Goal: Information Seeking & Learning: Learn about a topic

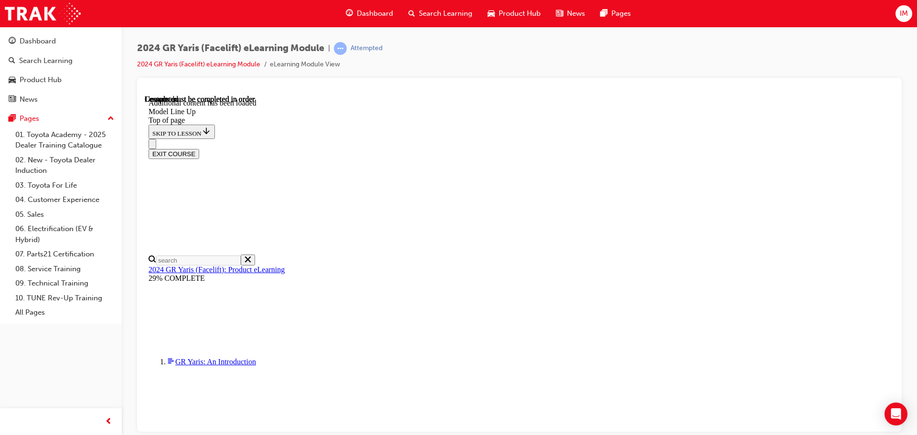
scroll to position [1520, 0]
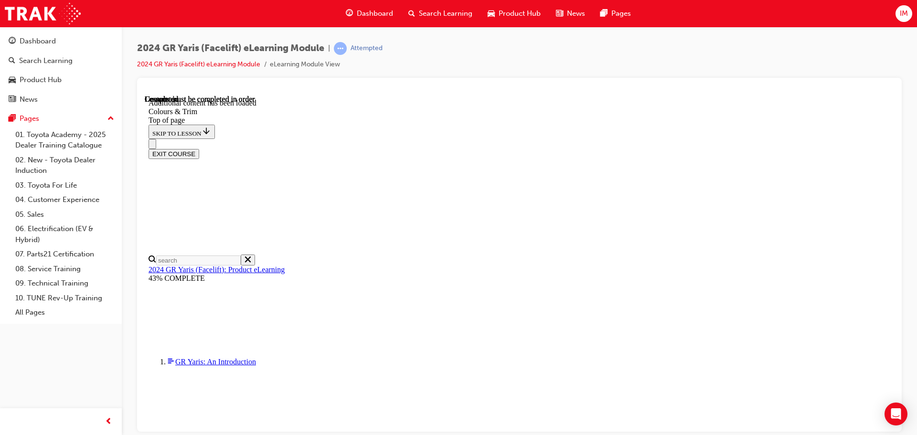
click at [546, 139] on div "EXIT COURSE" at bounding box center [516, 149] width 735 height 20
click at [545, 139] on div "EXIT COURSE" at bounding box center [516, 149] width 735 height 20
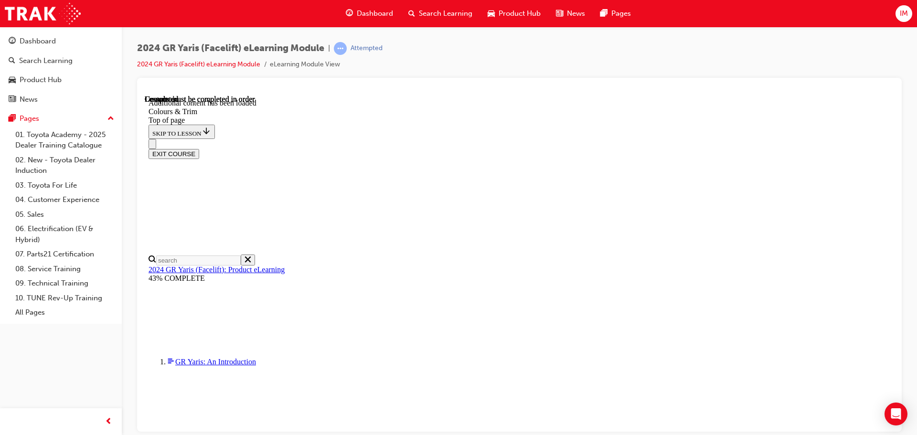
scroll to position [305, 0]
drag, startPoint x: 452, startPoint y: 328, endPoint x: 459, endPoint y: 327, distance: 6.3
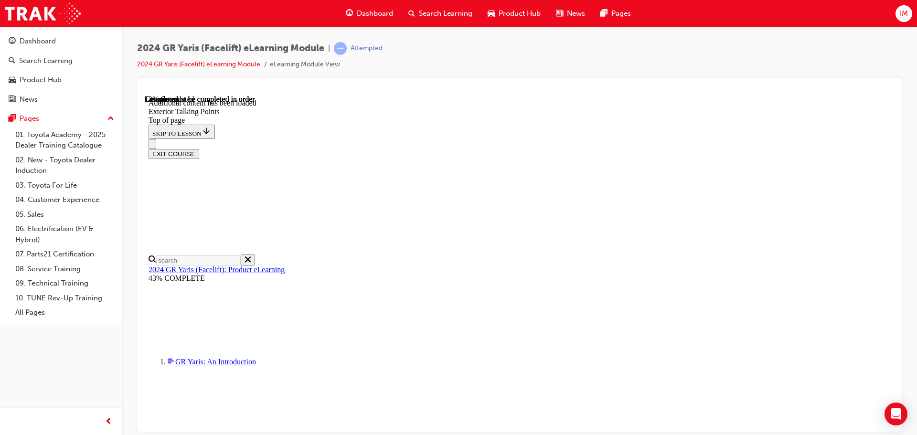
drag, startPoint x: 657, startPoint y: 297, endPoint x: 593, endPoint y: 236, distance: 88.5
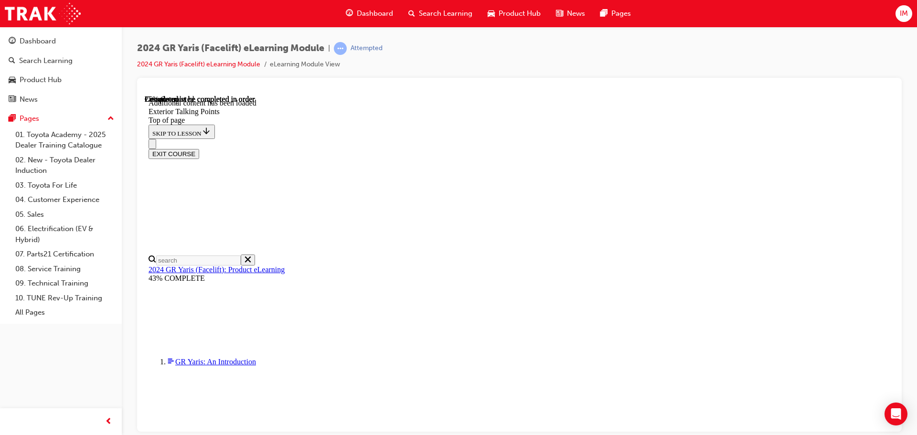
scroll to position [575, 0]
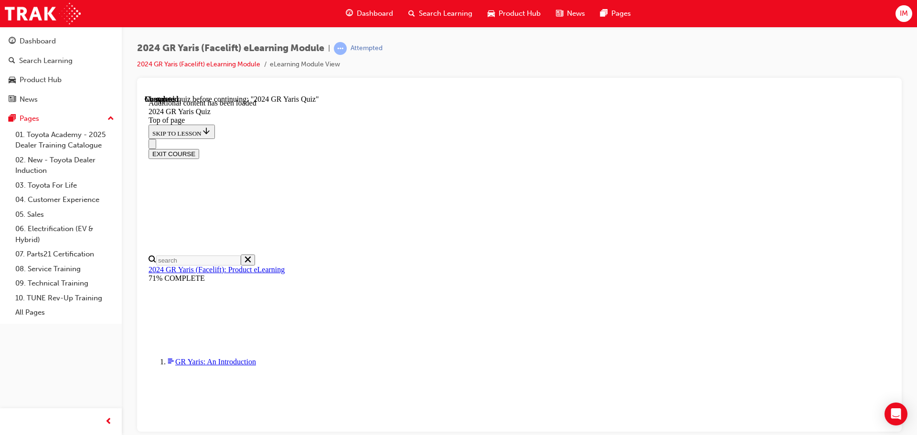
scroll to position [33, 0]
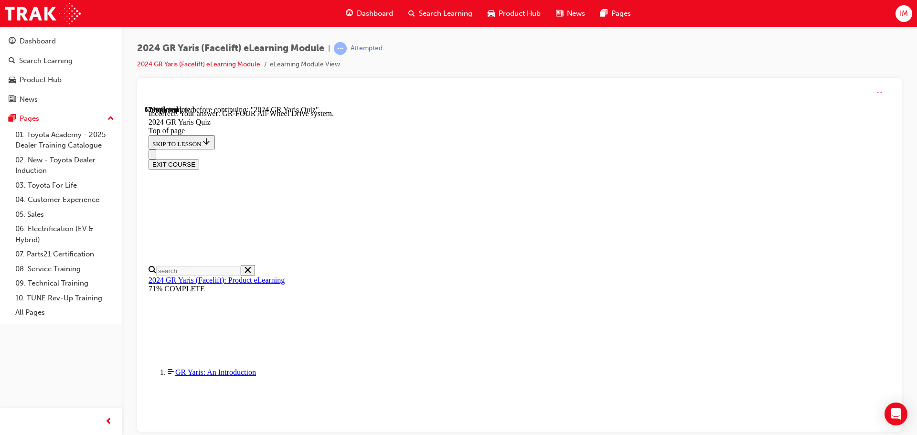
scroll to position [400, 0]
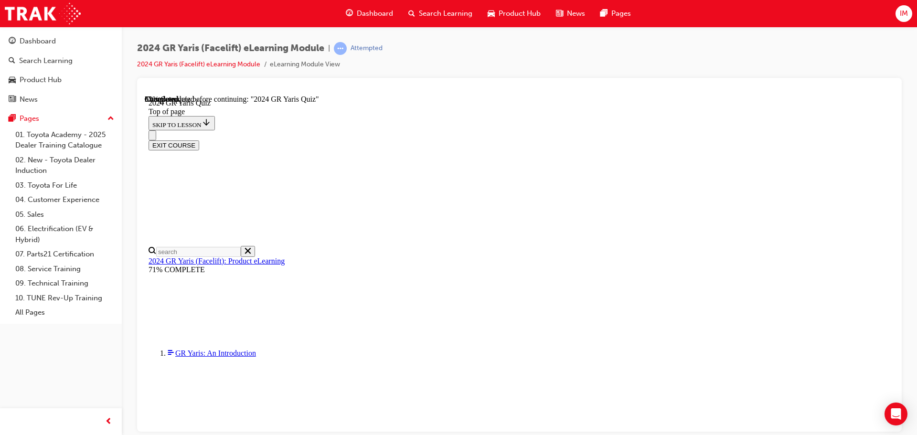
scroll to position [175, 0]
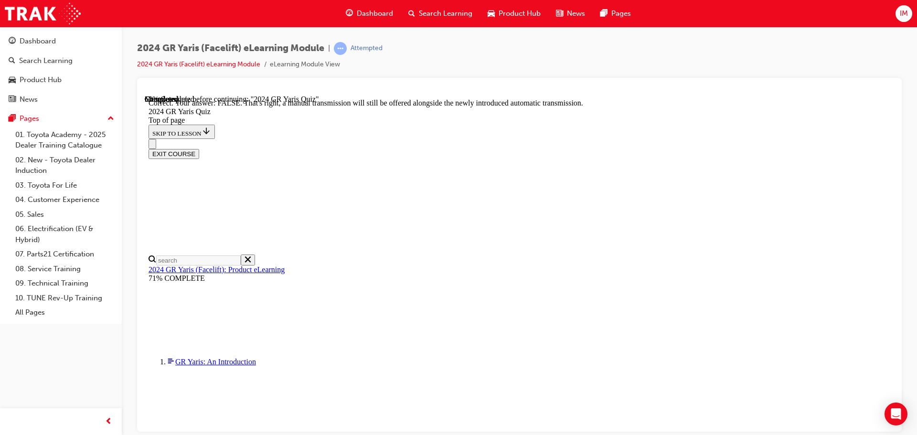
scroll to position [356, 0]
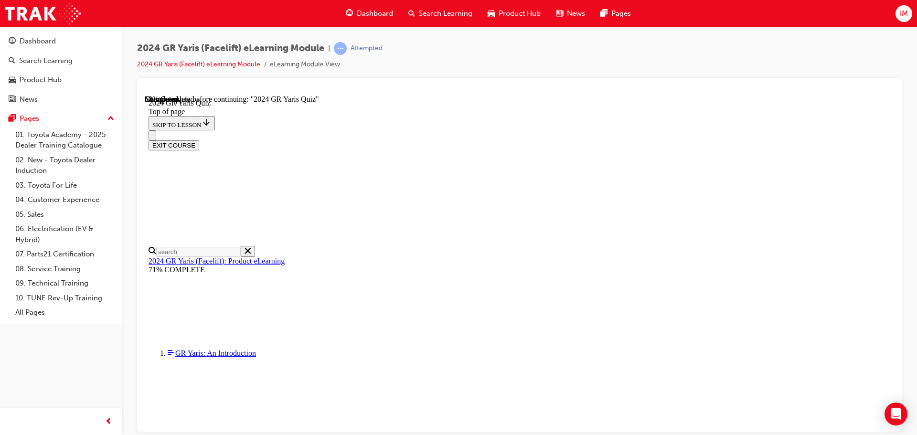
scroll to position [255, 0]
drag, startPoint x: 560, startPoint y: 355, endPoint x: 562, endPoint y: 361, distance: 6.2
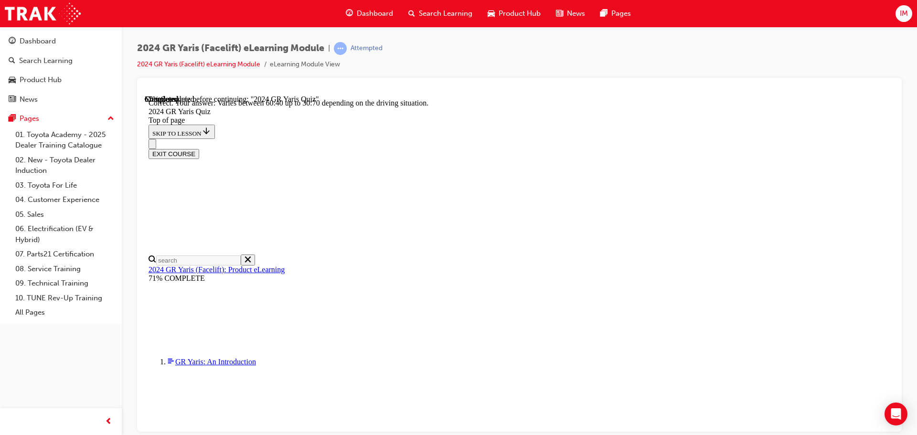
scroll to position [384, 0]
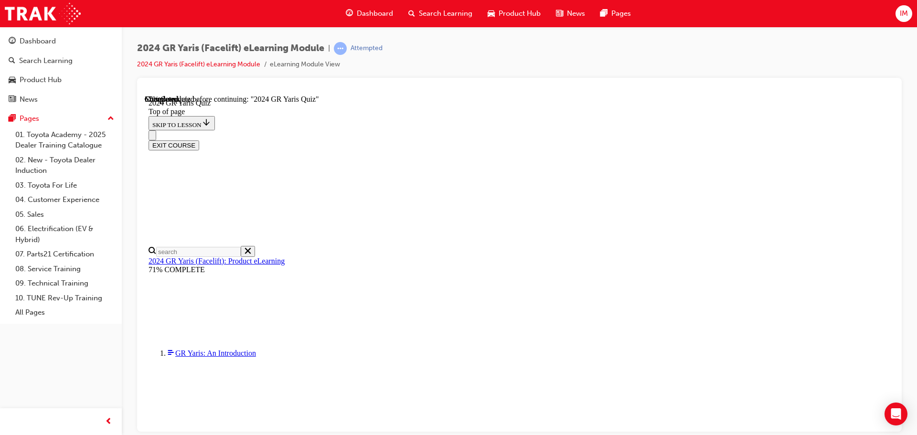
scroll to position [255, 0]
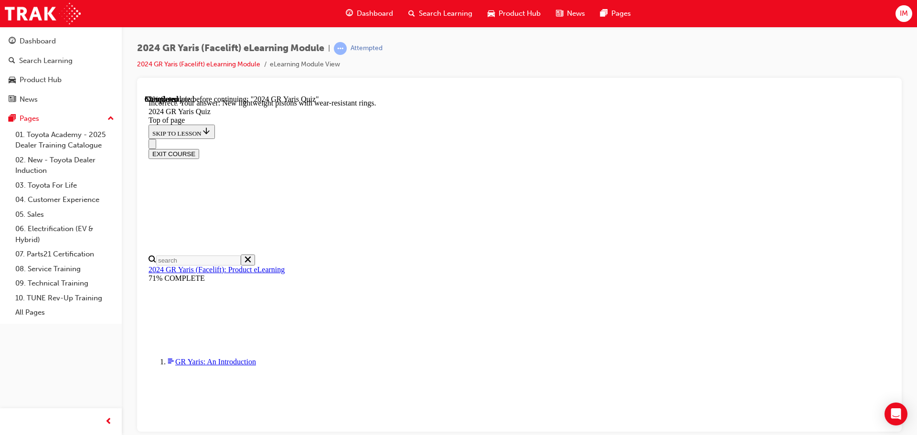
scroll to position [385, 0]
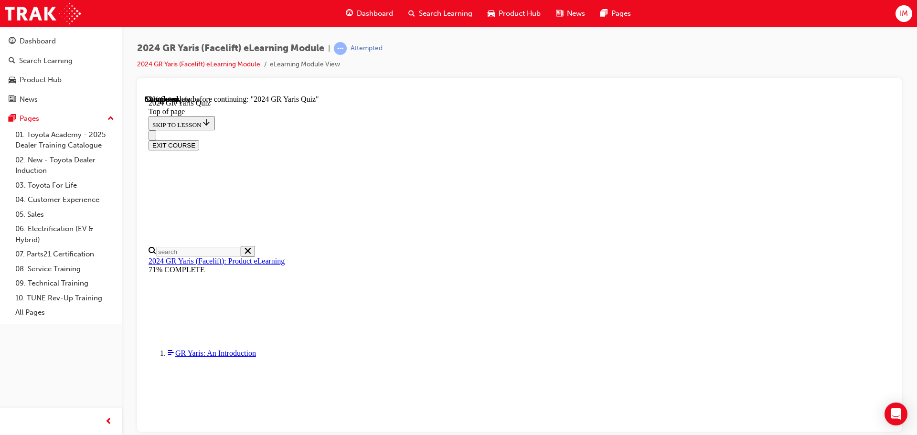
scroll to position [255, 0]
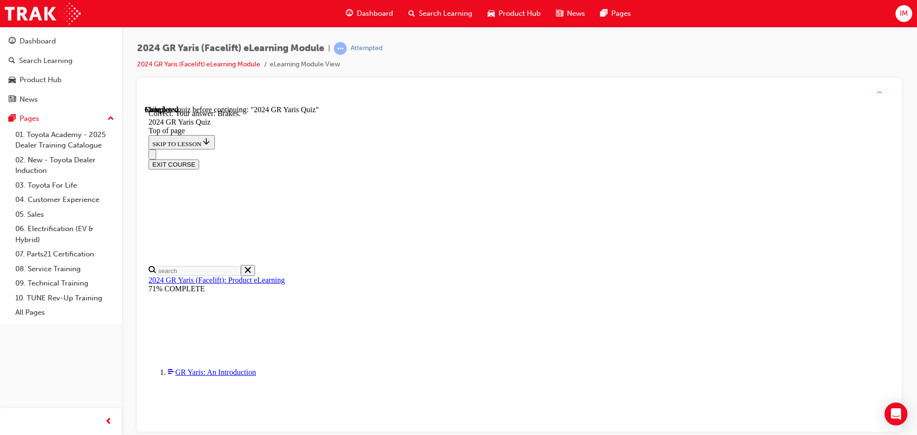
scroll to position [362, 0]
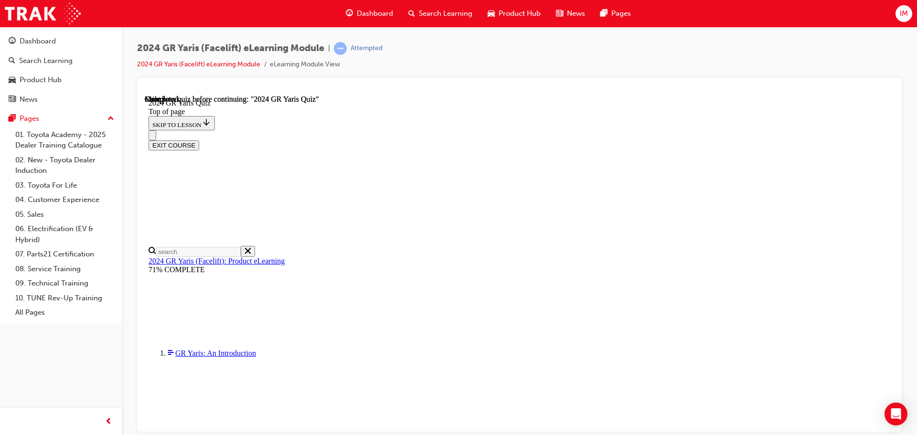
scroll to position [187, 0]
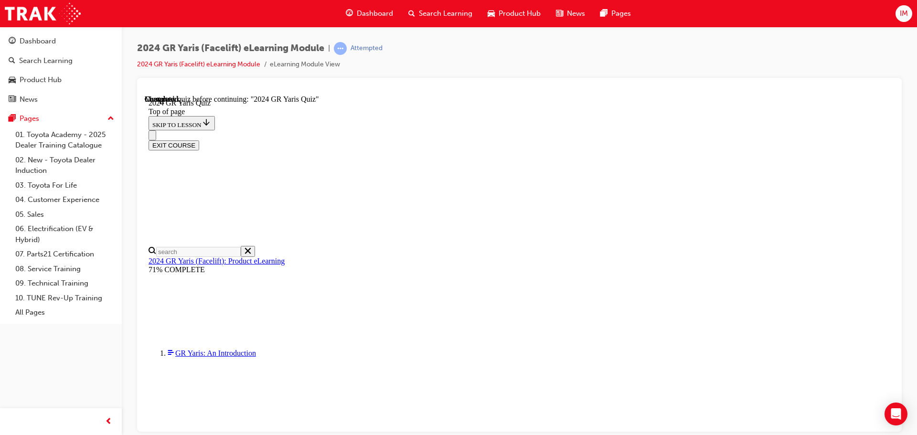
scroll to position [81, 0]
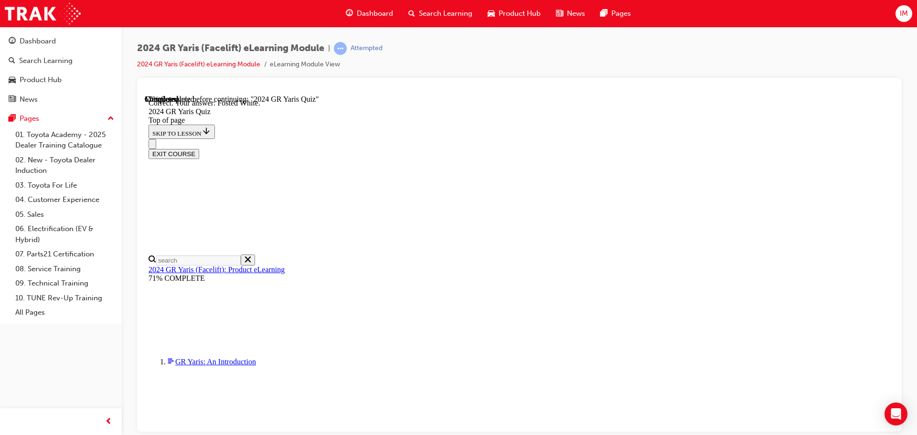
scroll to position [217, 0]
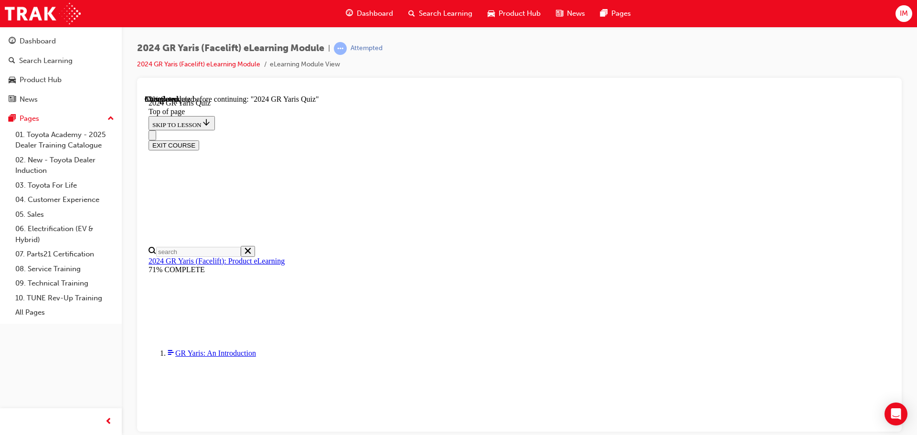
scroll to position [287, 0]
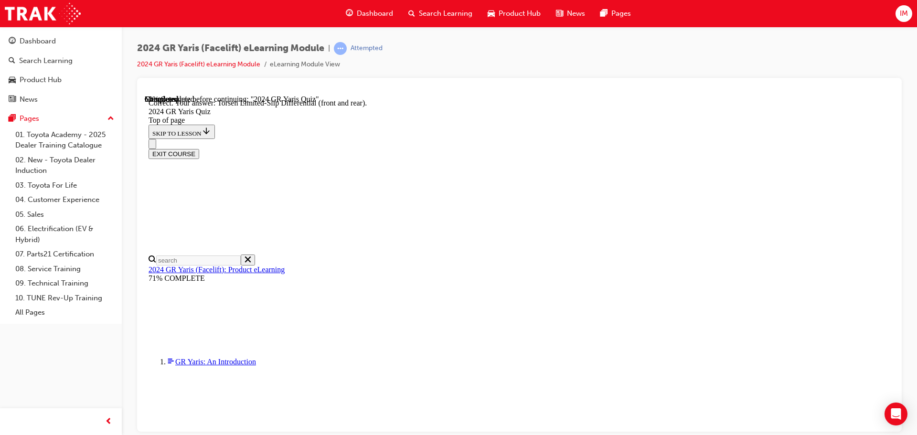
scroll to position [400, 0]
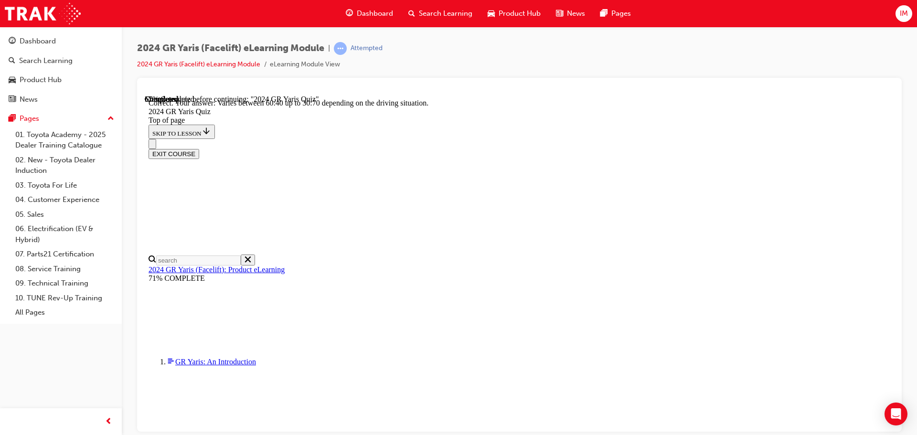
scroll to position [384, 0]
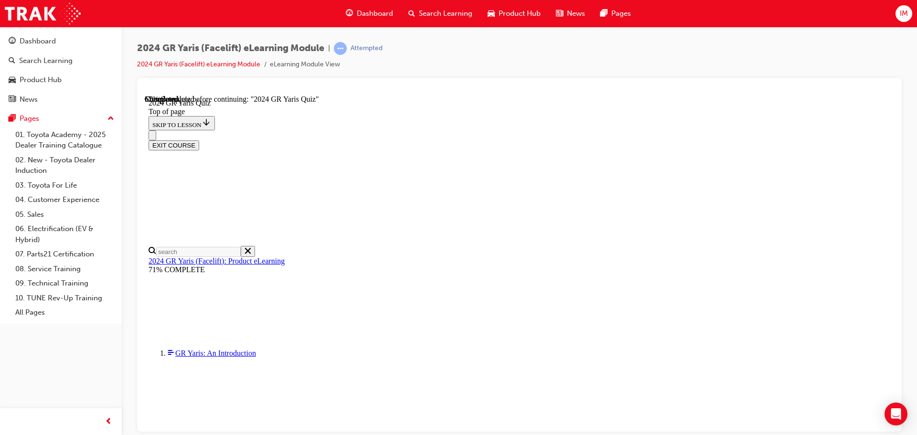
scroll to position [175, 0]
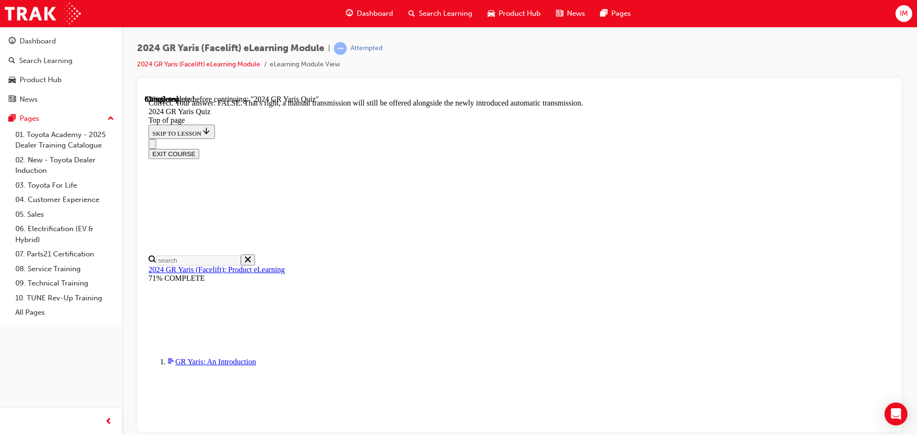
scroll to position [356, 0]
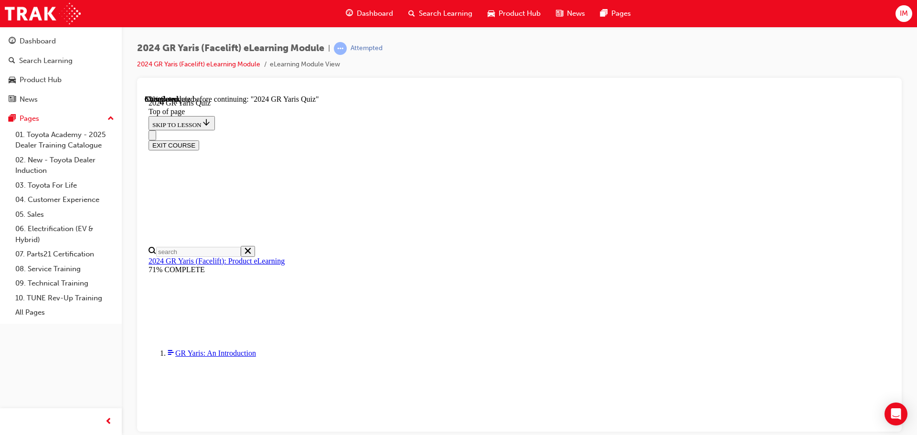
scroll to position [239, 0]
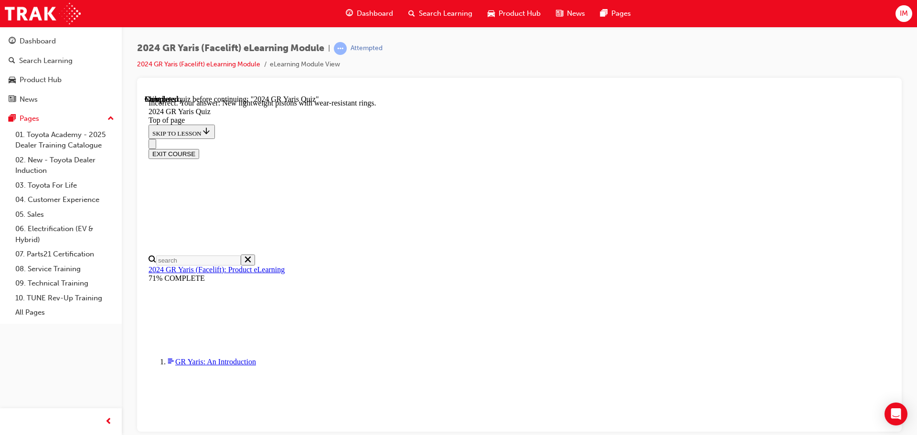
scroll to position [385, 0]
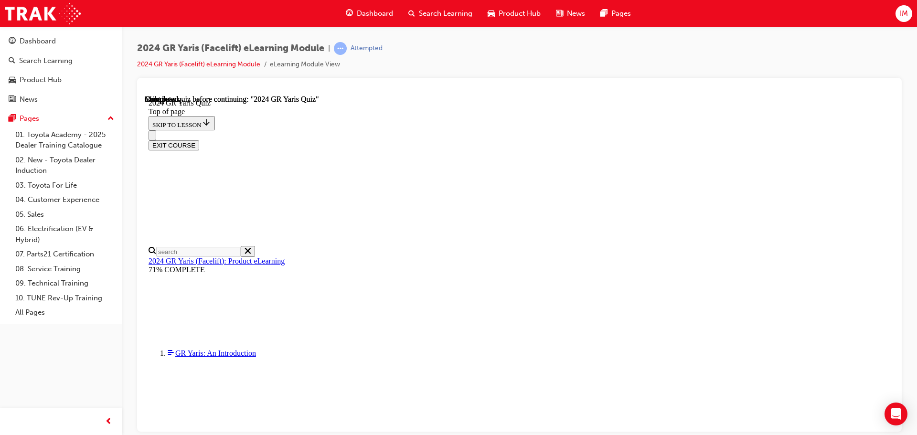
scroll to position [187, 0]
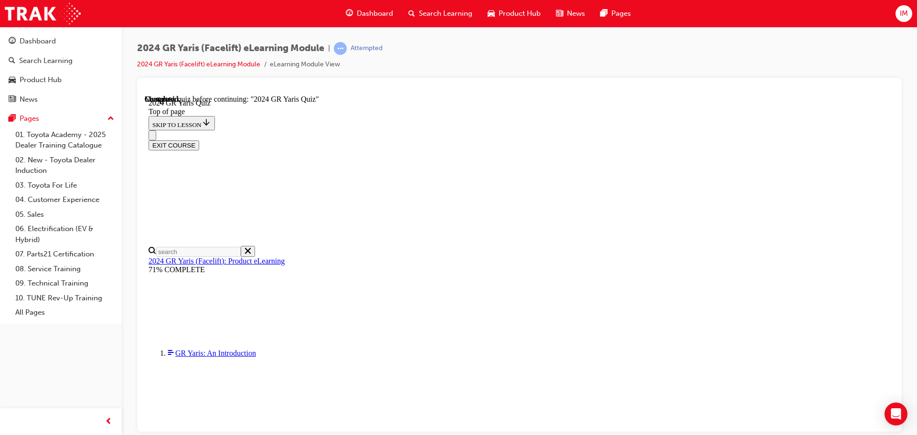
scroll to position [272, 0]
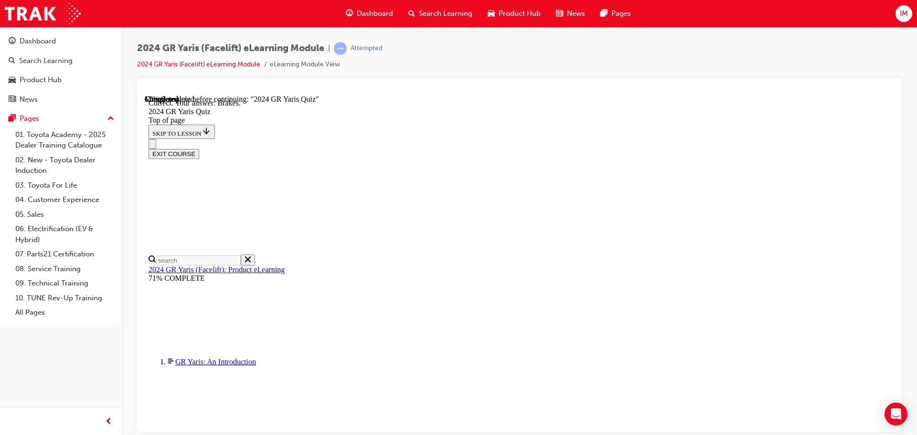
scroll to position [362, 0]
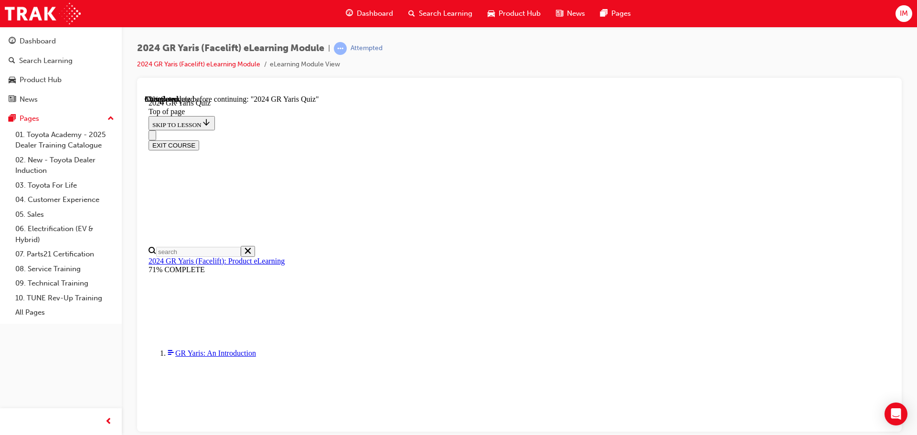
scroll to position [207, 0]
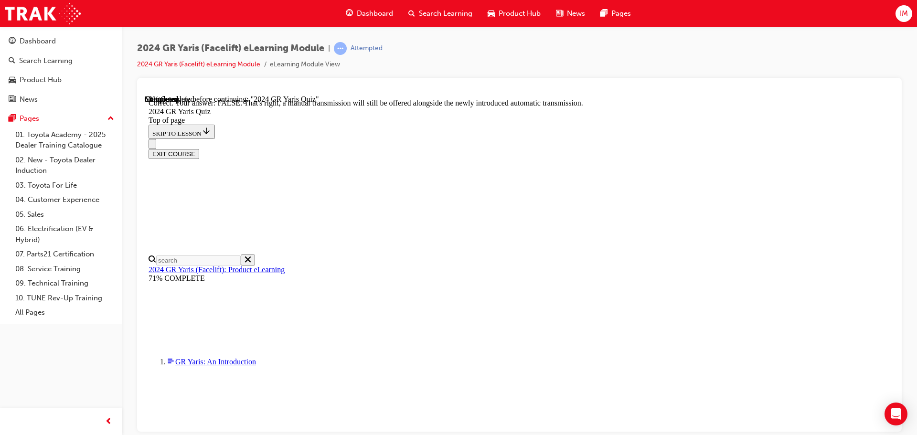
scroll to position [356, 0]
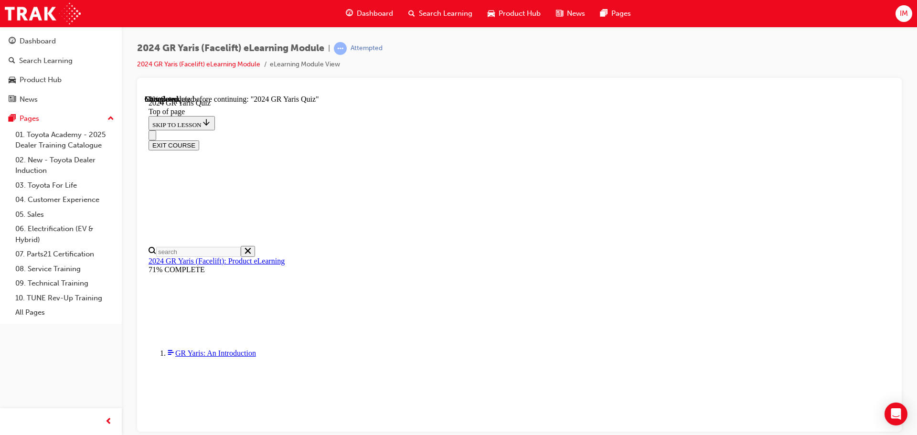
scroll to position [287, 0]
drag, startPoint x: 514, startPoint y: 275, endPoint x: 513, endPoint y: 238, distance: 36.8
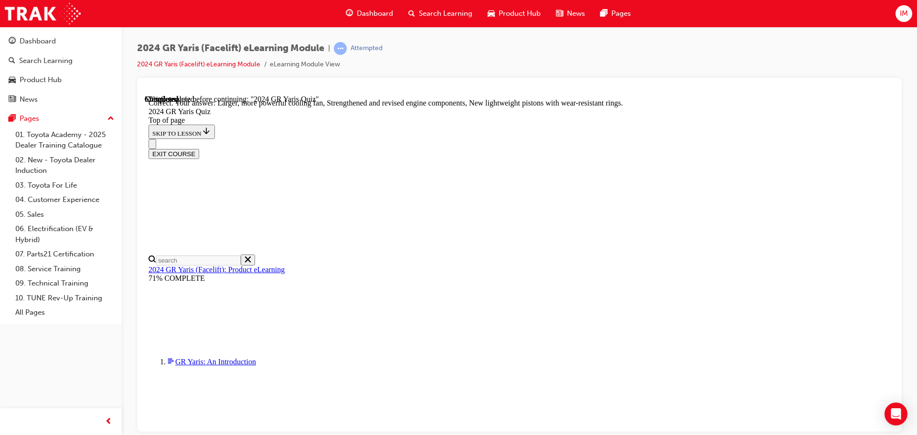
scroll to position [385, 0]
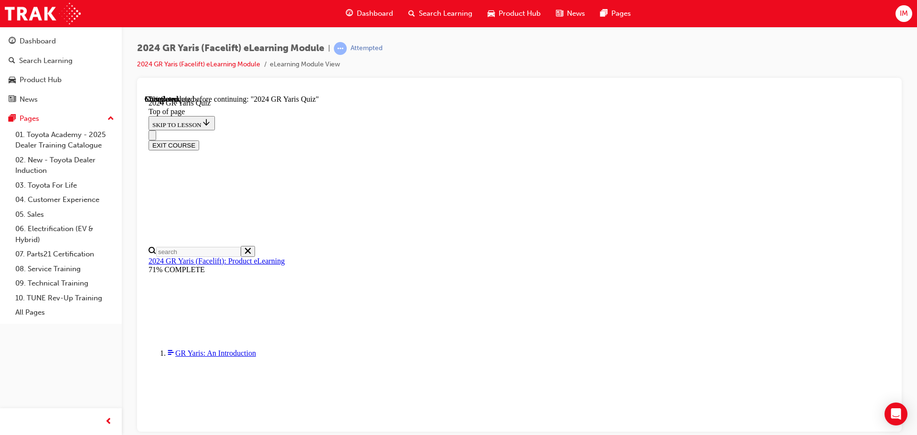
scroll to position [111, 0]
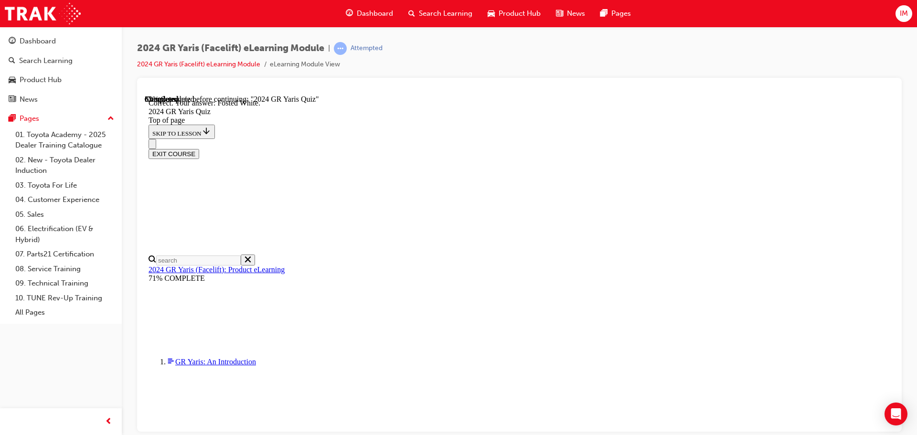
scroll to position [217, 0]
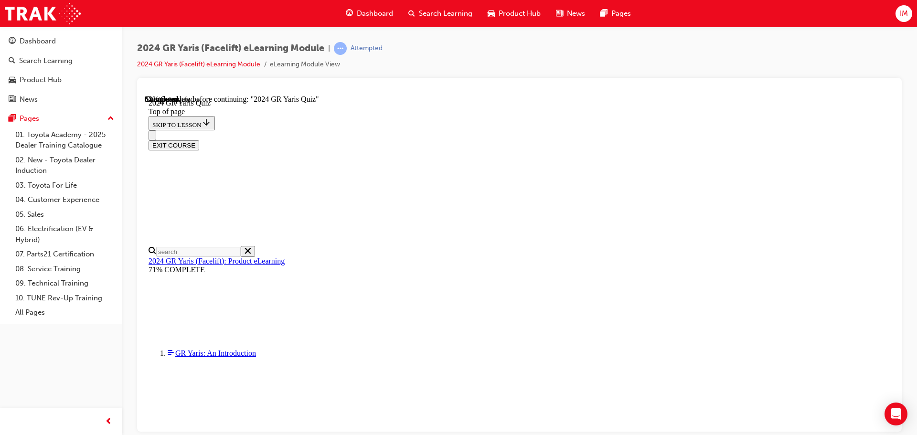
scroll to position [271, 0]
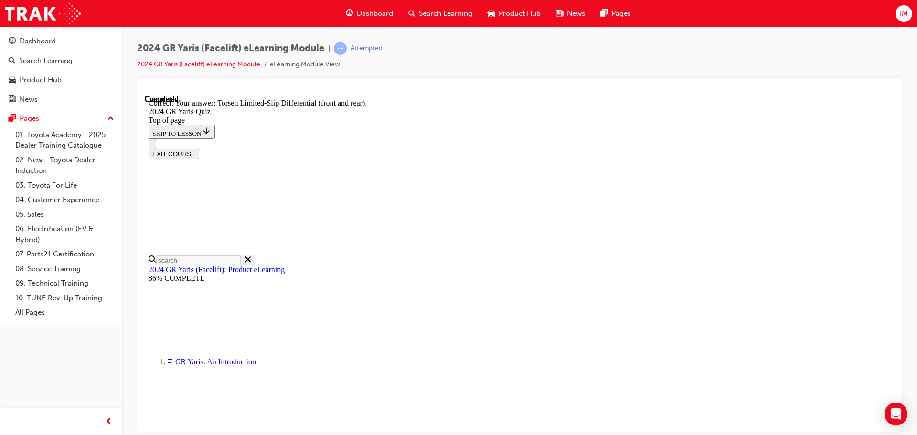
scroll to position [400, 0]
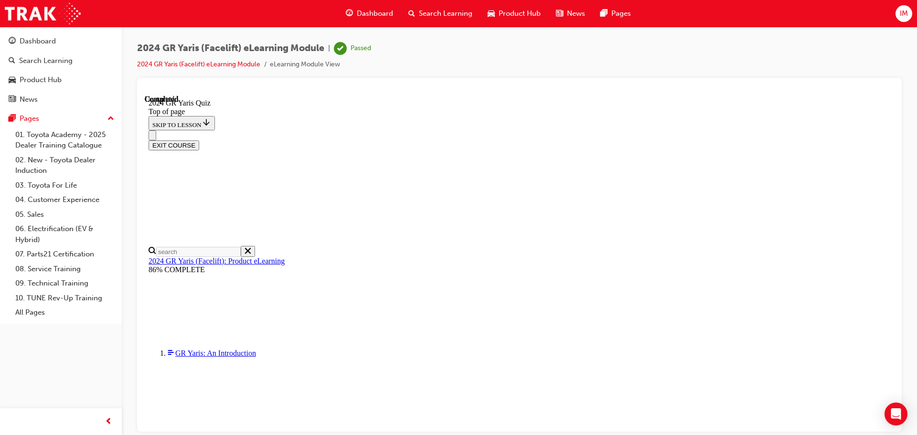
scroll to position [187, 0]
drag, startPoint x: 570, startPoint y: 425, endPoint x: 653, endPoint y: 348, distance: 112.9
drag, startPoint x: 653, startPoint y: 348, endPoint x: 610, endPoint y: 315, distance: 54.5
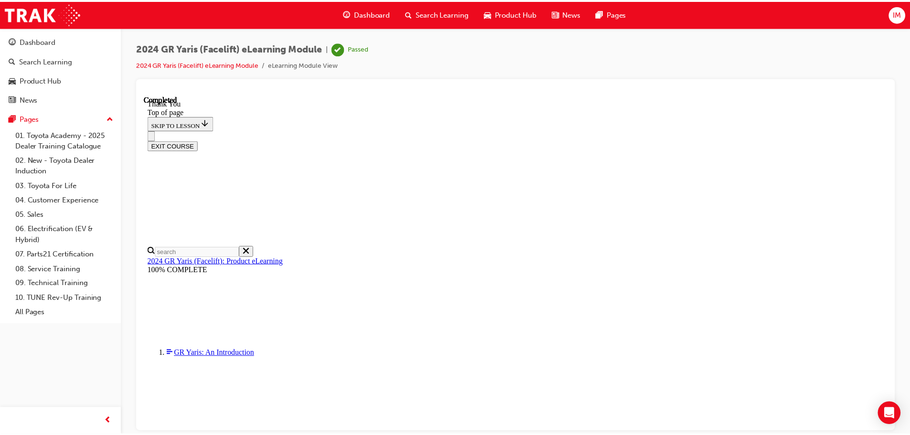
scroll to position [231, 0]
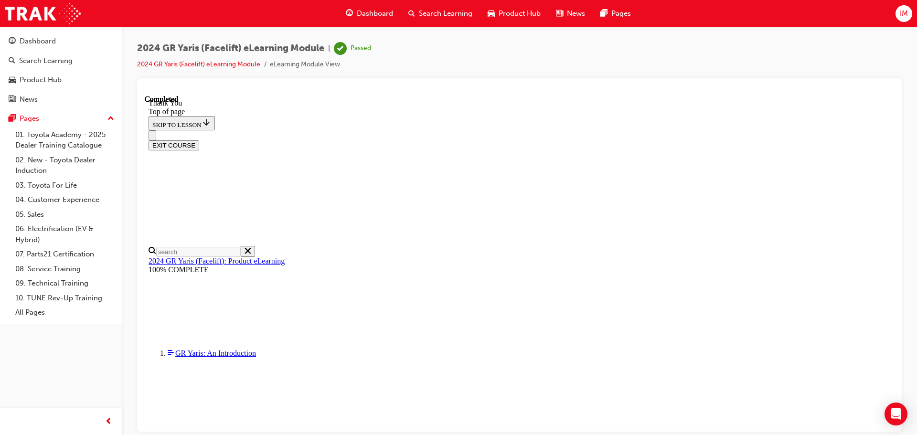
click at [199, 140] on button "EXIT COURSE" at bounding box center [174, 145] width 51 height 10
click at [523, 24] on div "Dashboard Search Learning Product Hub News Pages" at bounding box center [488, 13] width 308 height 27
click at [524, 9] on span "Product Hub" at bounding box center [520, 13] width 42 height 11
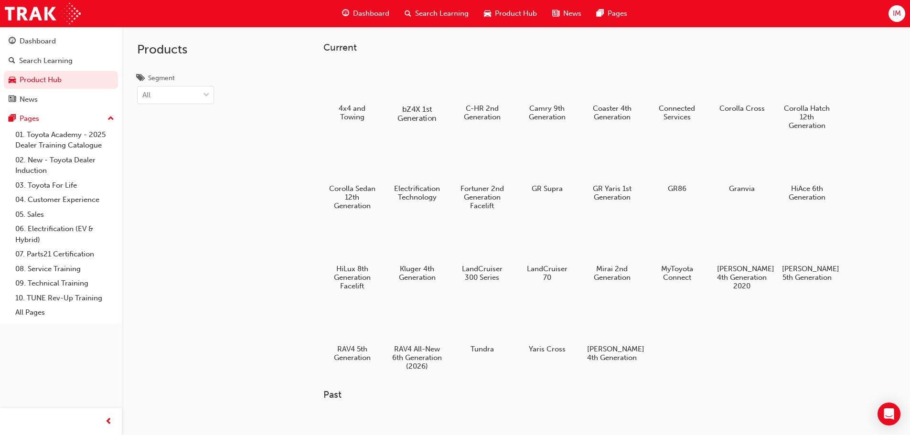
click at [407, 81] on div at bounding box center [416, 82] width 53 height 38
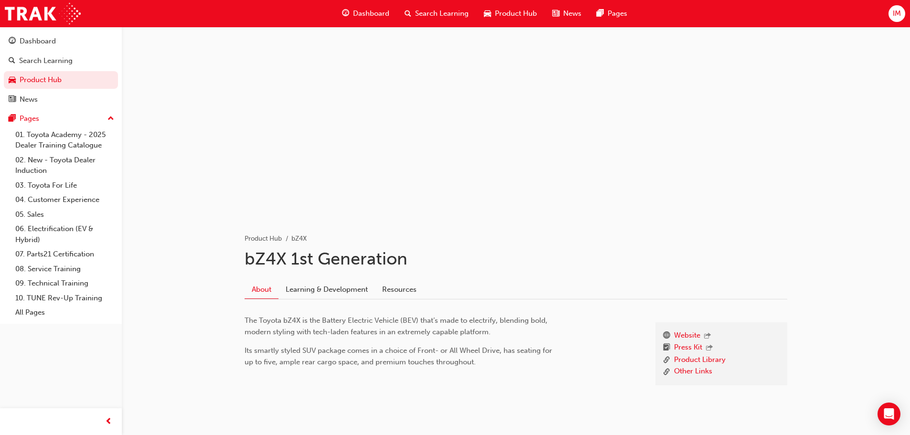
scroll to position [35, 0]
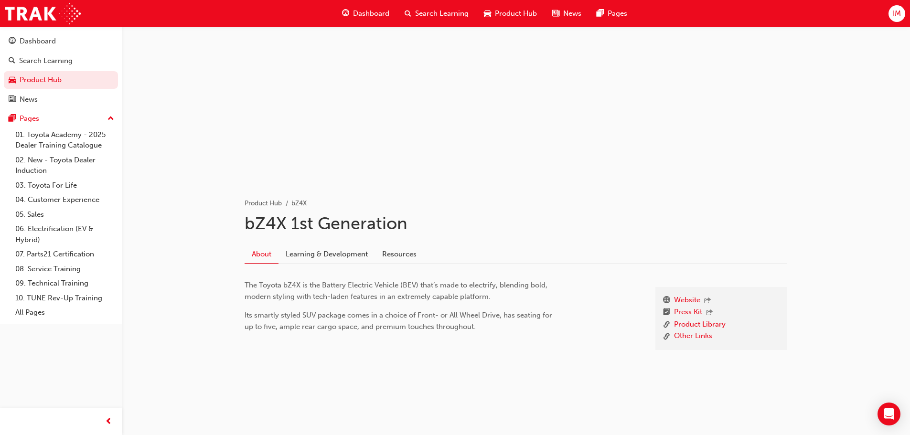
click at [361, 255] on link "Learning & Development" at bounding box center [326, 254] width 96 height 18
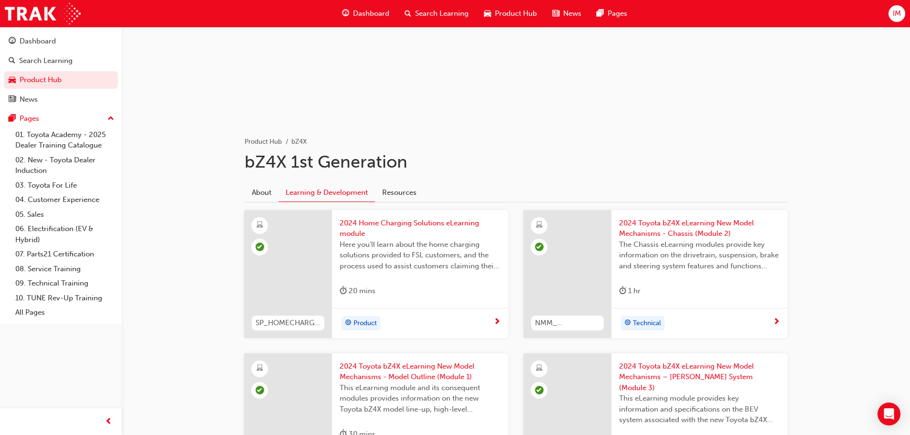
scroll to position [96, 0]
click at [486, 14] on span "car-icon" at bounding box center [487, 14] width 7 height 12
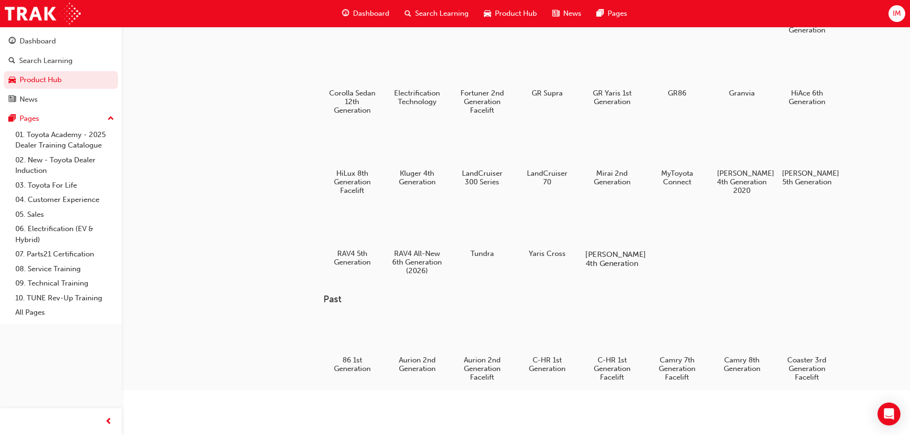
click at [608, 219] on div at bounding box center [611, 227] width 53 height 38
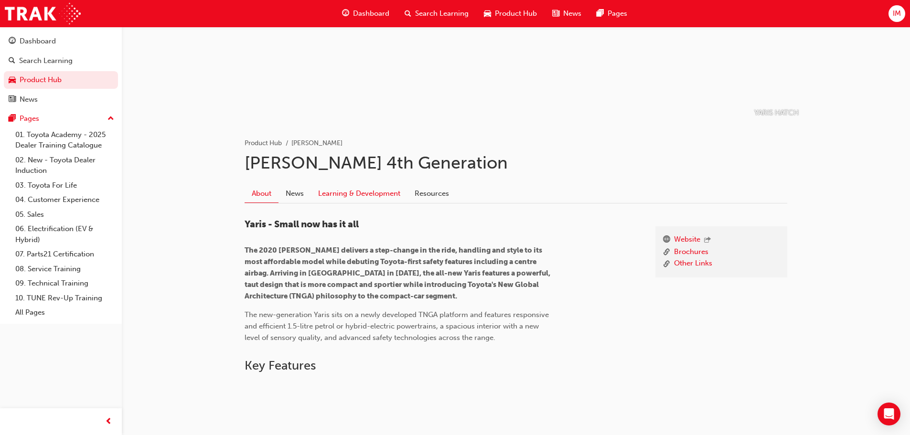
click at [359, 195] on link "Learning & Development" at bounding box center [359, 194] width 96 height 18
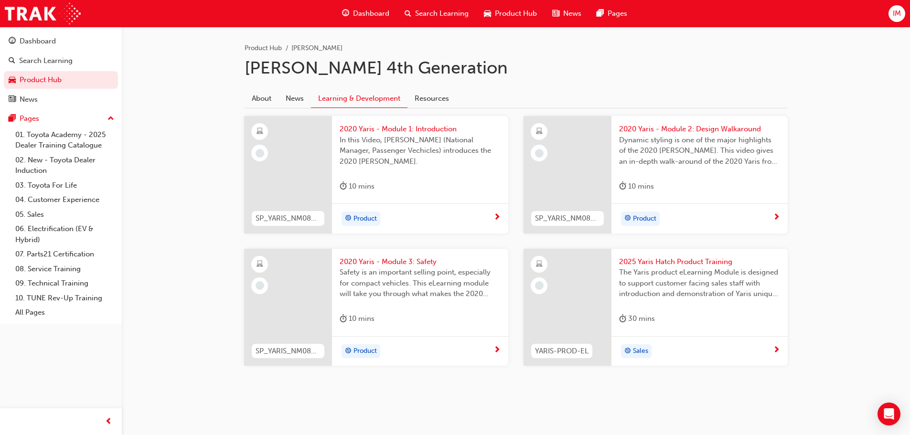
scroll to position [192, 0]
click at [373, 185] on div "10 mins" at bounding box center [357, 186] width 35 height 12
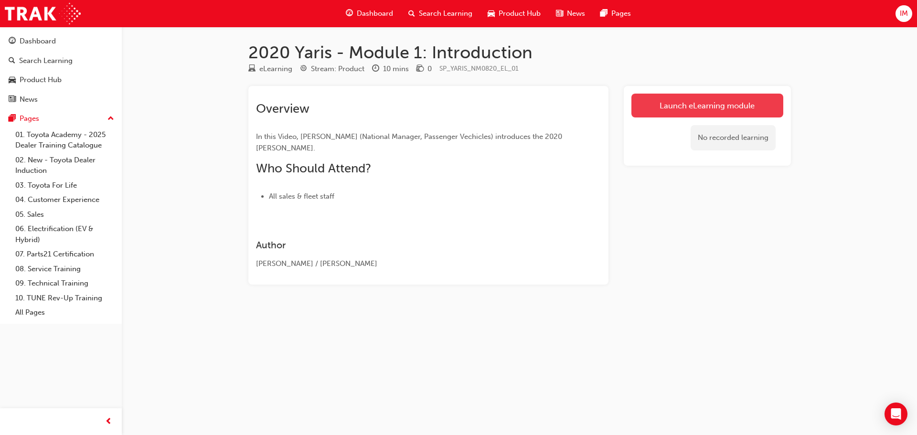
click at [689, 103] on link "Launch eLearning module" at bounding box center [708, 106] width 152 height 24
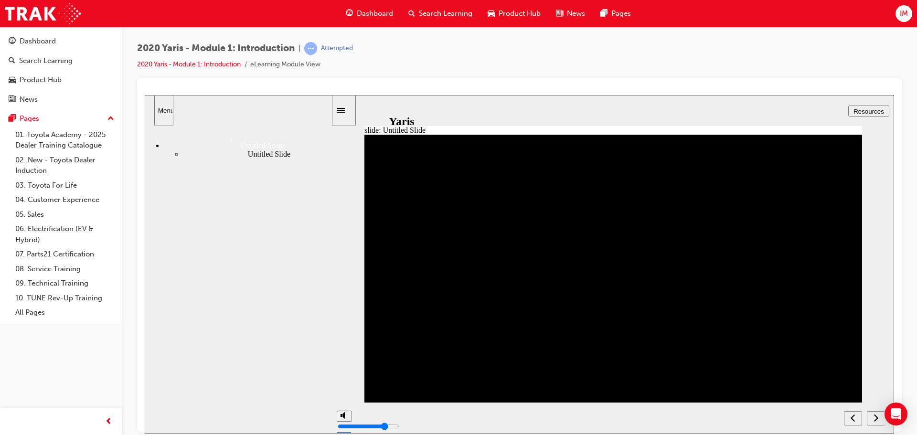
click at [226, 139] on icon "Menu" at bounding box center [233, 140] width 14 height 14
click at [877, 420] on icon "next" at bounding box center [876, 417] width 5 height 9
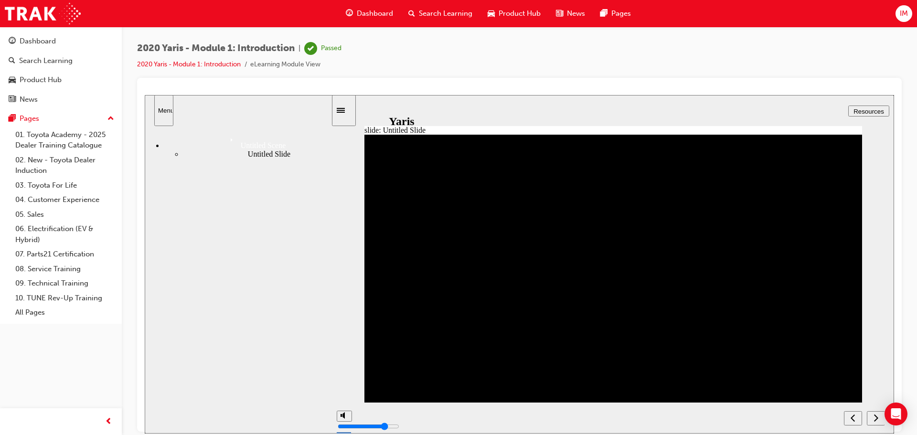
click at [877, 420] on icon "next" at bounding box center [876, 417] width 5 height 9
click at [503, 18] on span "Product Hub" at bounding box center [520, 13] width 42 height 11
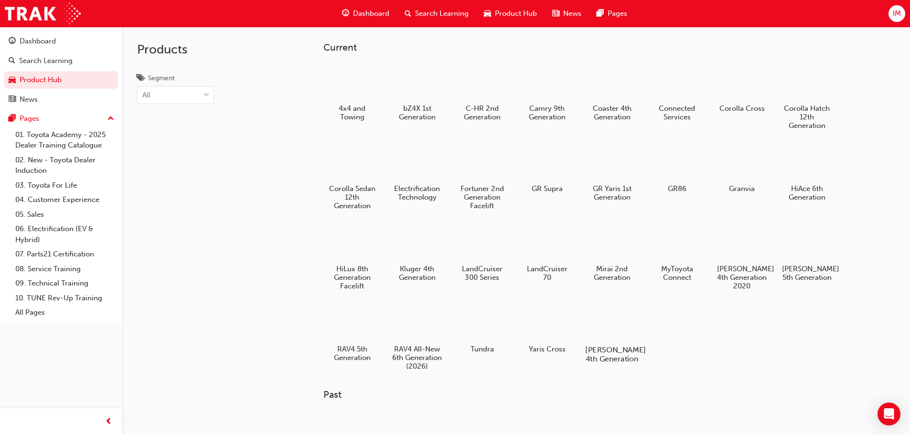
click at [620, 321] on div at bounding box center [611, 322] width 53 height 38
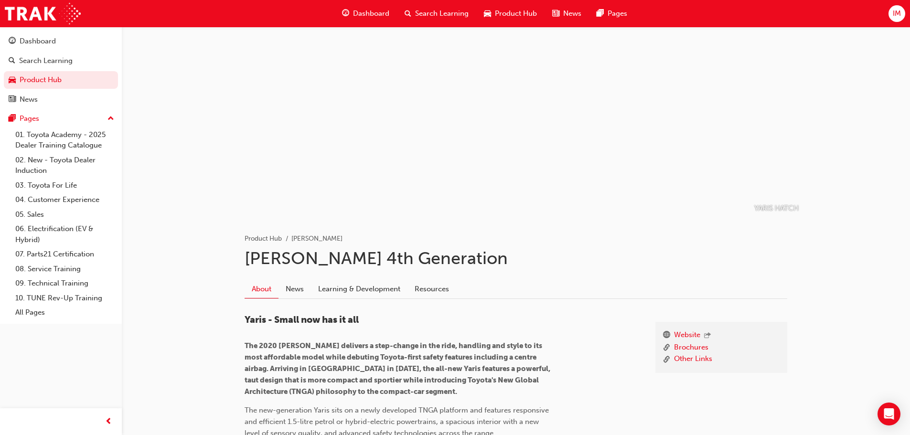
click at [368, 289] on link "Learning & Development" at bounding box center [359, 289] width 96 height 18
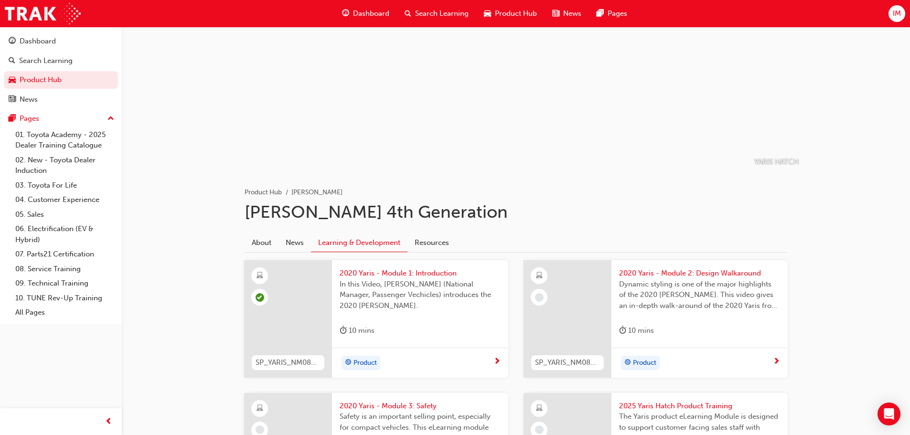
scroll to position [48, 0]
click at [655, 270] on span "2020 Yaris - Module 2: Design Walkaround" at bounding box center [699, 272] width 161 height 11
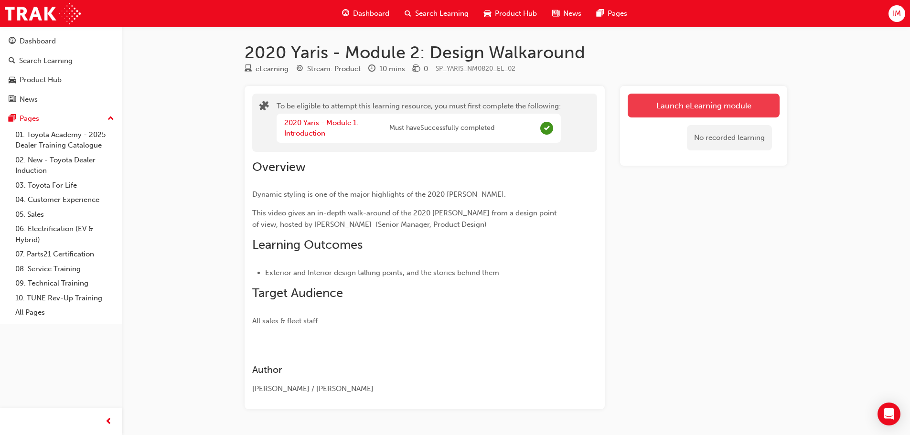
click at [747, 110] on button "Launch eLearning module" at bounding box center [704, 106] width 152 height 24
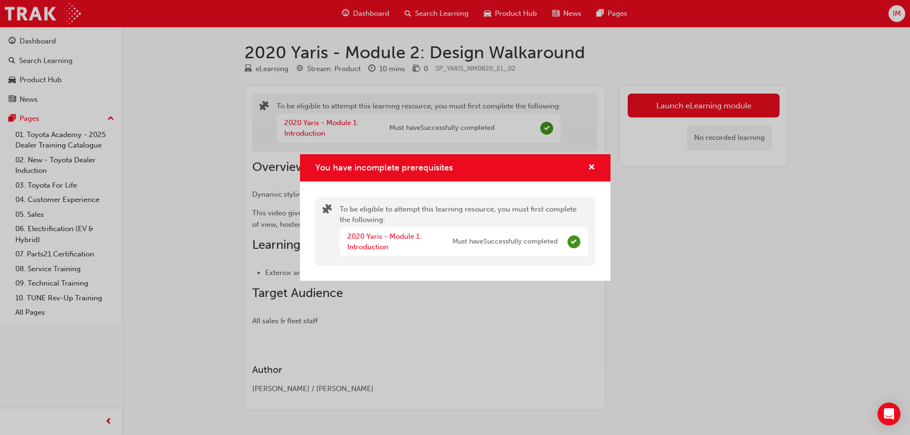
click at [612, 155] on div "You have incomplete prerequisites To be eligible to attempt this learning resou…" at bounding box center [455, 217] width 910 height 435
click at [594, 164] on div "Overview Dynamic styling is one of the major highlights of the 2020 Yaris. This…" at bounding box center [424, 239] width 345 height 175
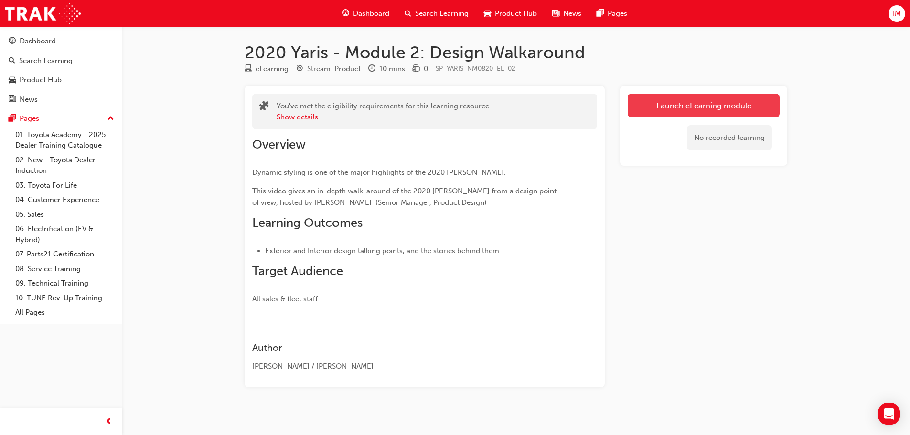
click at [648, 111] on link "Launch eLearning module" at bounding box center [704, 106] width 152 height 24
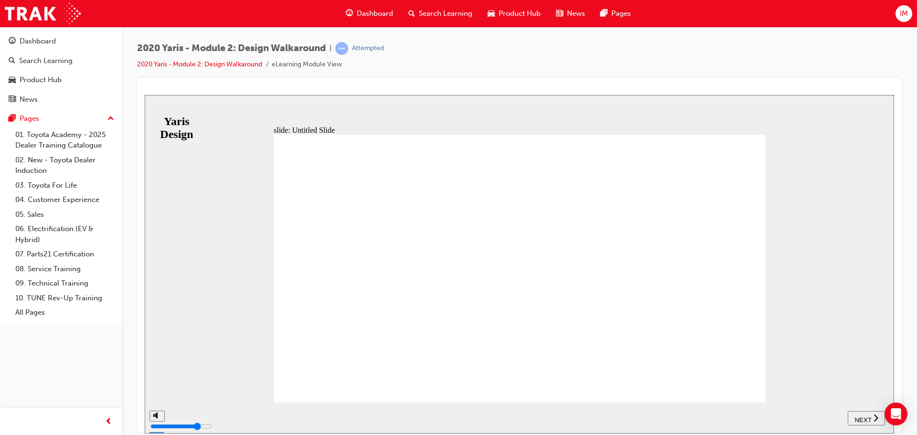
click at [871, 415] on div "NEXT" at bounding box center [867, 418] width 30 height 10
click at [871, 407] on nav "SUBMIT NEXT PREV" at bounding box center [871, 417] width 37 height 31
click at [870, 416] on span "NEXT" at bounding box center [867, 419] width 17 height 7
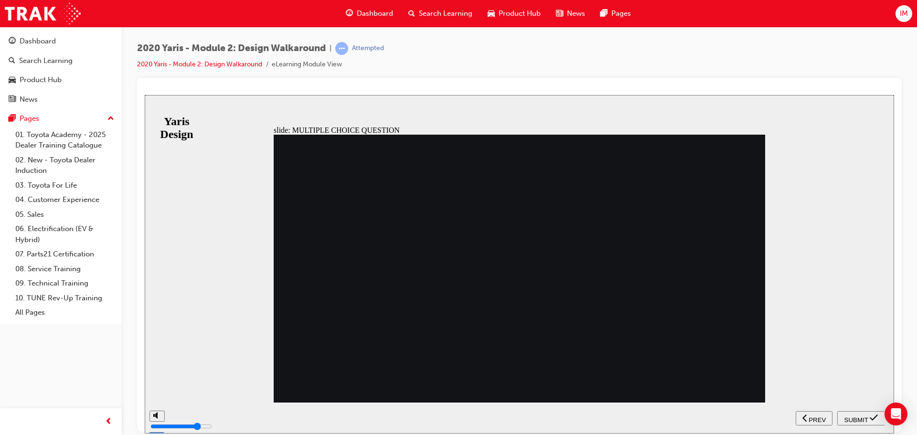
radio input "true"
click at [850, 418] on span "SUBMIT" at bounding box center [857, 419] width 24 height 7
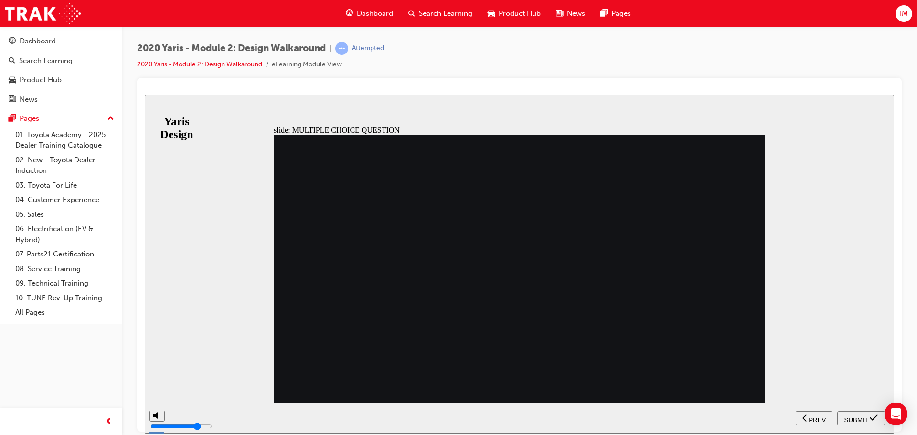
radio input "true"
click at [861, 421] on span "SUBMIT" at bounding box center [857, 419] width 24 height 7
radio input "true"
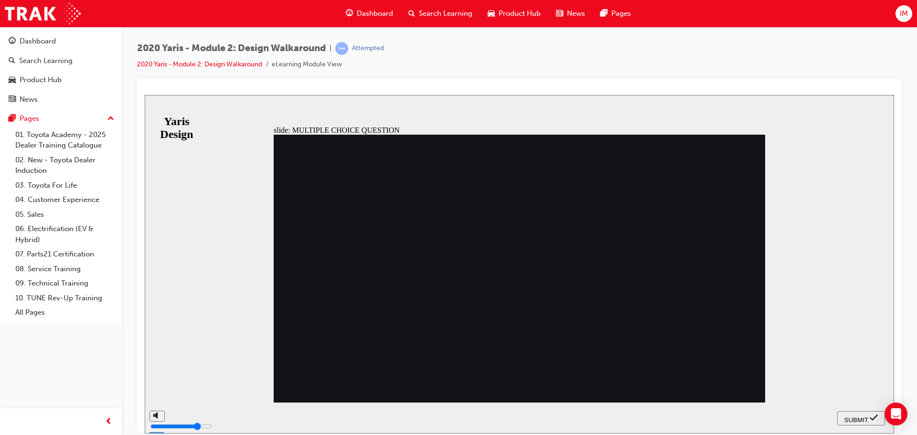
click at [868, 419] on div "SUBMIT" at bounding box center [861, 418] width 40 height 10
radio input "true"
click at [837, 415] on section "SUBMIT NEXT PREV" at bounding box center [520, 417] width 750 height 31
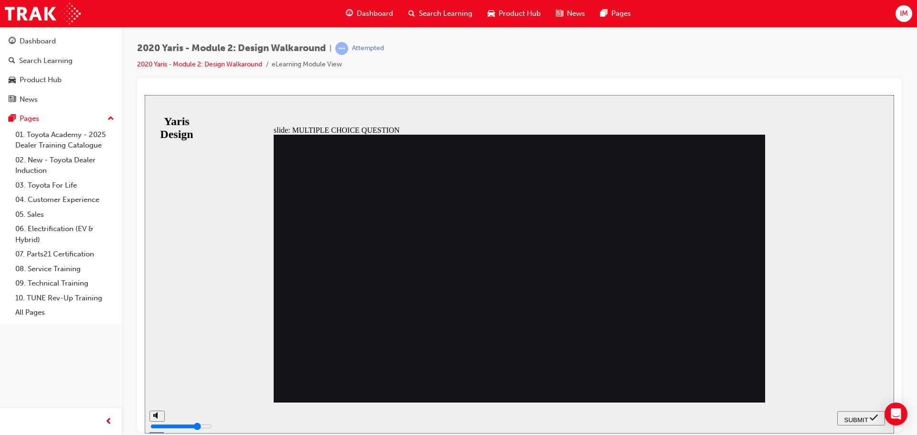
click at [856, 418] on span "SUBMIT" at bounding box center [857, 419] width 24 height 7
click at [848, 419] on span "SUBMIT" at bounding box center [857, 419] width 24 height 7
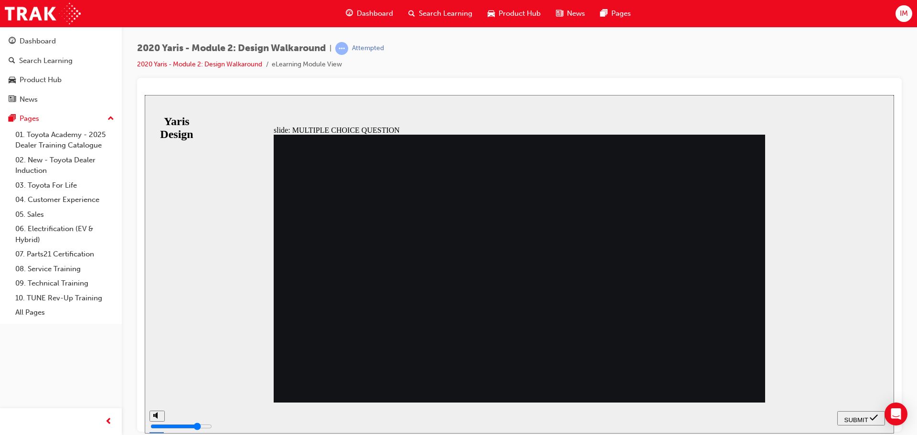
radio input "false"
radio input "true"
click at [835, 415] on section "SUBMIT NEXT PREV" at bounding box center [520, 417] width 750 height 31
click at [841, 416] on div "SUBMIT" at bounding box center [861, 418] width 40 height 10
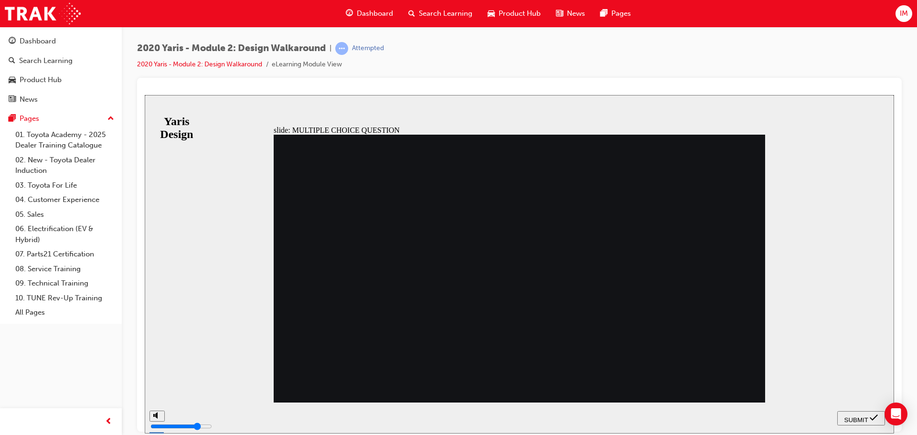
click at [845, 411] on button "SUBMIT" at bounding box center [861, 418] width 48 height 14
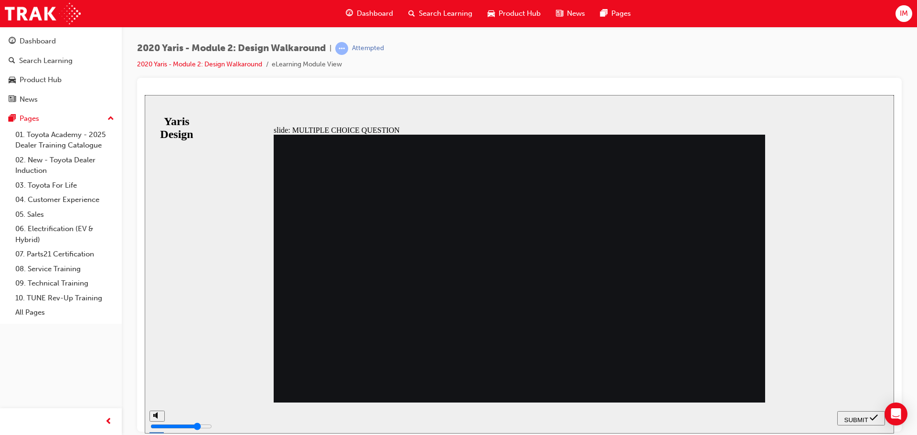
radio input "false"
radio input "true"
click at [835, 415] on section "SUBMIT NEXT PREV" at bounding box center [520, 417] width 750 height 31
click at [849, 418] on span "SUBMIT" at bounding box center [857, 419] width 24 height 7
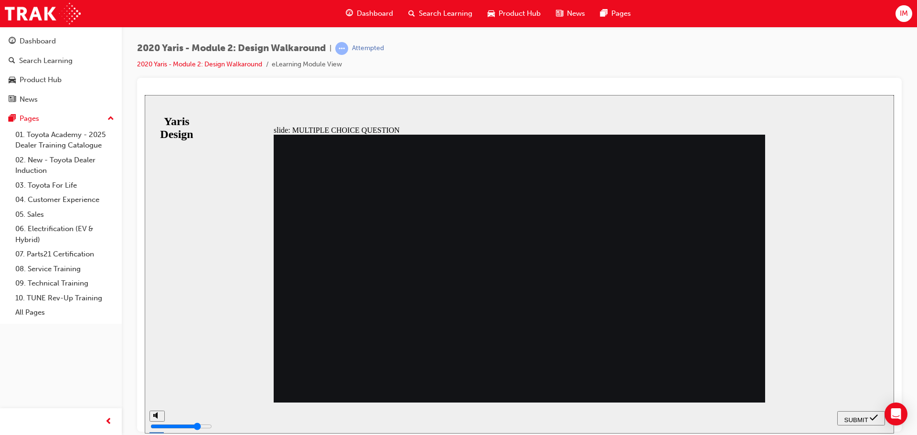
click at [847, 413] on div "SUBMIT" at bounding box center [861, 418] width 40 height 10
radio input "false"
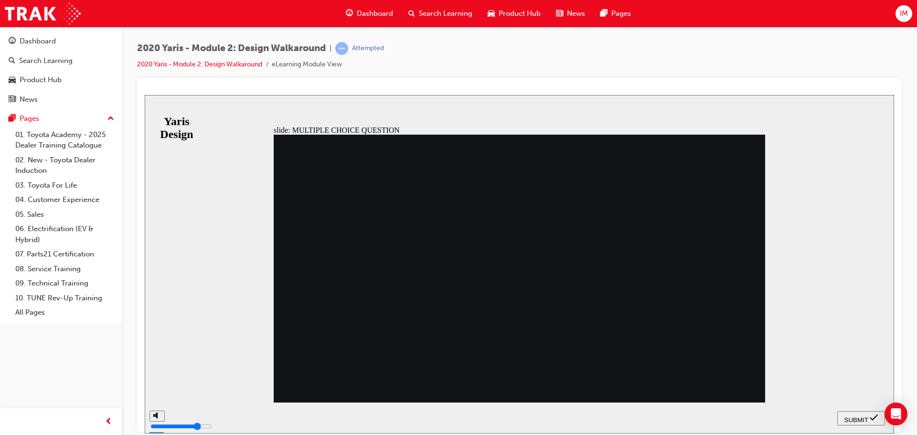
radio input "true"
click at [856, 413] on div "SUBMIT" at bounding box center [861, 418] width 40 height 10
radio input "true"
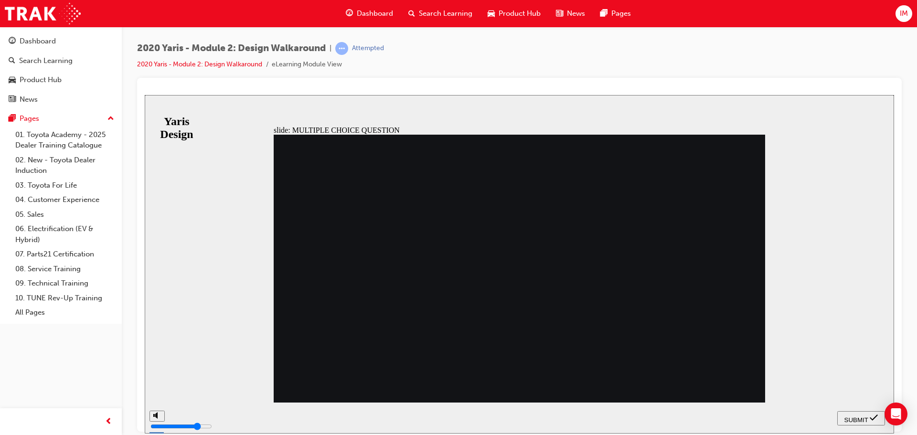
drag, startPoint x: 870, startPoint y: 421, endPoint x: 846, endPoint y: 417, distance: 24.7
click at [868, 421] on div "SUBMIT" at bounding box center [861, 418] width 40 height 10
radio input "true"
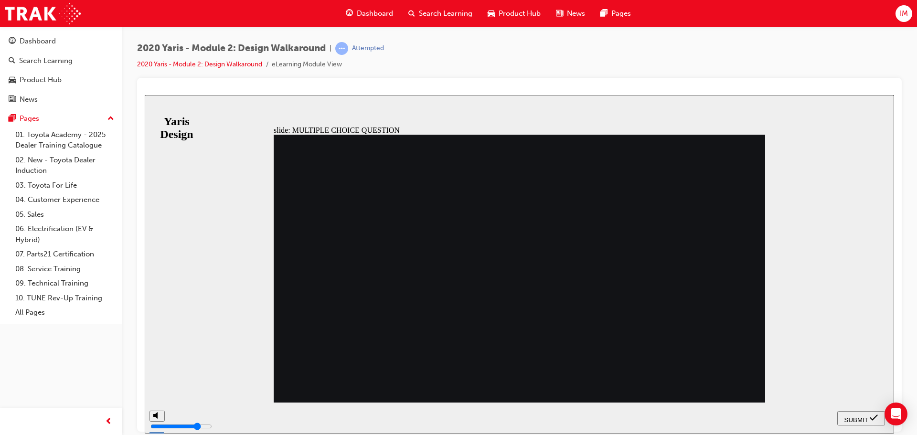
click at [858, 411] on button "SUBMIT" at bounding box center [861, 418] width 48 height 14
radio input "true"
click at [846, 412] on button "SUBMIT" at bounding box center [861, 418] width 48 height 14
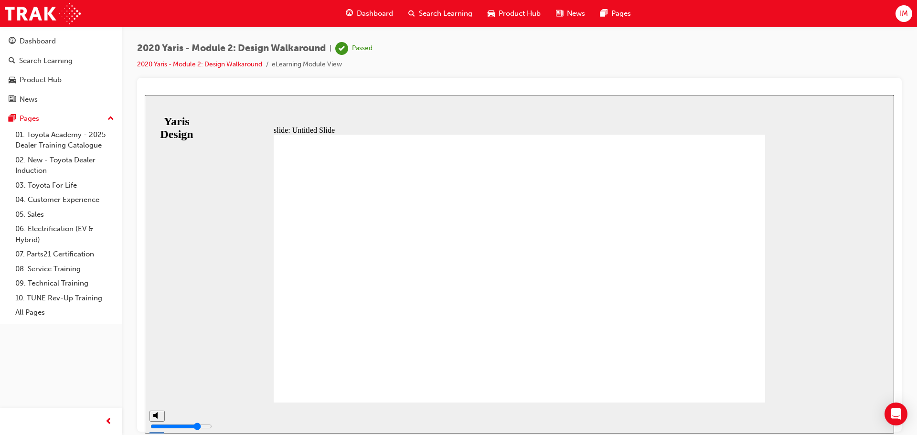
click at [507, 18] on span "Product Hub" at bounding box center [520, 13] width 42 height 11
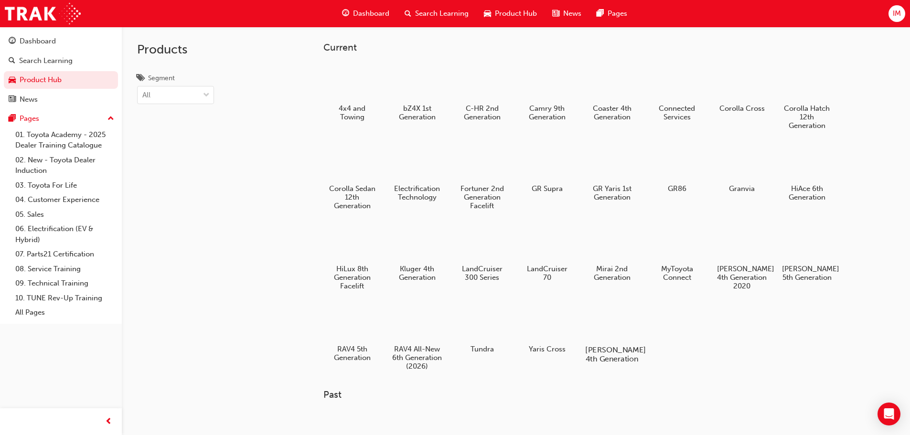
click at [612, 329] on div at bounding box center [611, 322] width 53 height 38
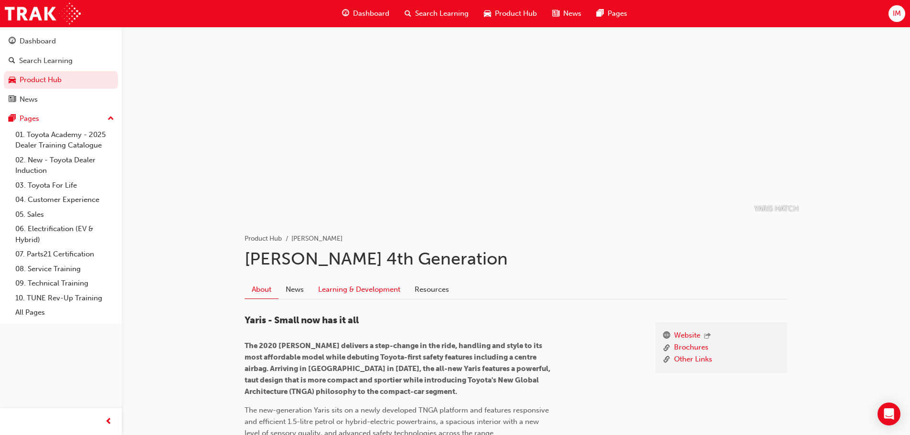
click at [330, 286] on link "Learning & Development" at bounding box center [359, 289] width 96 height 18
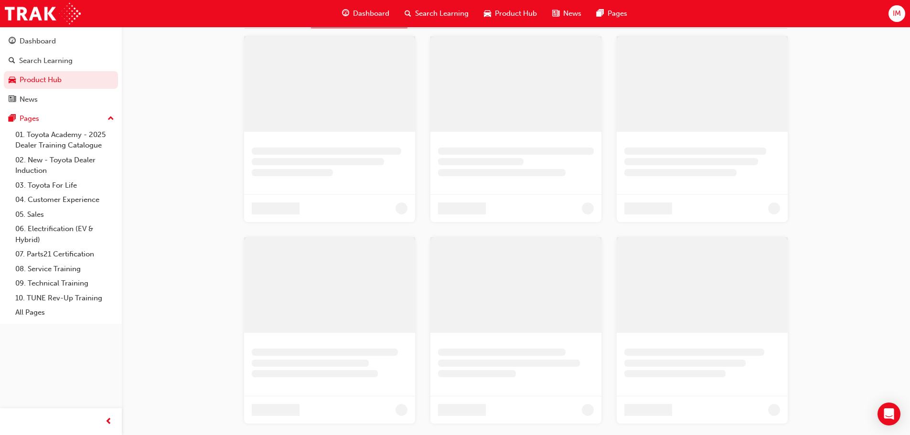
scroll to position [192, 0]
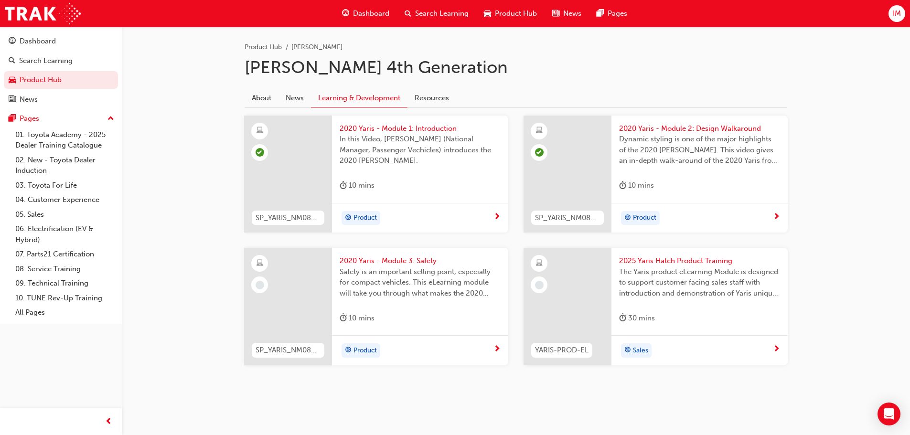
click at [383, 289] on span "Safety is an important selling point, especially for compact vehicles. This eLe…" at bounding box center [420, 283] width 161 height 32
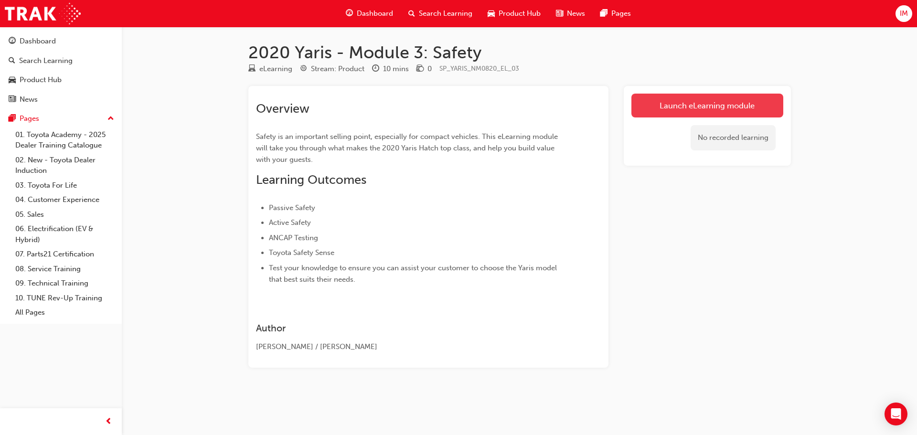
click at [685, 108] on link "Launch eLearning module" at bounding box center [708, 106] width 152 height 24
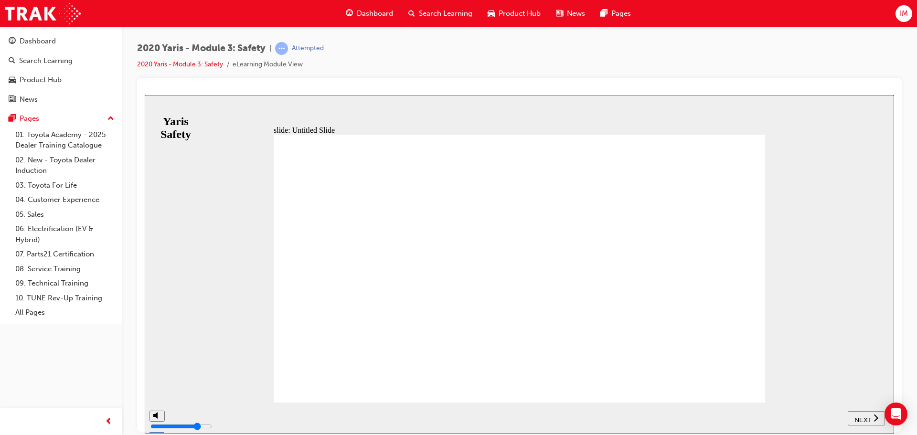
click at [859, 416] on span "NEXT" at bounding box center [863, 419] width 17 height 7
click at [865, 413] on button "NEXT" at bounding box center [866, 418] width 37 height 14
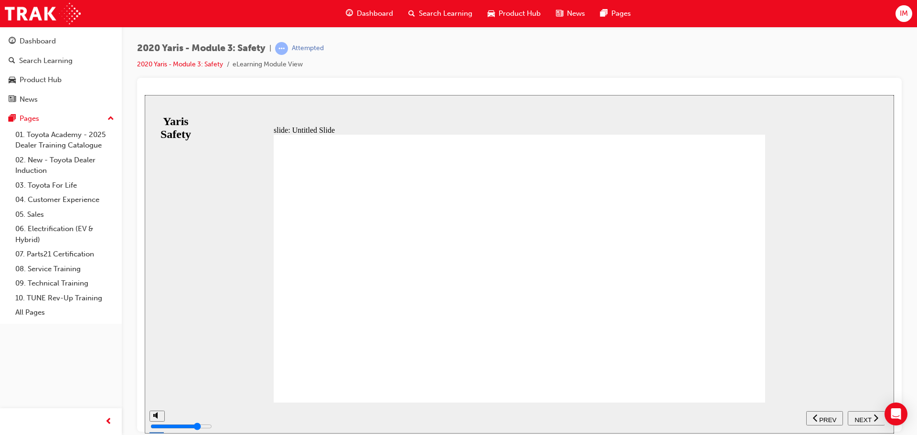
click at [862, 410] on nav "SUBMIT NEXT PREV" at bounding box center [845, 417] width 78 height 31
click at [854, 419] on div "NEXT" at bounding box center [867, 418] width 30 height 10
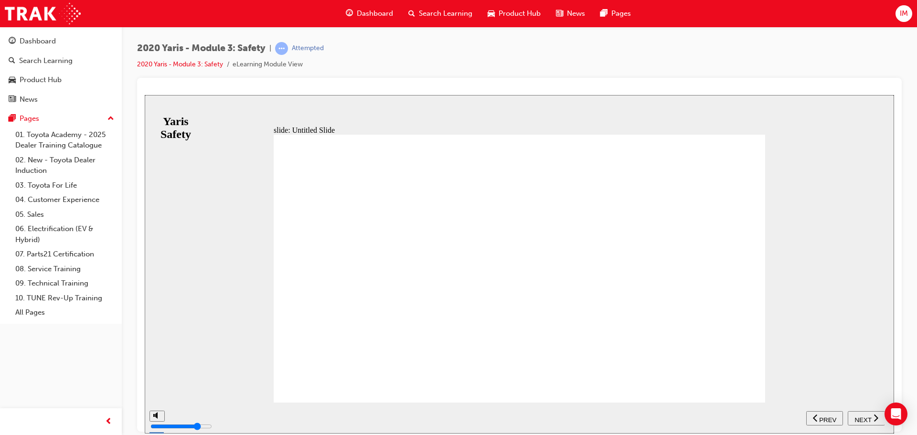
click at [854, 418] on div "NEXT" at bounding box center [867, 418] width 30 height 10
click at [856, 420] on span "NEXT" at bounding box center [863, 419] width 17 height 7
click at [855, 419] on span "NEXT" at bounding box center [863, 419] width 17 height 7
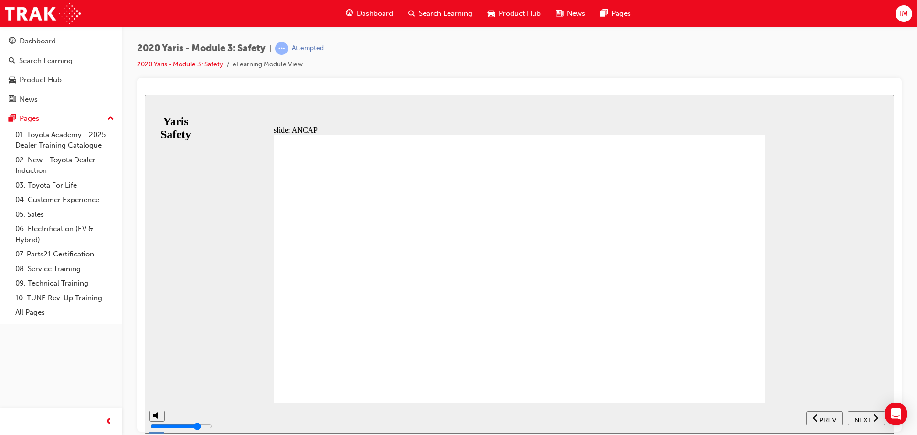
click at [854, 418] on div "NEXT" at bounding box center [867, 418] width 30 height 10
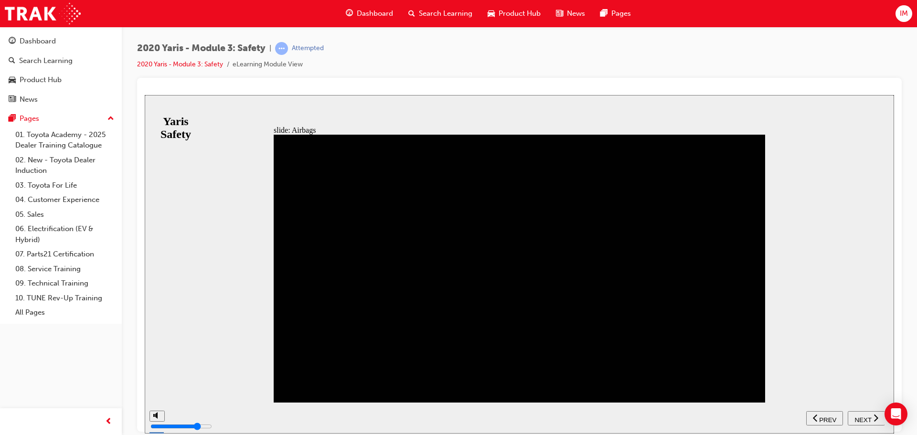
click at [854, 418] on div "NEXT" at bounding box center [867, 418] width 30 height 10
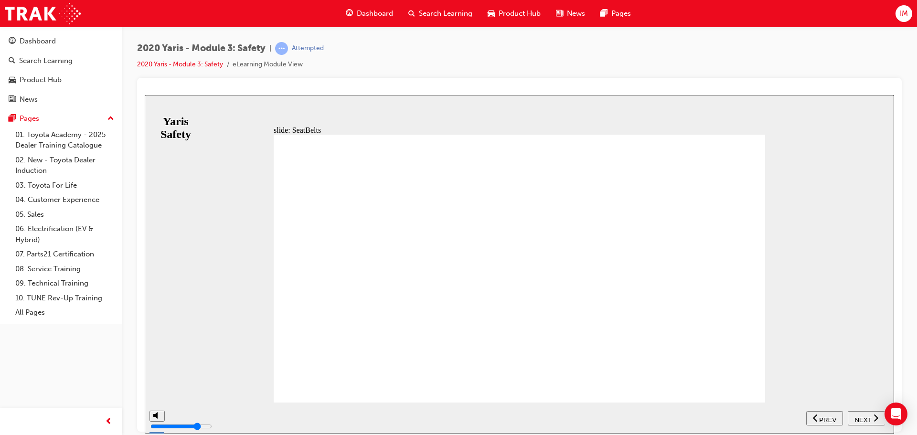
click at [854, 418] on div "NEXT" at bounding box center [867, 418] width 30 height 10
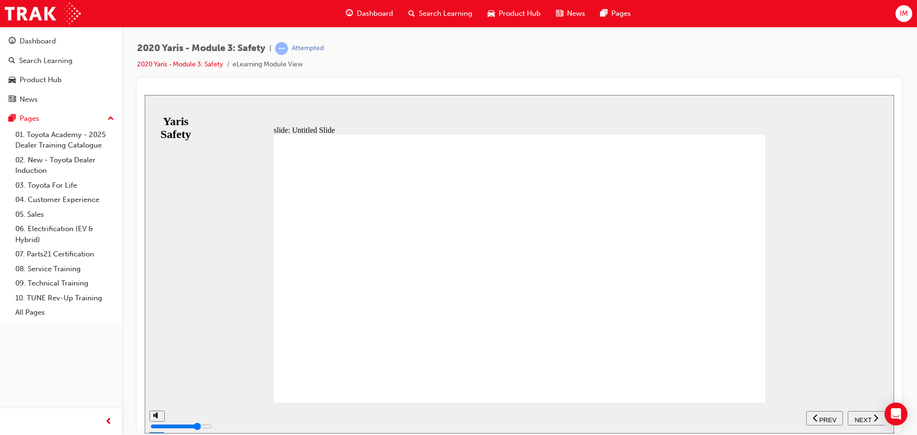
click at [854, 418] on div "NEXT" at bounding box center [867, 418] width 30 height 10
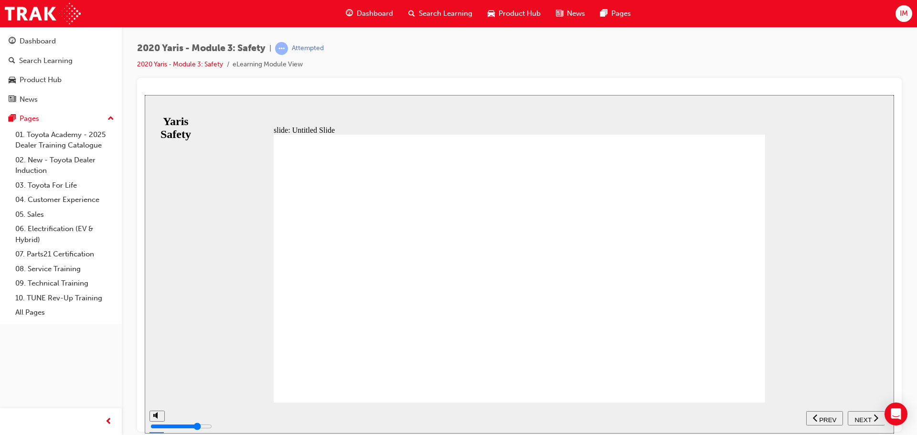
click at [854, 418] on div "NEXT" at bounding box center [867, 418] width 30 height 10
click at [853, 418] on div "NEXT" at bounding box center [867, 418] width 30 height 10
click at [145, 95] on span "SUBMIT" at bounding box center [145, 95] width 0 height 0
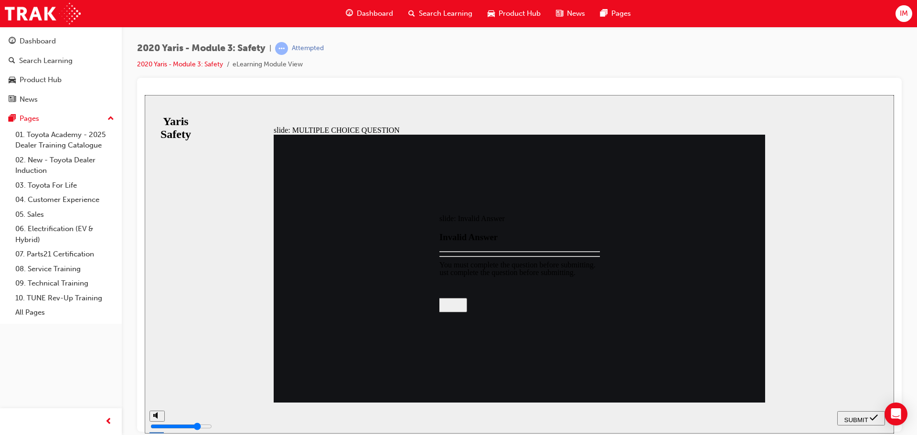
click at [853, 418] on div at bounding box center [520, 264] width 750 height 339
radio input "true"
drag, startPoint x: 867, startPoint y: 416, endPoint x: 859, endPoint y: 416, distance: 7.2
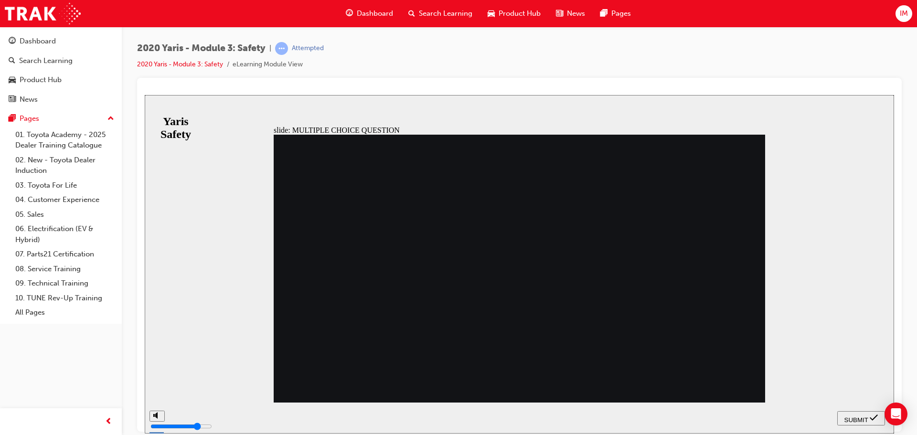
click at [867, 416] on span "SUBMIT" at bounding box center [857, 419] width 24 height 7
radio input "true"
click at [841, 409] on nav "SUBMIT NEXT PREV" at bounding box center [861, 417] width 48 height 31
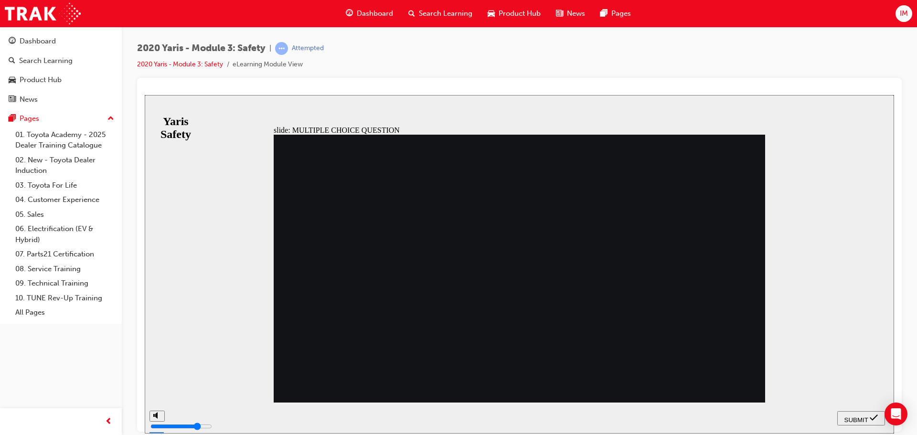
drag, startPoint x: 844, startPoint y: 415, endPoint x: 820, endPoint y: 417, distance: 24.4
click at [845, 416] on span "SUBMIT" at bounding box center [857, 419] width 24 height 7
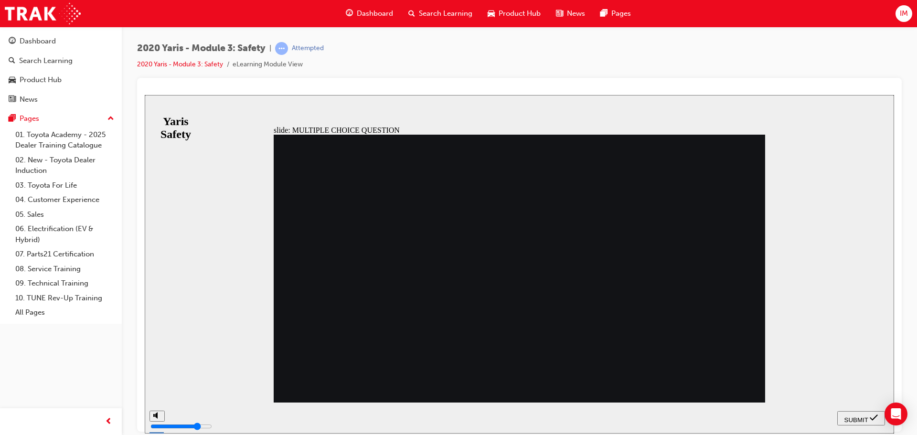
radio input "true"
click at [864, 416] on span "SUBMIT" at bounding box center [857, 419] width 24 height 7
radio input "true"
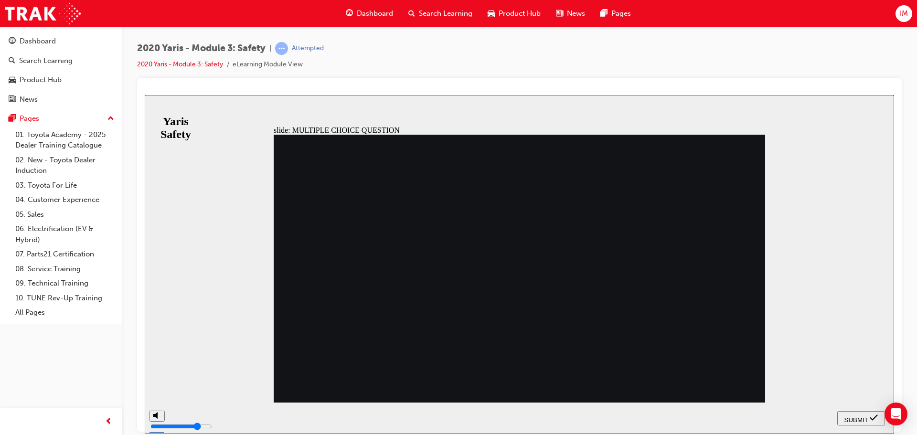
drag, startPoint x: 847, startPoint y: 422, endPoint x: 829, endPoint y: 411, distance: 21.4
click at [847, 421] on div "SUBMIT" at bounding box center [861, 418] width 40 height 10
click at [847, 417] on span "SUBMIT" at bounding box center [857, 419] width 24 height 7
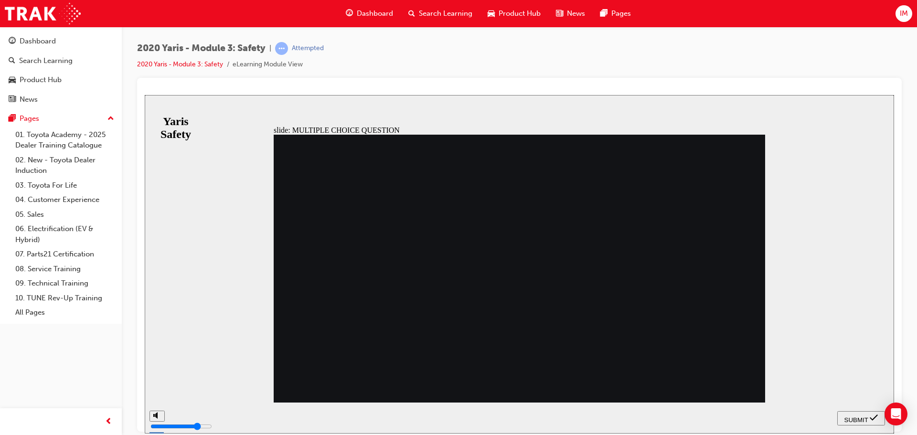
radio input "false"
radio input "true"
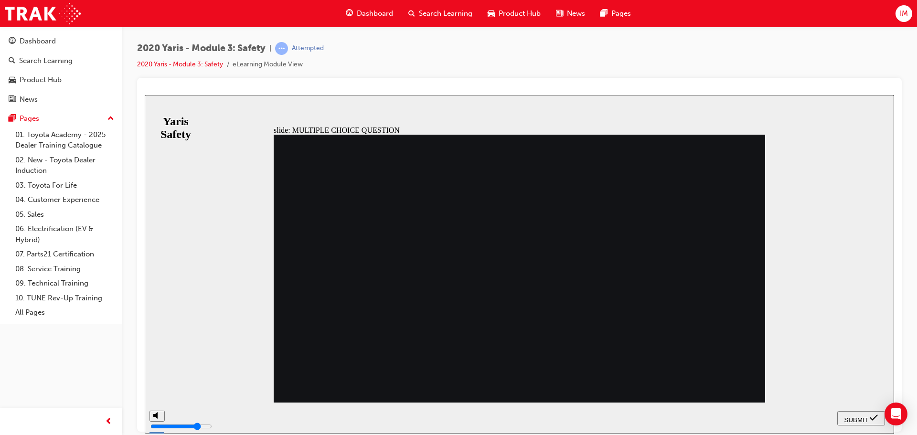
click at [846, 412] on button "SUBMIT" at bounding box center [861, 418] width 48 height 14
checkbox input "true"
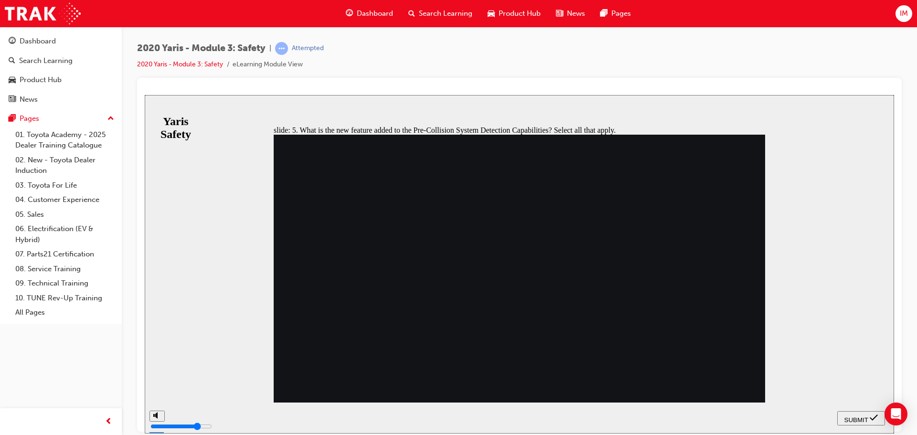
checkbox input "true"
click at [859, 417] on span "SUBMIT" at bounding box center [857, 419] width 24 height 7
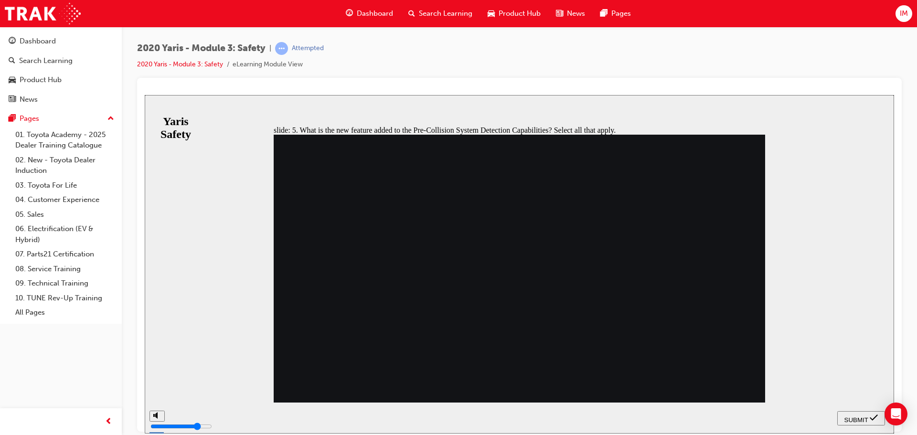
checkbox input "false"
click at [846, 418] on span "SUBMIT" at bounding box center [857, 419] width 24 height 7
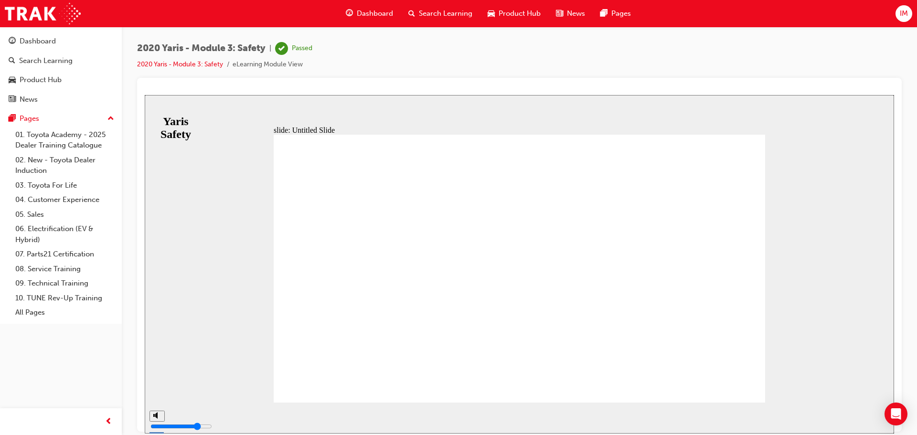
click at [494, 15] on div "Product Hub" at bounding box center [514, 14] width 68 height 20
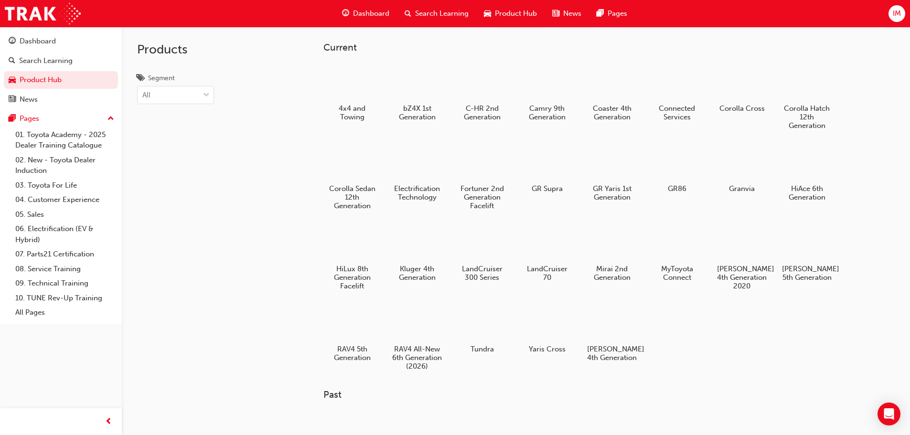
click at [664, 350] on div "4x4 and Towing bZ4X 1st Generation C-HR 2nd Generation Camry 9th Generation Coa…" at bounding box center [594, 221] width 543 height 321
click at [617, 333] on div at bounding box center [611, 322] width 53 height 38
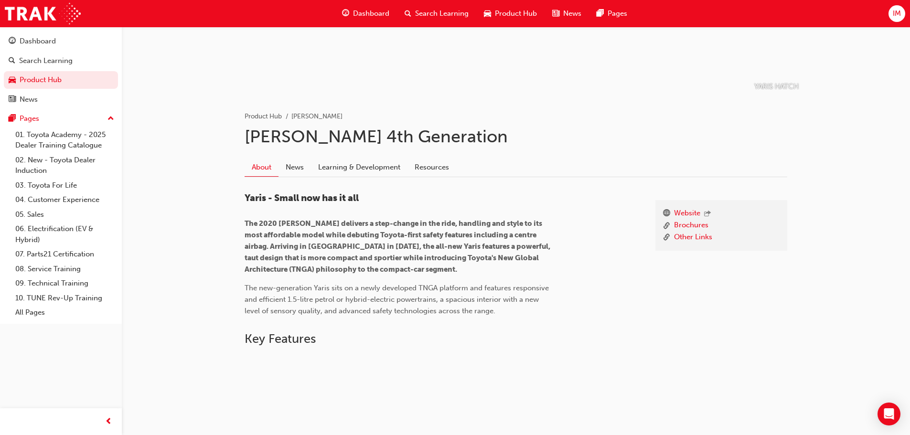
scroll to position [175, 0]
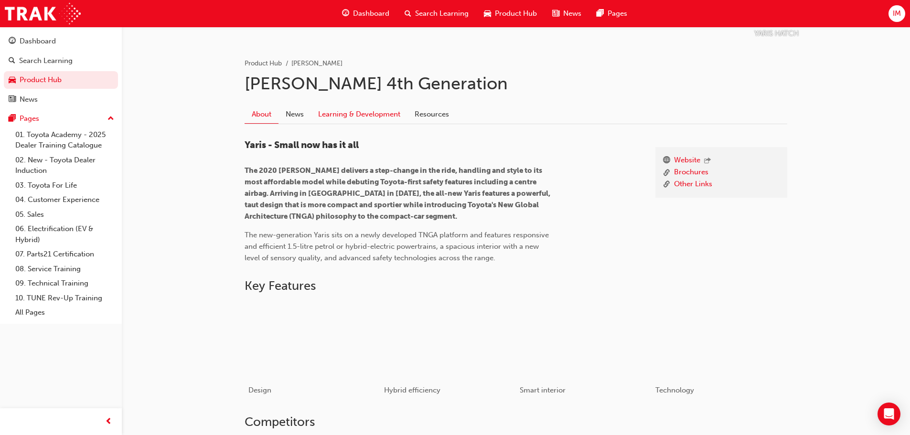
click at [345, 113] on link "Learning & Development" at bounding box center [359, 114] width 96 height 18
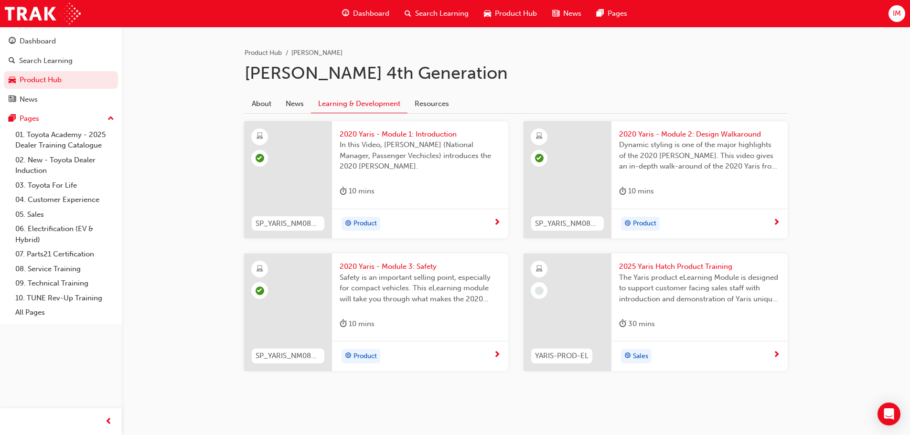
scroll to position [192, 0]
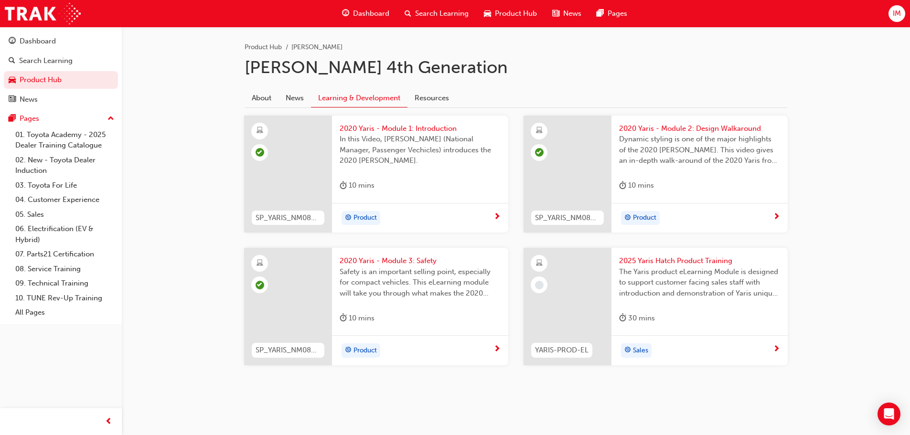
click at [659, 260] on span "2025 Yaris Hatch Product Training" at bounding box center [699, 261] width 161 height 11
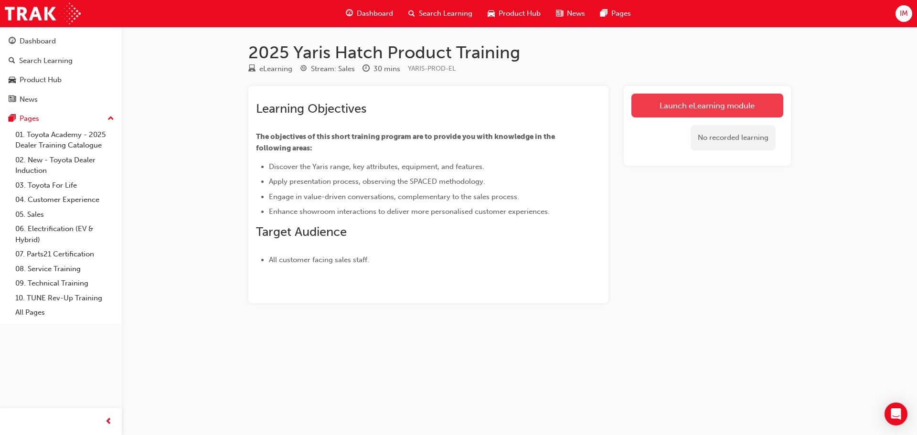
click at [649, 115] on link "Launch eLearning module" at bounding box center [708, 106] width 152 height 24
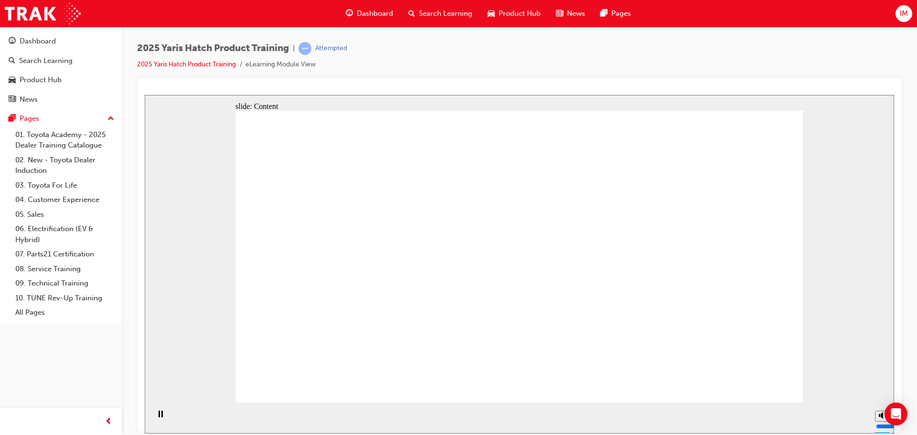
drag, startPoint x: 647, startPoint y: 242, endPoint x: 707, endPoint y: 243, distance: 60.7
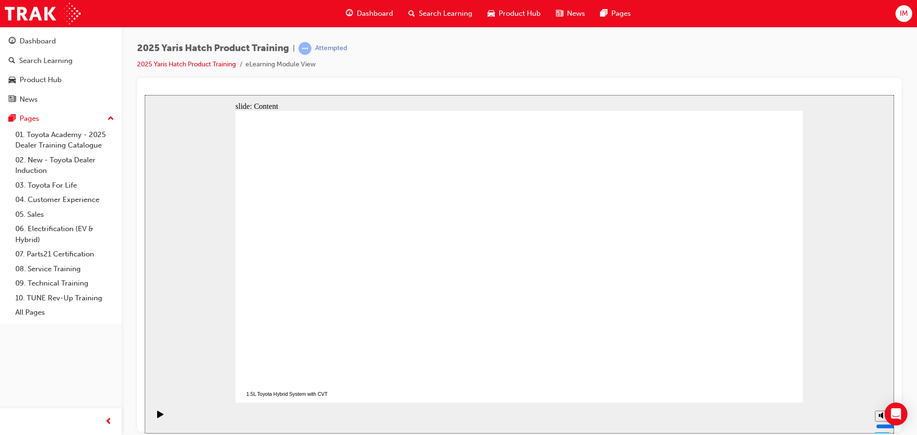
drag, startPoint x: 650, startPoint y: 214, endPoint x: 538, endPoint y: 222, distance: 112.0
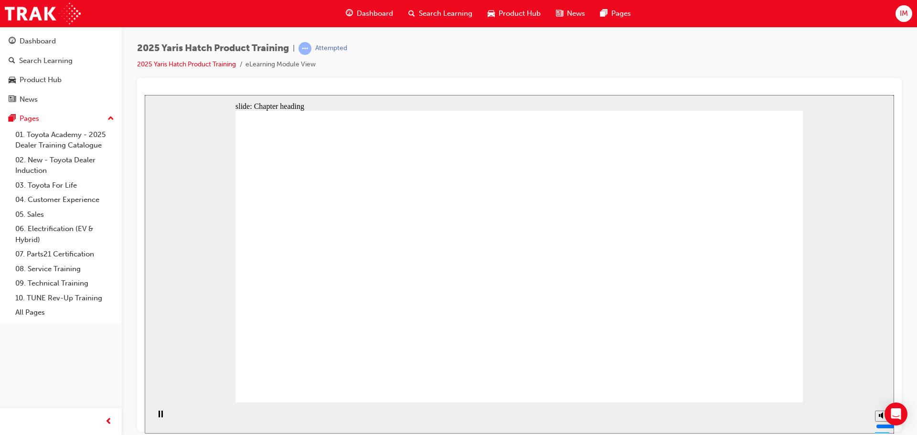
drag, startPoint x: 341, startPoint y: 252, endPoint x: 329, endPoint y: 252, distance: 11.5
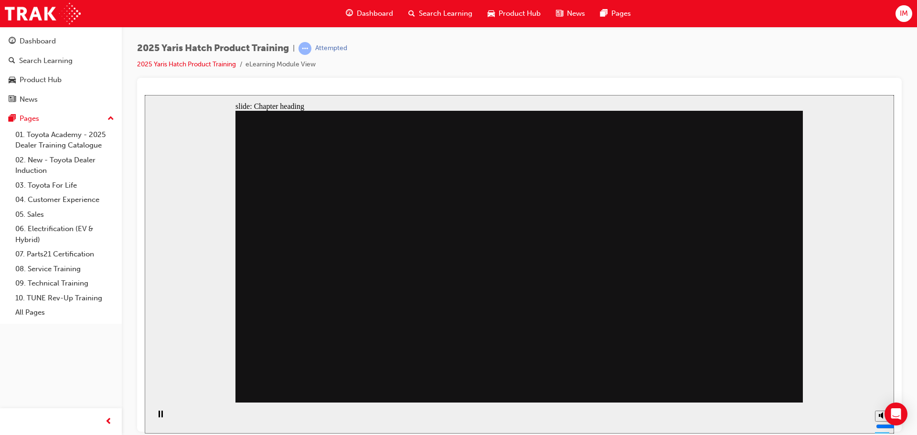
drag, startPoint x: 356, startPoint y: 186, endPoint x: 366, endPoint y: 273, distance: 87.6
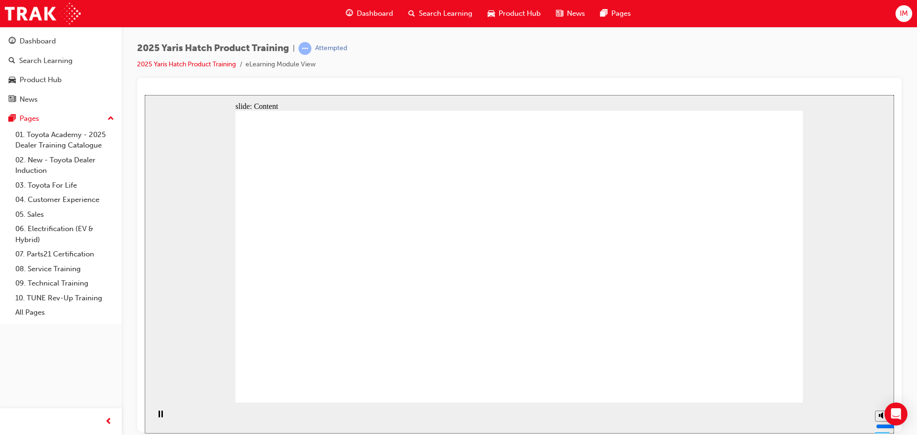
drag, startPoint x: 416, startPoint y: 285, endPoint x: 412, endPoint y: 254, distance: 31.3
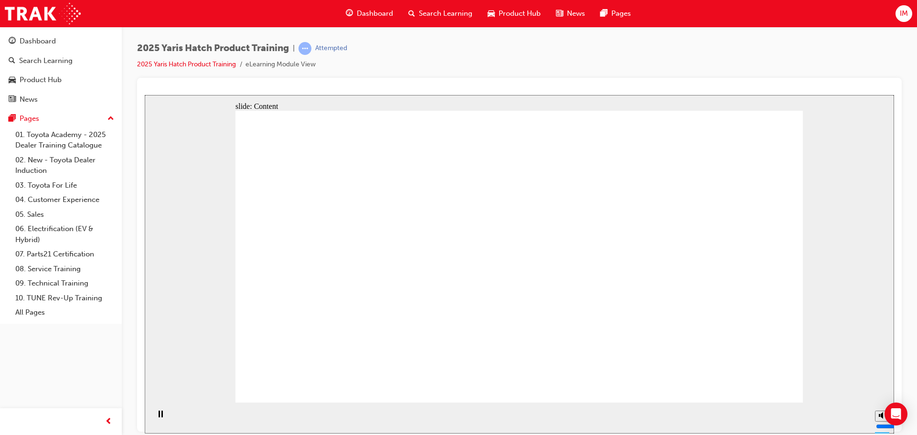
drag, startPoint x: 429, startPoint y: 277, endPoint x: 425, endPoint y: 298, distance: 21.5
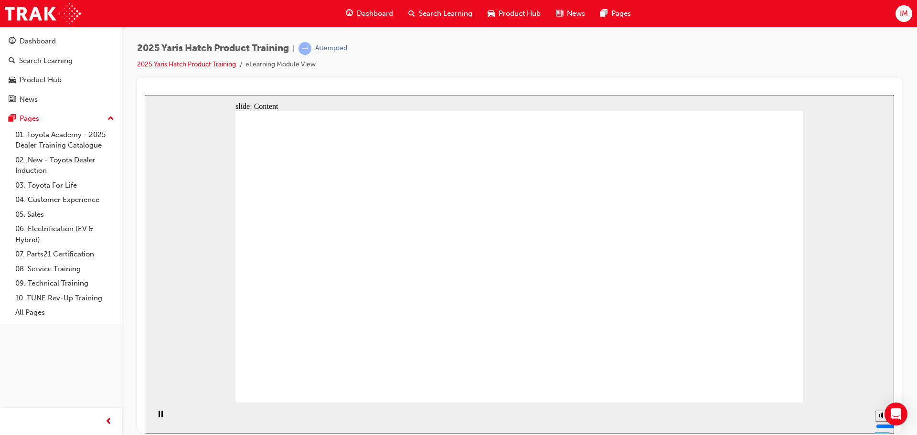
drag, startPoint x: 424, startPoint y: 308, endPoint x: 421, endPoint y: 273, distance: 35.0
drag, startPoint x: 483, startPoint y: 287, endPoint x: 488, endPoint y: 270, distance: 17.1
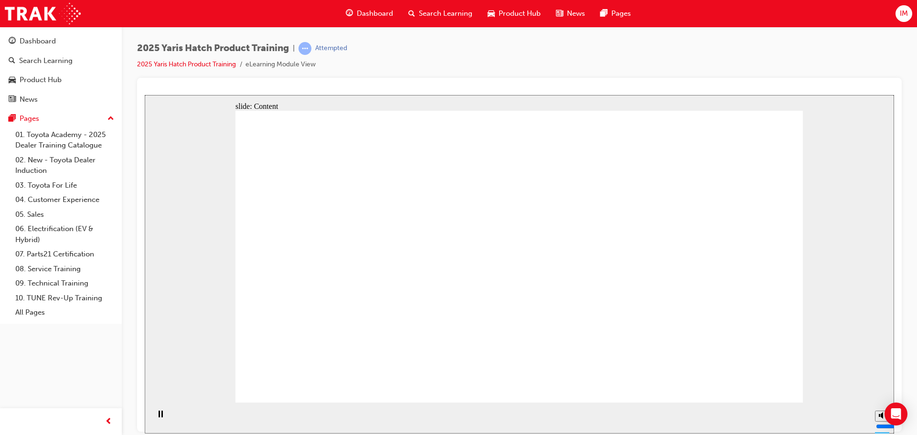
drag, startPoint x: 507, startPoint y: 298, endPoint x: 520, endPoint y: 222, distance: 77.0
drag, startPoint x: 346, startPoint y: 209, endPoint x: 360, endPoint y: 203, distance: 15.3
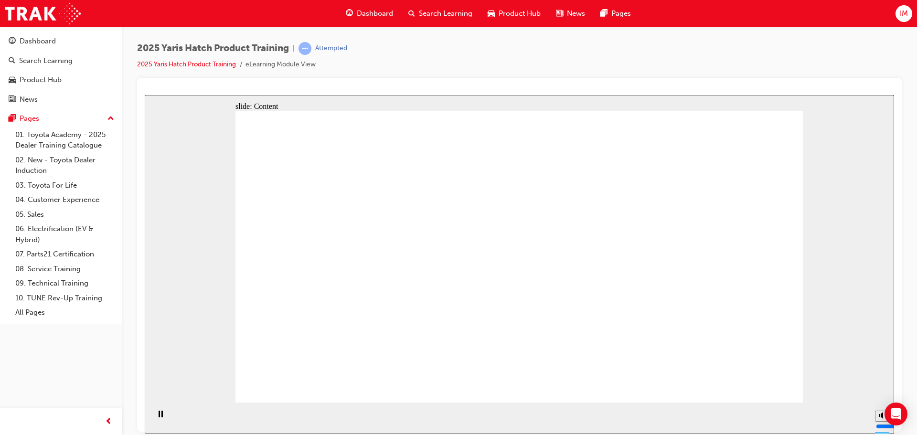
drag, startPoint x: 604, startPoint y: 201, endPoint x: 610, endPoint y: 207, distance: 8.5
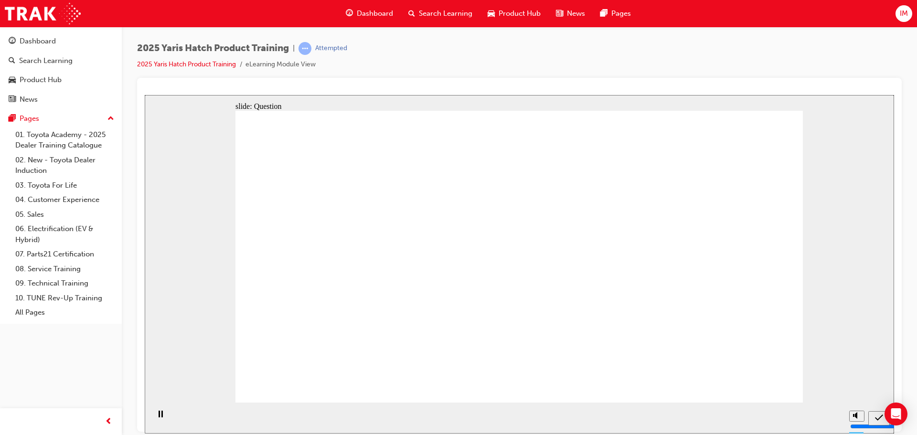
radio input "true"
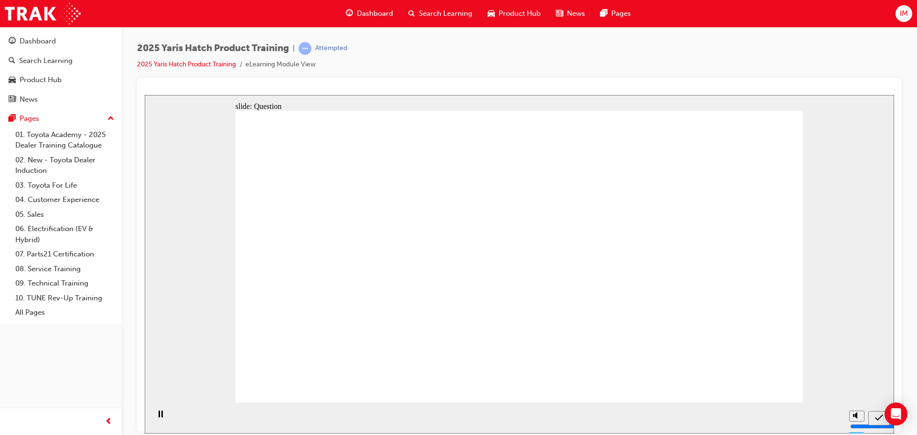
radio input "true"
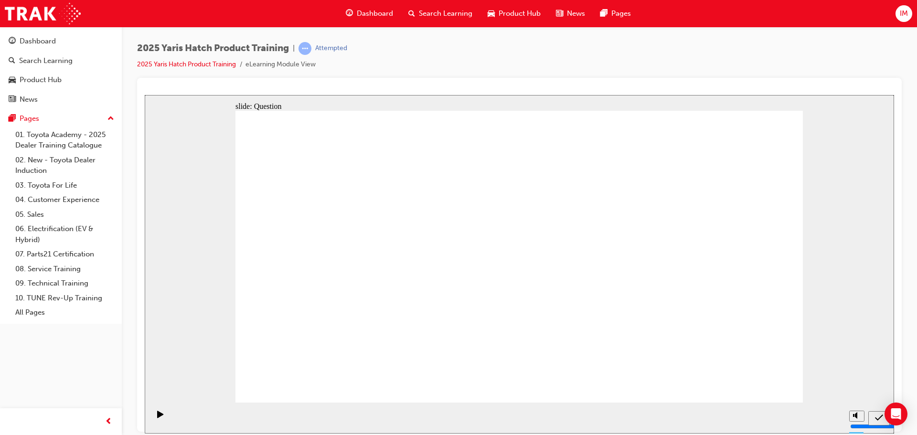
radio input "true"
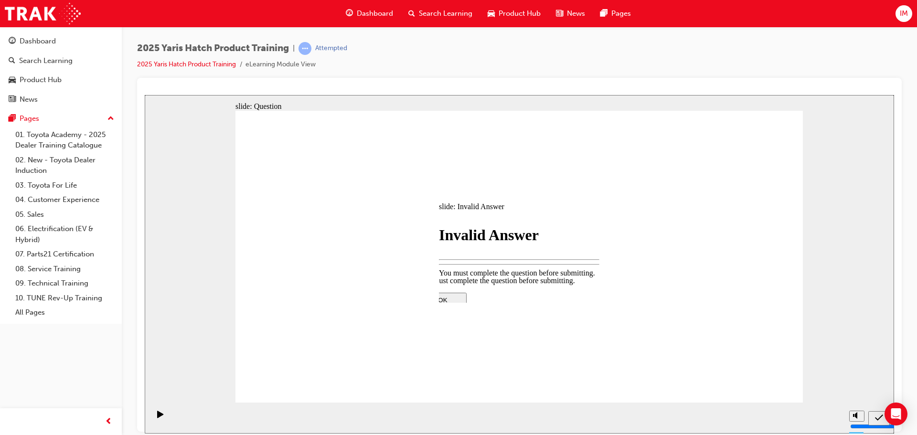
drag, startPoint x: 529, startPoint y: 291, endPoint x: 470, endPoint y: 278, distance: 60.7
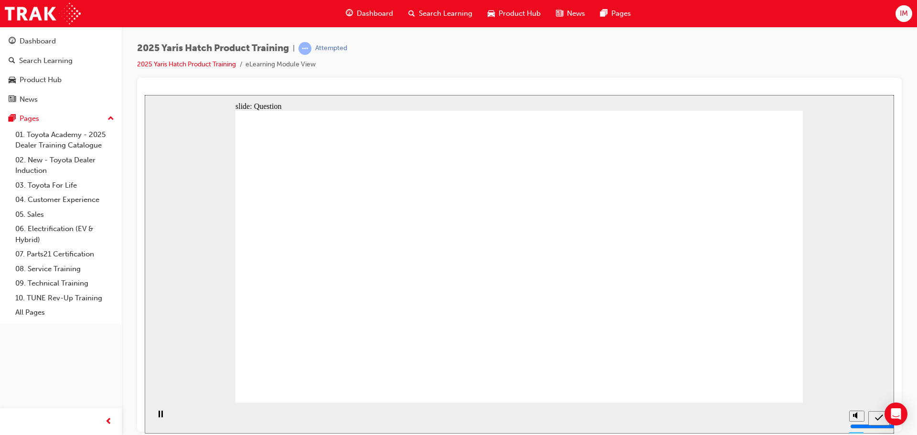
drag, startPoint x: 326, startPoint y: 327, endPoint x: 331, endPoint y: 292, distance: 35.7
drag, startPoint x: 419, startPoint y: 241, endPoint x: 347, endPoint y: 318, distance: 105.1
drag, startPoint x: 497, startPoint y: 237, endPoint x: 499, endPoint y: 254, distance: 16.4
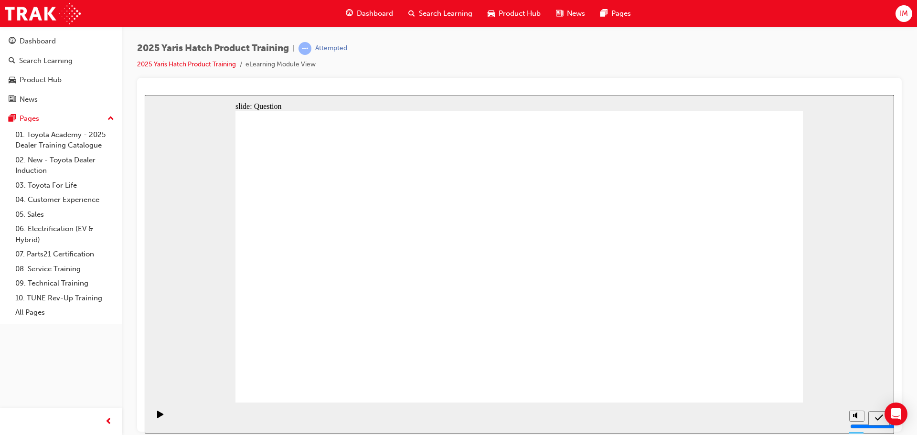
drag, startPoint x: 539, startPoint y: 271, endPoint x: 613, endPoint y: 331, distance: 95.8
drag, startPoint x: 740, startPoint y: 255, endPoint x: 771, endPoint y: 210, distance: 54.6
drag, startPoint x: 771, startPoint y: 210, endPoint x: 686, endPoint y: 209, distance: 84.6
drag, startPoint x: 592, startPoint y: 211, endPoint x: 577, endPoint y: 211, distance: 15.3
drag, startPoint x: 555, startPoint y: 214, endPoint x: 505, endPoint y: 218, distance: 50.3
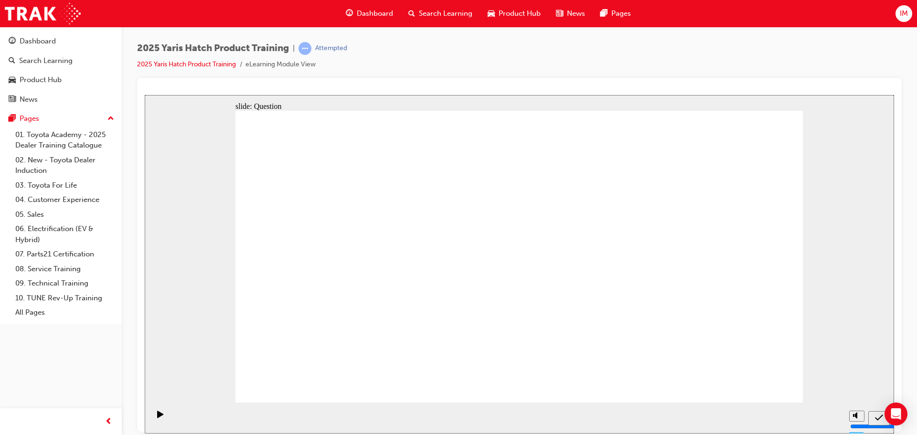
drag, startPoint x: 498, startPoint y: 219, endPoint x: 465, endPoint y: 226, distance: 33.3
drag, startPoint x: 465, startPoint y: 226, endPoint x: 449, endPoint y: 231, distance: 17.1
drag, startPoint x: 443, startPoint y: 239, endPoint x: 479, endPoint y: 272, distance: 48.7
drag, startPoint x: 561, startPoint y: 246, endPoint x: 598, endPoint y: 214, distance: 49.4
drag, startPoint x: 619, startPoint y: 243, endPoint x: 432, endPoint y: 321, distance: 202.8
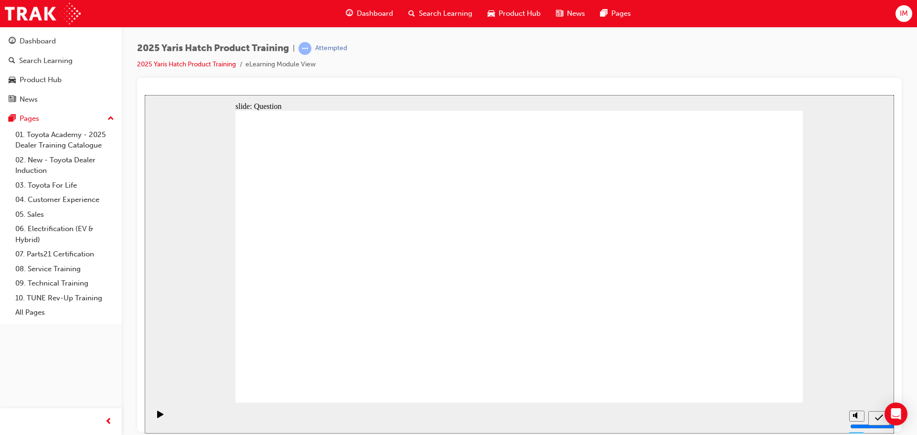
drag, startPoint x: 303, startPoint y: 243, endPoint x: 712, endPoint y: 328, distance: 417.1
drag, startPoint x: 583, startPoint y: 164, endPoint x: 524, endPoint y: 306, distance: 154.2
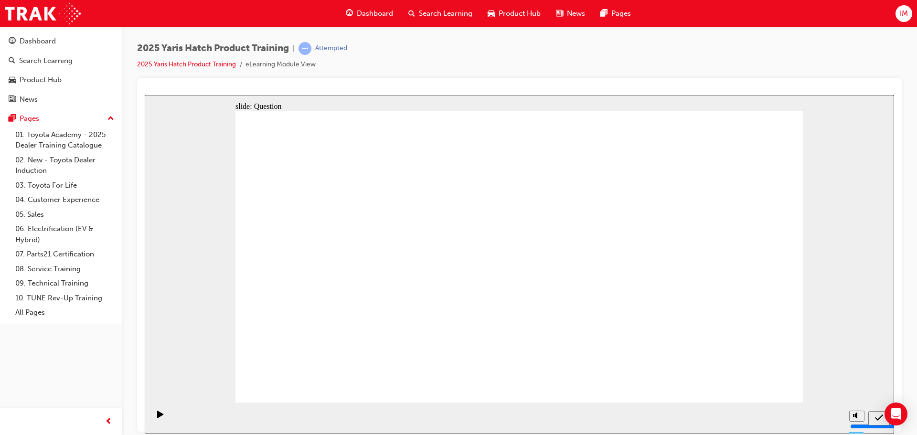
radio input "true"
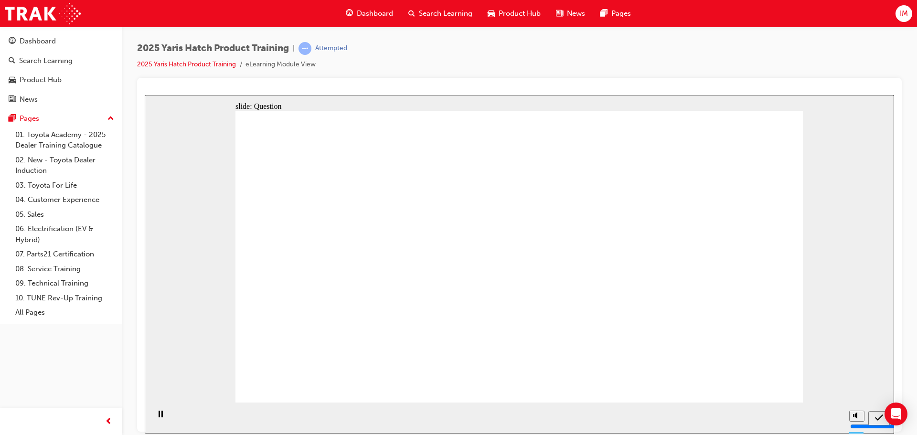
radio input "true"
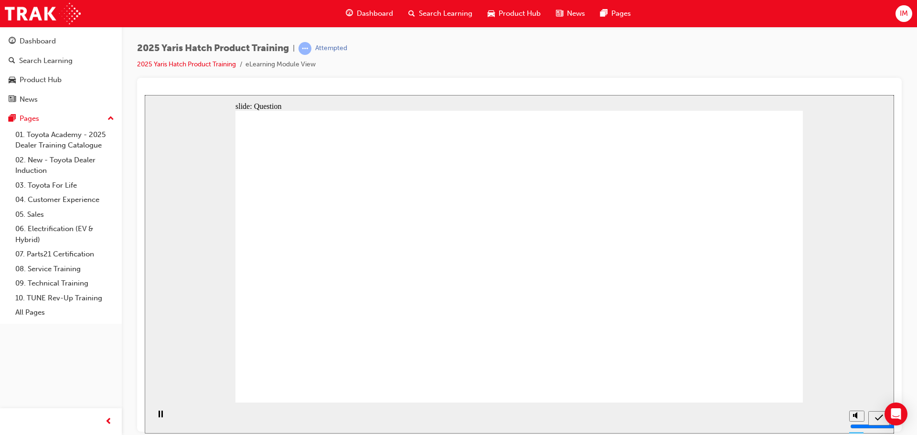
radio input "true"
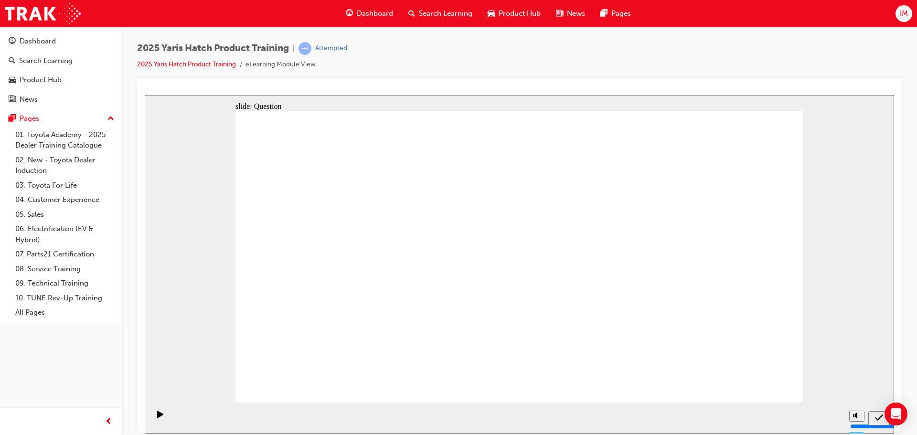
radio input "true"
drag, startPoint x: 638, startPoint y: 253, endPoint x: 642, endPoint y: 321, distance: 67.5
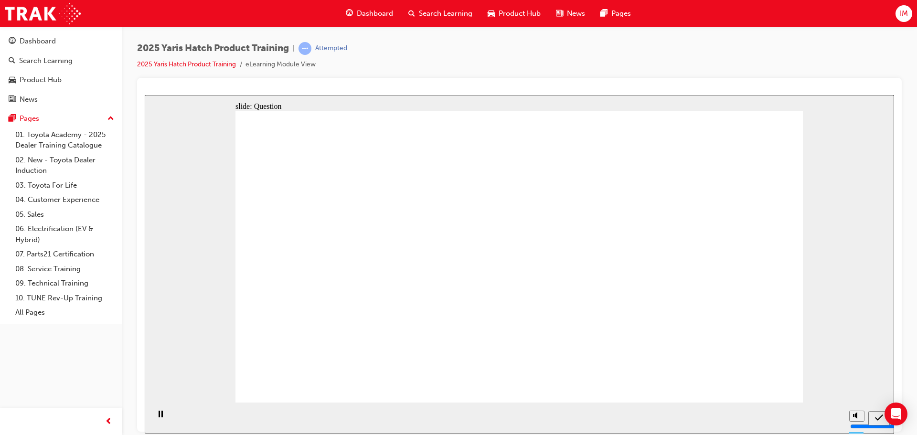
radio input "true"
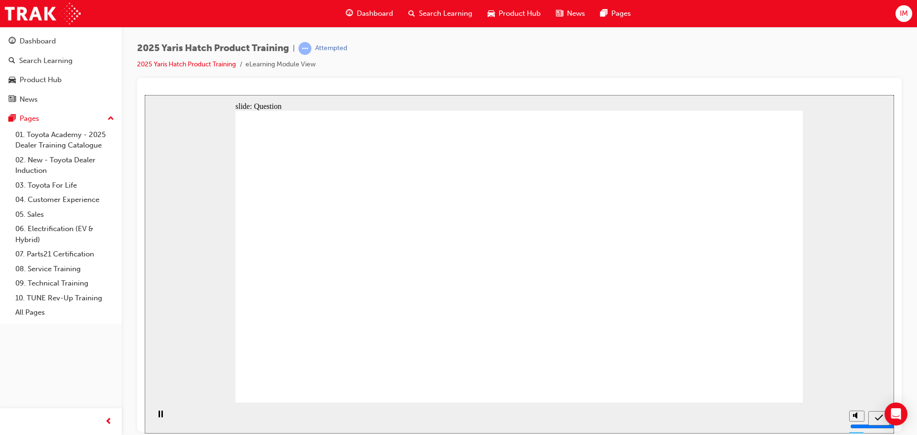
radio input "true"
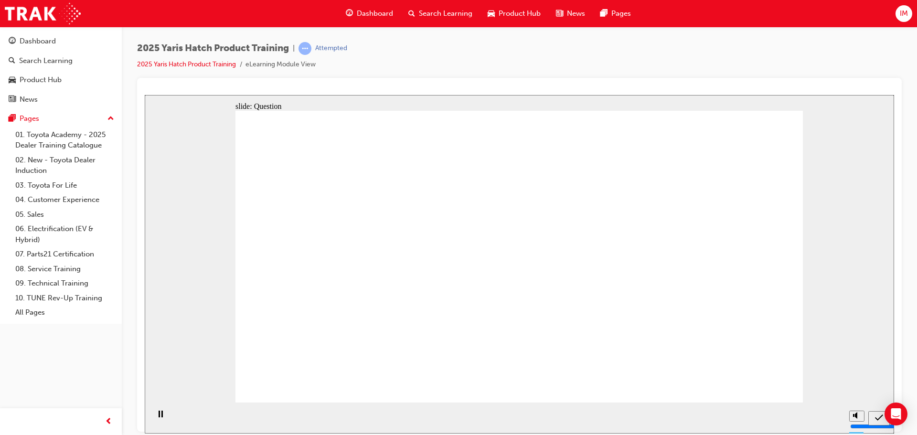
radio input "true"
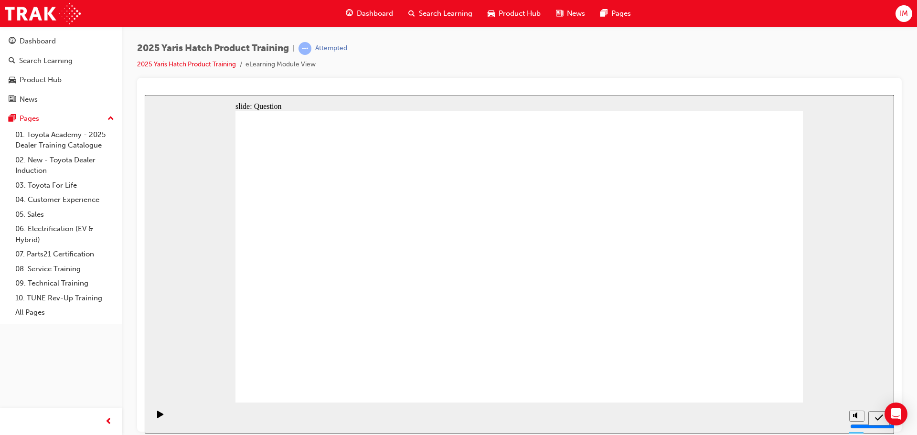
radio input "true"
drag, startPoint x: 649, startPoint y: 247, endPoint x: 648, endPoint y: 306, distance: 59.3
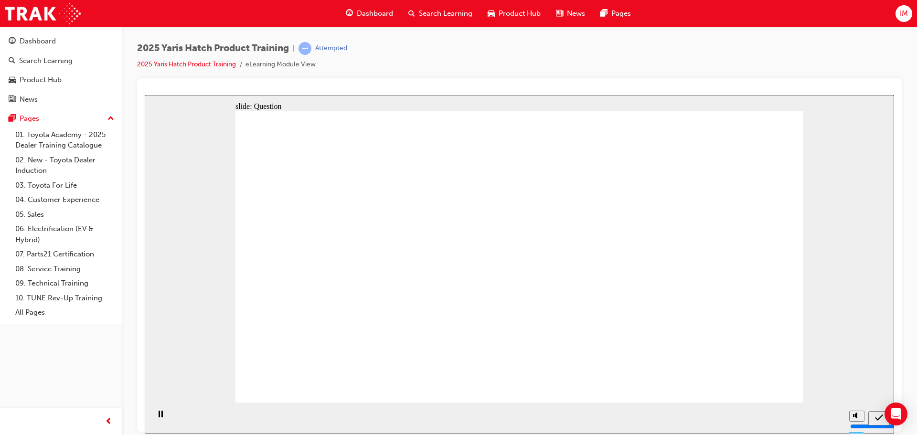
radio input "true"
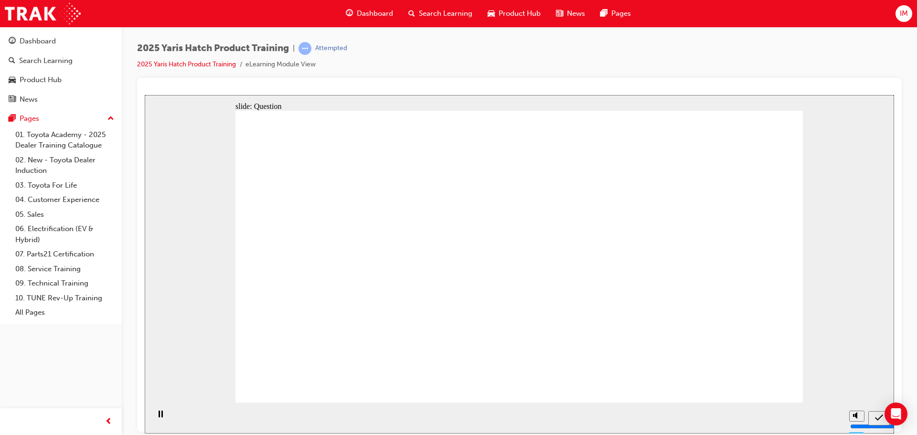
radio input "true"
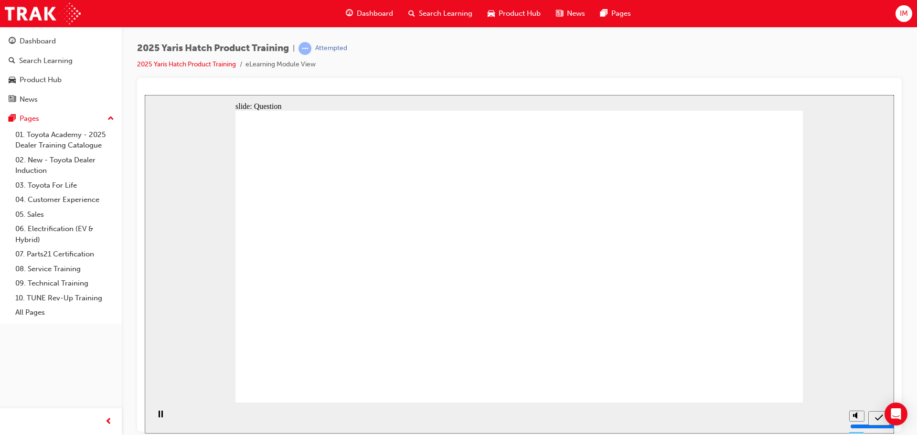
radio input "true"
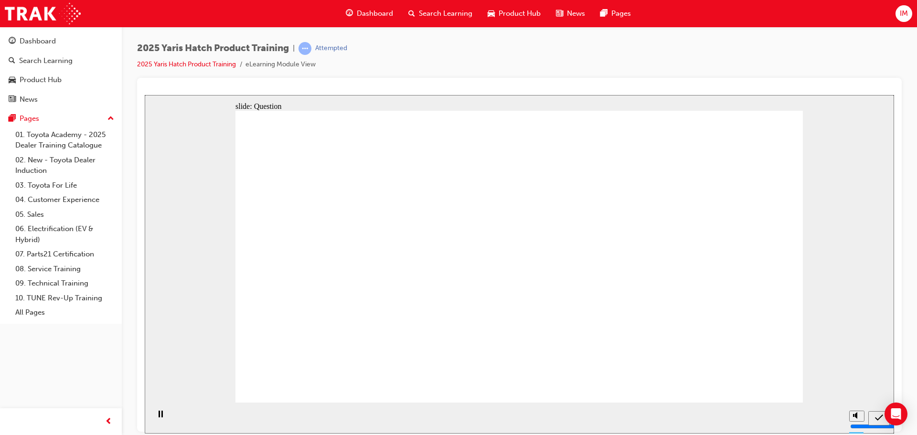
radio input "true"
drag, startPoint x: 396, startPoint y: 241, endPoint x: 317, endPoint y: 312, distance: 106.2
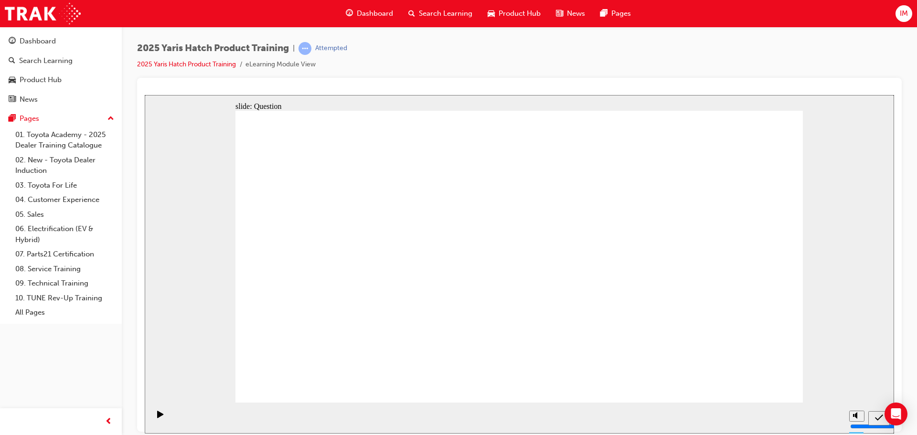
drag, startPoint x: 539, startPoint y: 248, endPoint x: 651, endPoint y: 346, distance: 148.3
drag, startPoint x: 641, startPoint y: 260, endPoint x: 457, endPoint y: 344, distance: 202.0
drag, startPoint x: 334, startPoint y: 259, endPoint x: 741, endPoint y: 341, distance: 415.0
drag, startPoint x: 709, startPoint y: 261, endPoint x: 533, endPoint y: 329, distance: 188.9
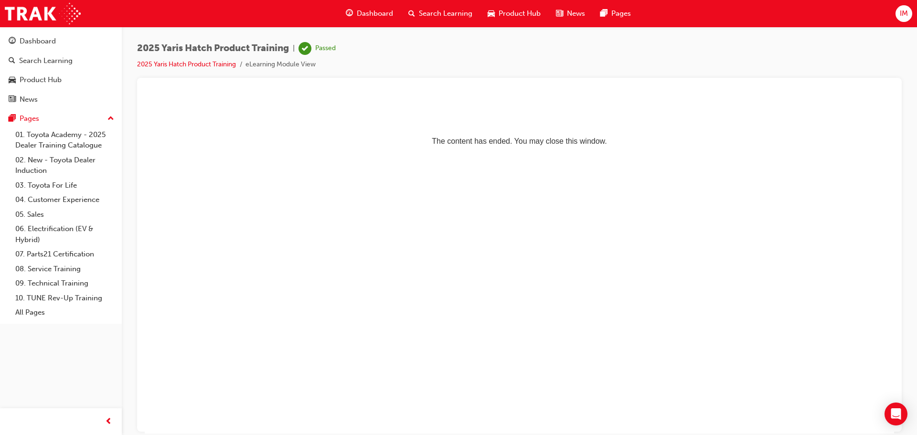
click at [503, 27] on div "2025 Yaris Hatch Product Training | Passed 2025 Yaris Hatch Product Training eL…" at bounding box center [519, 219] width 795 height 385
click at [502, 22] on div "Product Hub" at bounding box center [514, 14] width 68 height 20
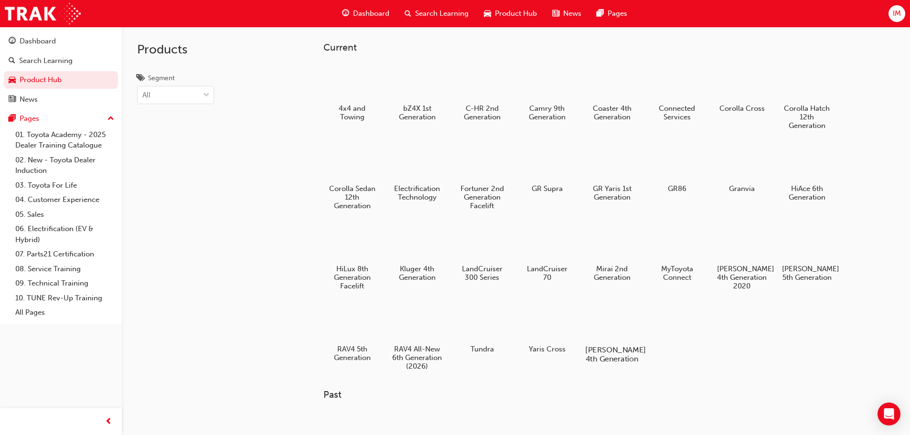
click at [606, 305] on div at bounding box center [611, 322] width 53 height 38
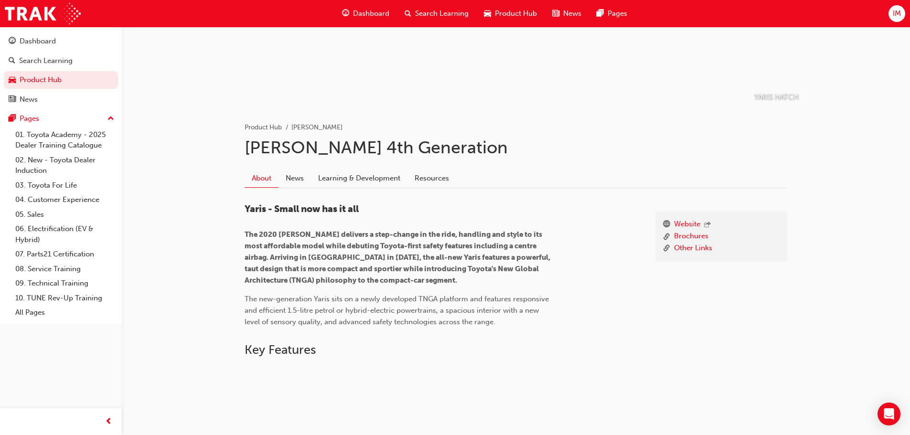
drag, startPoint x: 425, startPoint y: 181, endPoint x: 384, endPoint y: 182, distance: 41.1
click at [426, 181] on link "Resources" at bounding box center [431, 178] width 49 height 18
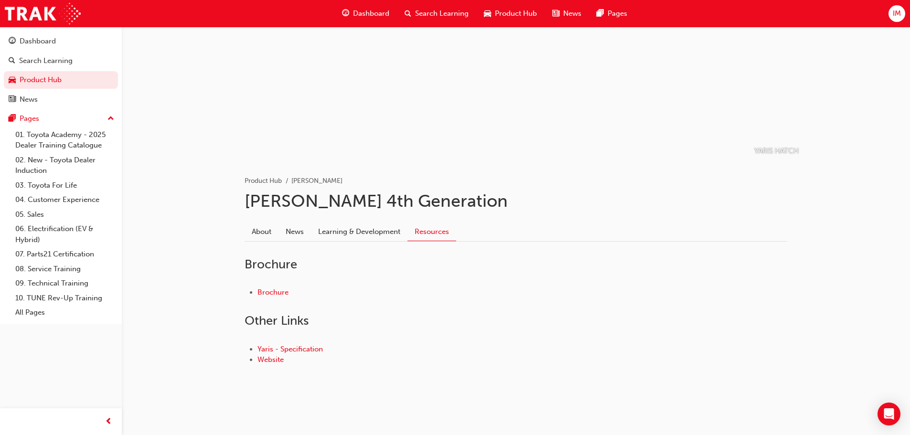
scroll to position [58, 0]
click at [381, 182] on ul "Product Hub Yaris Hatch" at bounding box center [516, 180] width 543 height 11
click at [377, 250] on div "Brochure Brochure Other Links Yaris - Specification Website" at bounding box center [516, 314] width 543 height 131
click at [369, 234] on link "Learning & Development" at bounding box center [359, 232] width 96 height 18
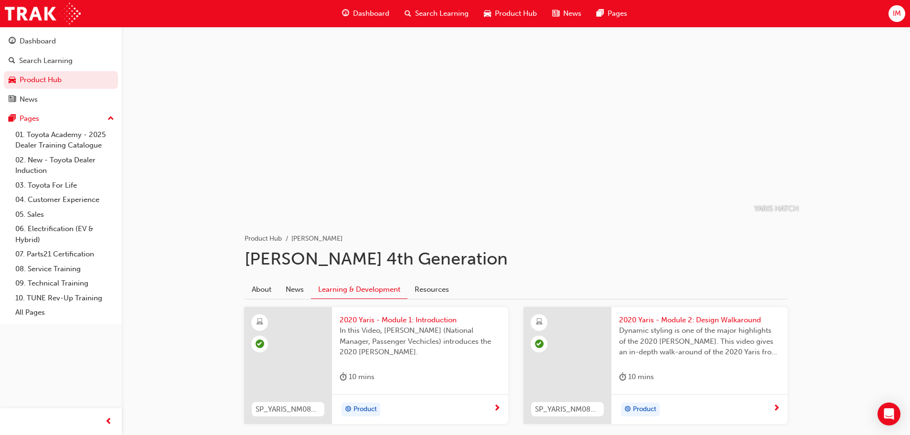
click at [512, 21] on div "Product Hub" at bounding box center [510, 14] width 68 height 20
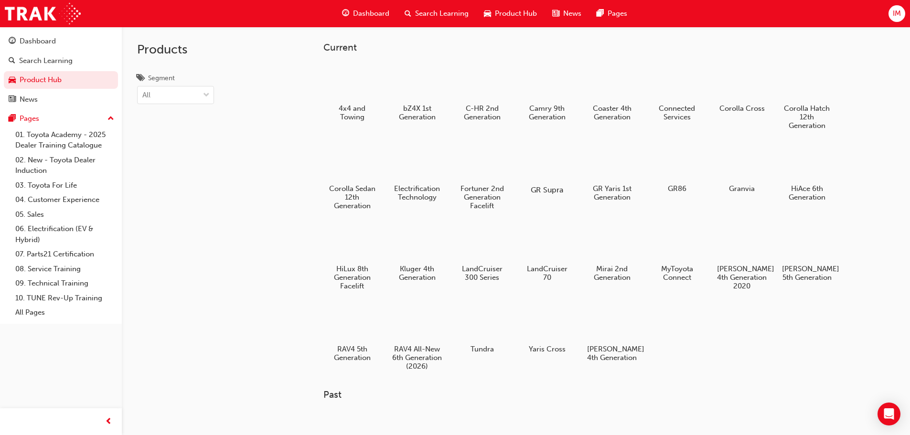
click at [531, 189] on h5 "GR Supra" at bounding box center [546, 189] width 53 height 9
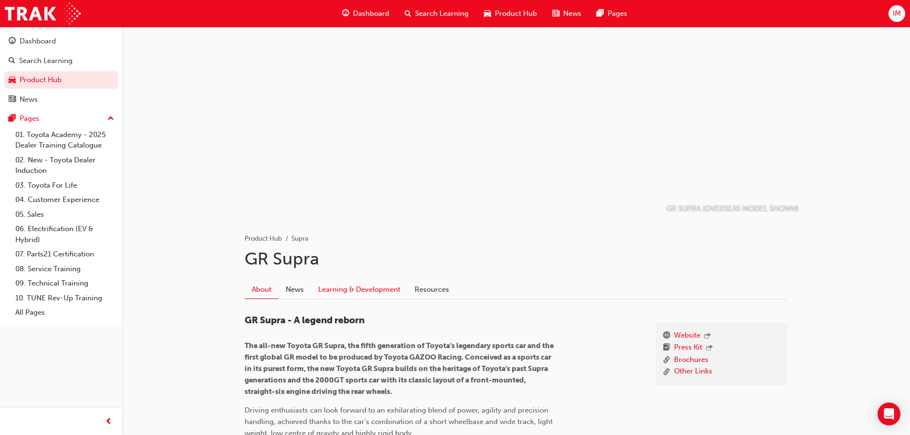
click at [372, 289] on link "Learning & Development" at bounding box center [359, 289] width 96 height 18
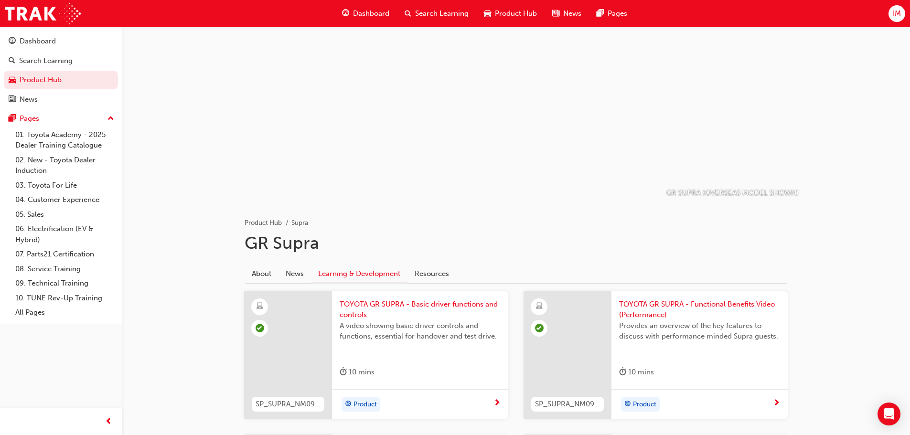
click at [526, 12] on span "Product Hub" at bounding box center [516, 13] width 42 height 11
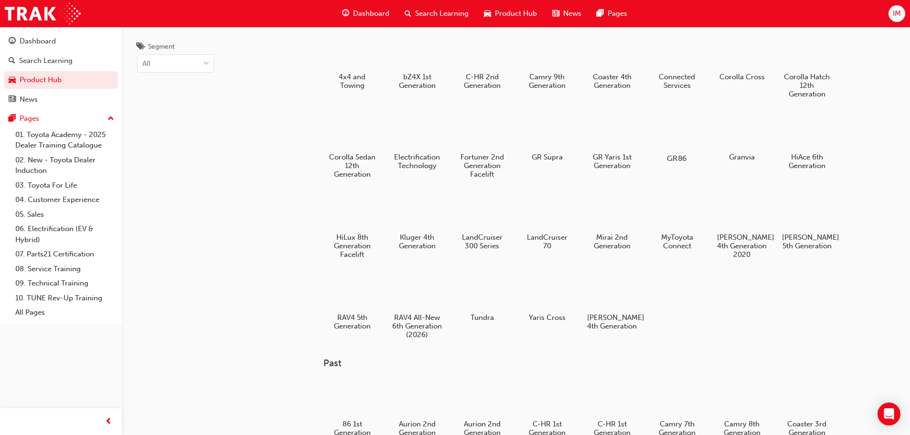
scroll to position [32, 0]
click at [620, 202] on div at bounding box center [611, 210] width 53 height 38
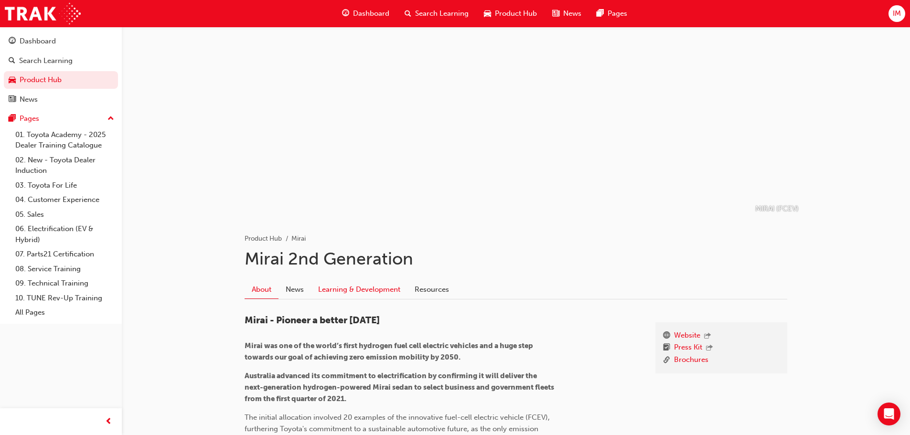
click at [388, 294] on link "Learning & Development" at bounding box center [359, 289] width 96 height 18
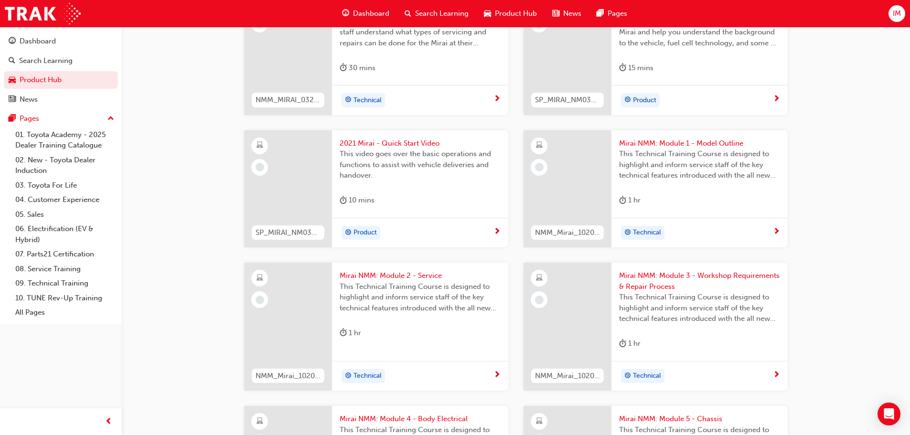
scroll to position [319, 0]
click at [378, 146] on span "2021 Mirai - Quick Start Video" at bounding box center [420, 144] width 161 height 11
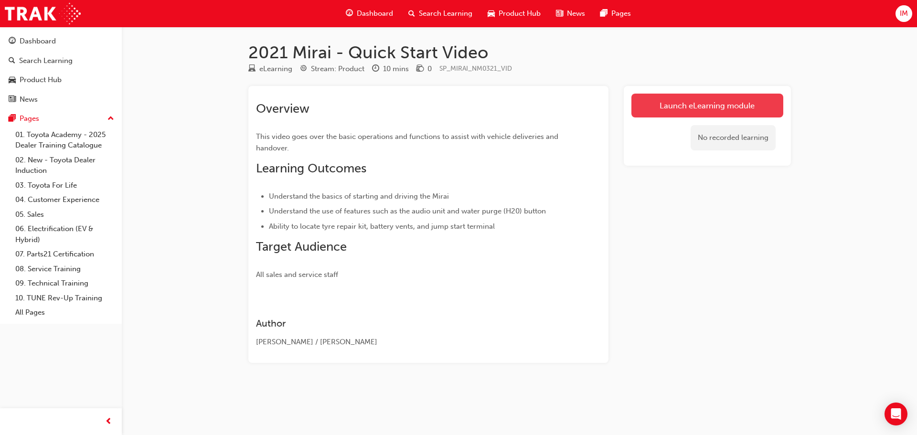
click at [734, 109] on link "Launch eLearning module" at bounding box center [708, 106] width 152 height 24
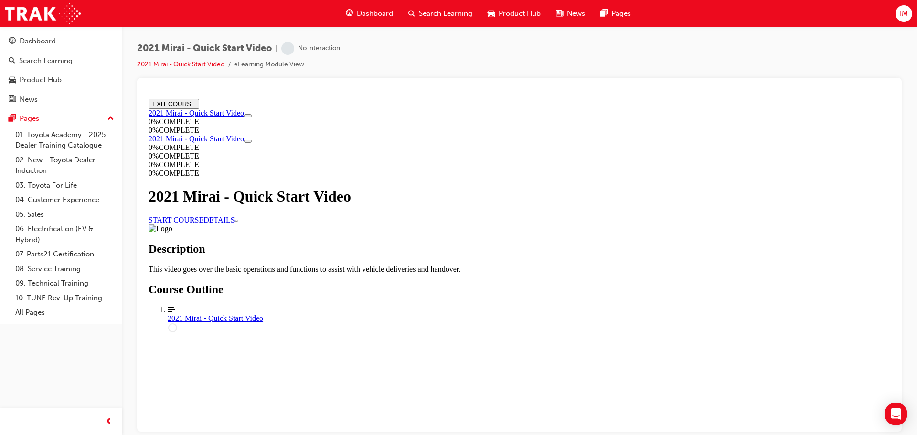
scroll to position [32, 0]
click at [203, 215] on link "START COURSE" at bounding box center [176, 219] width 55 height 8
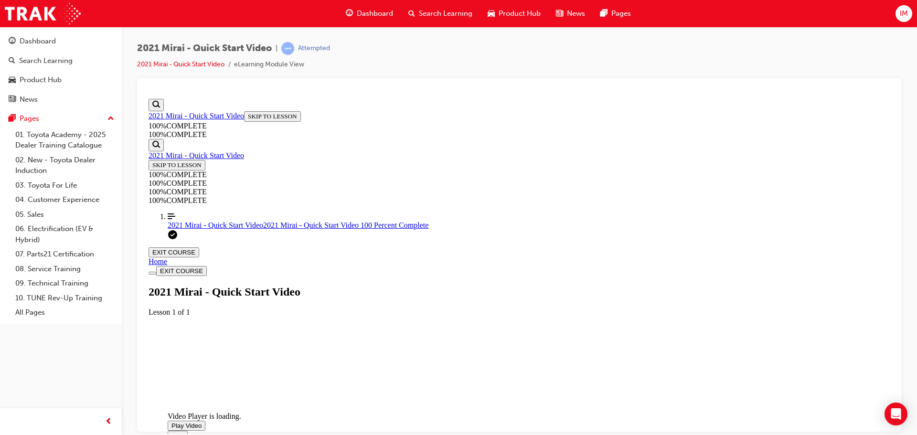
scroll to position [128, 0]
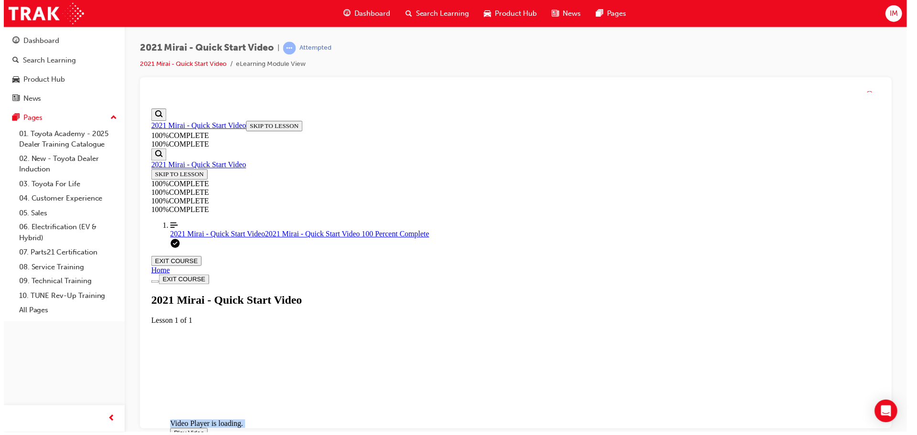
drag, startPoint x: 583, startPoint y: 268, endPoint x: 583, endPoint y: 279, distance: 11.0
click at [313, 348] on div "Video Player is loading. Play Video Play Mute Current Time 0:00 / Duration -:- …" at bounding box center [241, 384] width 143 height 72
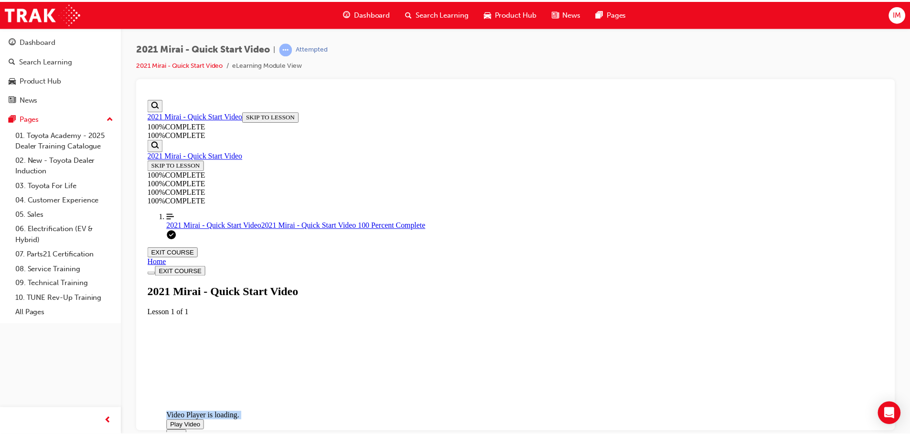
scroll to position [161, 0]
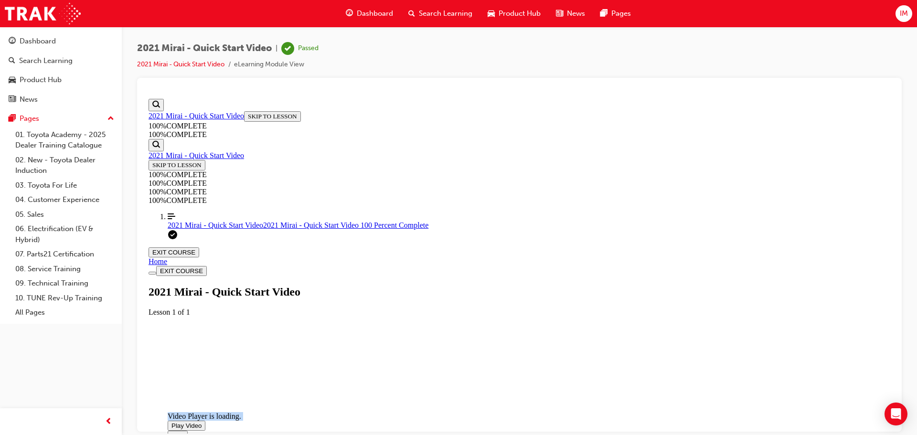
click at [171, 422] on span "Video player. You can use the space bar to toggle playback and arrow keys to sc…" at bounding box center [171, 425] width 0 height 7
click at [499, 9] on span "Product Hub" at bounding box center [520, 13] width 42 height 11
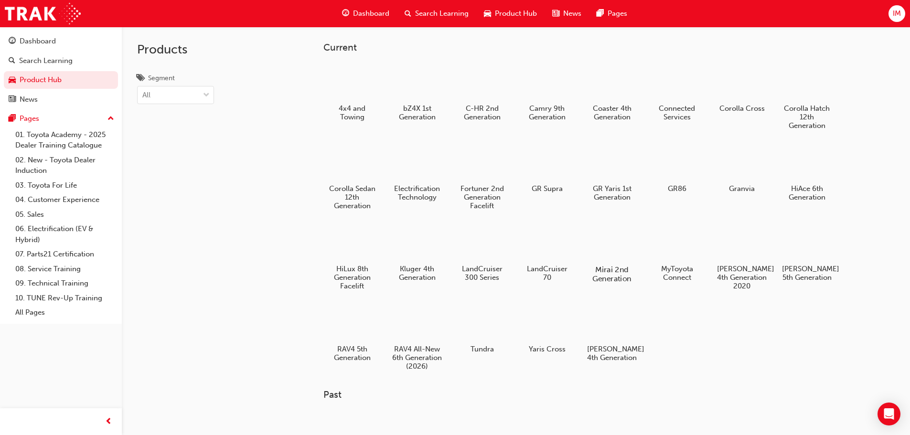
click at [605, 232] on div at bounding box center [611, 242] width 53 height 38
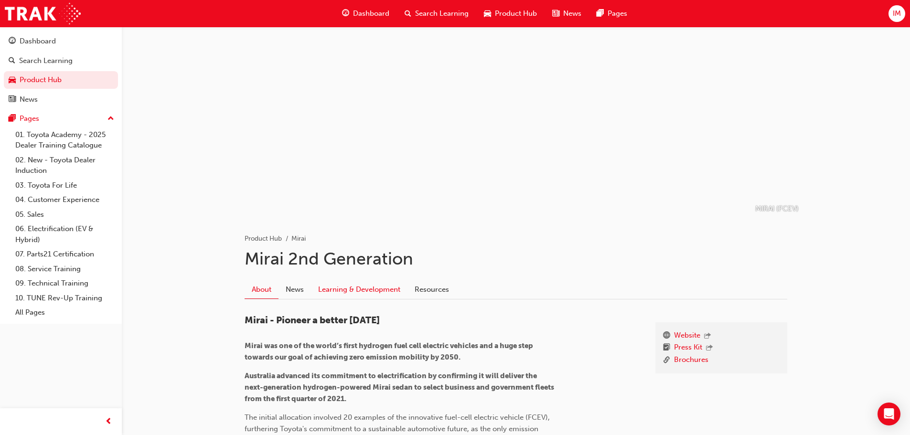
click at [389, 290] on link "Learning & Development" at bounding box center [359, 289] width 96 height 18
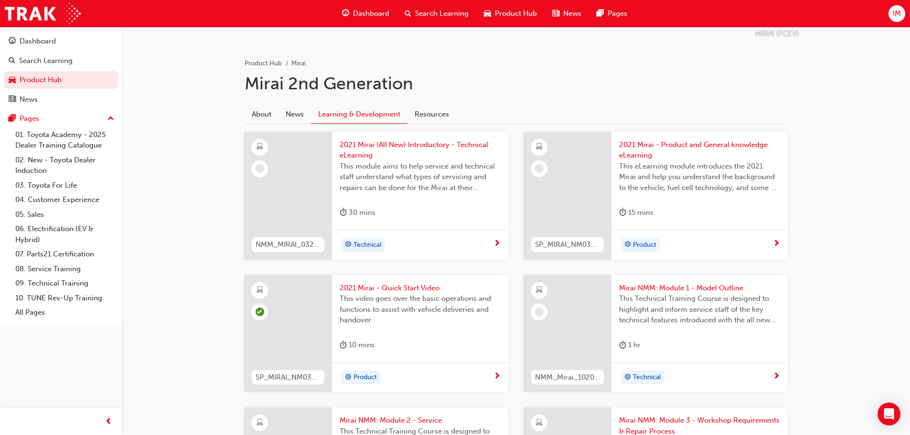
scroll to position [191, 0]
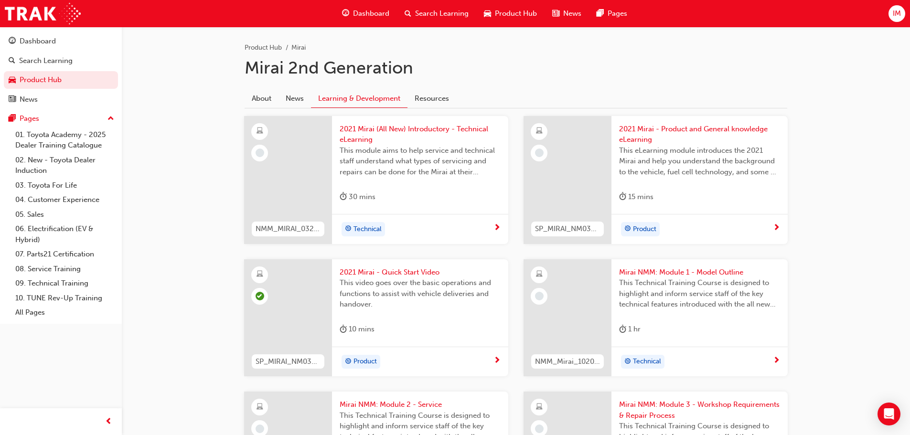
click at [368, 140] on span "2021 Mirai (All New) Introductory - Technical eLearning" at bounding box center [420, 134] width 161 height 21
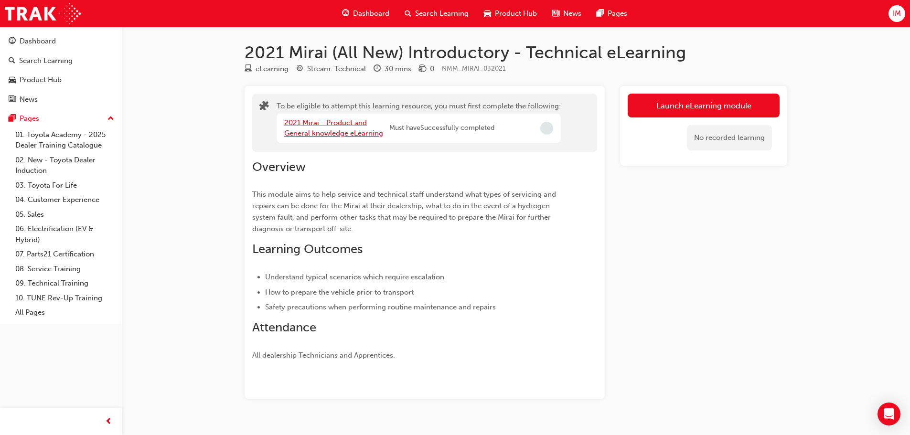
click at [354, 133] on link "2021 Mirai - Product and General knowledge eLearning" at bounding box center [333, 128] width 99 height 20
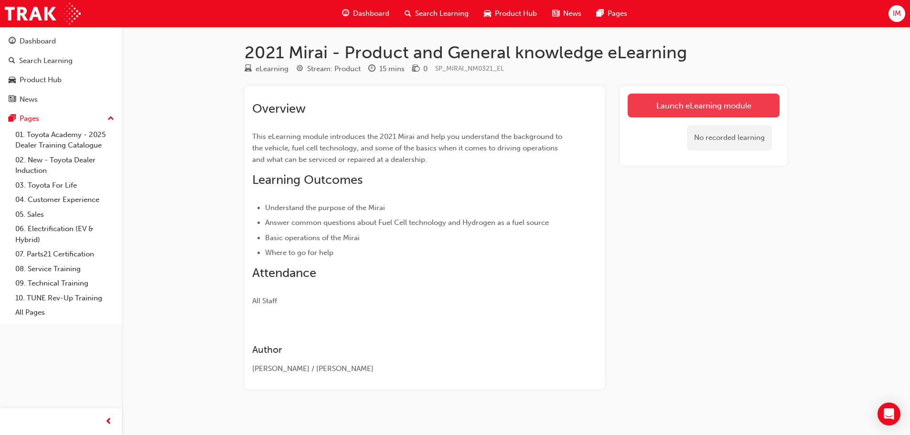
click at [671, 113] on link "Launch eLearning module" at bounding box center [704, 106] width 152 height 24
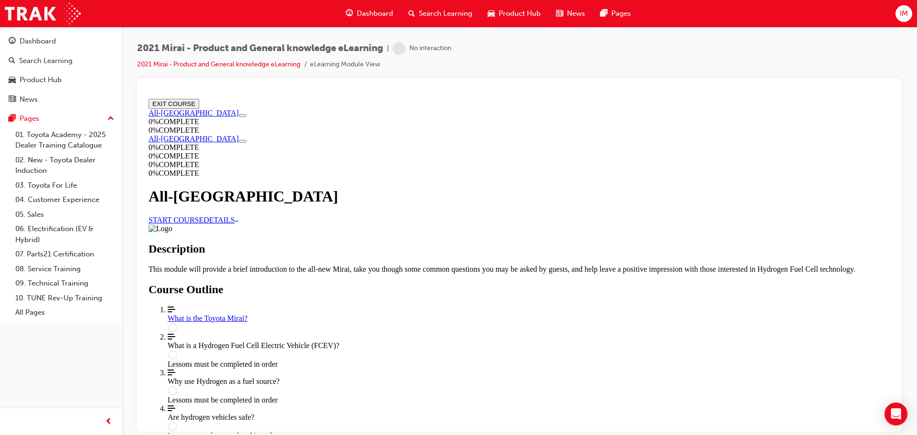
scroll to position [16, 0]
click at [203, 215] on link "START COURSE" at bounding box center [176, 219] width 55 height 8
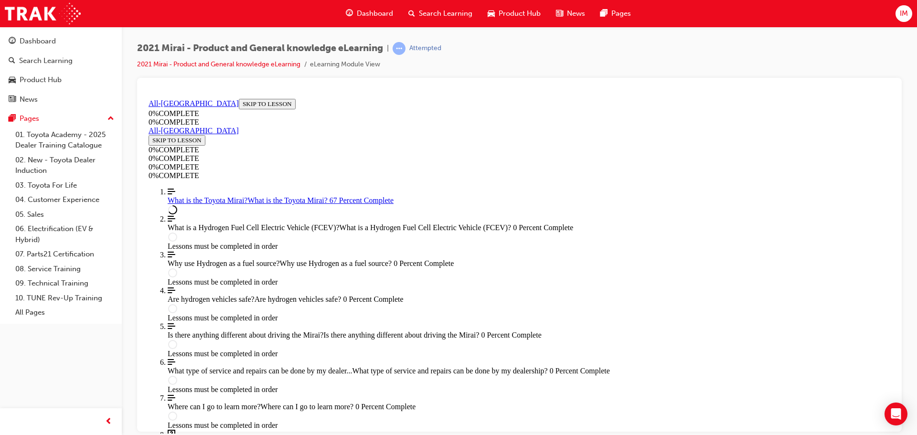
scroll to position [1253, 0]
drag, startPoint x: 668, startPoint y: 343, endPoint x: 626, endPoint y: 218, distance: 131.4
drag, startPoint x: 626, startPoint y: 217, endPoint x: 640, endPoint y: 260, distance: 45.6
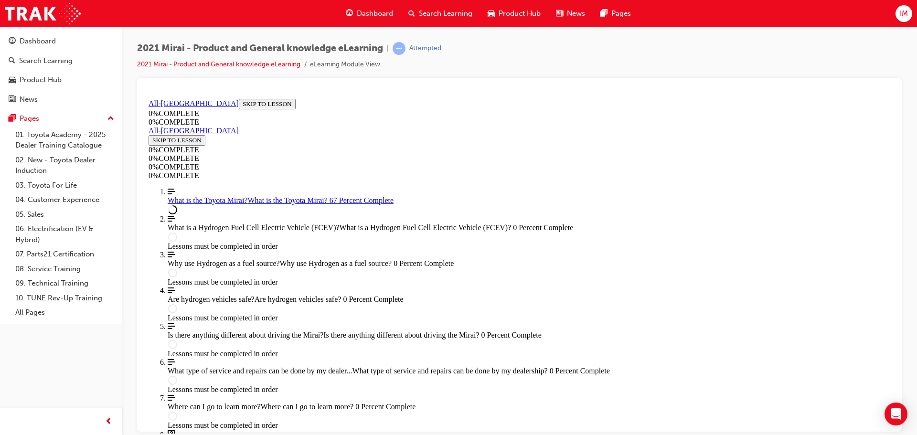
drag, startPoint x: 650, startPoint y: 343, endPoint x: 633, endPoint y: 248, distance: 97.0
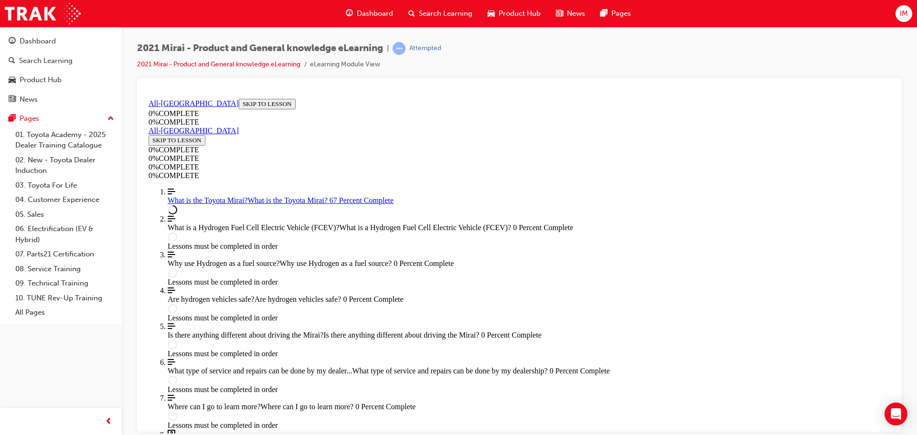
drag, startPoint x: 662, startPoint y: 343, endPoint x: 620, endPoint y: 245, distance: 106.6
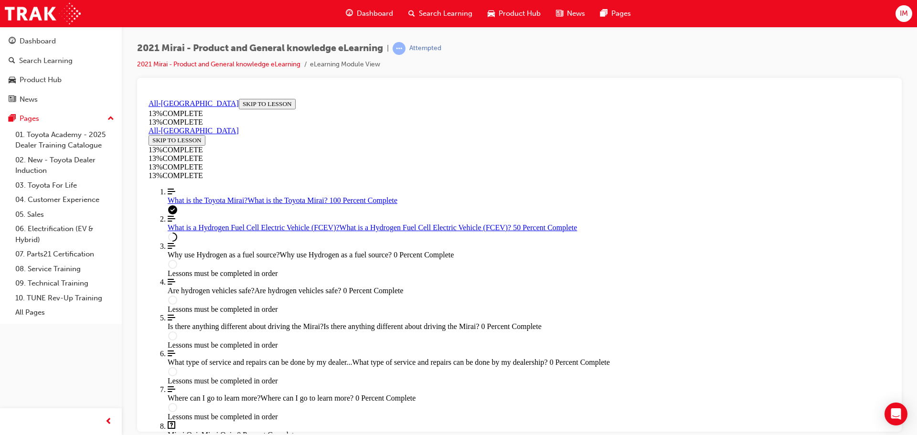
scroll to position [1404, 0]
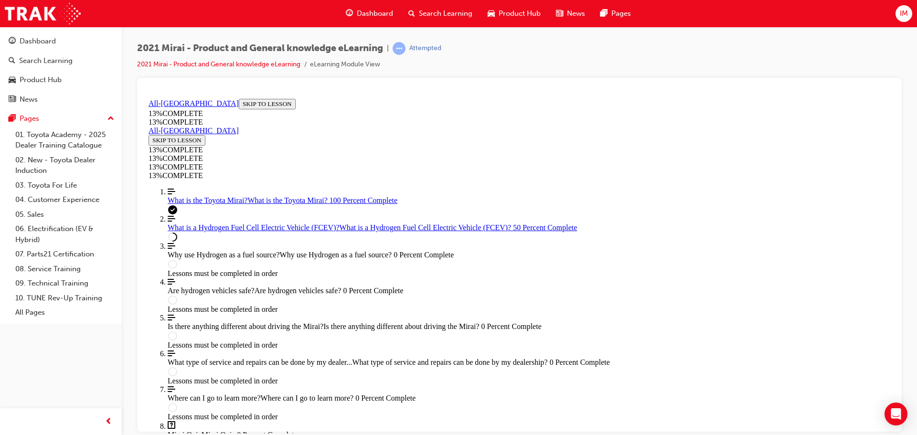
drag, startPoint x: 661, startPoint y: 328, endPoint x: 624, endPoint y: 247, distance: 89.3
drag, startPoint x: 668, startPoint y: 323, endPoint x: 667, endPoint y: 316, distance: 7.8
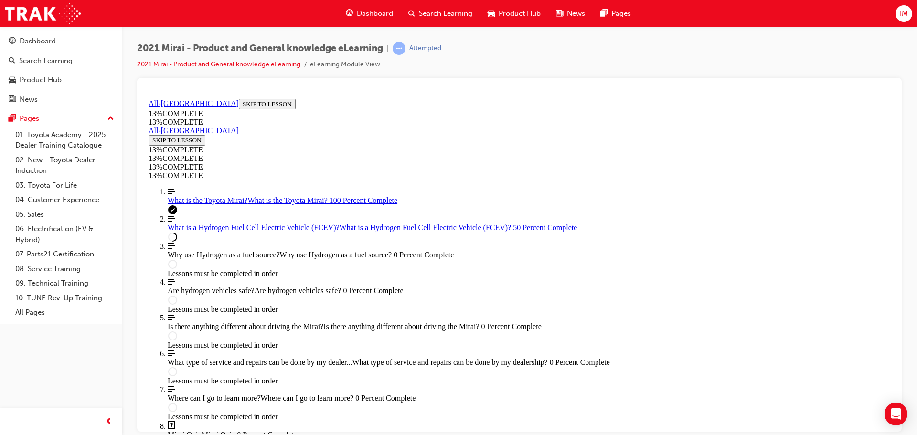
drag, startPoint x: 665, startPoint y: 327, endPoint x: 658, endPoint y: 299, distance: 29.5
drag, startPoint x: 661, startPoint y: 328, endPoint x: 657, endPoint y: 304, distance: 24.7
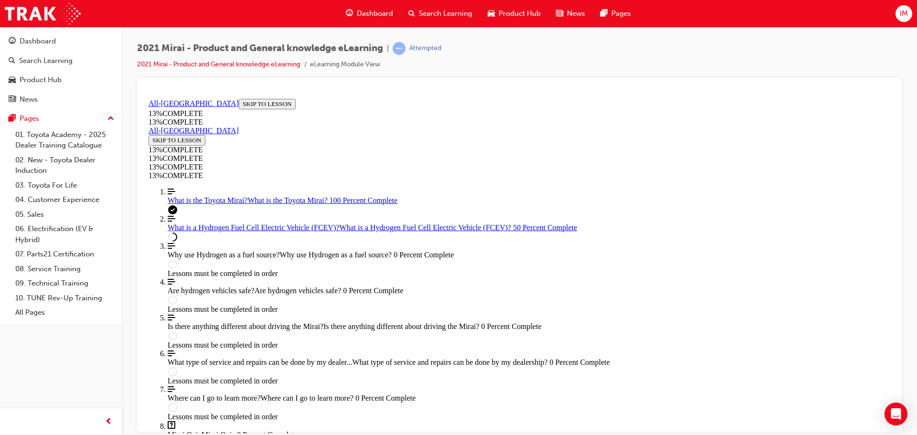
drag, startPoint x: 669, startPoint y: 335, endPoint x: 652, endPoint y: 298, distance: 41.2
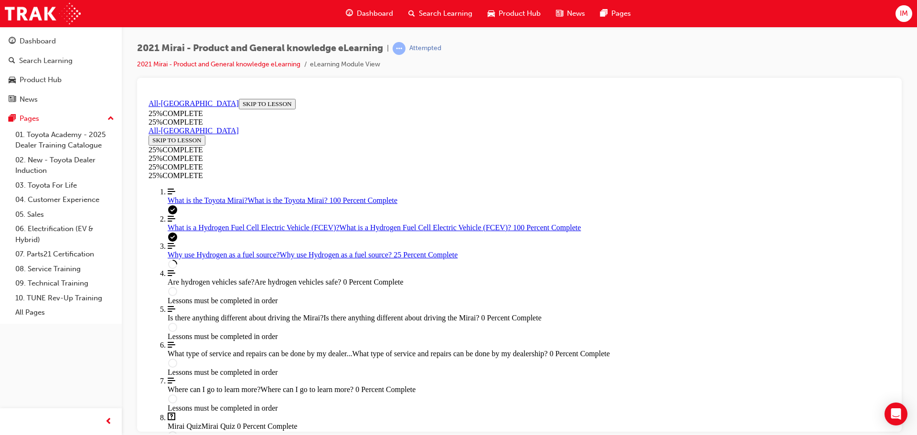
scroll to position [880, 0]
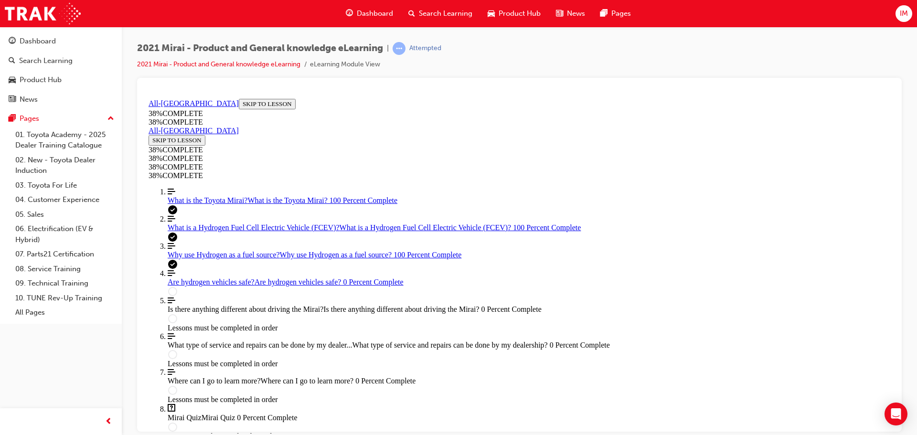
scroll to position [382, 0]
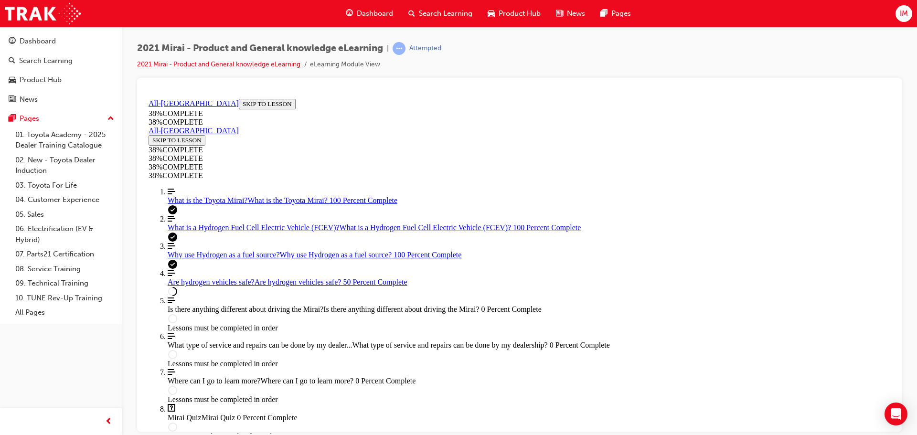
scroll to position [382, 0]
drag, startPoint x: 622, startPoint y: 397, endPoint x: 642, endPoint y: 304, distance: 94.7
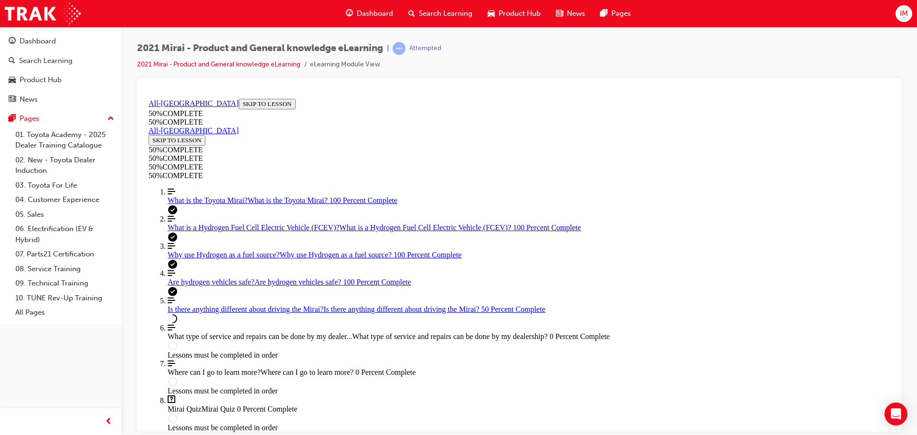
scroll to position [1634, 0]
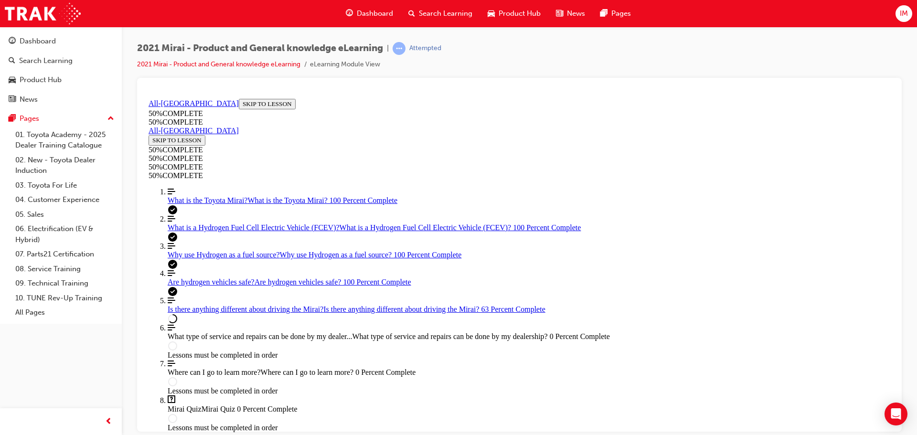
drag, startPoint x: 588, startPoint y: 274, endPoint x: 632, endPoint y: 320, distance: 63.5
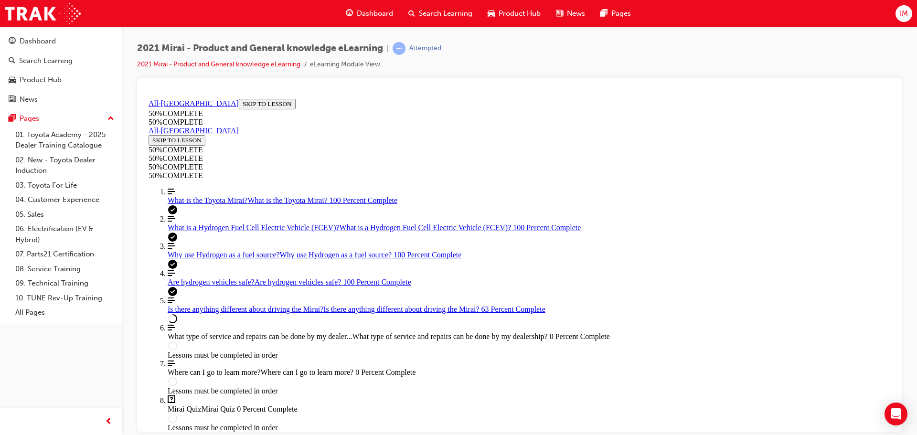
drag, startPoint x: 635, startPoint y: 198, endPoint x: 603, endPoint y: 260, distance: 69.7
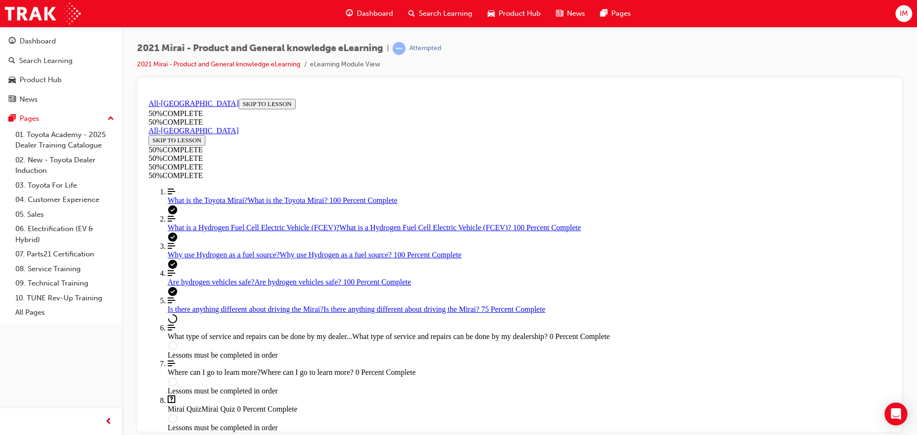
drag, startPoint x: 662, startPoint y: 258, endPoint x: 644, endPoint y: 263, distance: 18.7
drag, startPoint x: 610, startPoint y: 258, endPoint x: 612, endPoint y: 285, distance: 26.8
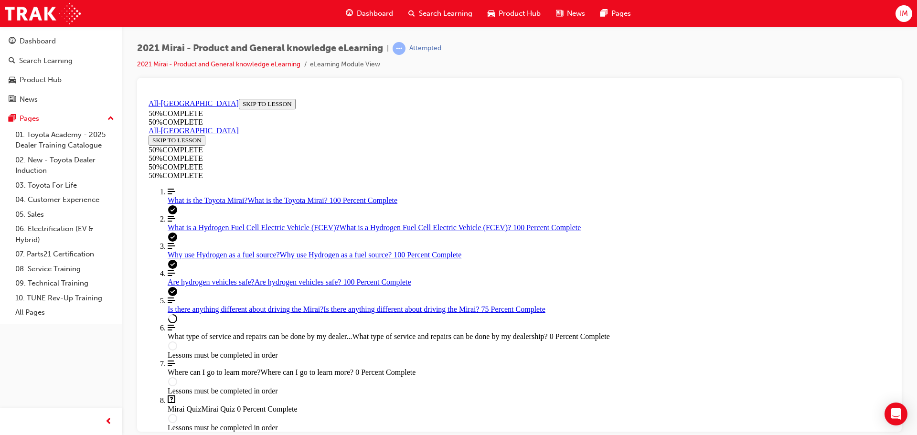
drag, startPoint x: 709, startPoint y: 234, endPoint x: 757, endPoint y: 195, distance: 61.4
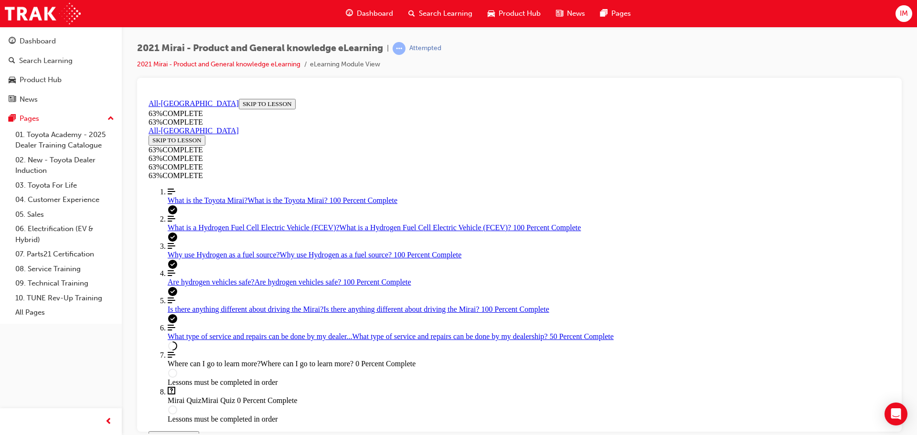
scroll to position [578, 0]
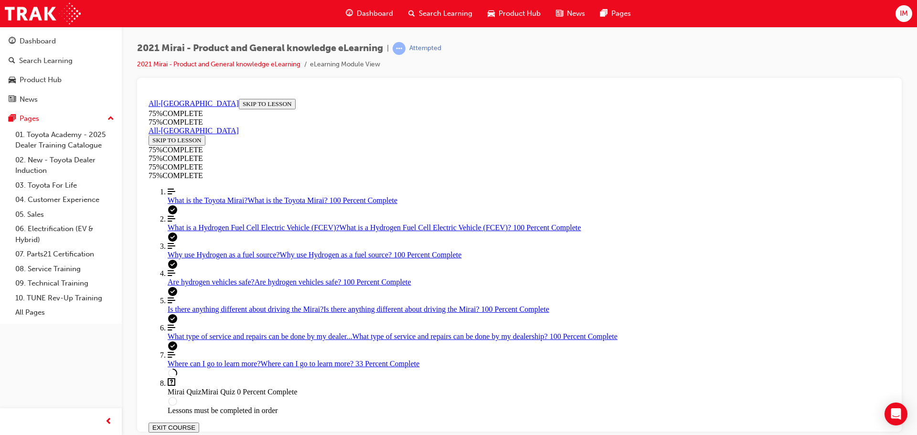
scroll to position [204, 0]
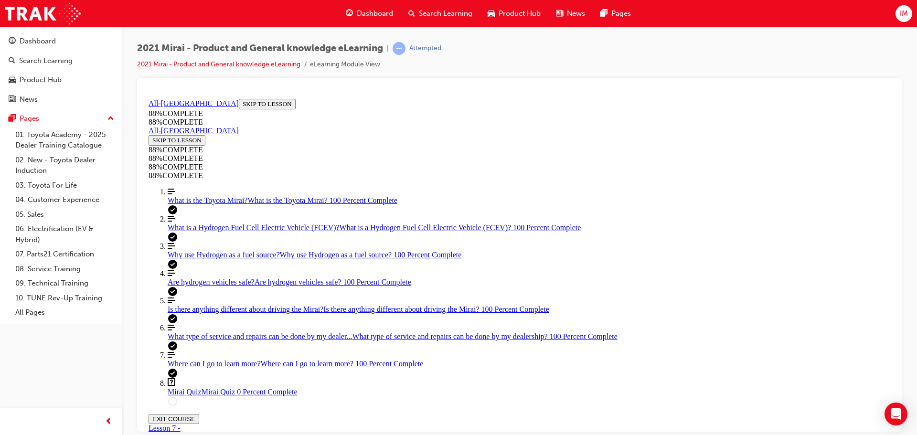
drag, startPoint x: 475, startPoint y: 237, endPoint x: 511, endPoint y: 279, distance: 55.2
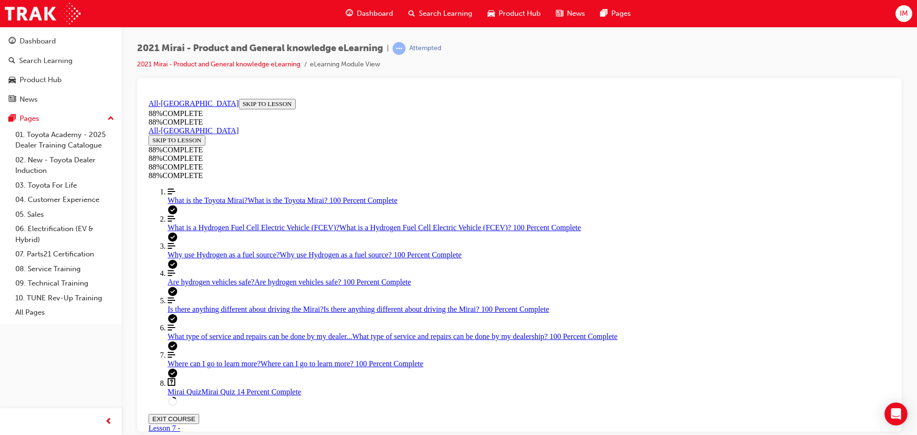
drag, startPoint x: 493, startPoint y: 244, endPoint x: 540, endPoint y: 325, distance: 93.5
drag, startPoint x: 475, startPoint y: 239, endPoint x: 509, endPoint y: 240, distance: 33.9
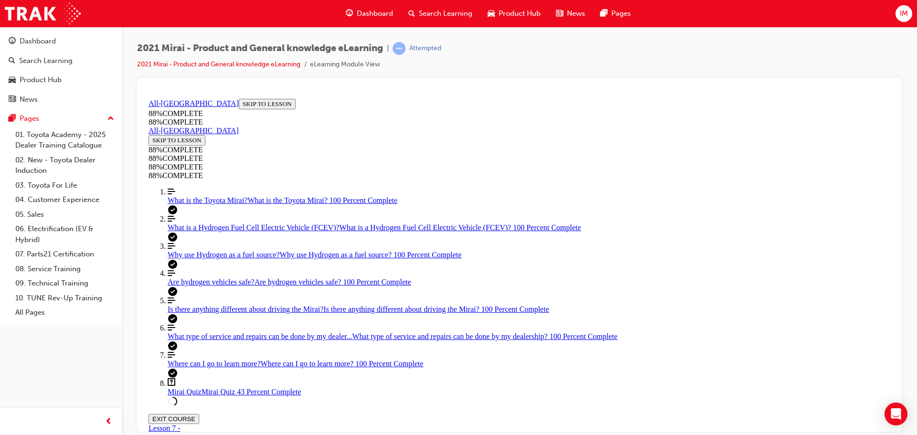
scroll to position [317, 0]
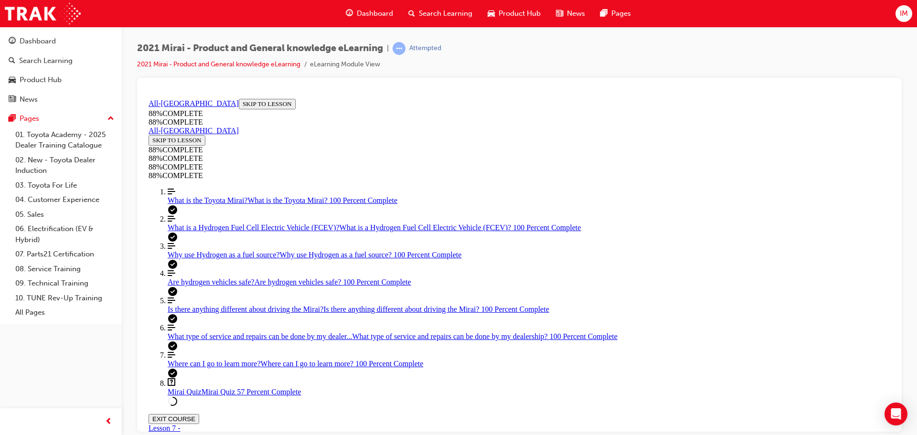
scroll to position [244, 0]
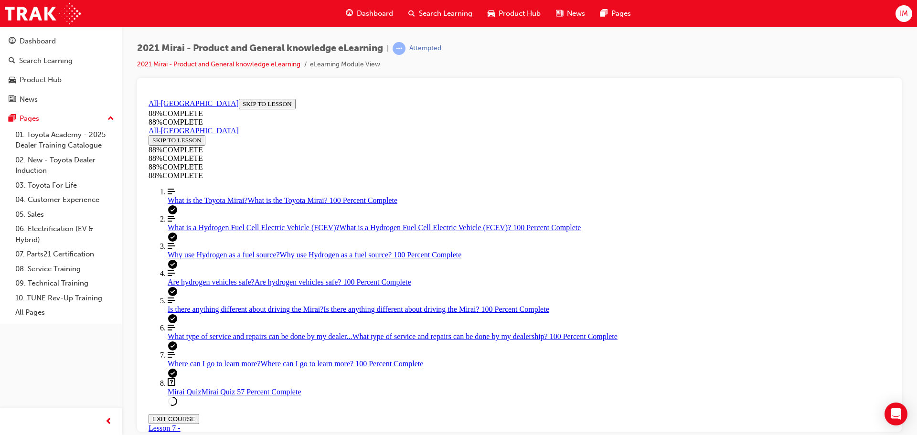
scroll to position [35, 0]
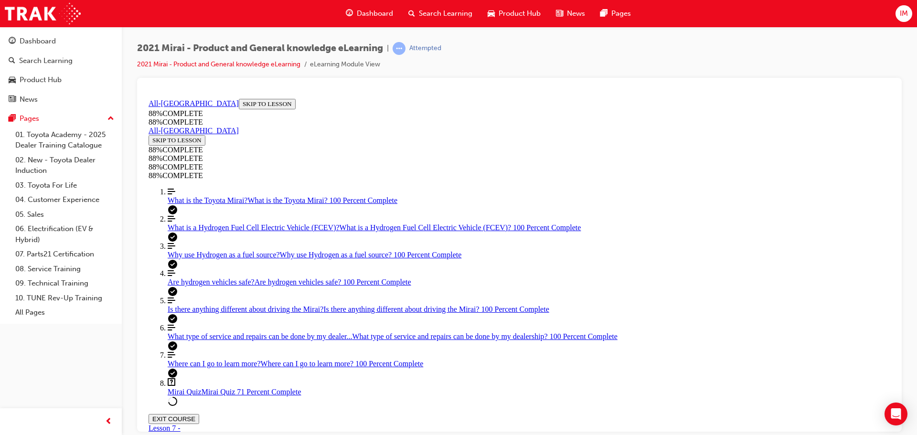
scroll to position [98, 0]
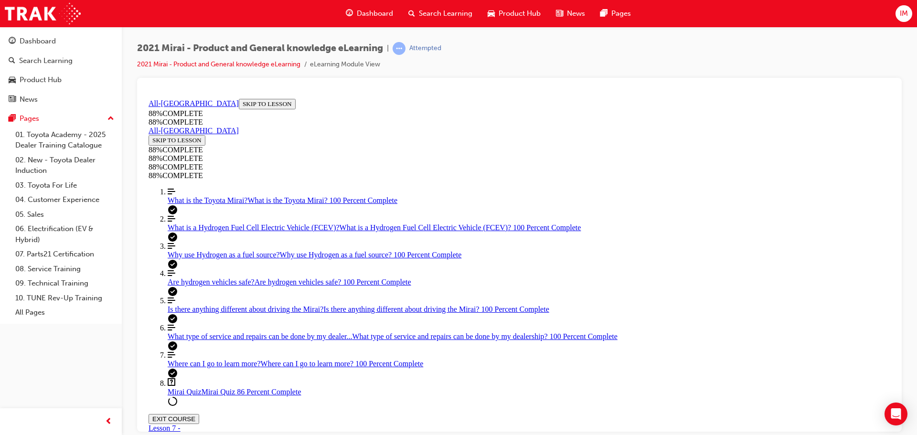
scroll to position [35, 0]
drag, startPoint x: 533, startPoint y: 301, endPoint x: 564, endPoint y: 333, distance: 45.3
drag, startPoint x: 514, startPoint y: 300, endPoint x: 546, endPoint y: 301, distance: 31.6
drag, startPoint x: 508, startPoint y: 385, endPoint x: 546, endPoint y: 384, distance: 37.8
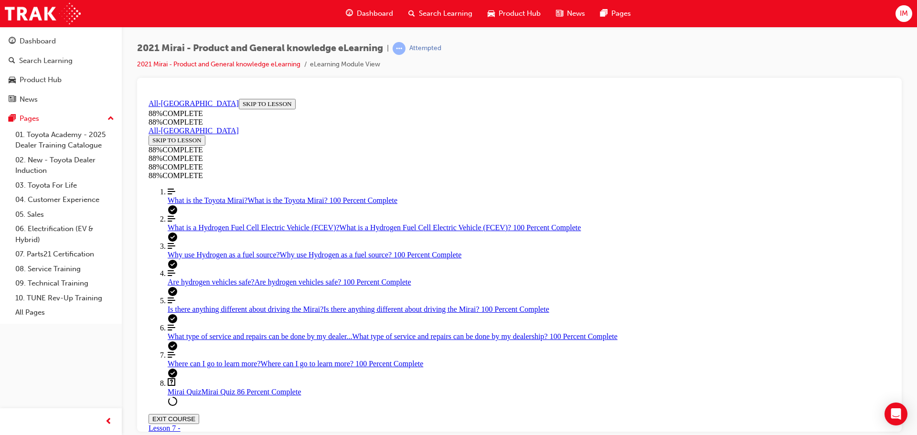
click at [558, 434] on div "2021 Mirai - Product and General knowledge eLearning | Attempted 2021 Mirai - P…" at bounding box center [458, 217] width 917 height 435
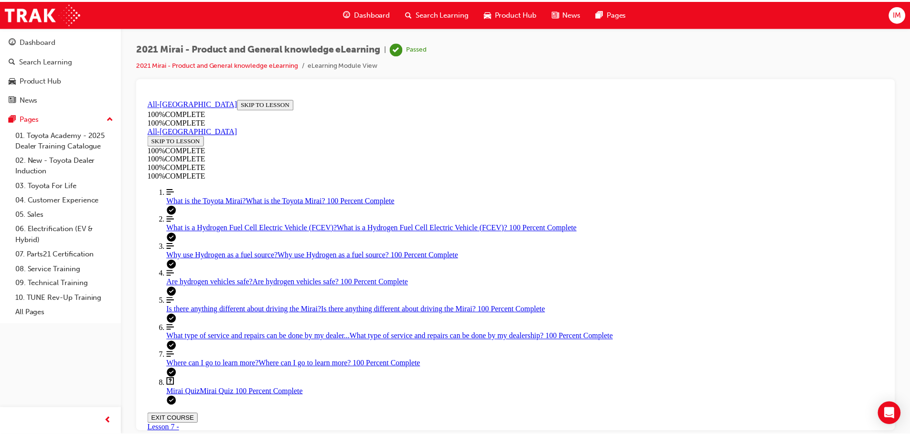
scroll to position [155, 0]
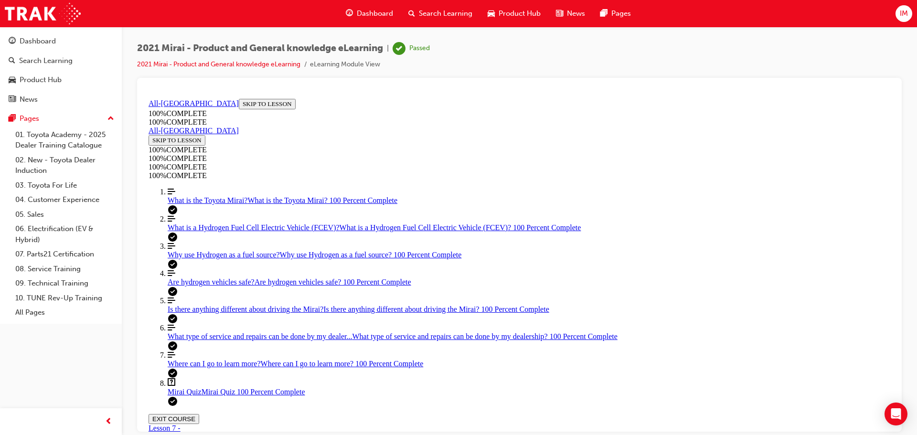
click at [489, 15] on span "car-icon" at bounding box center [491, 14] width 7 height 12
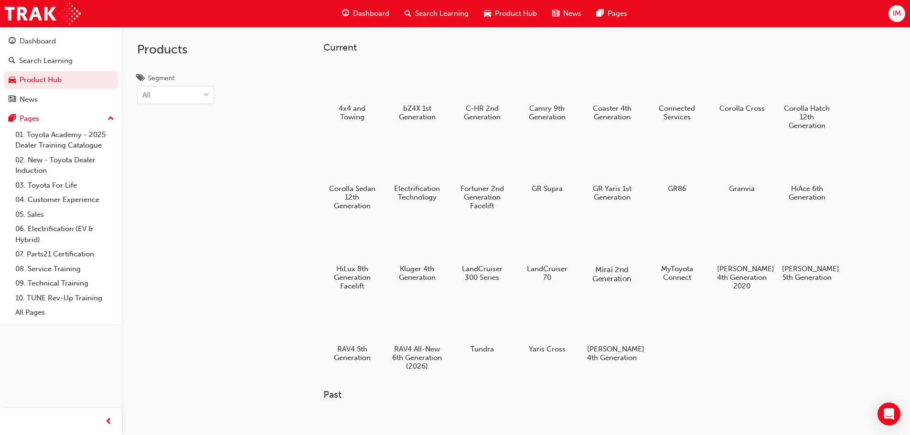
click at [593, 240] on div at bounding box center [611, 242] width 53 height 38
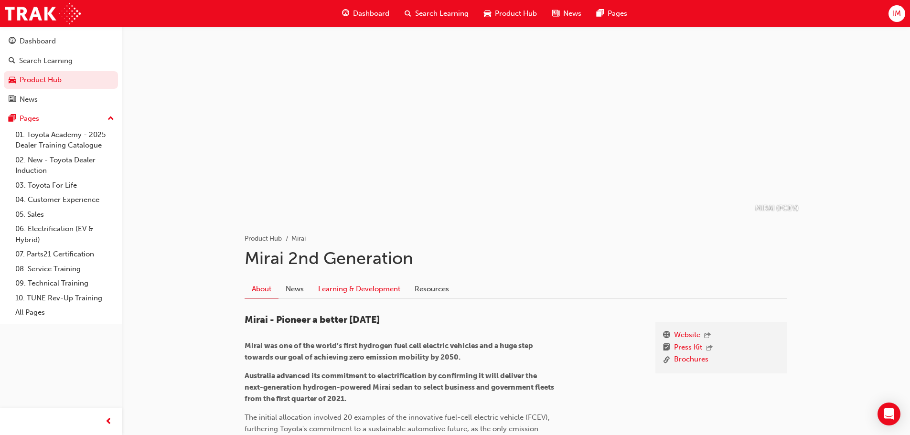
click at [394, 295] on link "Learning & Development" at bounding box center [359, 289] width 96 height 18
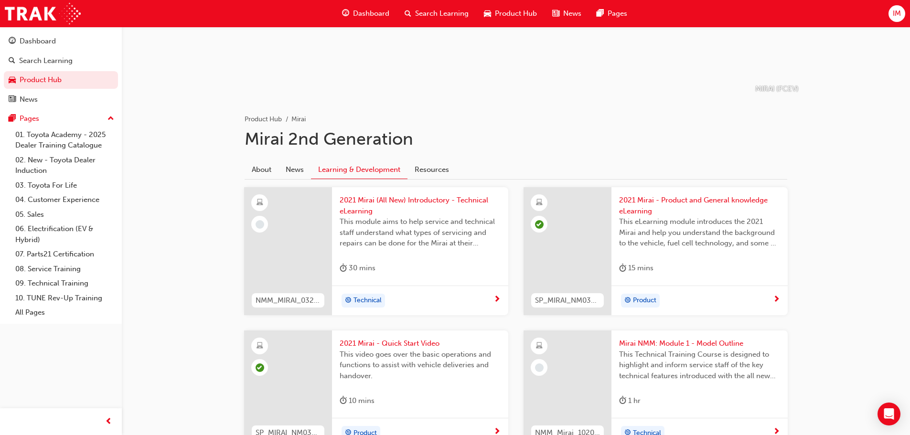
scroll to position [128, 0]
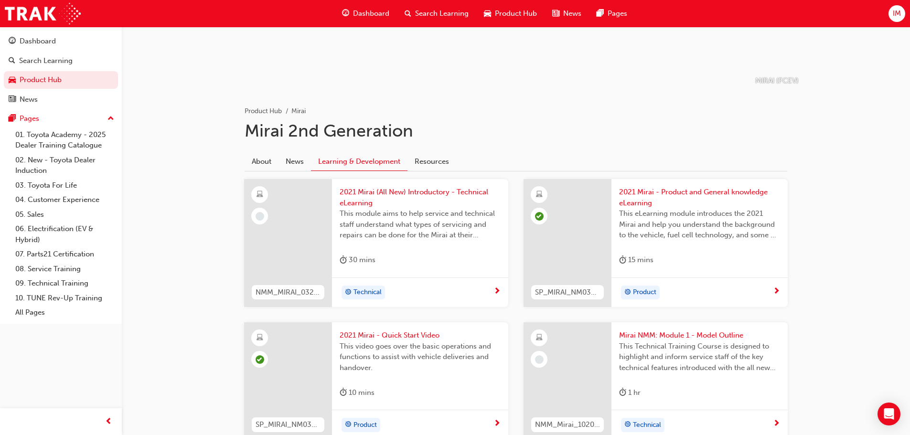
click at [357, 202] on span "2021 Mirai (All New) Introductory - Technical eLearning" at bounding box center [420, 197] width 161 height 21
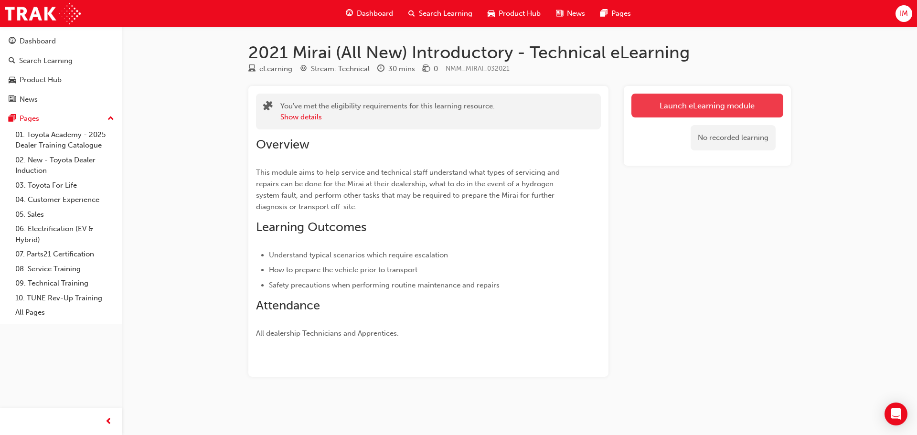
click at [657, 107] on link "Launch eLearning module" at bounding box center [708, 106] width 152 height 24
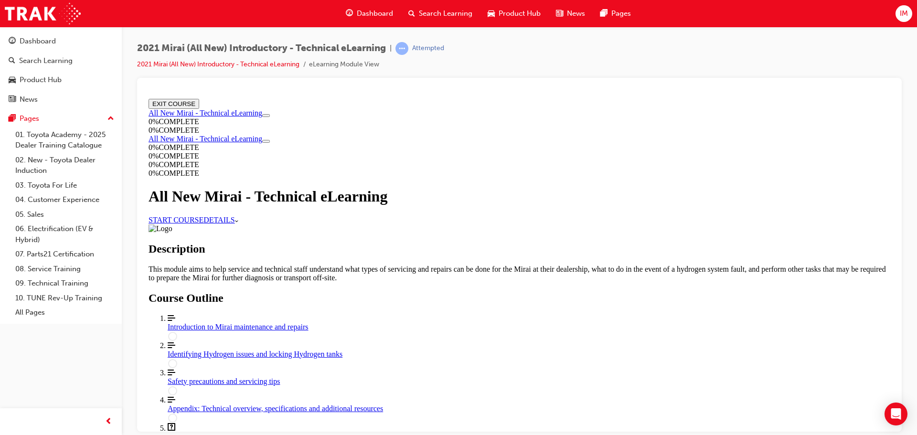
click at [203, 224] on link "START COURSE" at bounding box center [176, 219] width 55 height 8
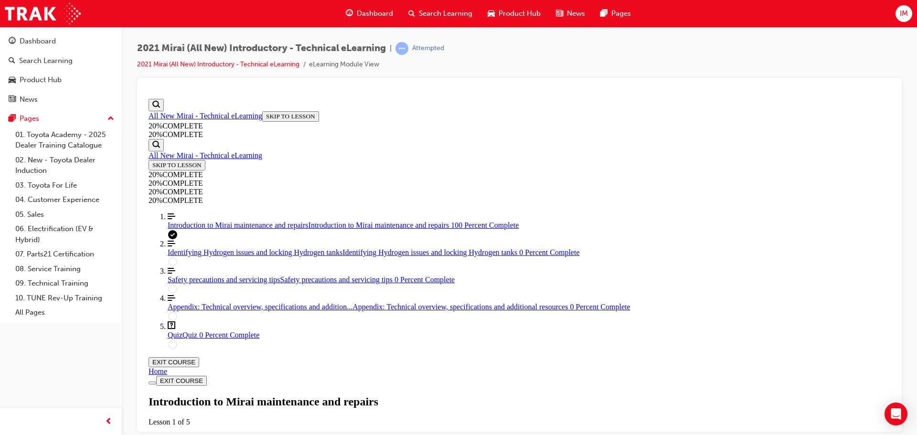
scroll to position [495, 0]
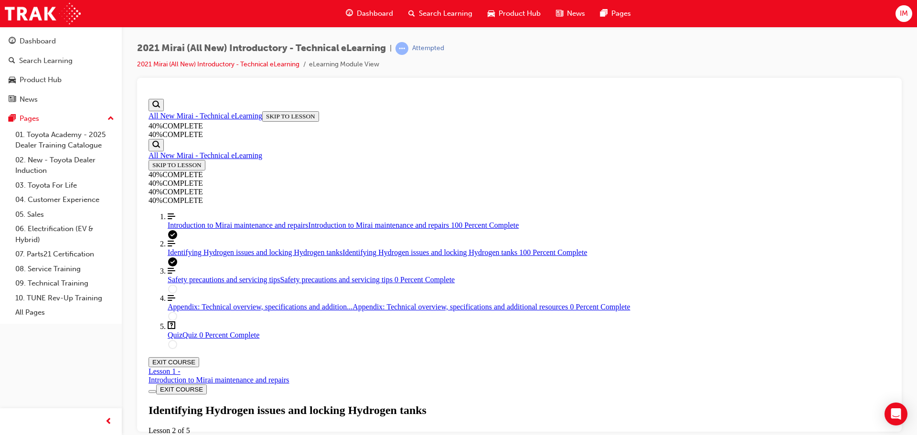
scroll to position [472, 0]
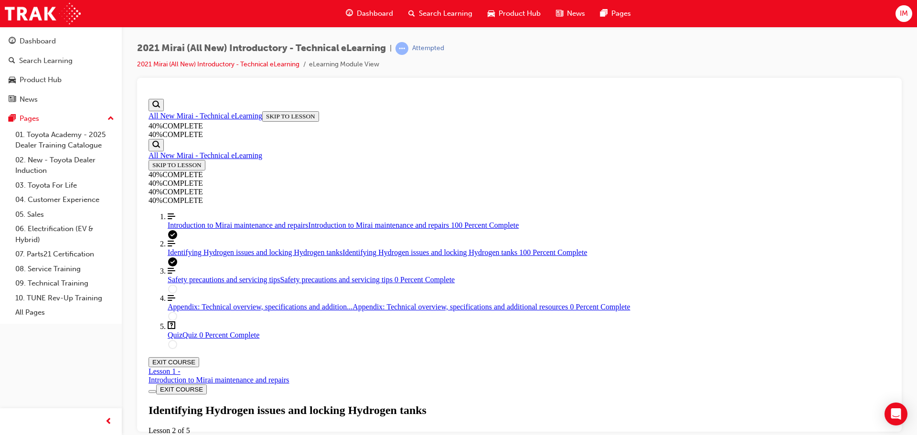
scroll to position [477, 0]
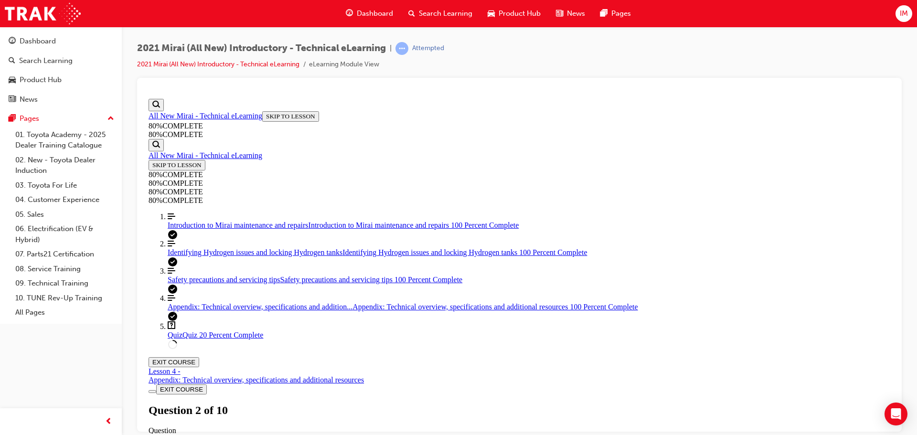
scroll to position [35, 0]
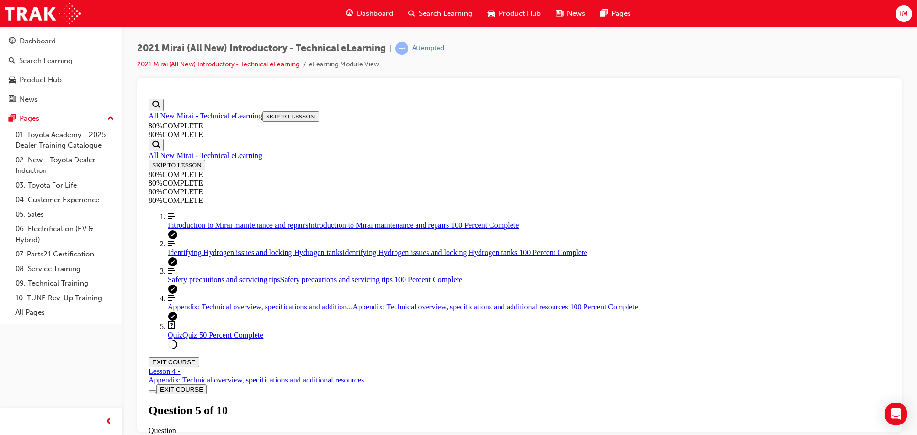
scroll to position [51, 0]
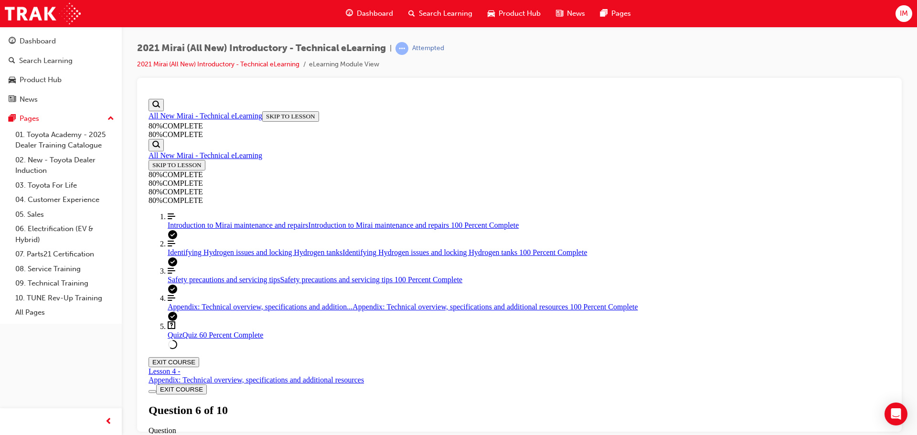
scroll to position [130, 0]
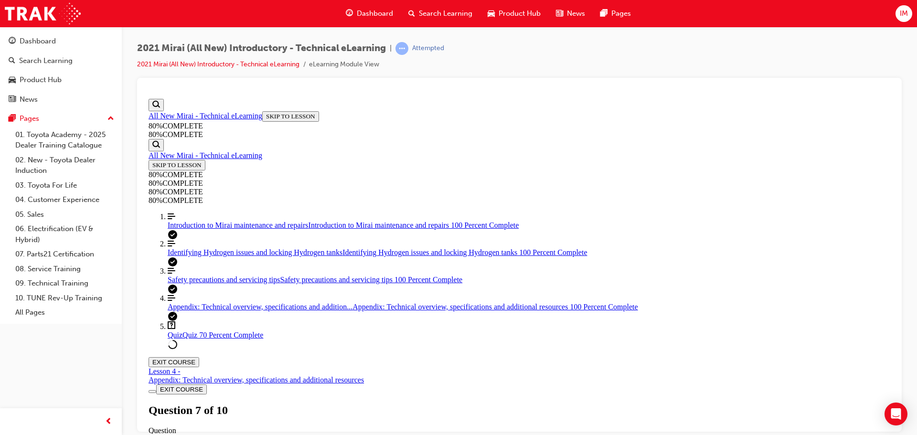
scroll to position [35, 0]
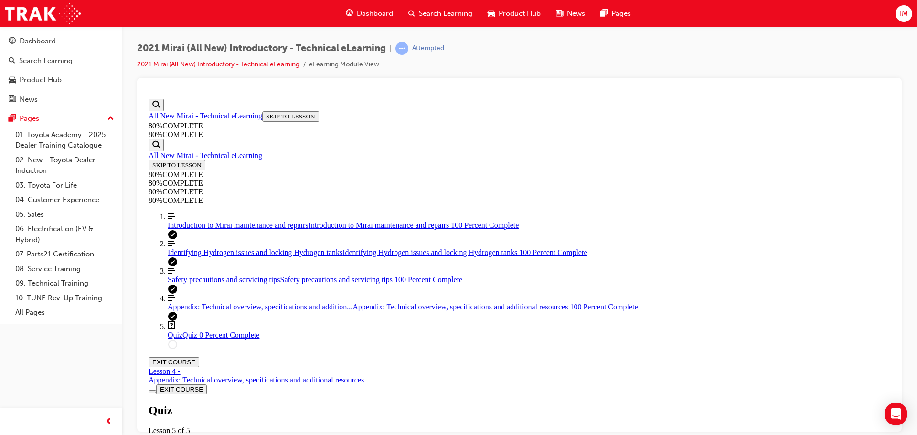
scroll to position [48, 0]
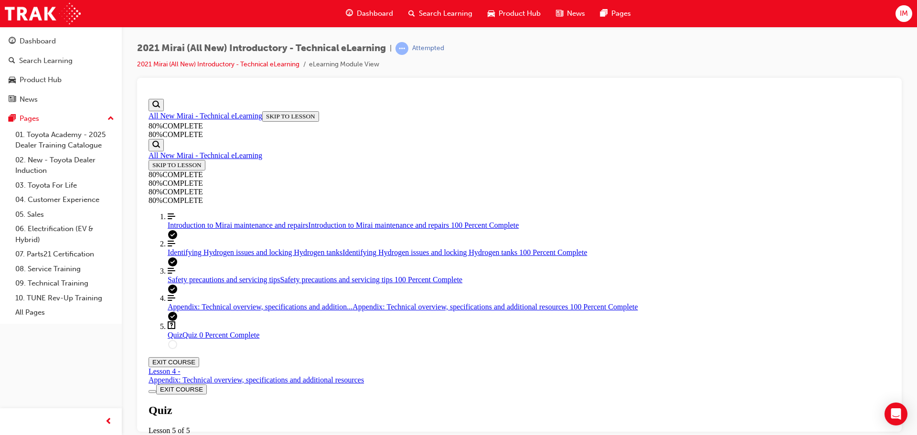
scroll to position [115, 0]
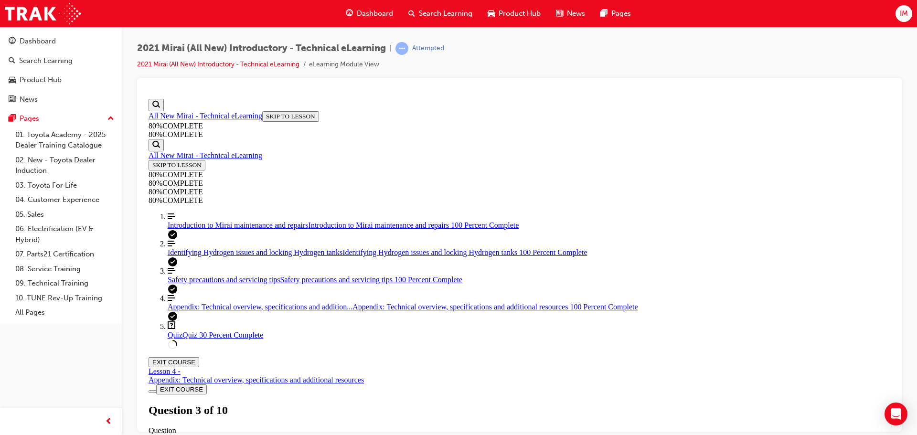
drag, startPoint x: 580, startPoint y: 376, endPoint x: 579, endPoint y: 372, distance: 5.0
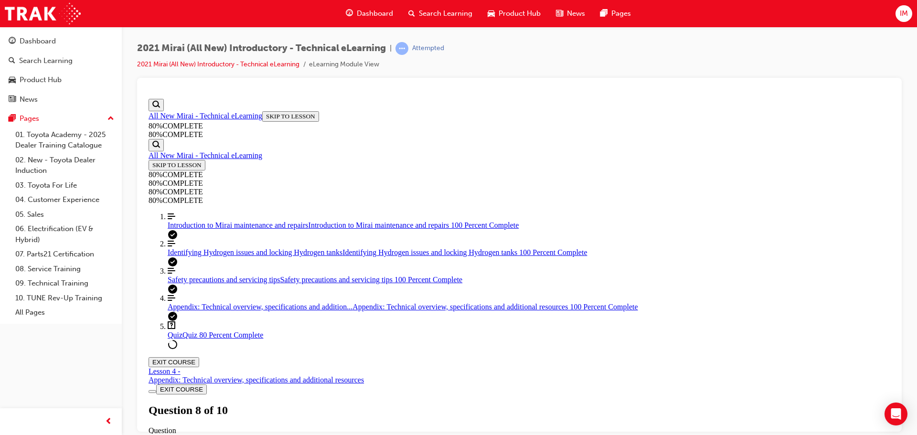
drag, startPoint x: 557, startPoint y: 310, endPoint x: 576, endPoint y: 351, distance: 45.1
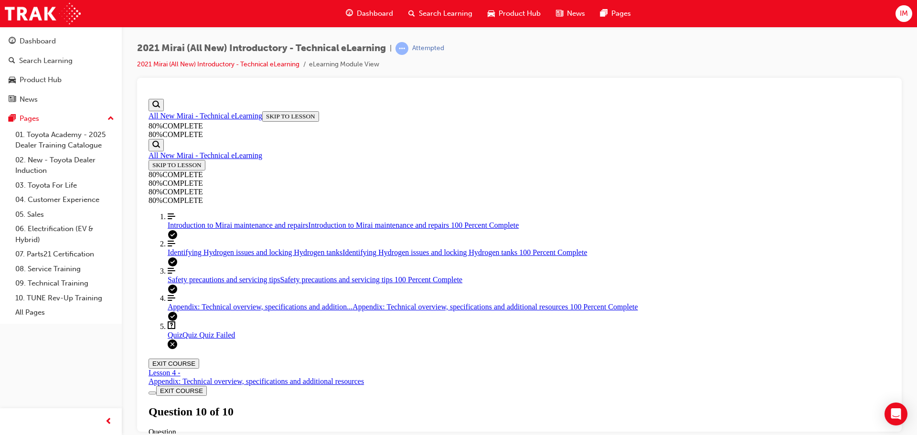
scroll to position [130, 0]
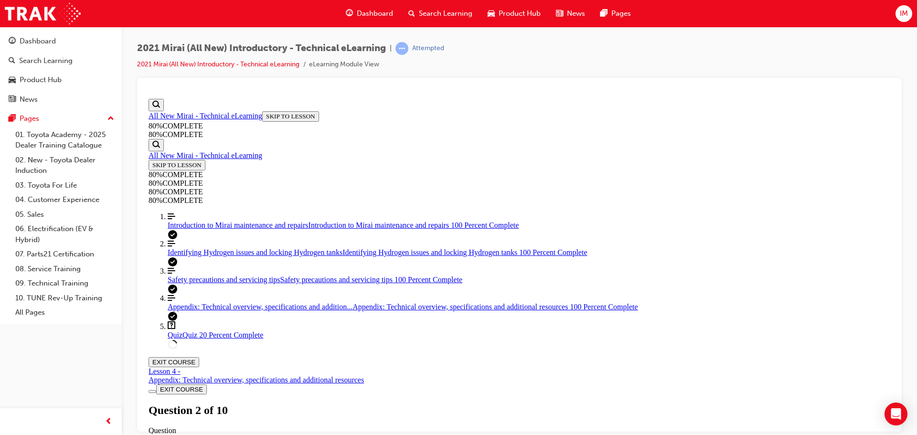
scroll to position [48, 0]
drag, startPoint x: 565, startPoint y: 323, endPoint x: 565, endPoint y: 289, distance: 34.4
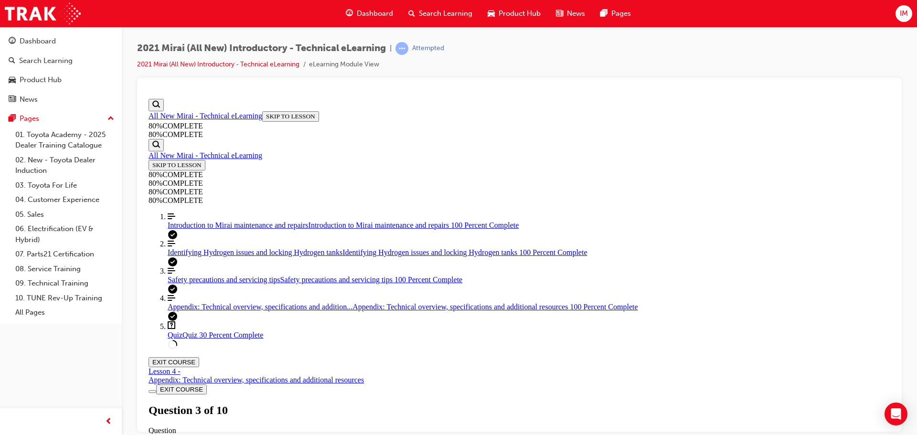
scroll to position [98, 0]
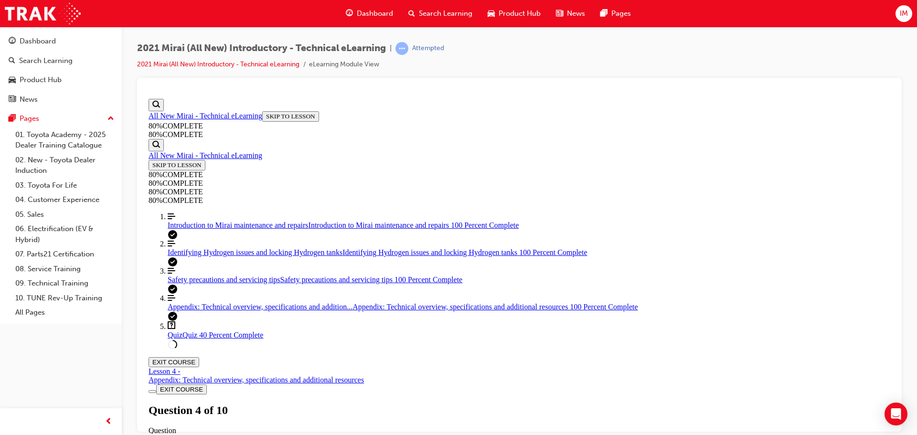
scroll to position [115, 0]
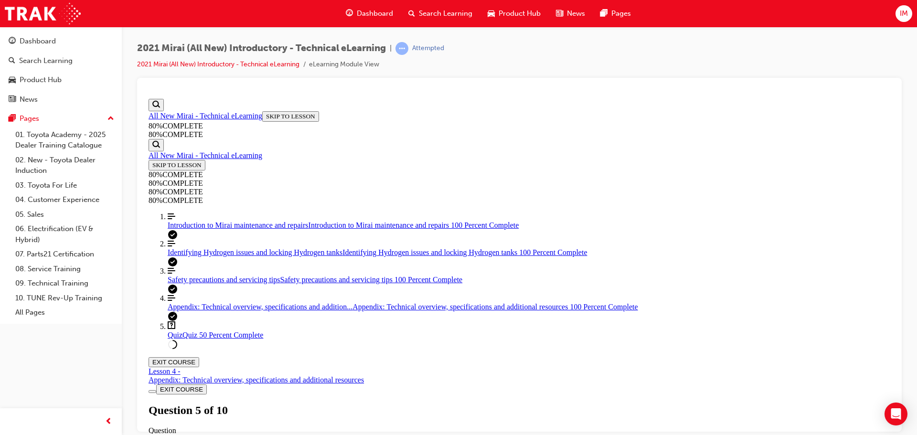
scroll to position [35, 0]
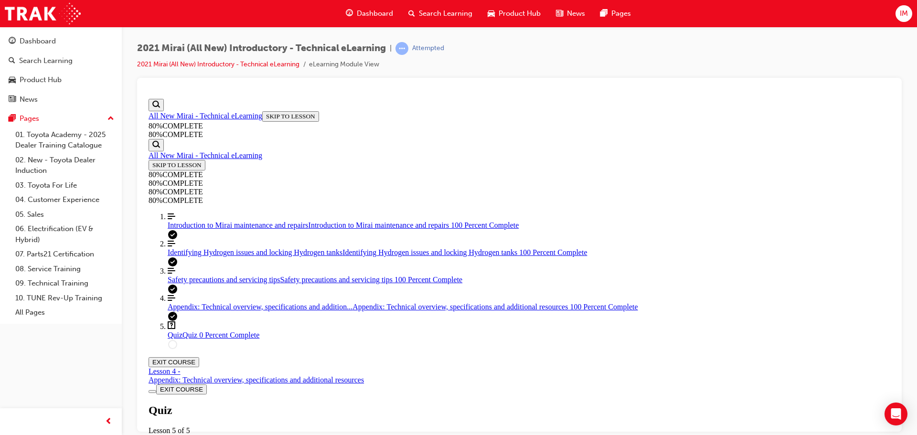
click at [441, 404] on div "Quiz Lesson 5 of 5 Now that you've read more about the technical aspects of the…" at bounding box center [520, 436] width 742 height 65
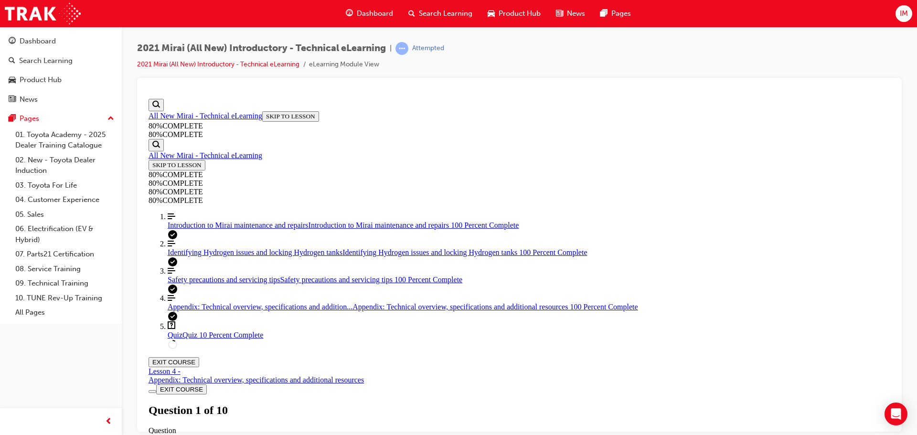
scroll to position [98, 0]
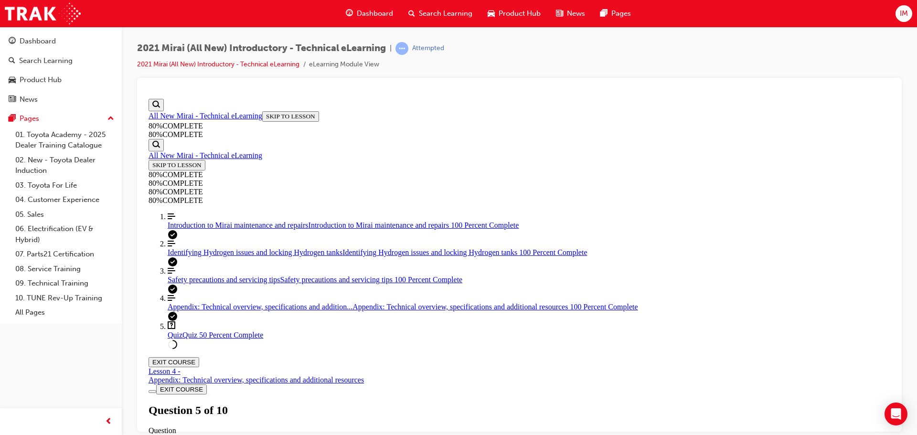
scroll to position [83, 0]
drag, startPoint x: 580, startPoint y: 426, endPoint x: 577, endPoint y: 361, distance: 65.1
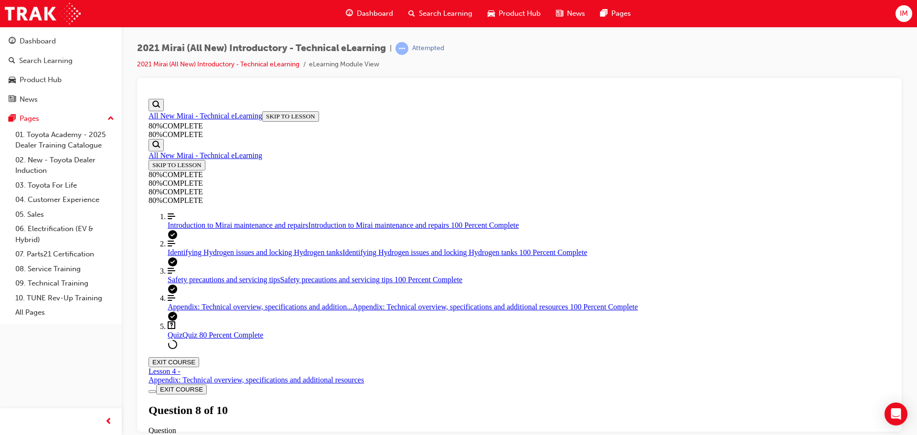
scroll to position [67, 0]
drag, startPoint x: 526, startPoint y: 270, endPoint x: 554, endPoint y: 334, distance: 69.1
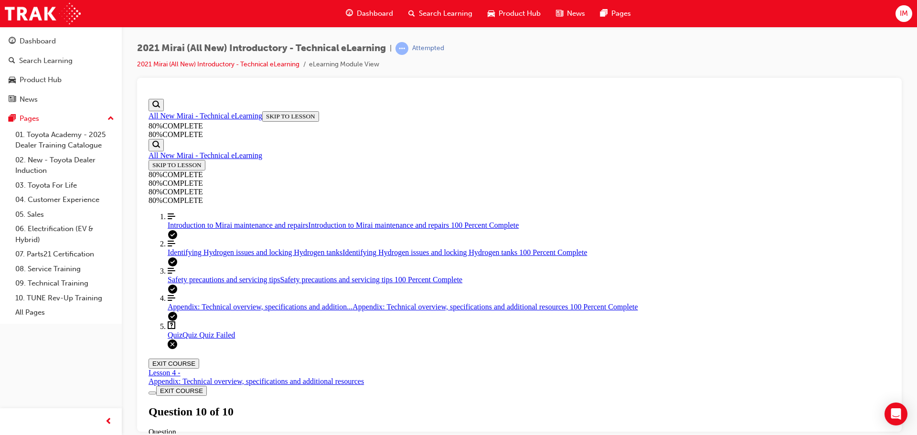
scroll to position [34, 0]
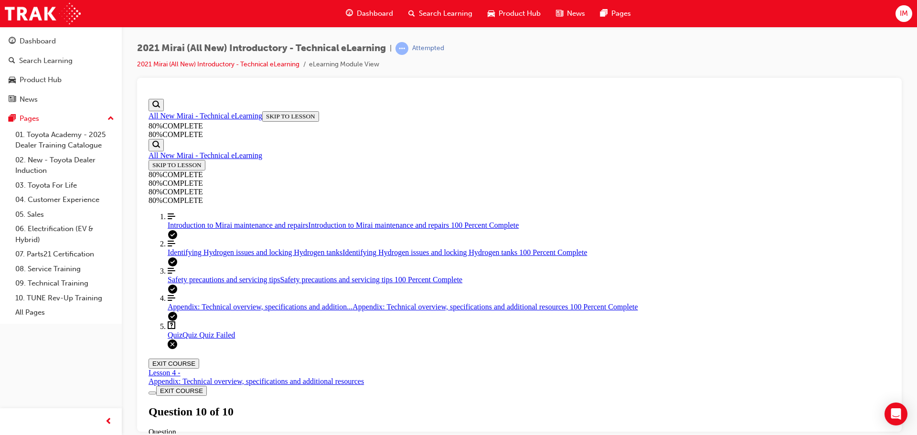
click at [472, 404] on div "Quiz Lesson 5 of 5 Now that you've read more about the technical aspects of the…" at bounding box center [520, 436] width 742 height 65
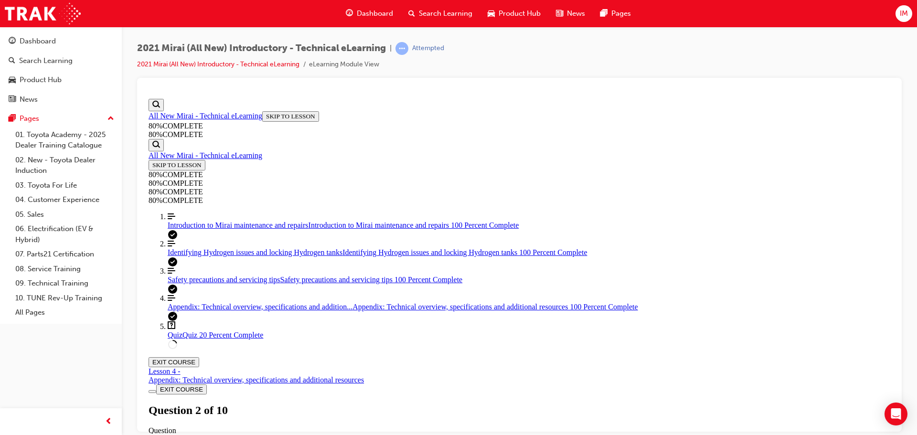
scroll to position [98, 0]
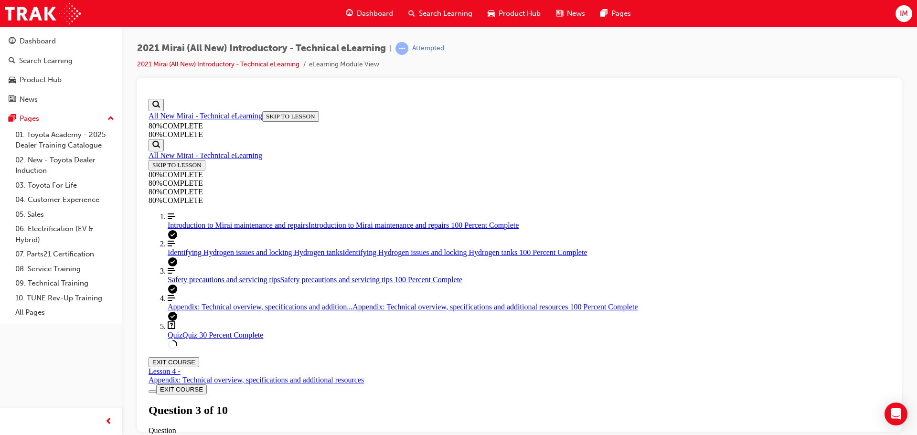
drag, startPoint x: 499, startPoint y: 250, endPoint x: 537, endPoint y: 311, distance: 72.1
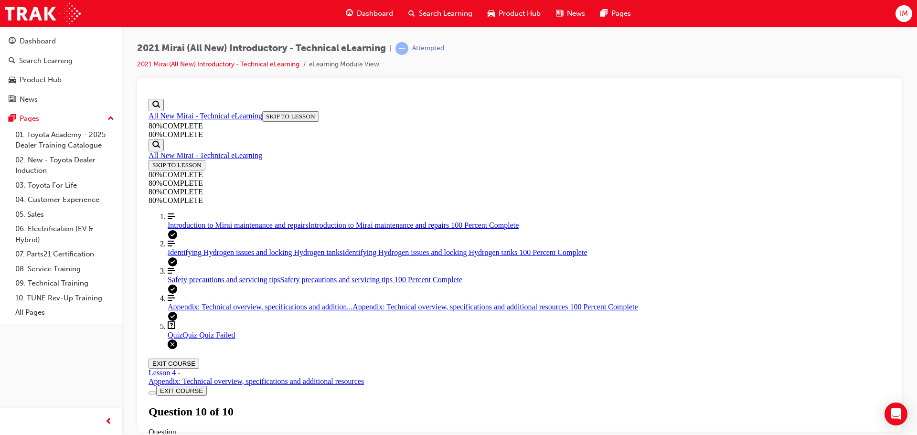
scroll to position [34, 0]
click at [446, 404] on div "Quiz Lesson 5 of 5 Now that you've read more about the technical aspects of the…" at bounding box center [520, 436] width 742 height 65
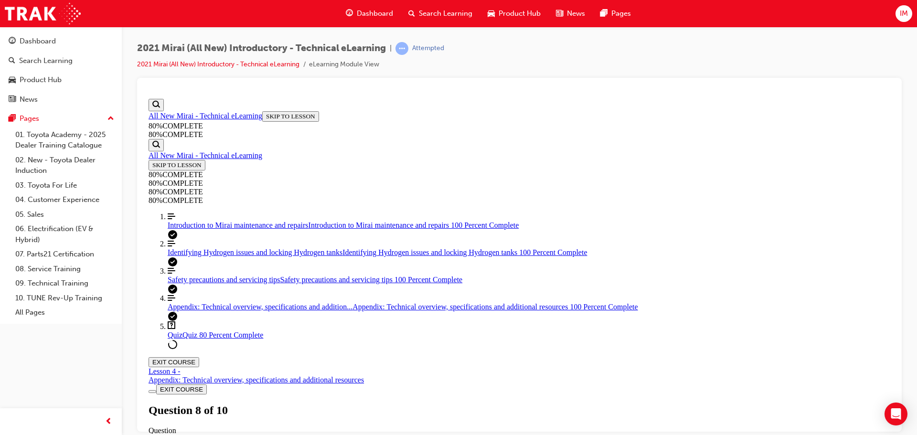
scroll to position [48, 0]
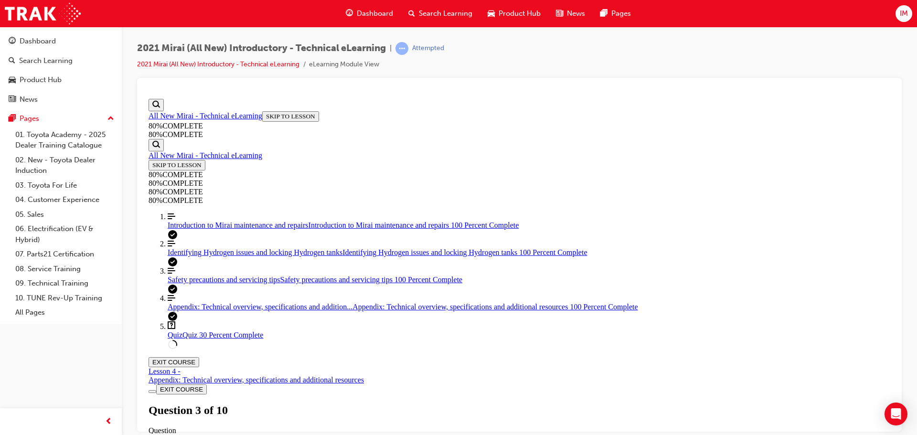
scroll to position [48, 0]
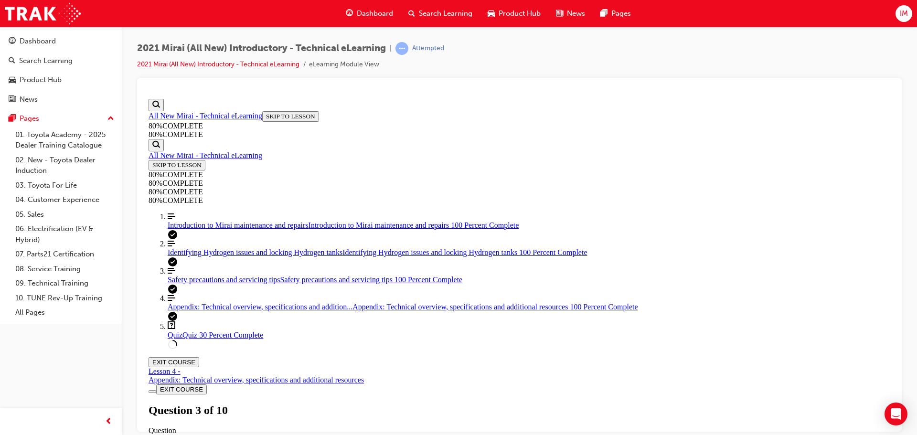
scroll to position [100, 0]
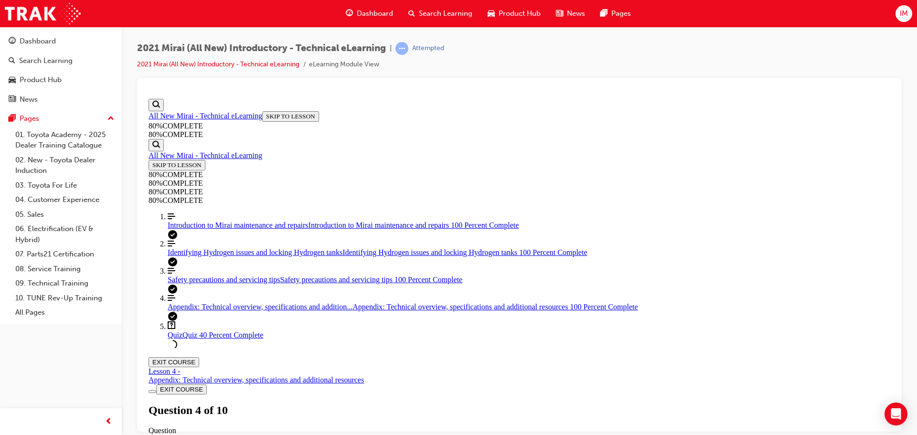
scroll to position [67, 0]
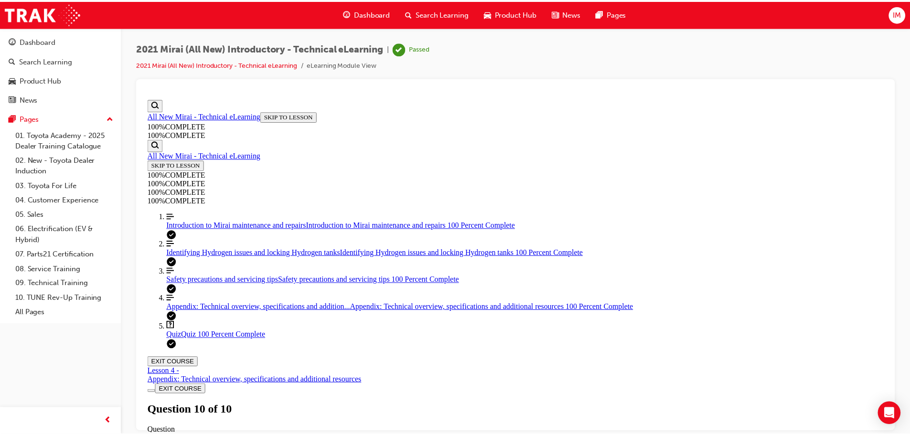
scroll to position [155, 0]
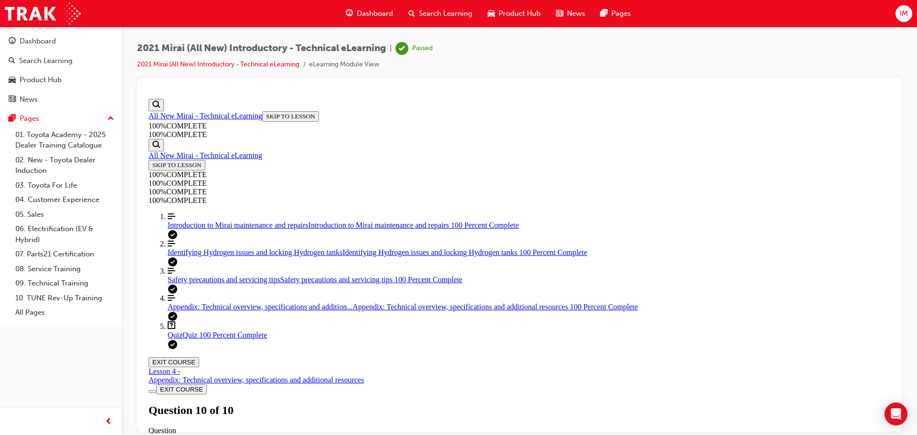
click at [506, 13] on span "Product Hub" at bounding box center [520, 13] width 42 height 11
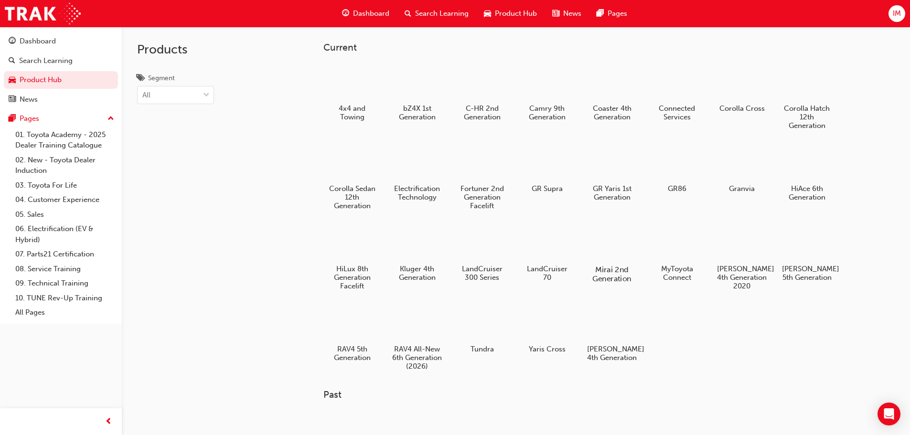
click at [627, 247] on div at bounding box center [611, 242] width 53 height 38
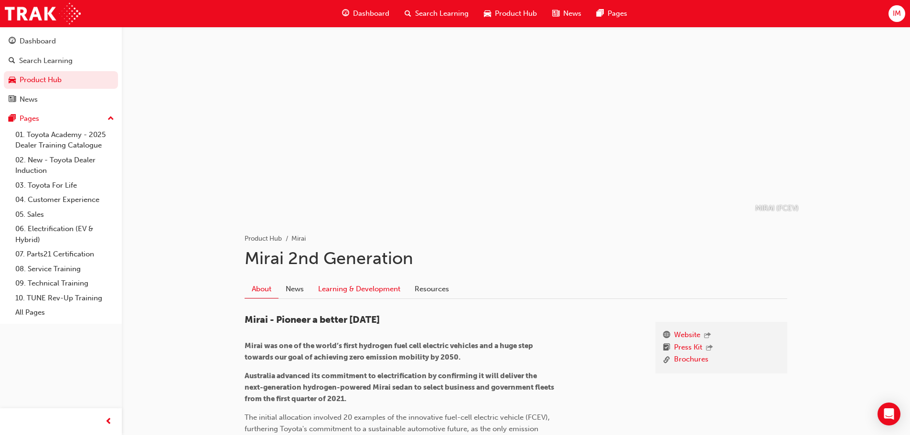
click at [370, 280] on div "About News Learning & Development Resources" at bounding box center [516, 286] width 543 height 27
click at [368, 283] on link "Learning & Development" at bounding box center [359, 289] width 96 height 18
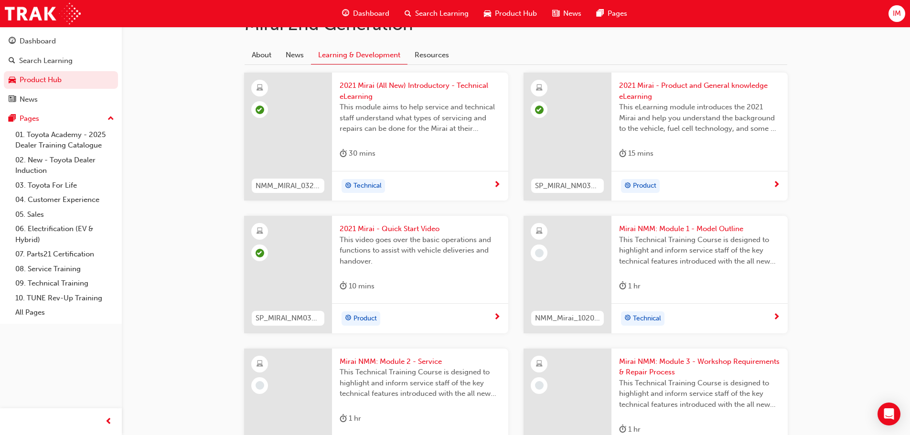
scroll to position [239, 0]
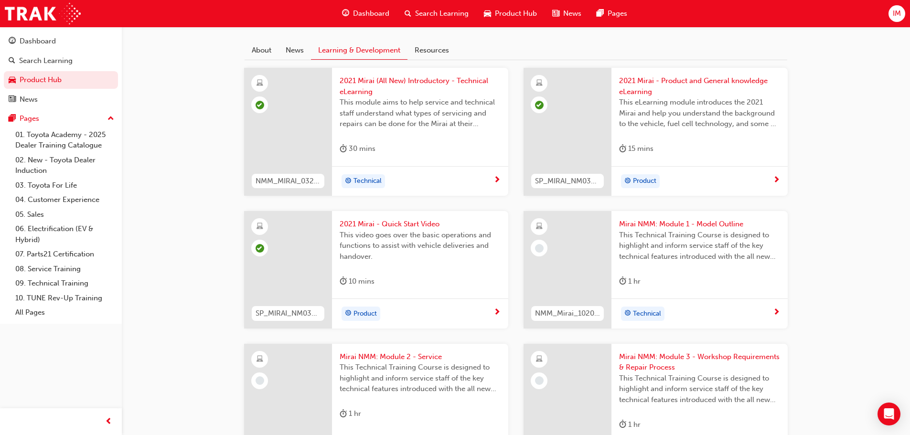
click at [680, 226] on span "Mirai NMM: Module 1 - Model Outline" at bounding box center [699, 224] width 161 height 11
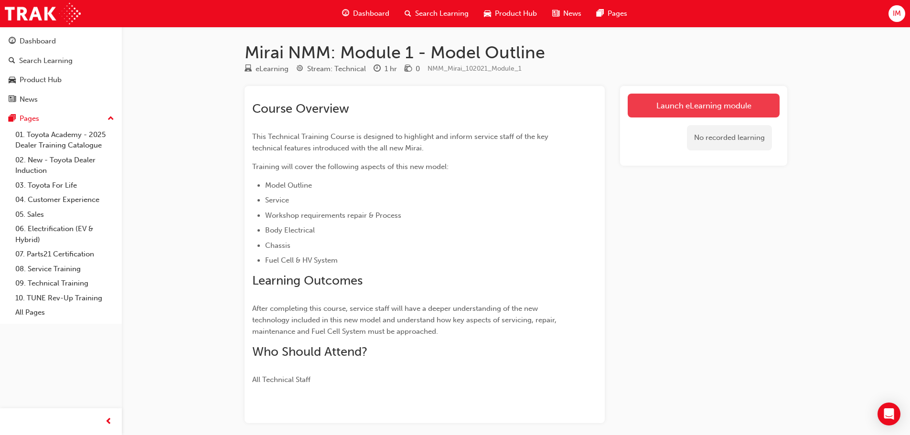
click at [733, 111] on link "Launch eLearning module" at bounding box center [704, 106] width 152 height 24
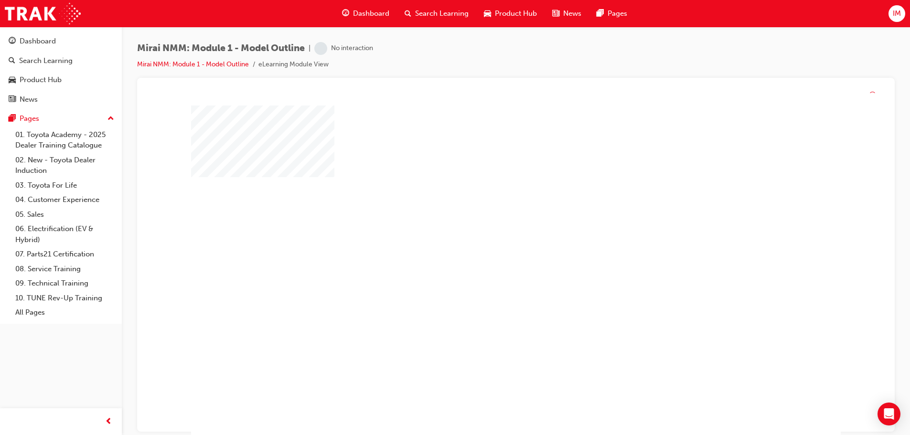
click at [488, 247] on div "play" at bounding box center [488, 247] width 0 height 0
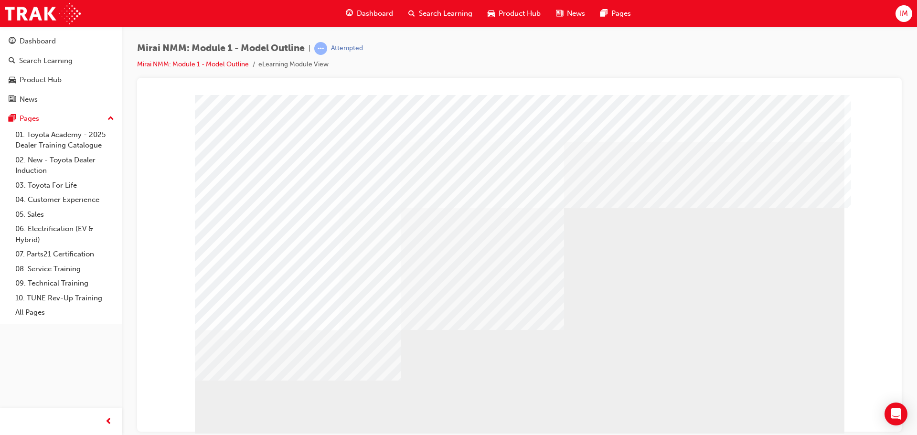
drag, startPoint x: 443, startPoint y: 386, endPoint x: 429, endPoint y: 354, distance: 35.5
drag, startPoint x: 416, startPoint y: 380, endPoint x: 438, endPoint y: 337, distance: 47.6
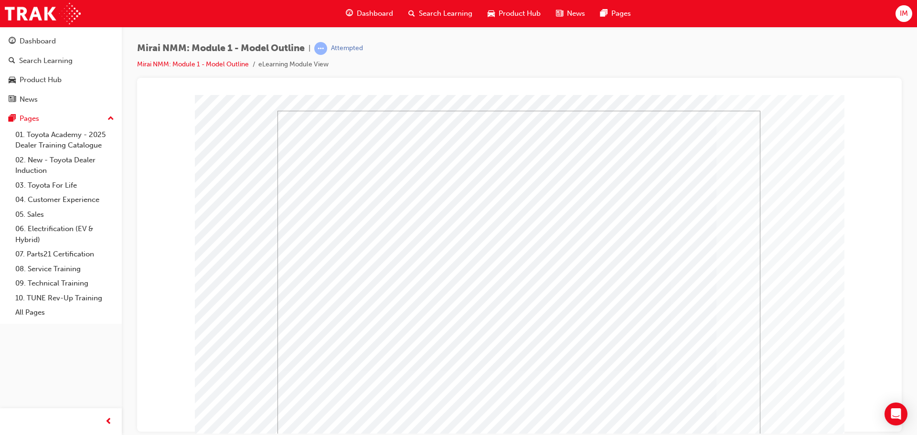
click at [759, 394] on html at bounding box center [519, 252] width 482 height 283
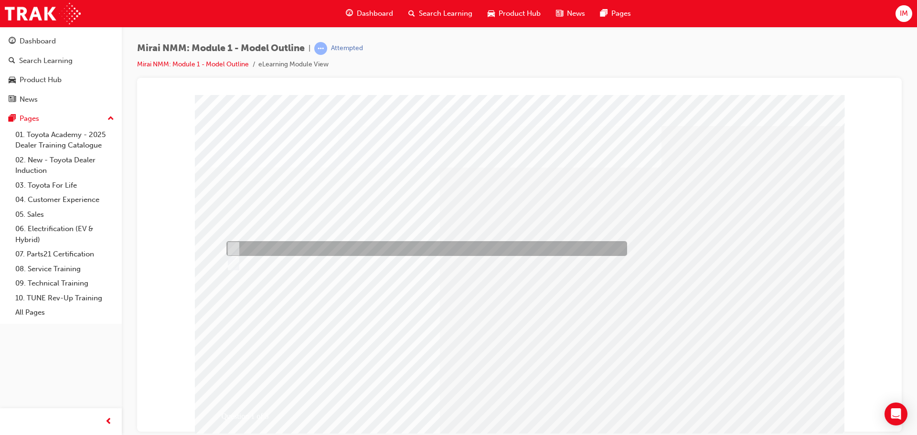
click at [312, 253] on div at bounding box center [424, 248] width 401 height 15
radio input "true"
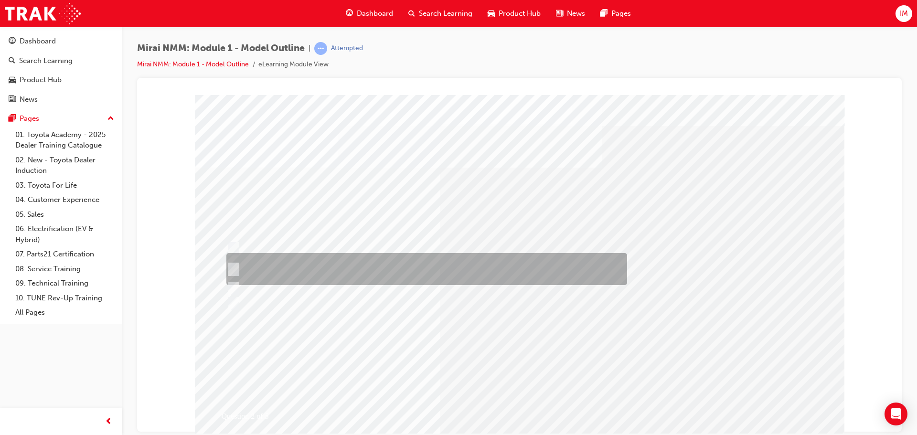
click at [362, 276] on div at bounding box center [424, 269] width 401 height 32
radio input "true"
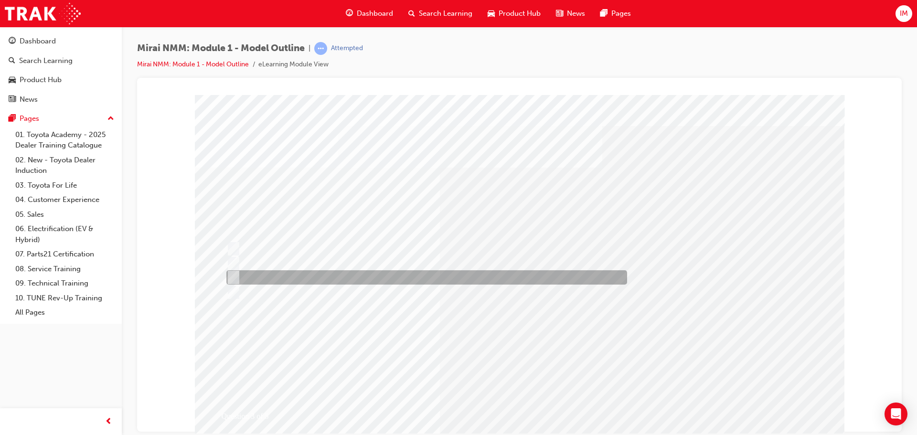
click at [311, 277] on div at bounding box center [424, 277] width 401 height 14
radio input "true"
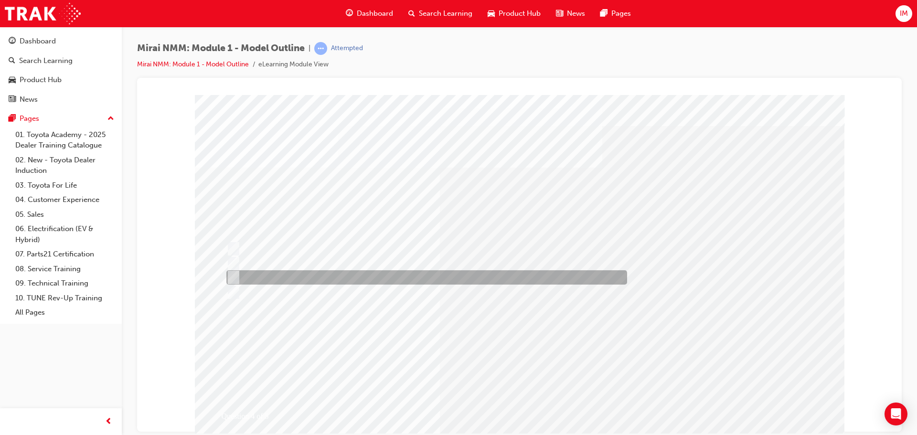
click at [347, 276] on div at bounding box center [424, 277] width 401 height 14
radio input "true"
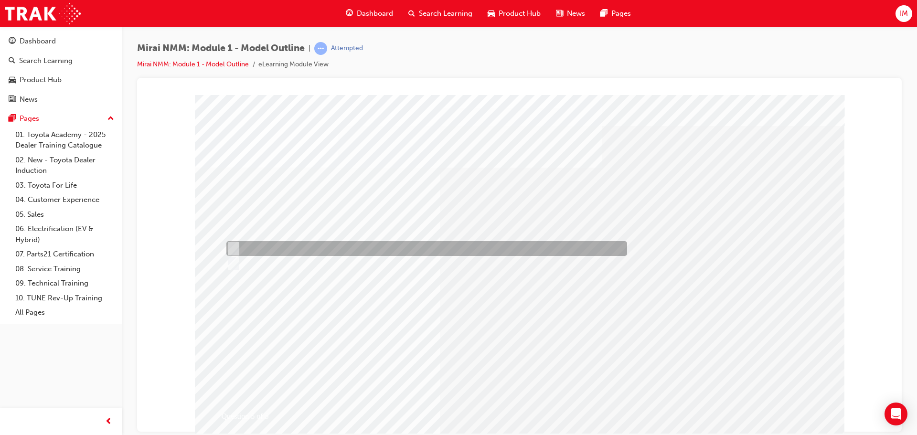
click at [276, 246] on div at bounding box center [424, 248] width 401 height 15
radio input "true"
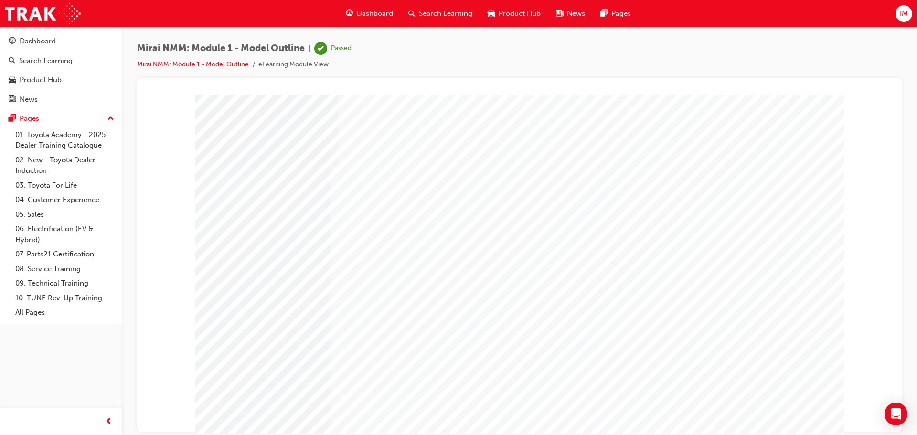
drag, startPoint x: 760, startPoint y: 377, endPoint x: 616, endPoint y: 266, distance: 181.8
click at [513, 18] on span "Product Hub" at bounding box center [520, 13] width 42 height 11
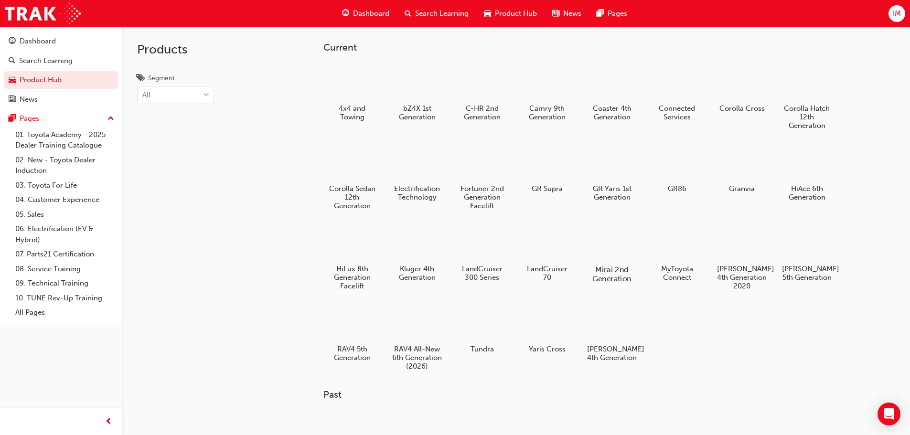
click at [602, 250] on div at bounding box center [611, 242] width 53 height 38
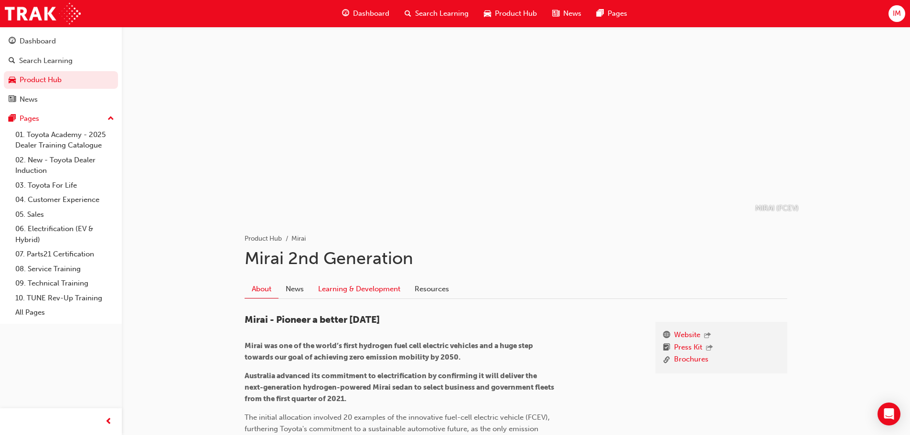
click at [371, 291] on link "Learning & Development" at bounding box center [359, 289] width 96 height 18
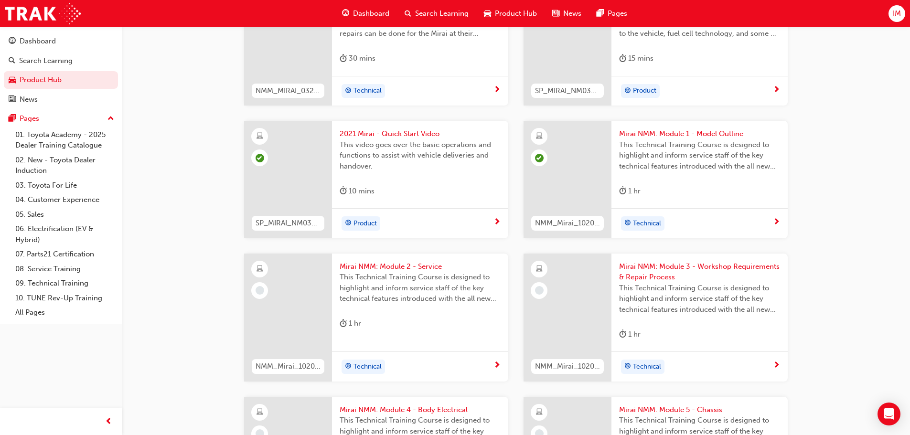
scroll to position [334, 0]
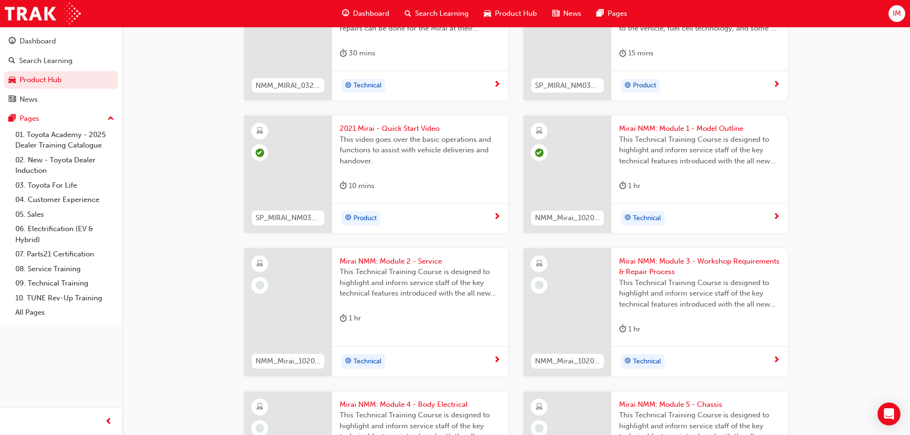
click at [363, 286] on span "This Technical Training Course is designed to highlight and inform service staf…" at bounding box center [420, 283] width 161 height 32
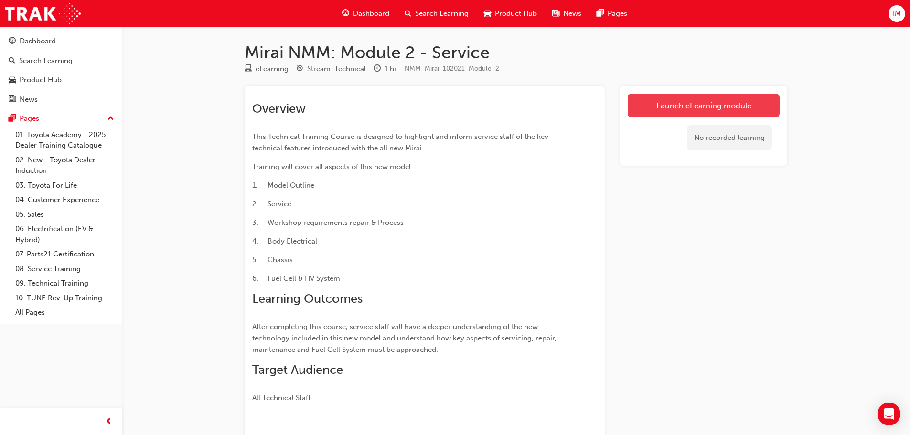
click at [672, 98] on link "Launch eLearning module" at bounding box center [704, 106] width 152 height 24
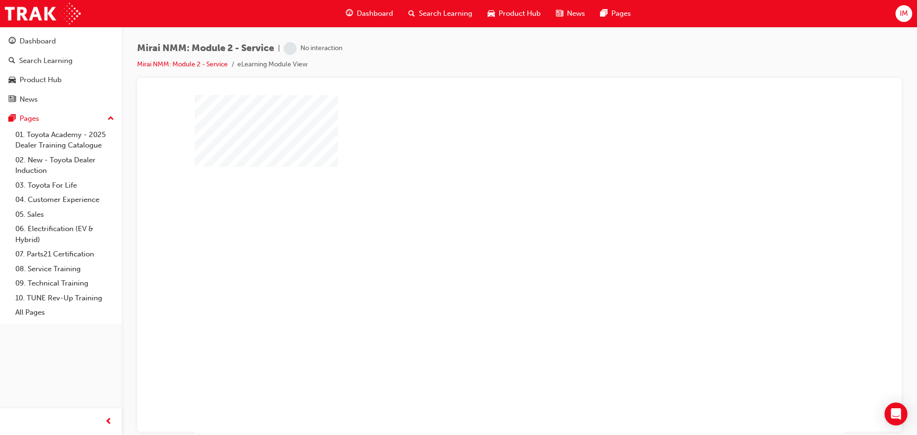
click at [492, 236] on div "play" at bounding box center [492, 236] width 0 height 0
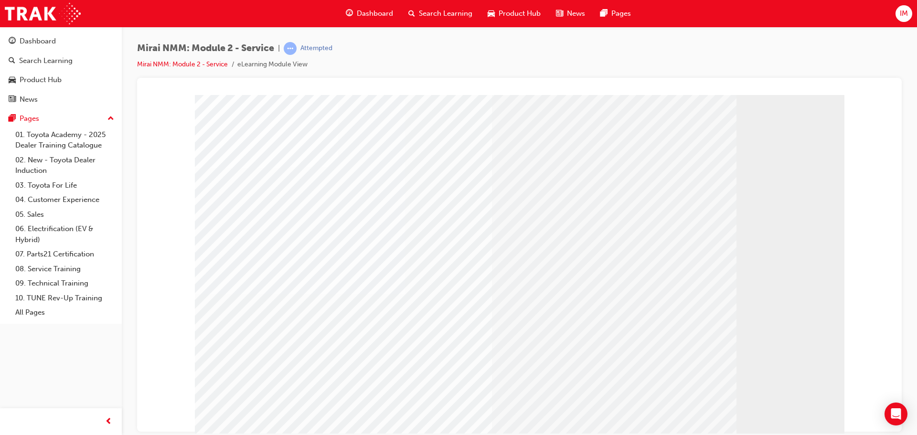
drag, startPoint x: 782, startPoint y: 403, endPoint x: 781, endPoint y: 411, distance: 7.8
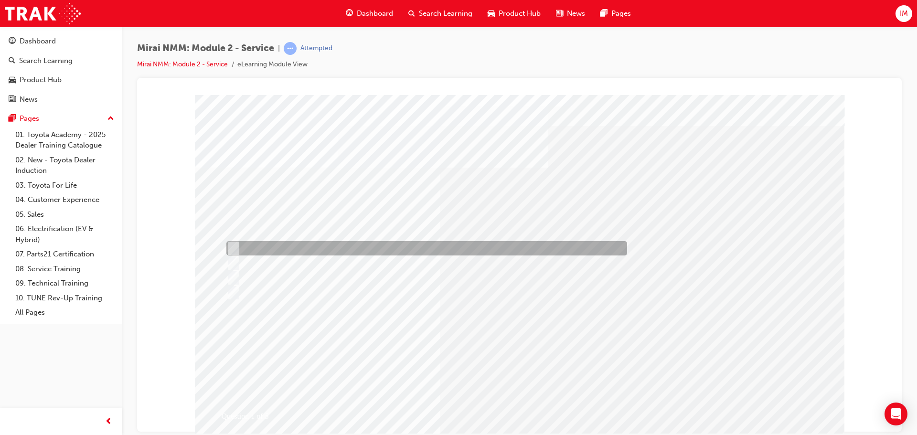
click at [321, 256] on div "Question 1 of 5" at bounding box center [520, 267] width 650 height 344
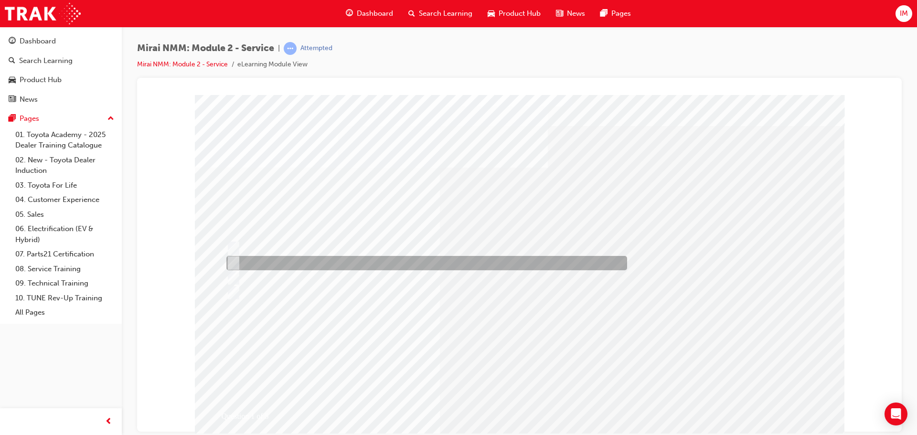
click at [319, 259] on div at bounding box center [424, 263] width 401 height 14
radio input "true"
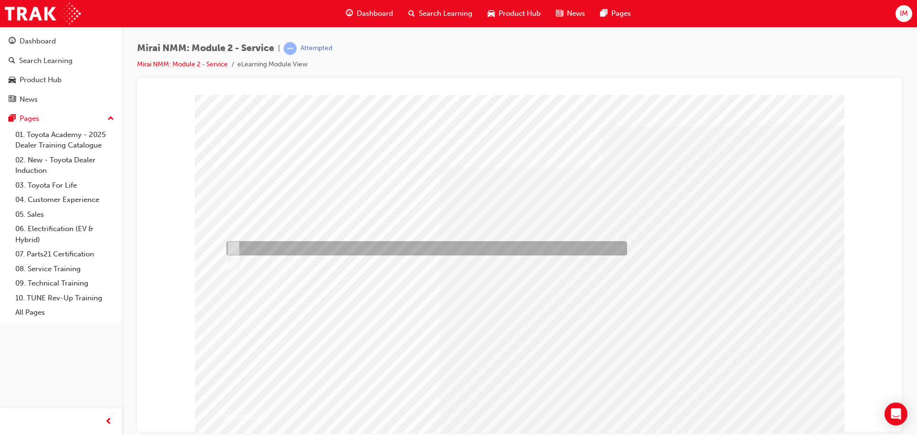
drag, startPoint x: 280, startPoint y: 242, endPoint x: 424, endPoint y: 327, distance: 167.5
click at [280, 244] on div at bounding box center [424, 248] width 401 height 14
radio input "true"
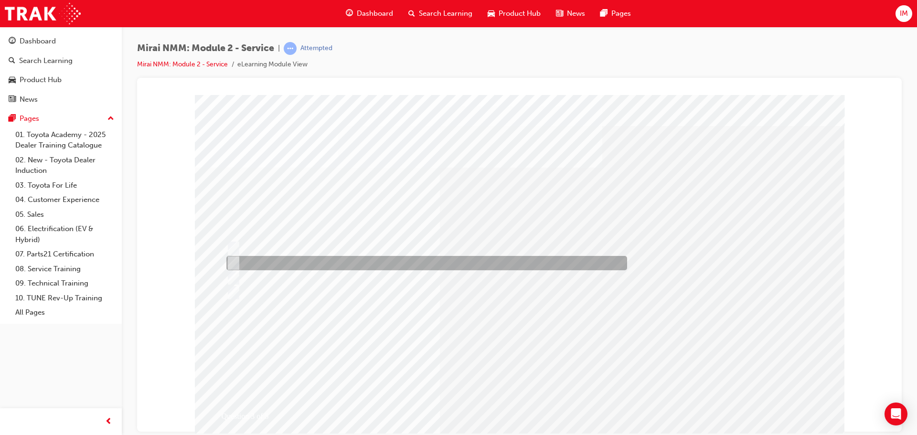
click at [382, 265] on div at bounding box center [424, 263] width 401 height 14
radio input "true"
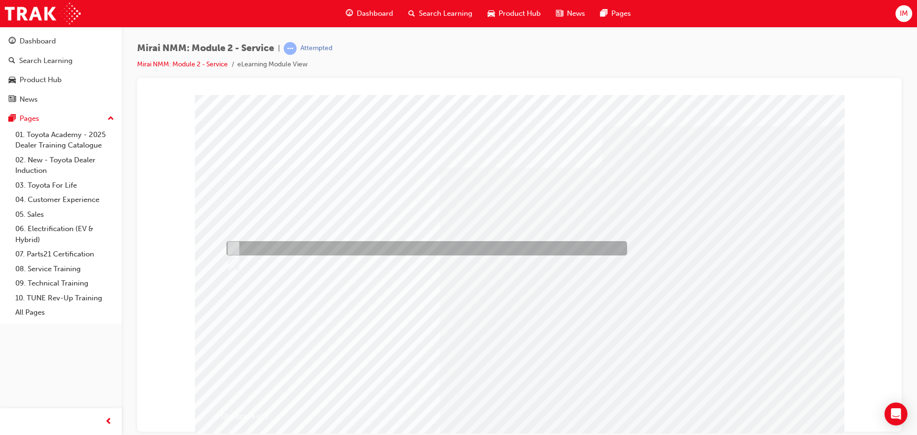
click at [306, 253] on div at bounding box center [424, 248] width 401 height 14
radio input "true"
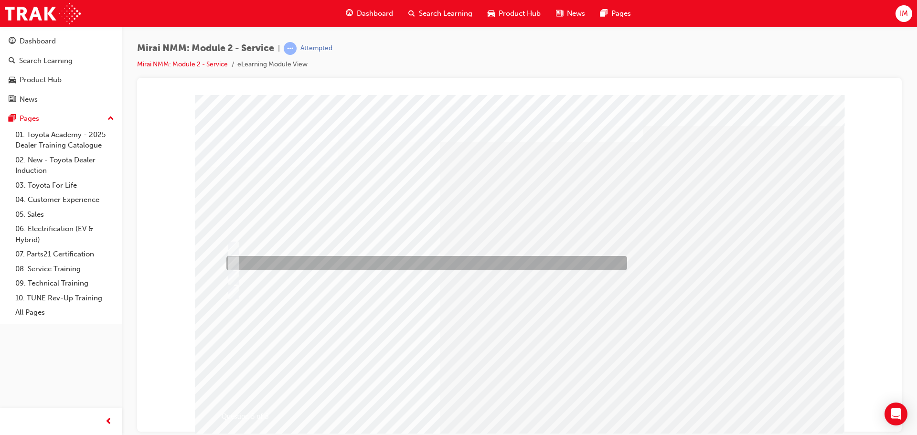
click at [293, 262] on div at bounding box center [424, 263] width 401 height 14
radio input "true"
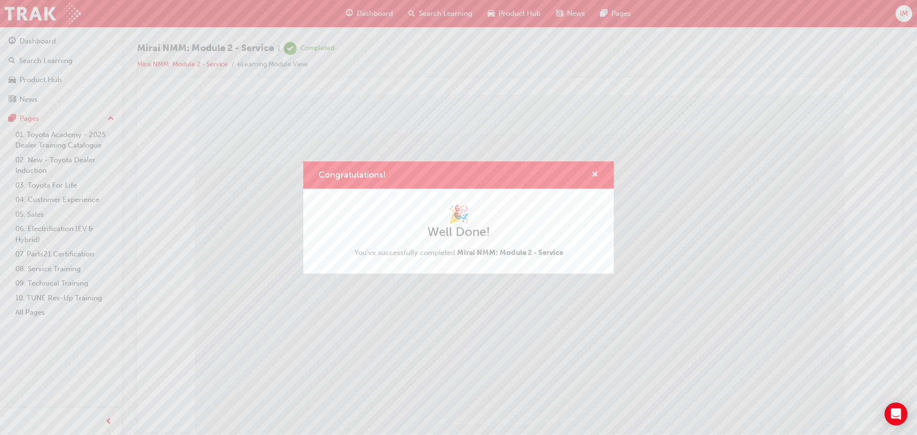
drag, startPoint x: 598, startPoint y: 161, endPoint x: 592, endPoint y: 175, distance: 15.0
click at [597, 166] on div "Congratulations! 🎉 Well Done! You've successfully completed Mirai NMM: Module 2…" at bounding box center [458, 217] width 917 height 435
click at [592, 175] on span "cross-icon" at bounding box center [594, 175] width 7 height 9
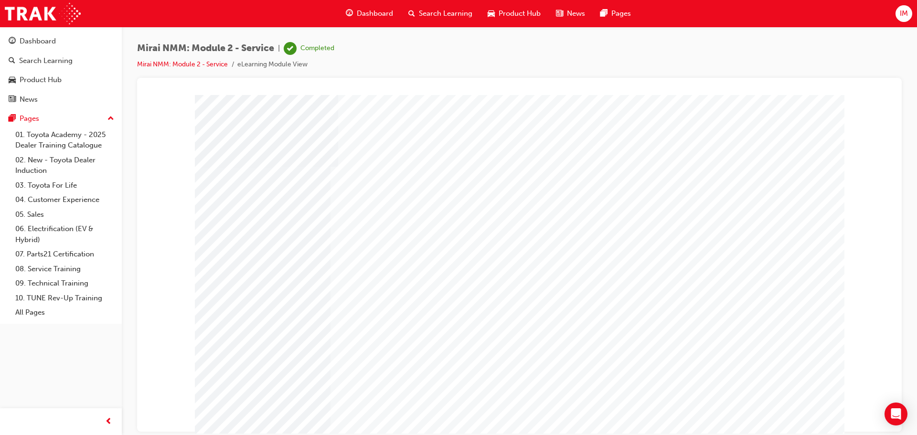
click at [507, 11] on span "Product Hub" at bounding box center [520, 13] width 42 height 11
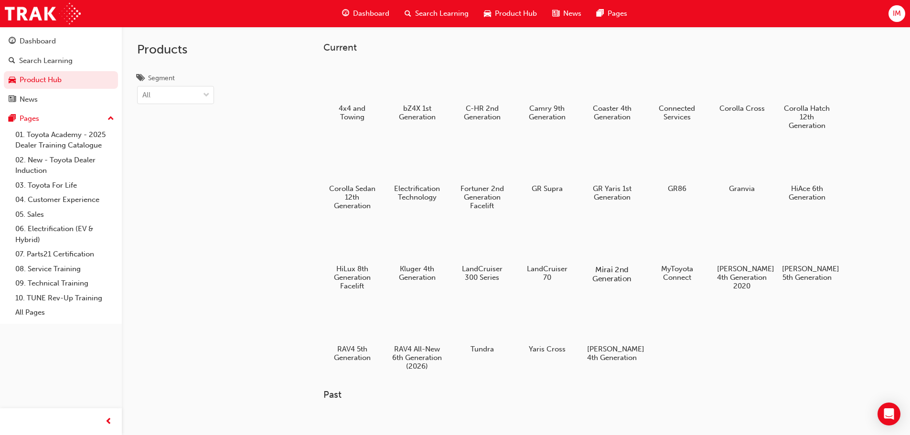
click at [603, 243] on div at bounding box center [611, 242] width 53 height 38
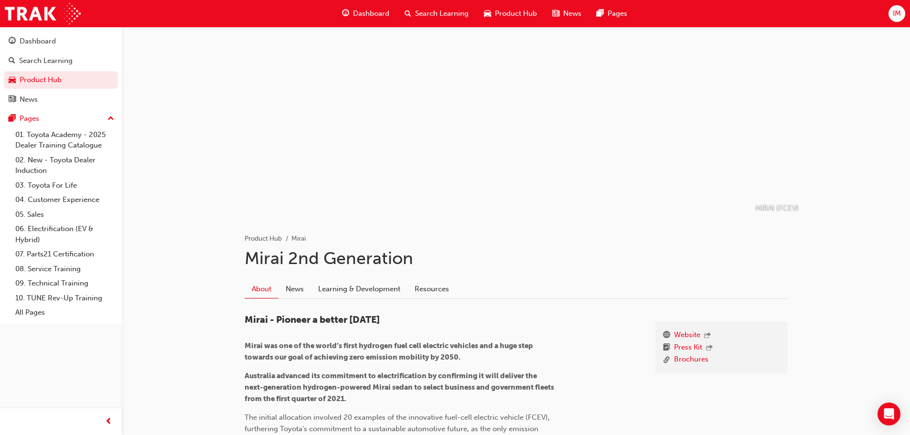
click at [364, 289] on link "Learning & Development" at bounding box center [359, 289] width 96 height 18
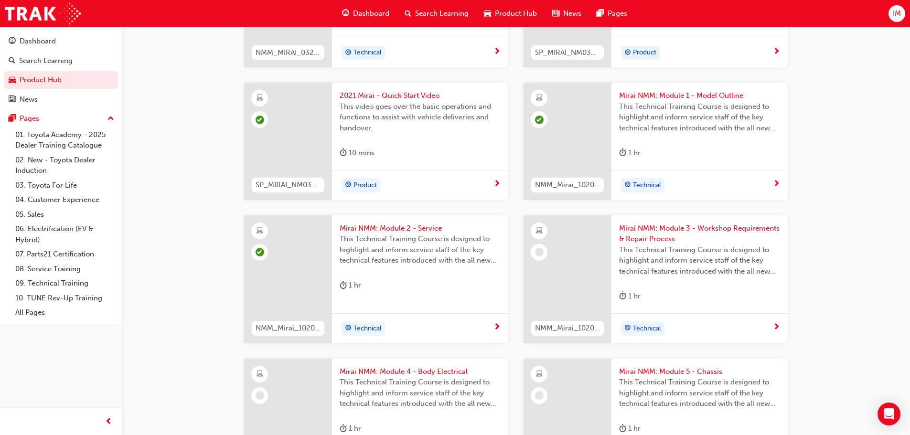
scroll to position [398, 0]
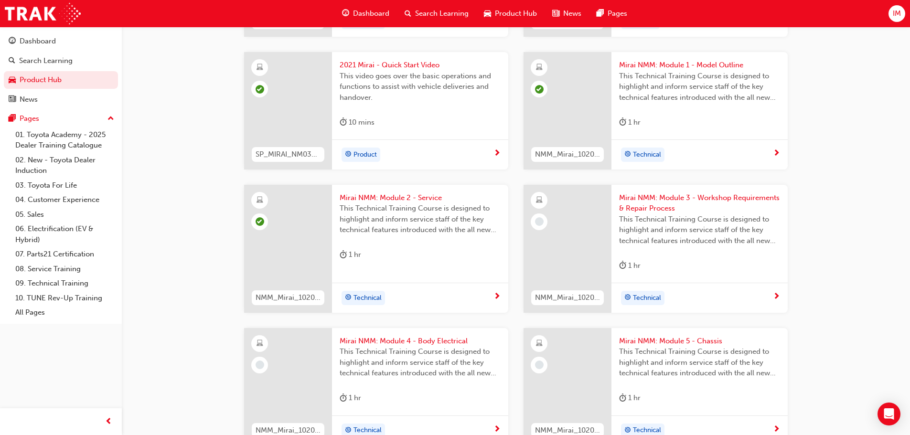
click at [659, 196] on span "Mirai NMM: Module 3 - Workshop Requirements & Repair Process" at bounding box center [699, 203] width 161 height 21
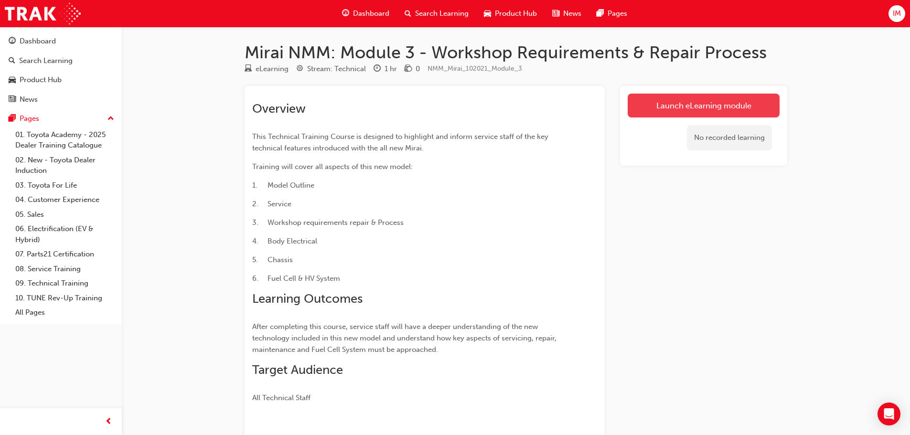
click at [721, 101] on link "Launch eLearning module" at bounding box center [704, 106] width 152 height 24
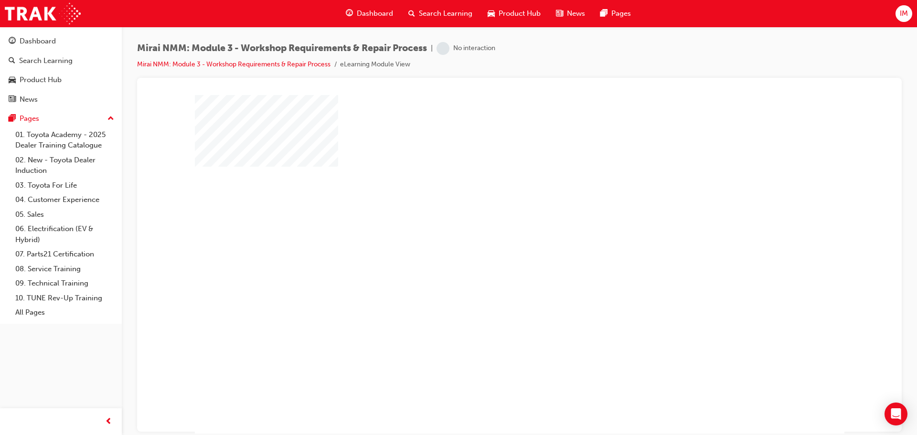
click at [492, 236] on div "play" at bounding box center [492, 236] width 0 height 0
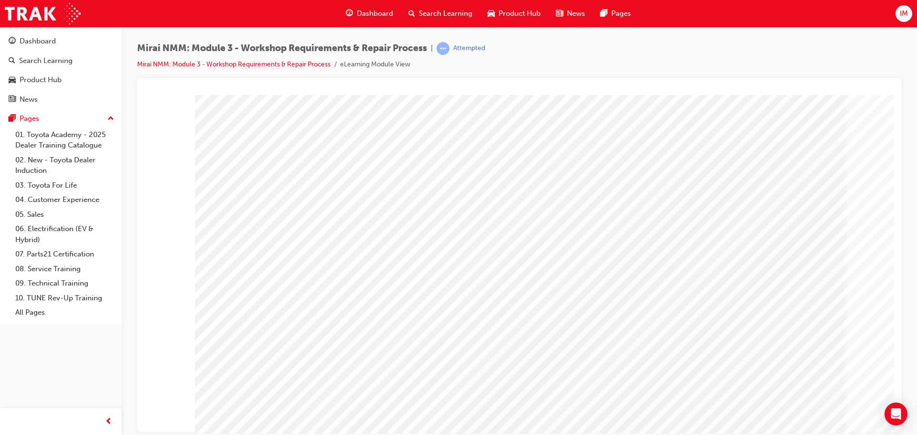
drag, startPoint x: 426, startPoint y: 227, endPoint x: 289, endPoint y: 248, distance: 138.2
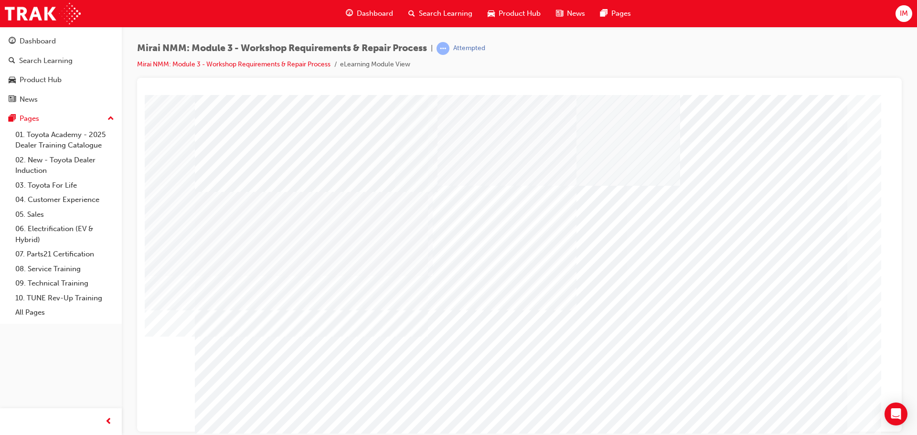
drag, startPoint x: 270, startPoint y: 332, endPoint x: 578, endPoint y: 244, distance: 320.5
drag, startPoint x: 472, startPoint y: 227, endPoint x: 275, endPoint y: 259, distance: 200.3
drag, startPoint x: 229, startPoint y: 264, endPoint x: 269, endPoint y: 319, distance: 68.1
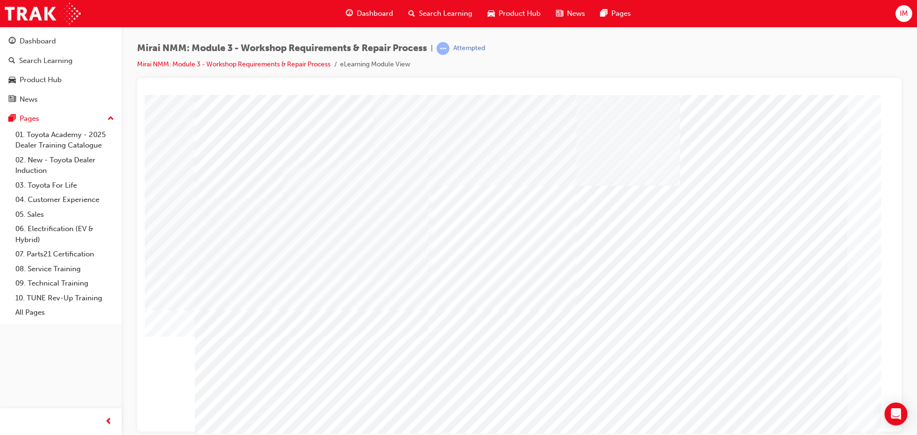
drag, startPoint x: 621, startPoint y: 357, endPoint x: 621, endPoint y: 346, distance: 10.5
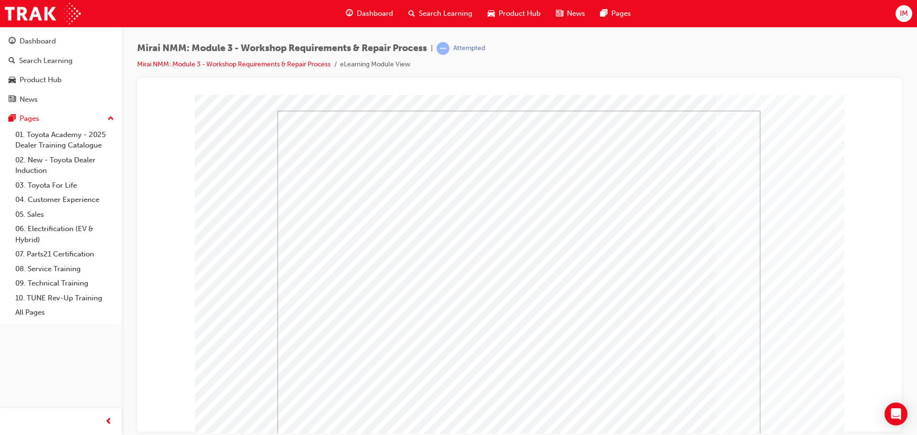
drag, startPoint x: 626, startPoint y: 403, endPoint x: 765, endPoint y: 417, distance: 139.3
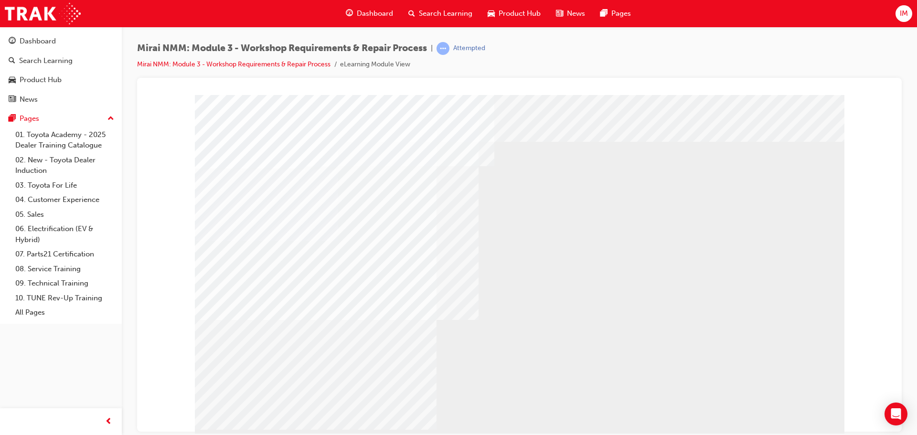
drag, startPoint x: 707, startPoint y: 220, endPoint x: 688, endPoint y: 233, distance: 22.3
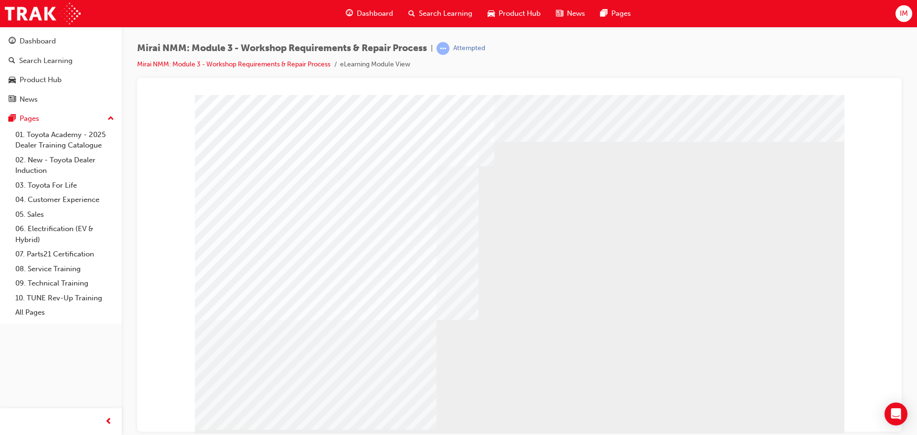
drag, startPoint x: 596, startPoint y: 335, endPoint x: 694, endPoint y: 328, distance: 97.7
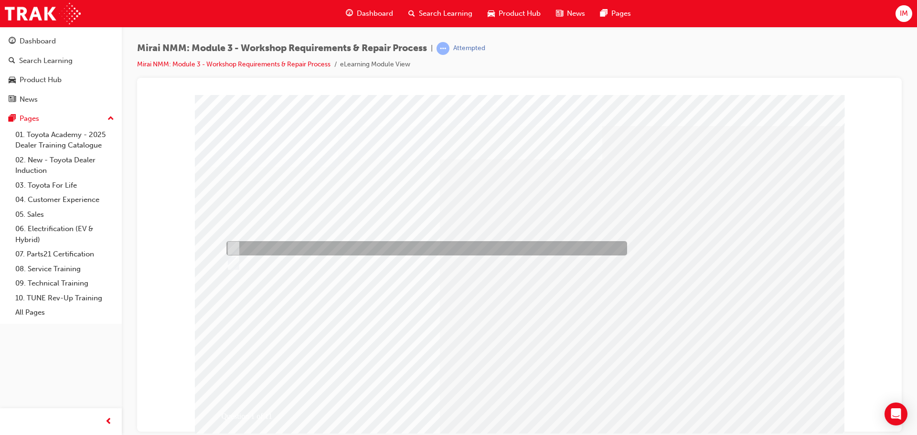
click at [255, 259] on div at bounding box center [424, 263] width 401 height 14
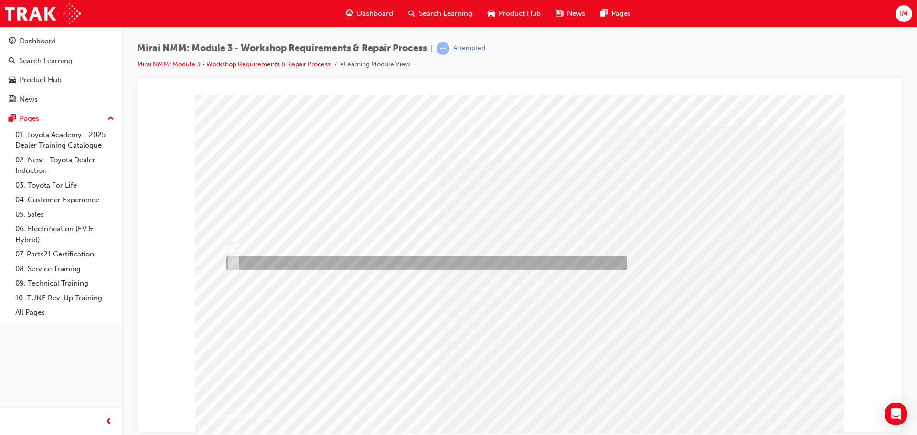
radio input "true"
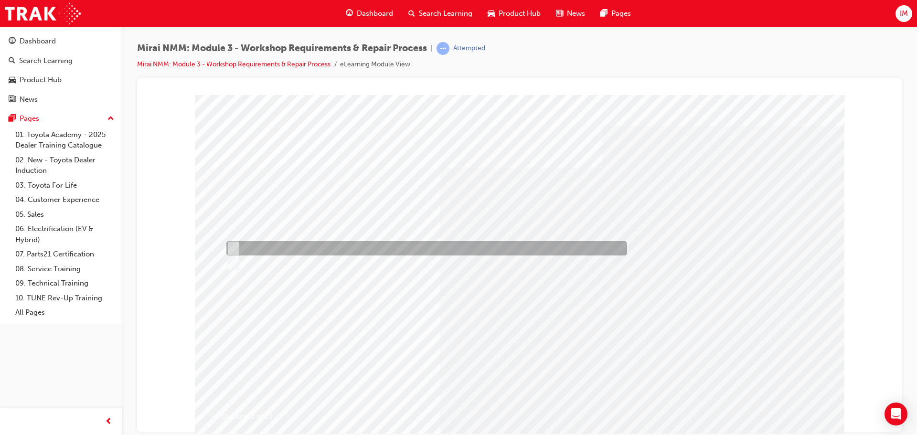
click at [255, 243] on div at bounding box center [424, 248] width 401 height 14
radio input "true"
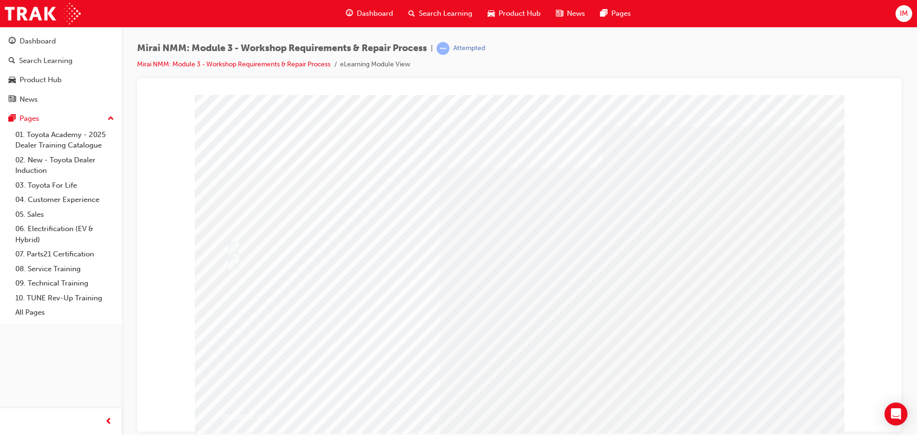
drag, startPoint x: 496, startPoint y: 370, endPoint x: 511, endPoint y: 379, distance: 17.6
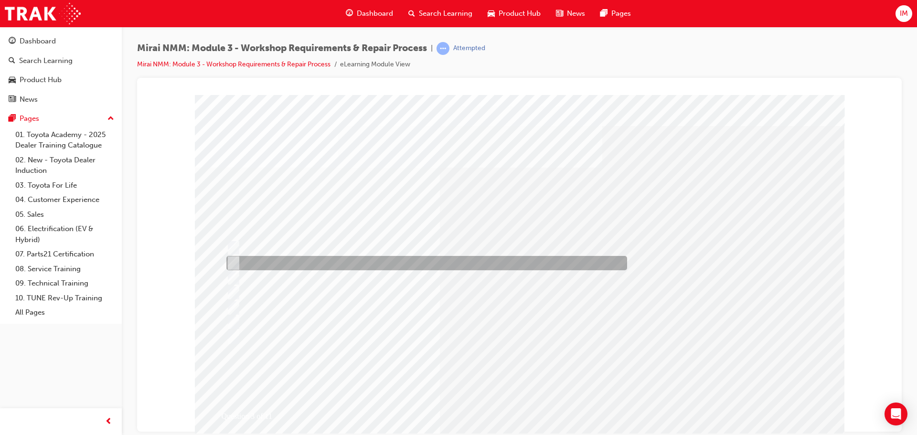
click at [284, 258] on div at bounding box center [424, 263] width 401 height 14
checkbox input "true"
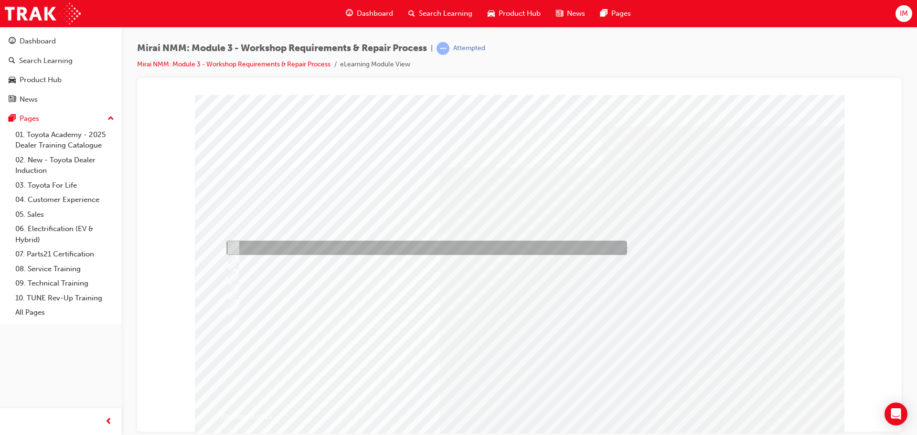
click at [283, 251] on div at bounding box center [424, 248] width 401 height 14
checkbox input "true"
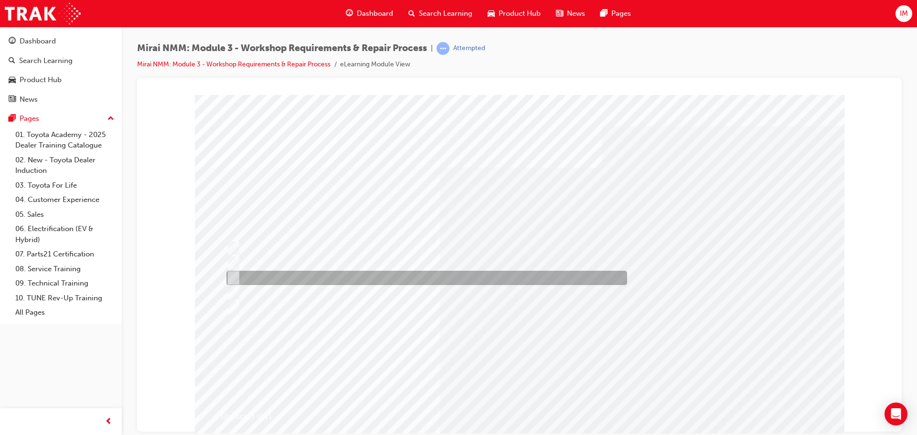
click at [284, 277] on div at bounding box center [424, 278] width 401 height 14
checkbox input "true"
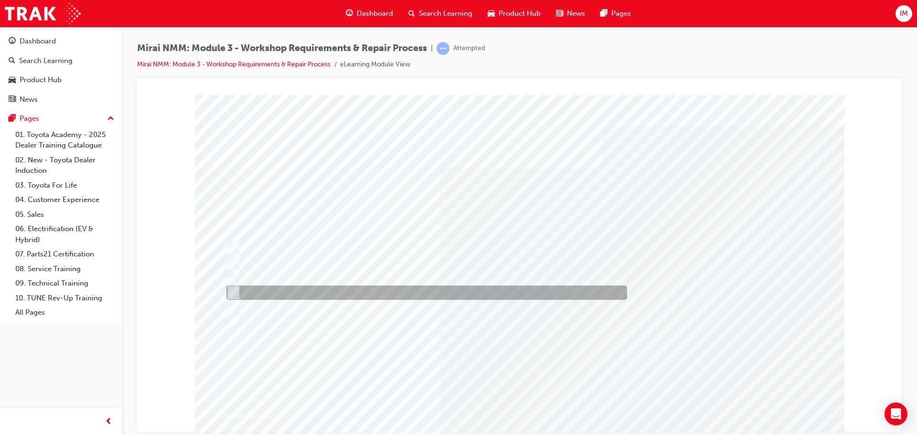
click at [285, 289] on div at bounding box center [424, 293] width 401 height 14
checkbox input "true"
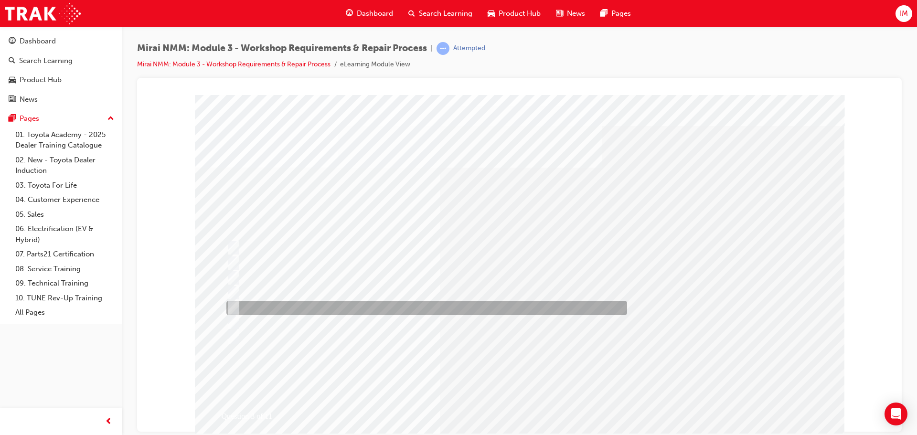
click at [284, 303] on div at bounding box center [424, 308] width 401 height 14
checkbox input "true"
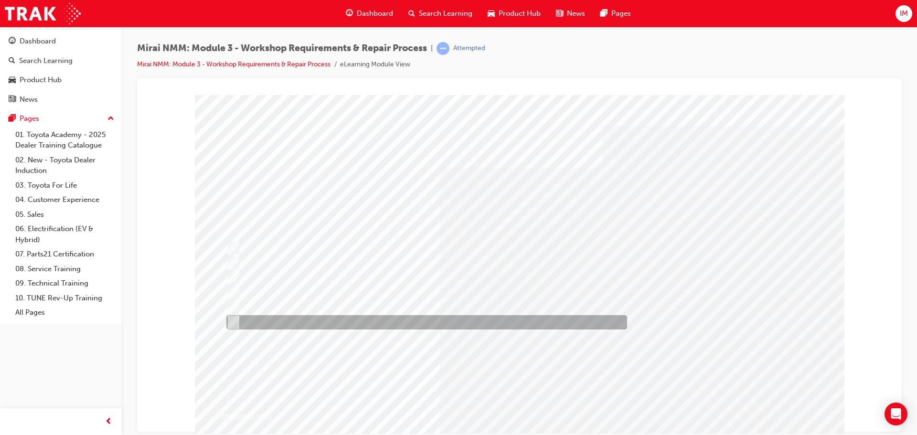
click at [285, 318] on div at bounding box center [424, 322] width 401 height 14
checkbox input "true"
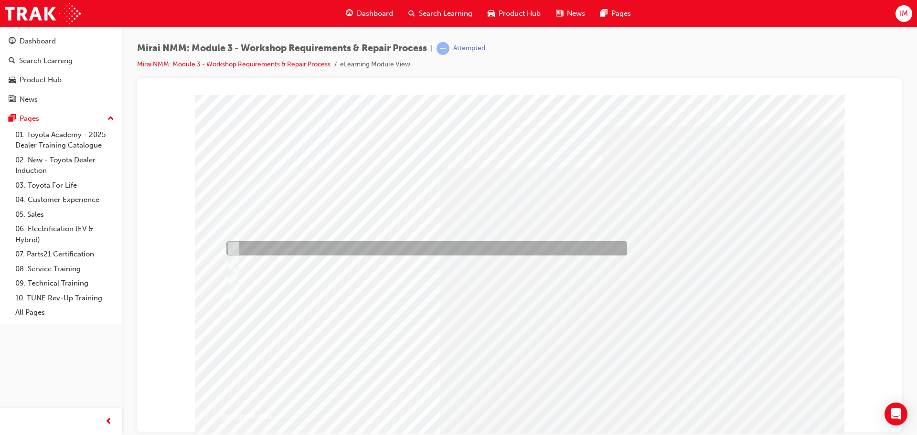
click at [287, 251] on div at bounding box center [424, 248] width 401 height 14
checkbox input "true"
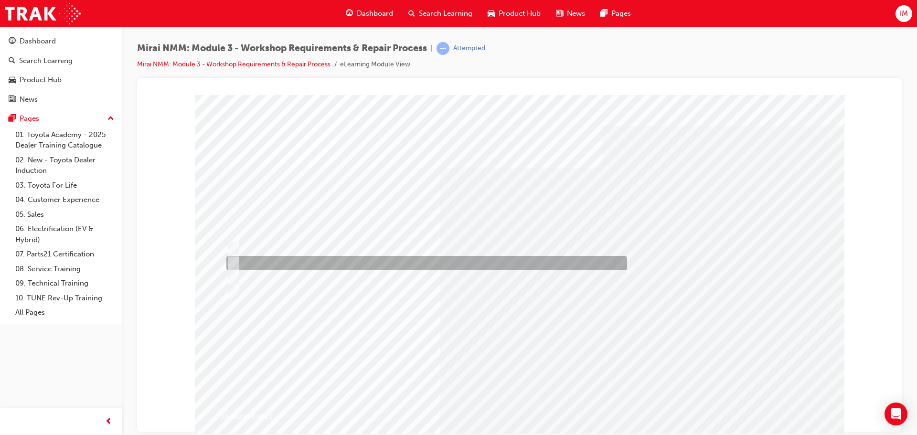
click at [266, 263] on div at bounding box center [424, 263] width 401 height 14
checkbox input "true"
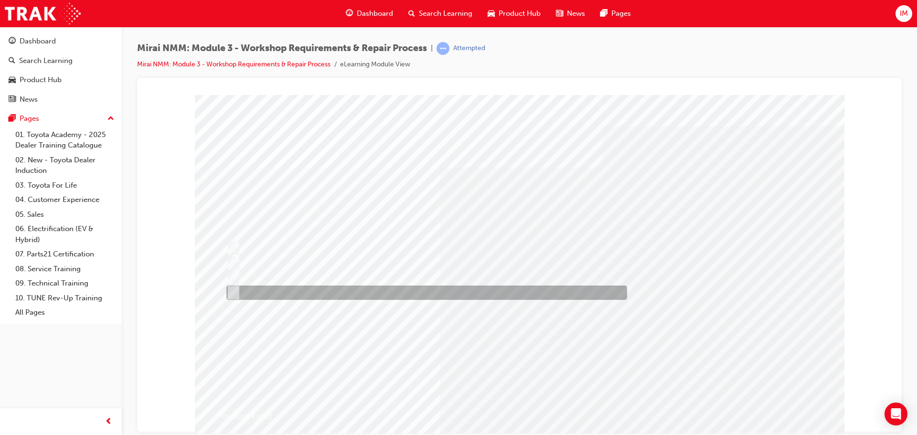
click at [262, 292] on div at bounding box center [424, 293] width 401 height 14
checkbox input "true"
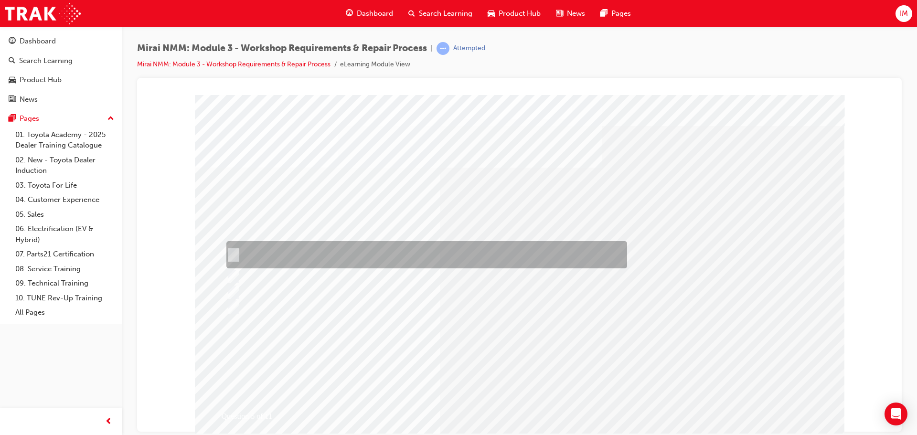
click at [363, 262] on div at bounding box center [424, 254] width 401 height 27
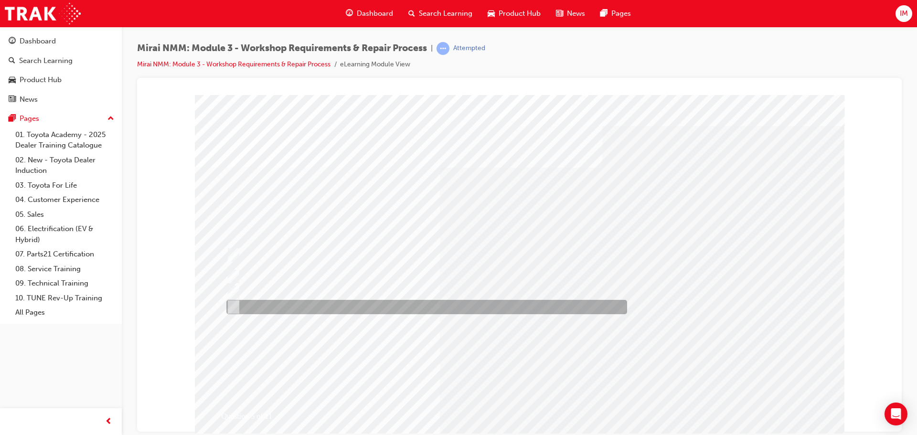
click at [364, 304] on div at bounding box center [424, 307] width 401 height 14
radio input "false"
radio input "true"
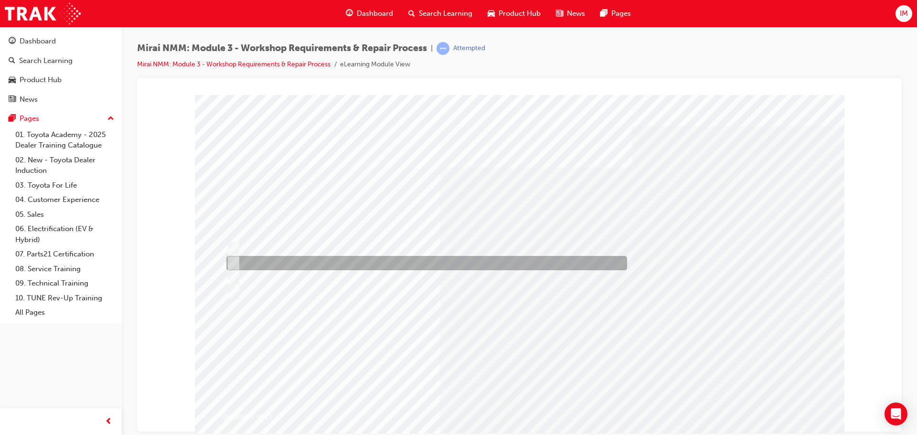
click at [264, 242] on div at bounding box center [424, 248] width 401 height 14
radio input "true"
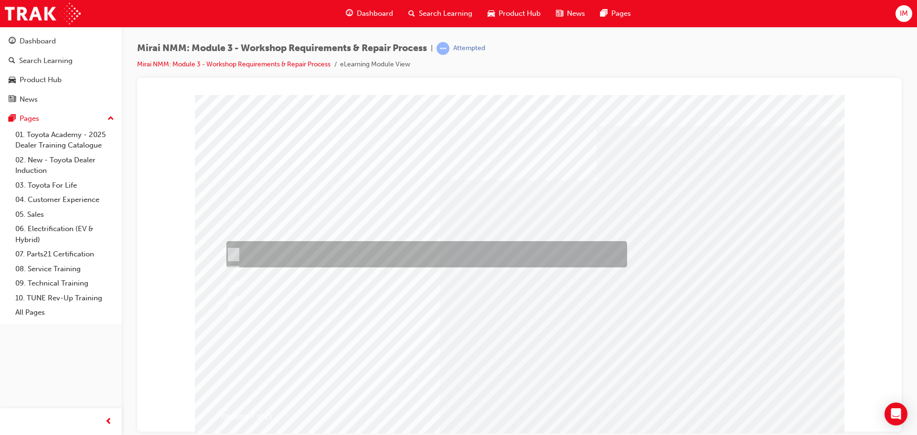
click at [349, 260] on div at bounding box center [424, 254] width 401 height 26
radio input "true"
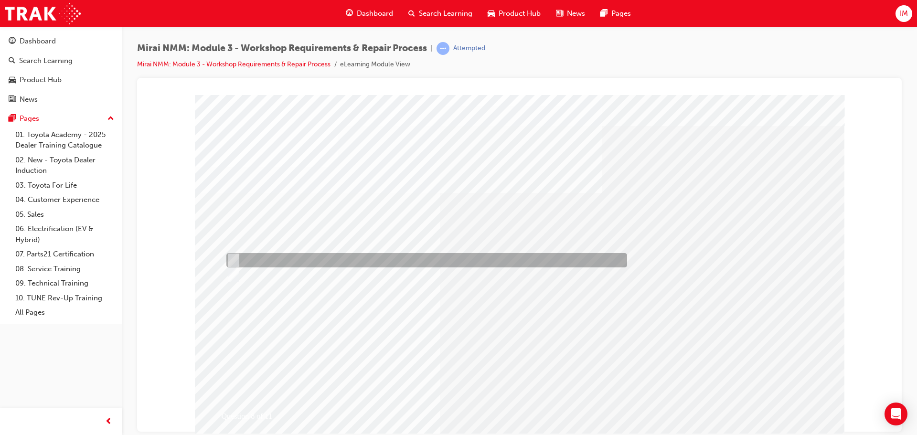
click at [270, 266] on div at bounding box center [424, 260] width 401 height 14
radio input "true"
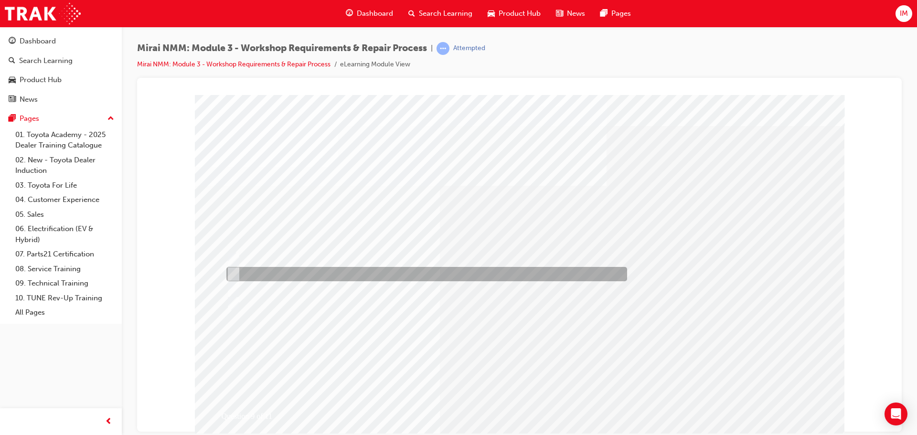
click at [293, 278] on div at bounding box center [424, 274] width 401 height 14
radio input "true"
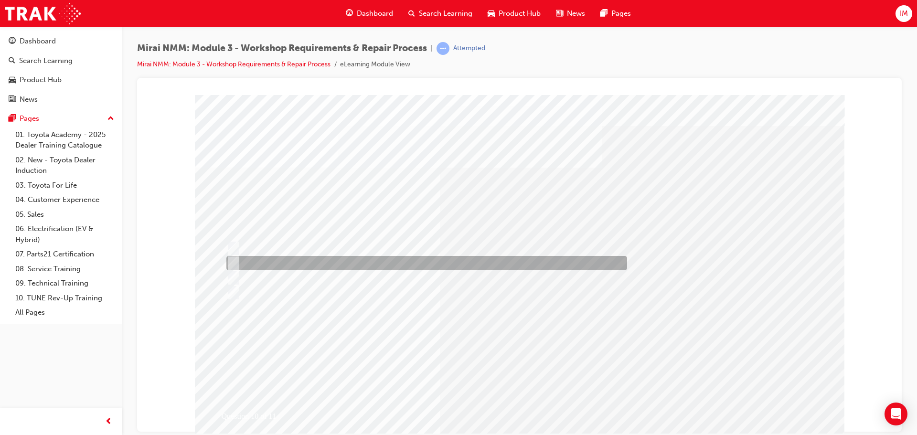
click at [332, 263] on div at bounding box center [424, 263] width 401 height 14
radio input "true"
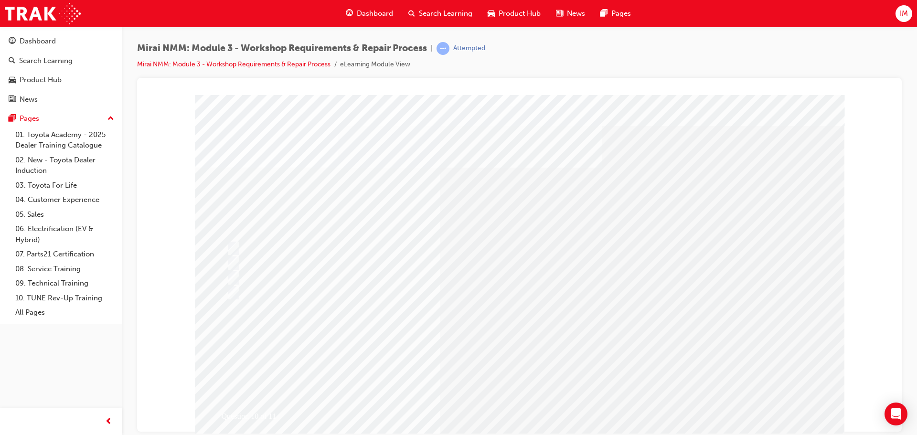
click at [505, 379] on div "Question 10 of 11" at bounding box center [520, 267] width 650 height 344
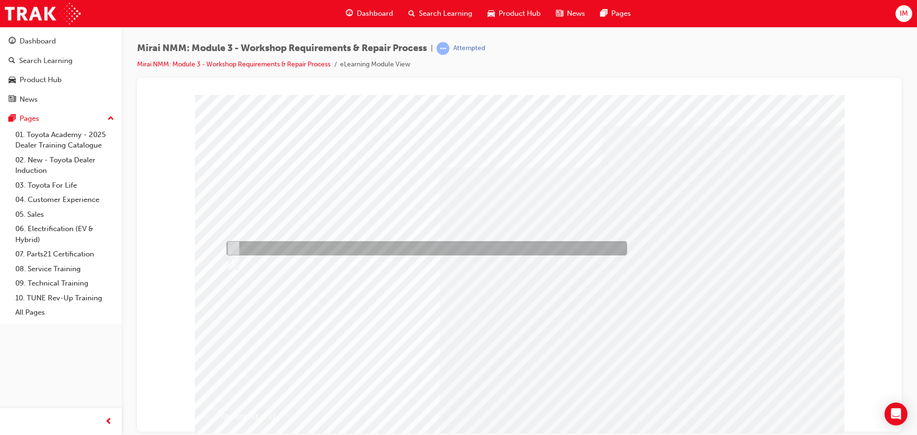
click at [251, 255] on div at bounding box center [424, 248] width 401 height 14
radio input "true"
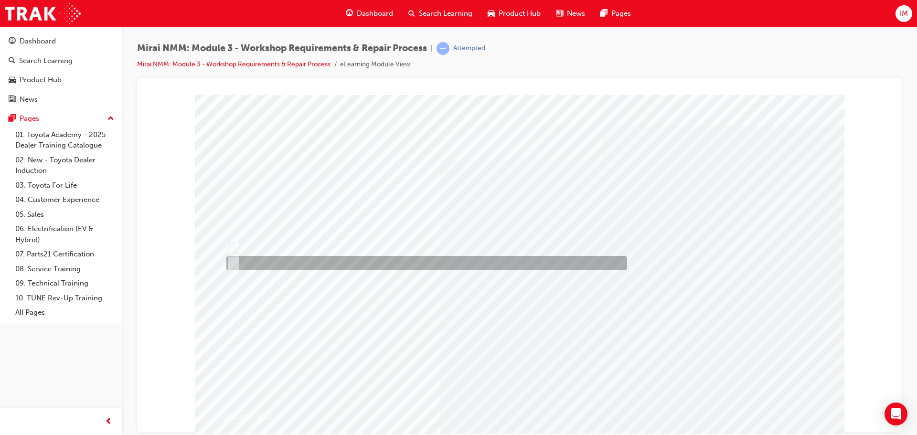
click at [264, 264] on div at bounding box center [424, 263] width 401 height 14
radio input "true"
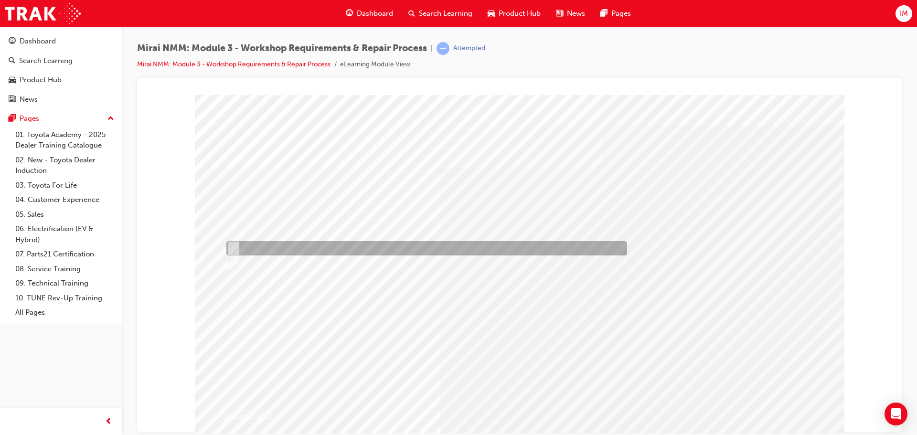
click at [256, 250] on div at bounding box center [424, 248] width 401 height 14
radio input "true"
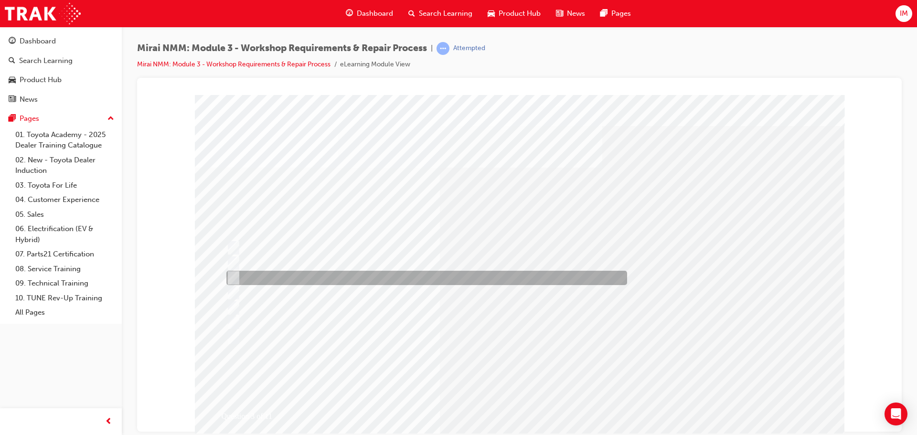
click at [289, 274] on div at bounding box center [424, 278] width 401 height 14
checkbox input "true"
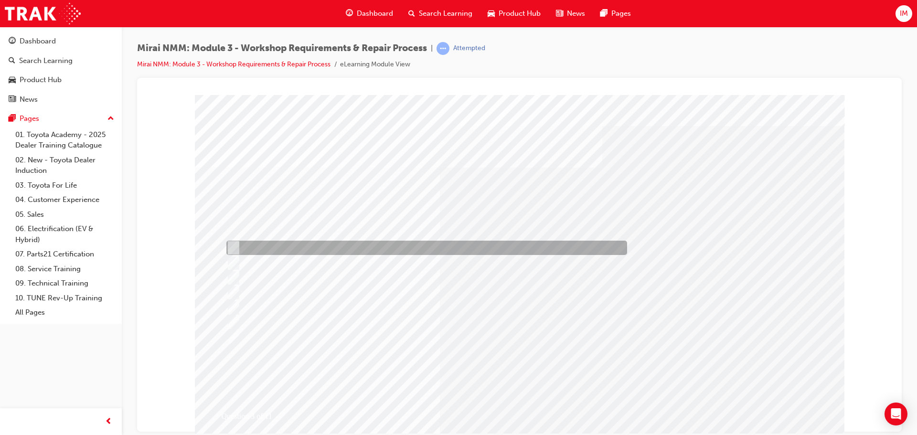
click at [289, 250] on div at bounding box center [424, 248] width 401 height 14
checkbox input "true"
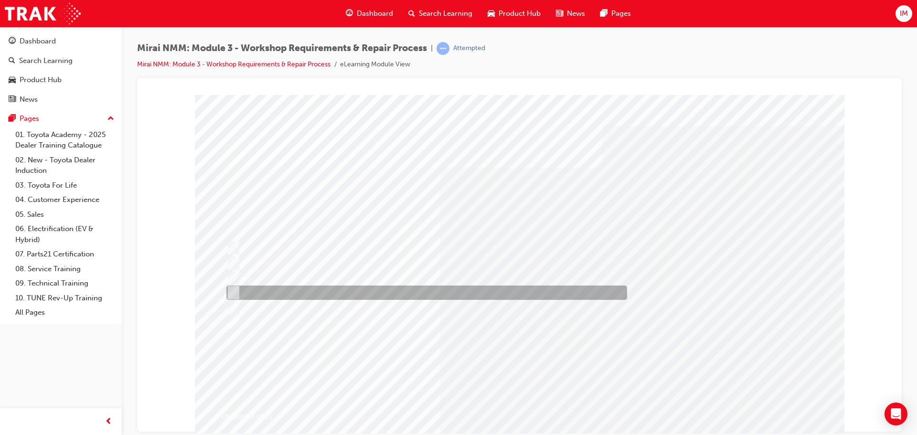
click at [285, 292] on div at bounding box center [424, 293] width 401 height 14
checkbox input "true"
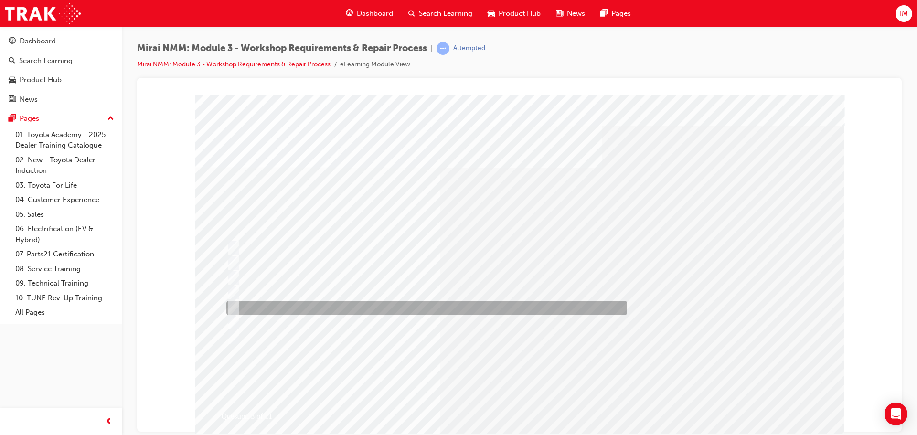
click at [287, 310] on div at bounding box center [424, 308] width 401 height 14
checkbox input "true"
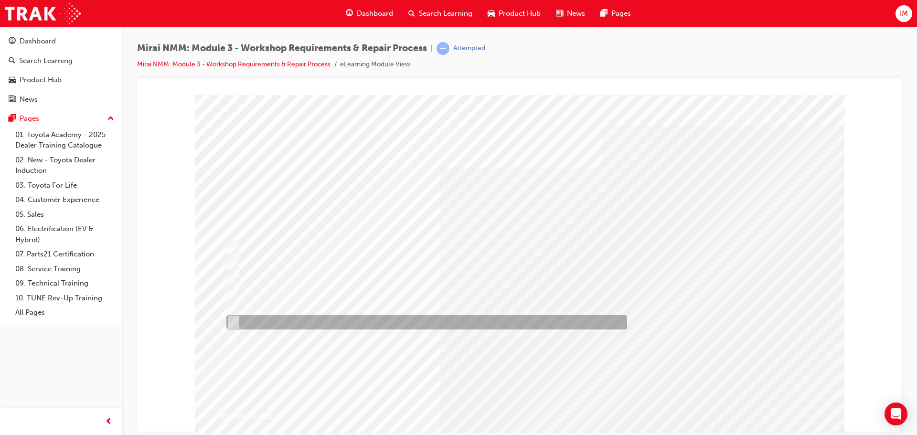
click at [286, 319] on div at bounding box center [424, 322] width 401 height 14
checkbox input "true"
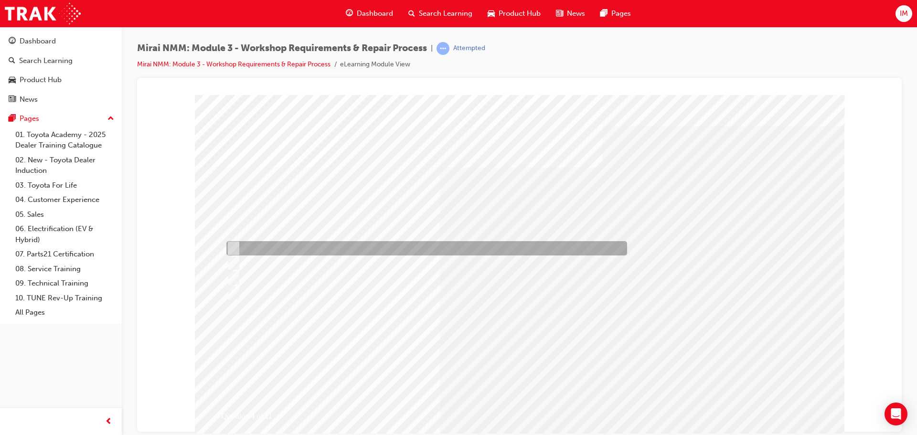
click at [301, 250] on div at bounding box center [424, 248] width 401 height 14
checkbox input "true"
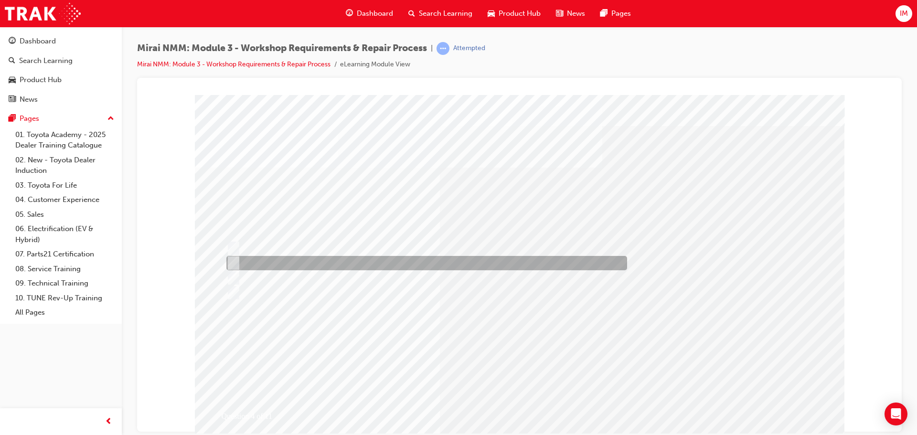
click at [301, 261] on div at bounding box center [424, 263] width 401 height 14
checkbox input "true"
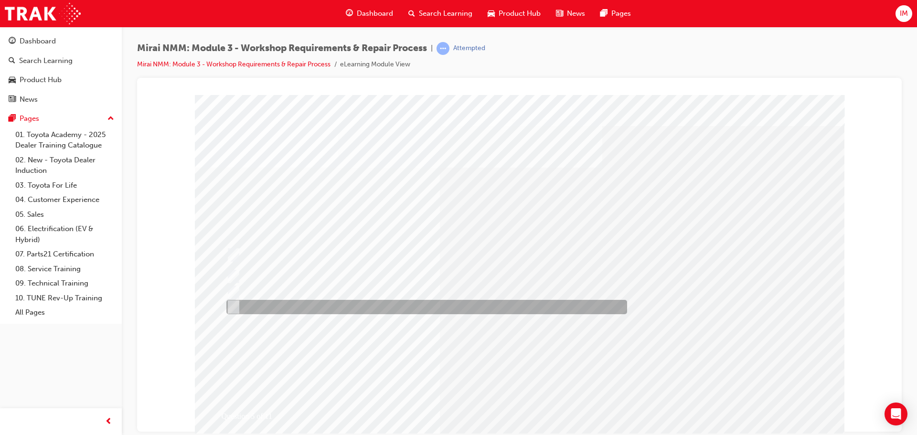
click at [316, 305] on div at bounding box center [424, 307] width 401 height 14
radio input "true"
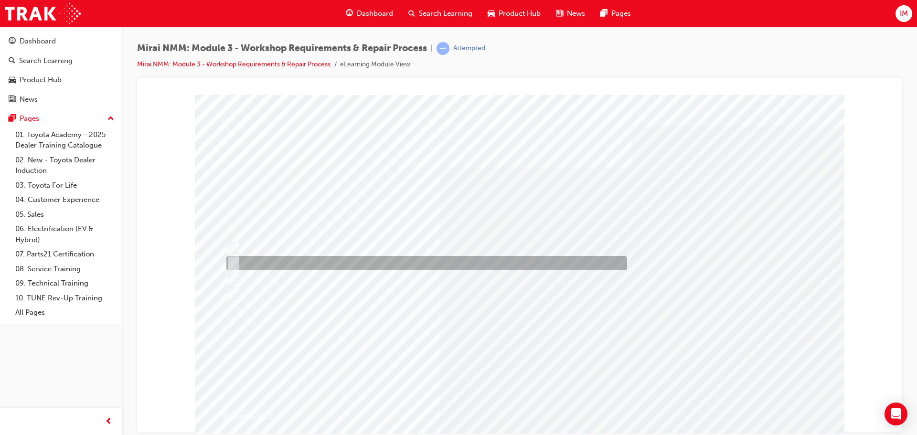
click at [272, 261] on div at bounding box center [424, 263] width 401 height 14
radio input "true"
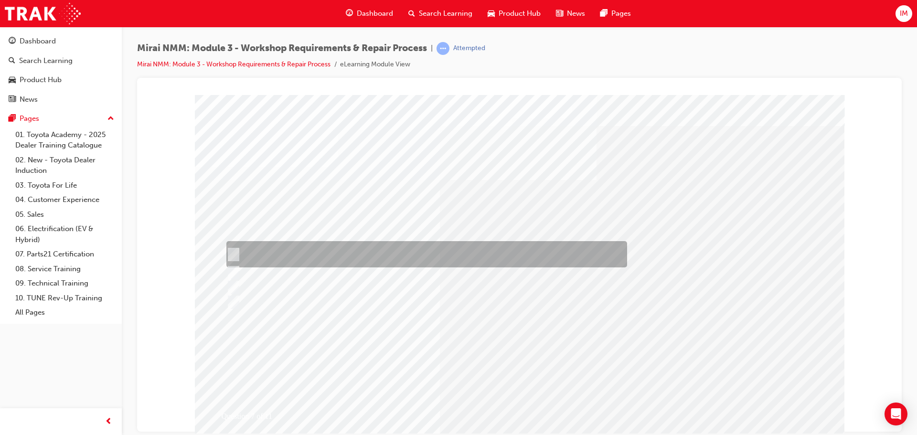
click at [293, 263] on div at bounding box center [424, 254] width 401 height 26
radio input "true"
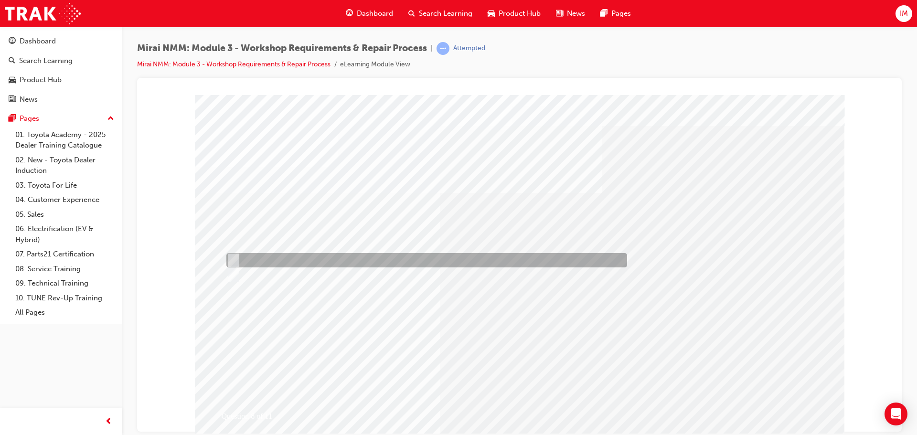
click at [283, 257] on div at bounding box center [424, 260] width 401 height 14
radio input "true"
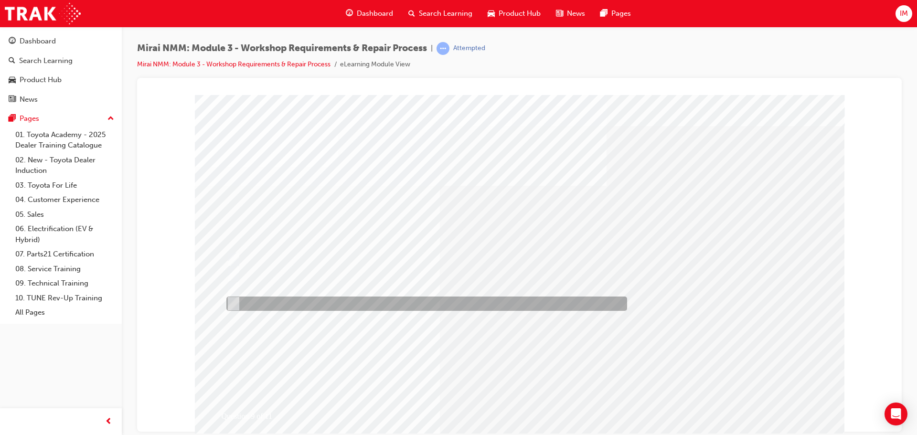
click at [286, 298] on div at bounding box center [424, 304] width 401 height 14
radio input "true"
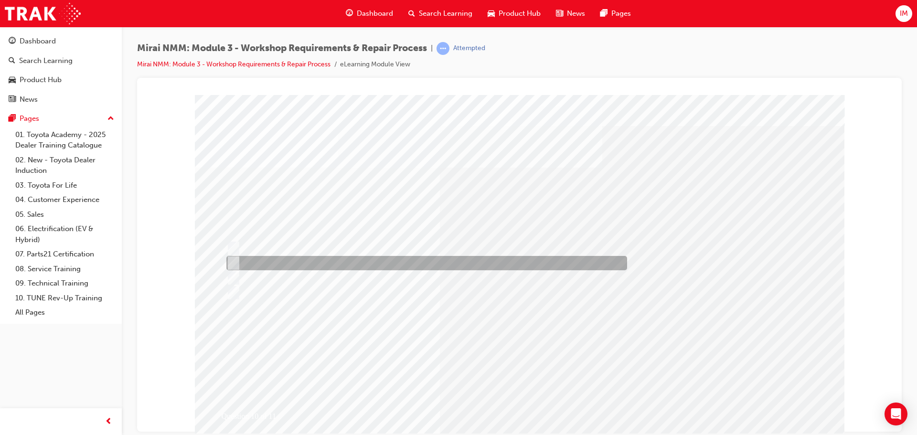
click at [334, 261] on div at bounding box center [424, 263] width 401 height 14
radio input "true"
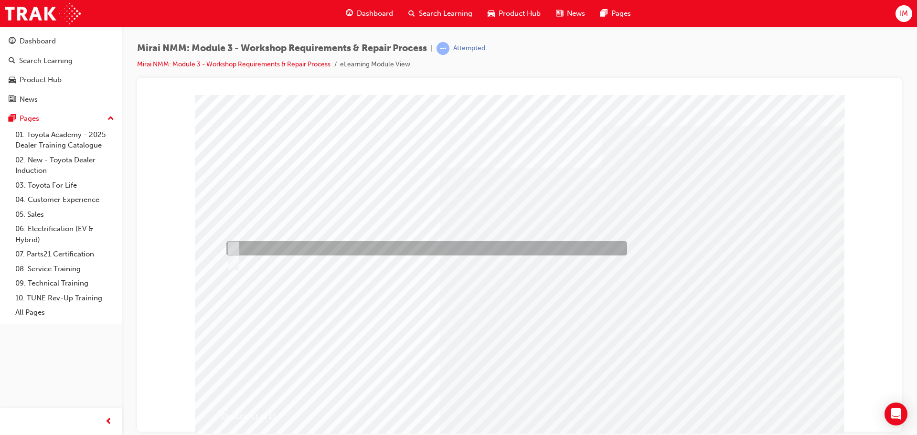
click at [271, 251] on div at bounding box center [424, 248] width 401 height 14
radio input "true"
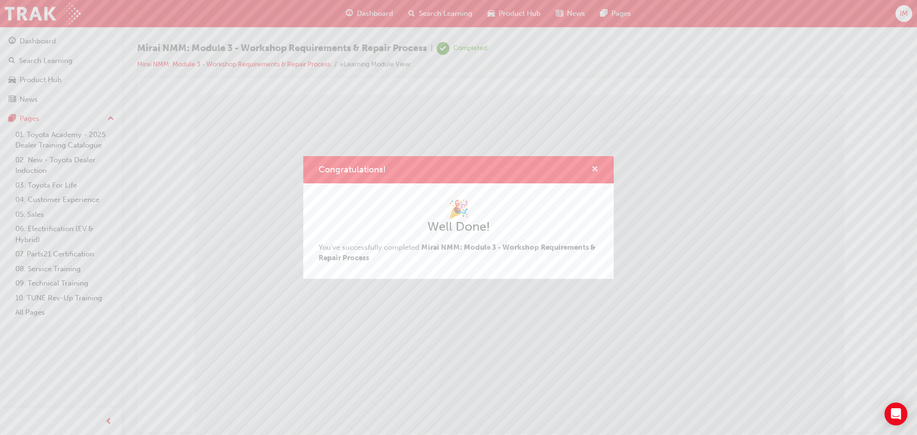
click at [595, 169] on span "cross-icon" at bounding box center [594, 170] width 7 height 9
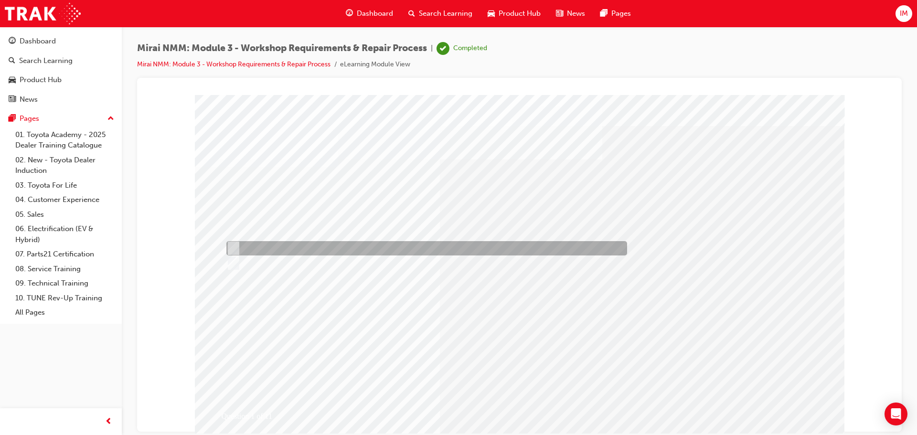
click at [286, 248] on div at bounding box center [424, 248] width 401 height 14
radio input "true"
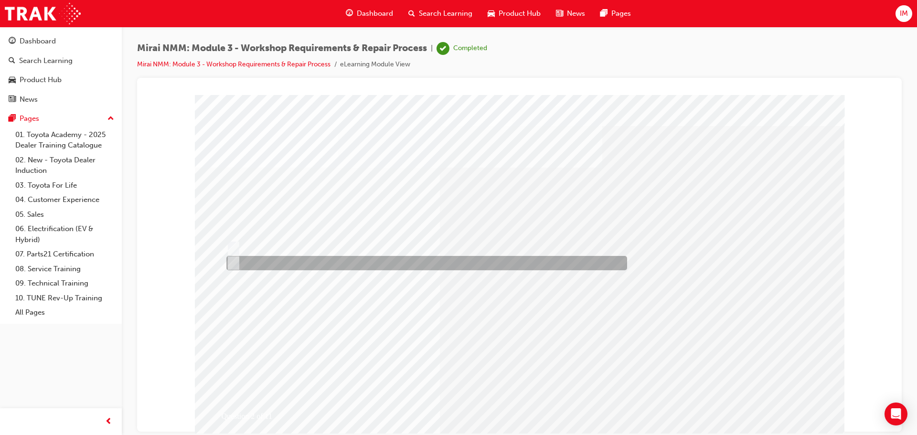
click at [282, 254] on div at bounding box center [424, 248] width 401 height 14
radio input "true"
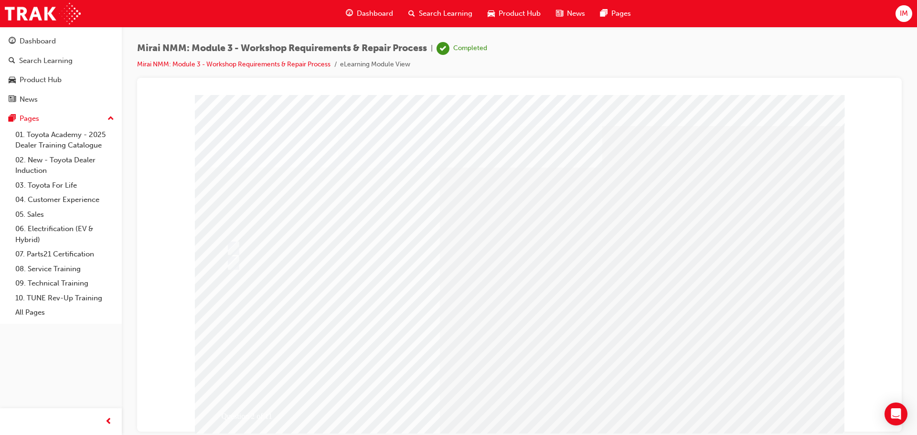
click at [460, 327] on div at bounding box center [424, 322] width 401 height 14
checkbox input "true"
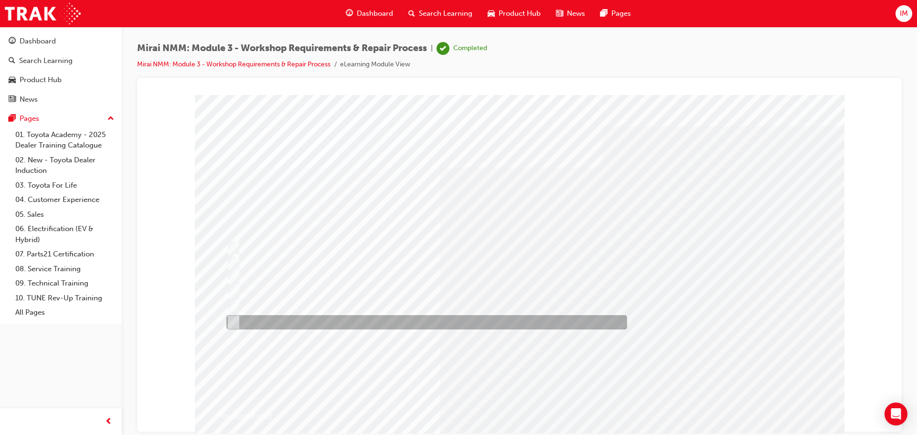
click at [340, 299] on div at bounding box center [424, 293] width 401 height 14
checkbox input "true"
drag, startPoint x: 532, startPoint y: 384, endPoint x: 549, endPoint y: 390, distance: 18.3
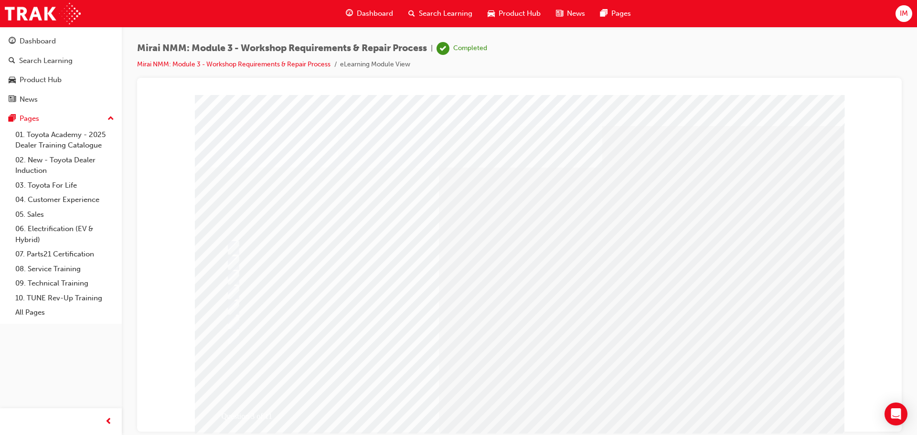
drag, startPoint x: 549, startPoint y: 390, endPoint x: 500, endPoint y: 357, distance: 59.5
drag, startPoint x: 390, startPoint y: 276, endPoint x: 433, endPoint y: 308, distance: 53.6
click at [392, 286] on div "Question 3 of 11" at bounding box center [520, 267] width 650 height 344
drag, startPoint x: 467, startPoint y: 341, endPoint x: 477, endPoint y: 362, distance: 23.1
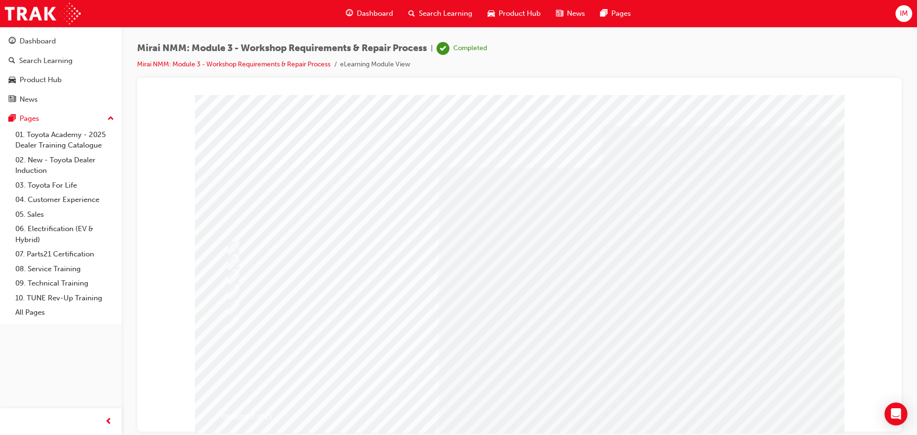
click at [474, 355] on div "Question 3 of 11" at bounding box center [520, 267] width 650 height 344
click at [324, 288] on div at bounding box center [424, 293] width 401 height 14
checkbox input "true"
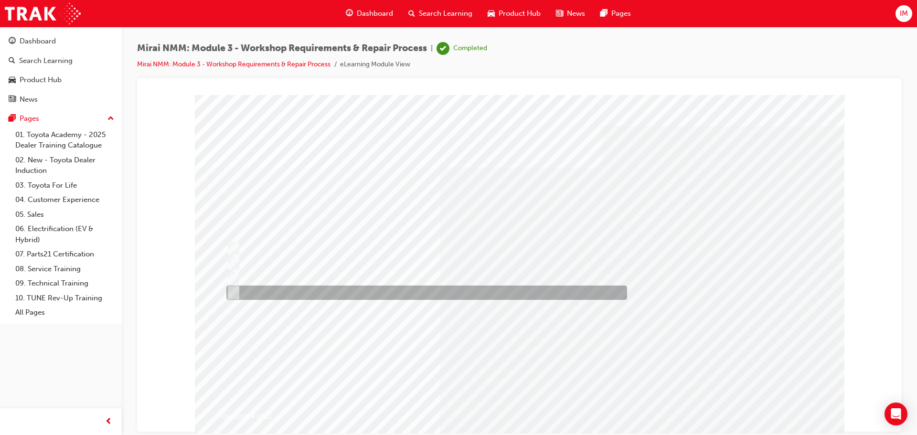
drag, startPoint x: 405, startPoint y: 330, endPoint x: 515, endPoint y: 378, distance: 119.8
click at [421, 337] on div "Question 4 of 11" at bounding box center [520, 267] width 650 height 344
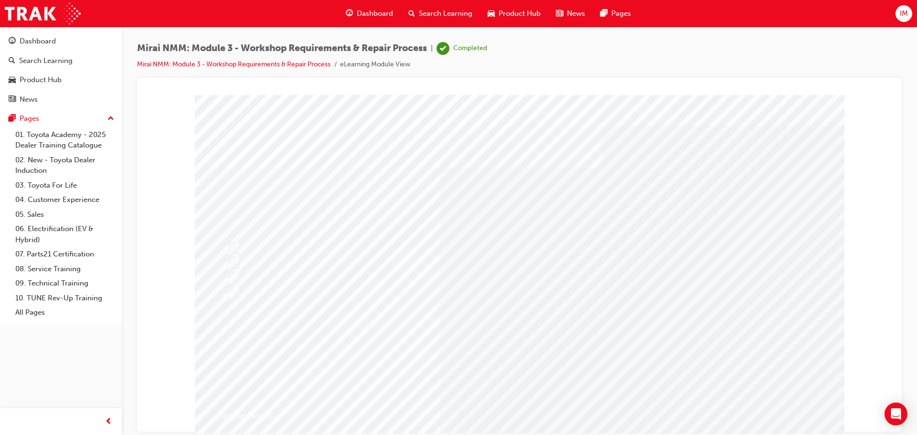
drag, startPoint x: 515, startPoint y: 378, endPoint x: 541, endPoint y: 381, distance: 26.4
click at [528, 381] on div "Question 4 of 11" at bounding box center [520, 267] width 650 height 344
drag, startPoint x: 541, startPoint y: 381, endPoint x: 508, endPoint y: 360, distance: 39.2
drag, startPoint x: 508, startPoint y: 360, endPoint x: 455, endPoint y: 332, distance: 60.3
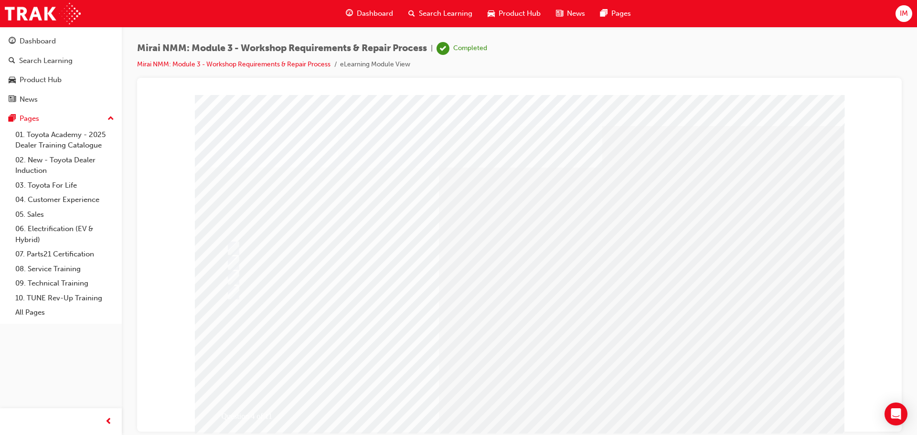
click at [459, 348] on div "Question 4 of 11" at bounding box center [520, 267] width 650 height 344
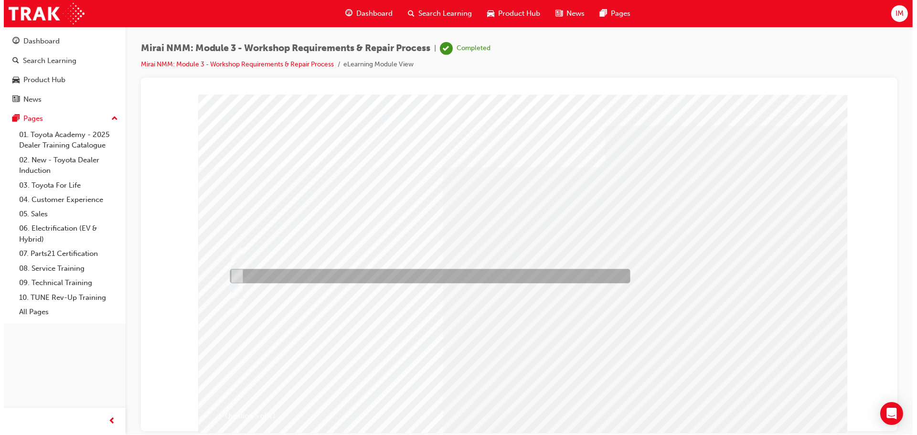
drag, startPoint x: 319, startPoint y: 275, endPoint x: 452, endPoint y: 330, distance: 144.2
click at [326, 270] on div "Question 5 of 11" at bounding box center [523, 267] width 650 height 344
drag, startPoint x: 449, startPoint y: 330, endPoint x: 462, endPoint y: 341, distance: 18.0
click at [462, 341] on div "Question 5 of 11" at bounding box center [520, 267] width 650 height 344
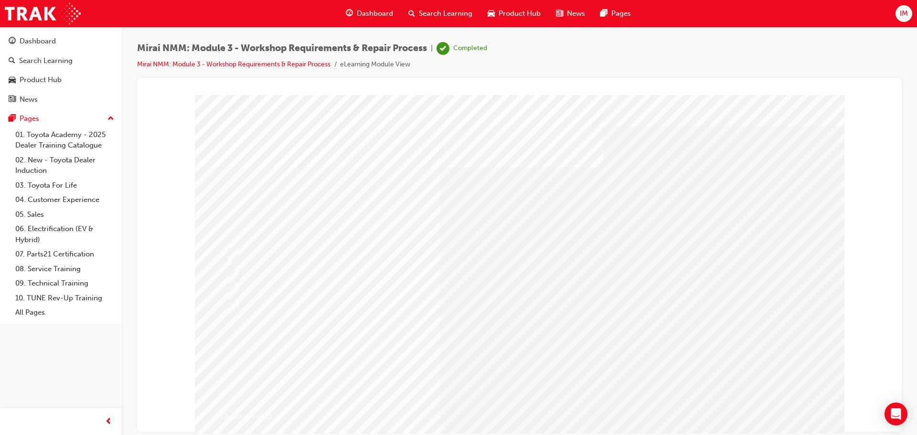
click at [378, 270] on div at bounding box center [424, 273] width 401 height 14
radio input "true"
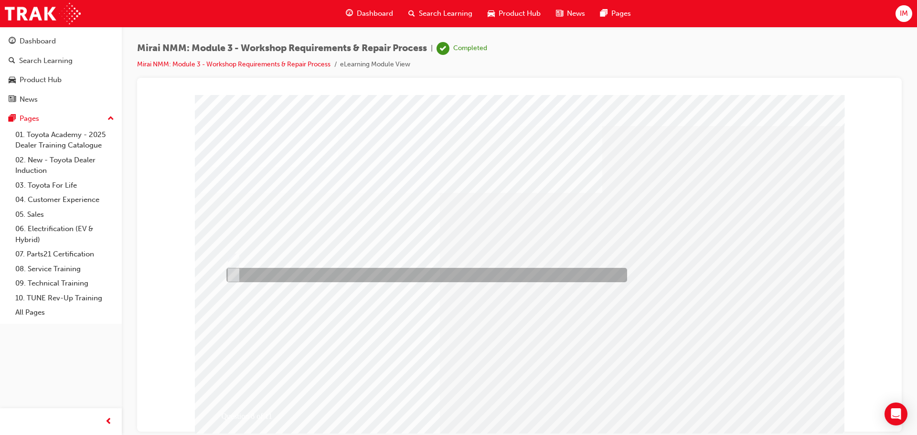
drag, startPoint x: 396, startPoint y: 274, endPoint x: 327, endPoint y: 254, distance: 72.1
click at [394, 274] on div at bounding box center [424, 275] width 401 height 14
radio input "true"
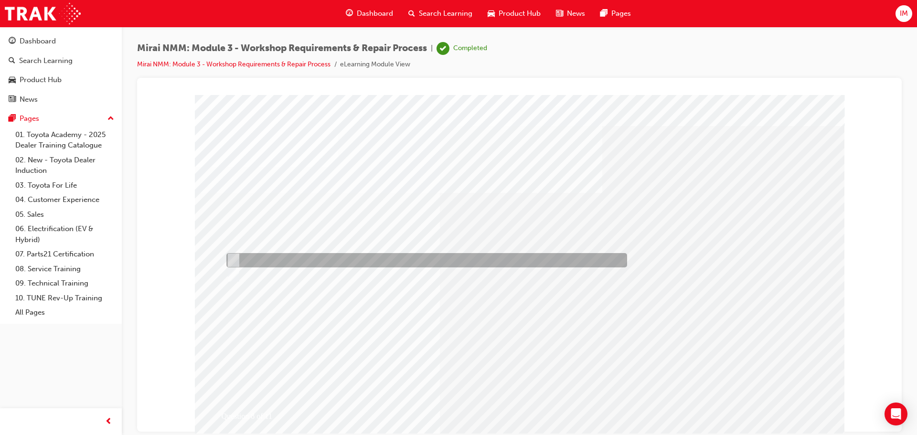
drag, startPoint x: 327, startPoint y: 254, endPoint x: 441, endPoint y: 326, distance: 135.3
click at [335, 260] on div at bounding box center [424, 260] width 401 height 14
radio input "true"
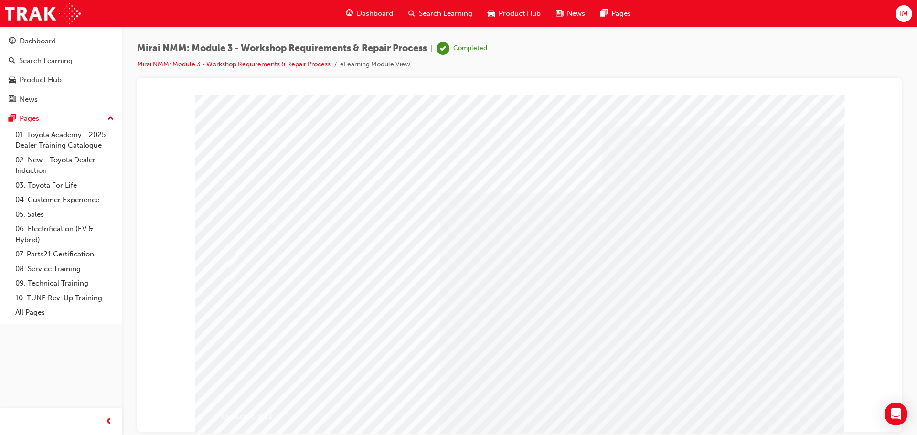
drag, startPoint x: 460, startPoint y: 349, endPoint x: 471, endPoint y: 350, distance: 12.0
click at [501, 376] on div "Question 8 of 11" at bounding box center [520, 267] width 650 height 344
drag, startPoint x: 503, startPoint y: 373, endPoint x: 498, endPoint y: 362, distance: 12.0
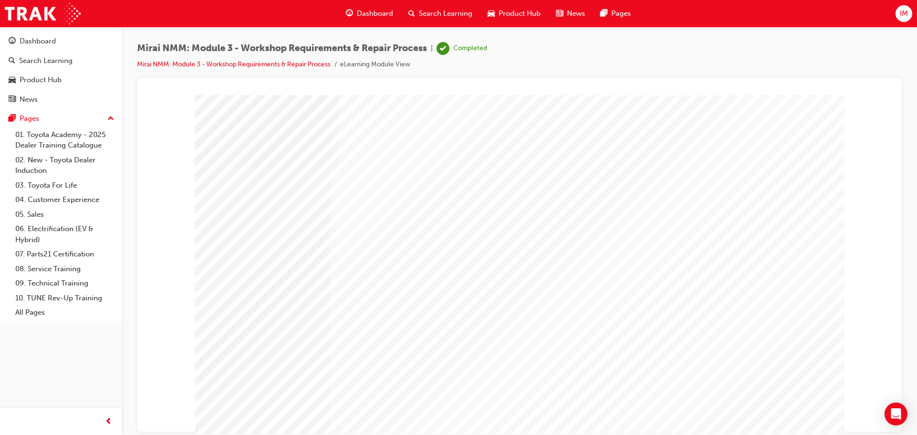
drag, startPoint x: 760, startPoint y: 371, endPoint x: 487, endPoint y: 157, distance: 346.0
click at [311, 64] on link "Mirai NMM: Module 3 - Workshop Requirements & Repair Process" at bounding box center [233, 64] width 193 height 8
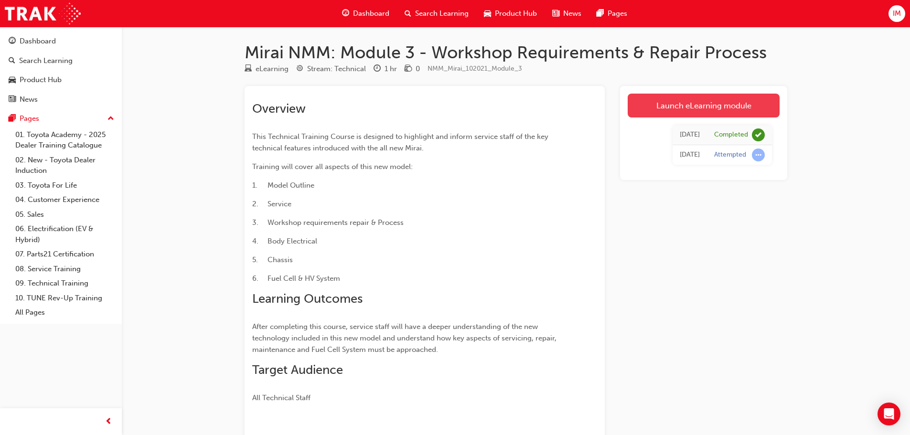
click at [653, 110] on link "Launch eLearning module" at bounding box center [704, 106] width 152 height 24
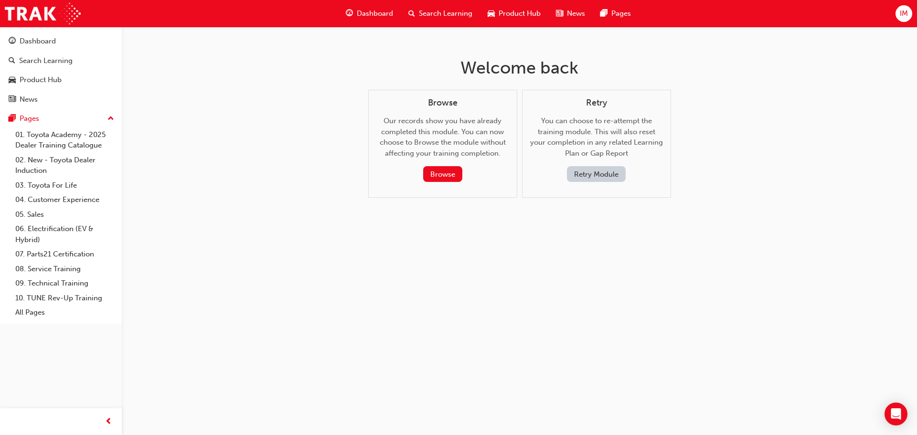
click at [612, 172] on button "Retry Module" at bounding box center [596, 174] width 59 height 16
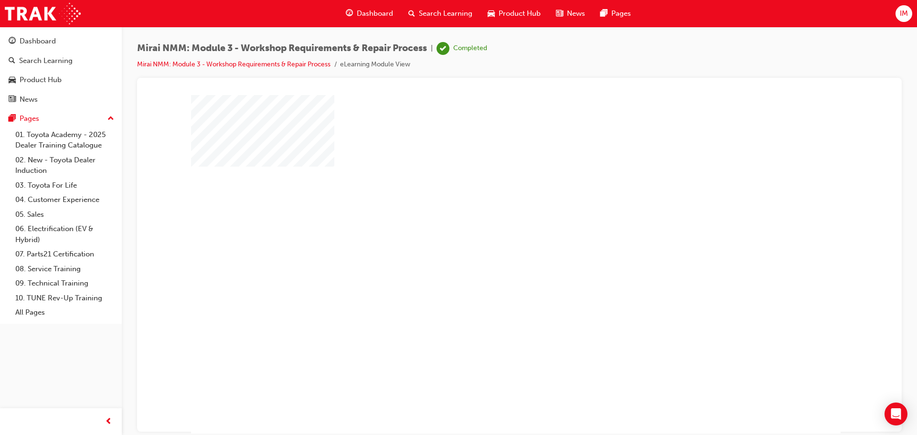
click at [525, 233] on div at bounding box center [516, 267] width 650 height 344
click at [492, 236] on div "play" at bounding box center [492, 236] width 0 height 0
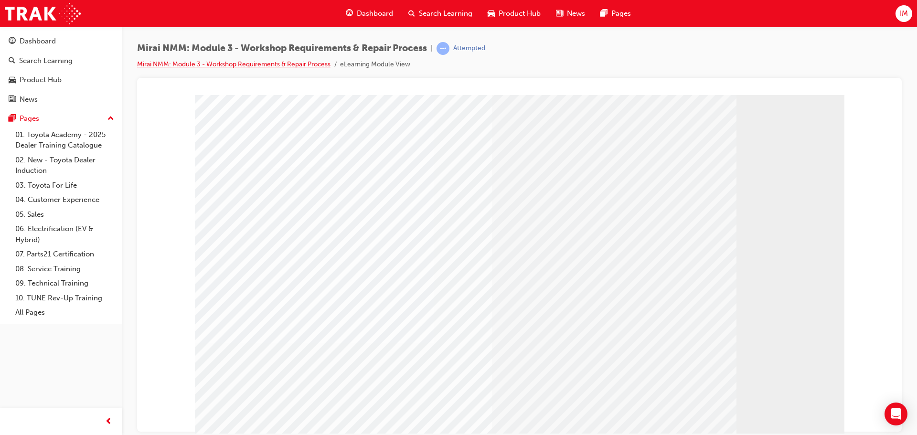
click at [275, 65] on link "Mirai NMM: Module 3 - Workshop Requirements & Repair Process" at bounding box center [233, 64] width 193 height 8
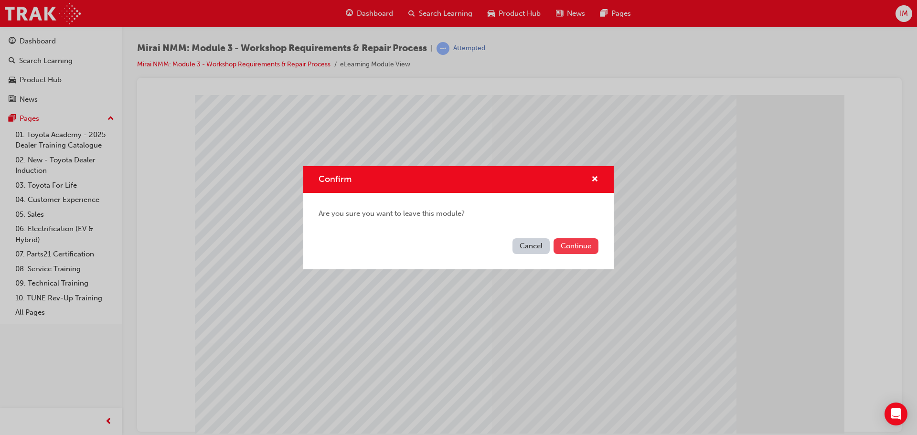
click at [570, 244] on button "Continue" at bounding box center [576, 246] width 45 height 16
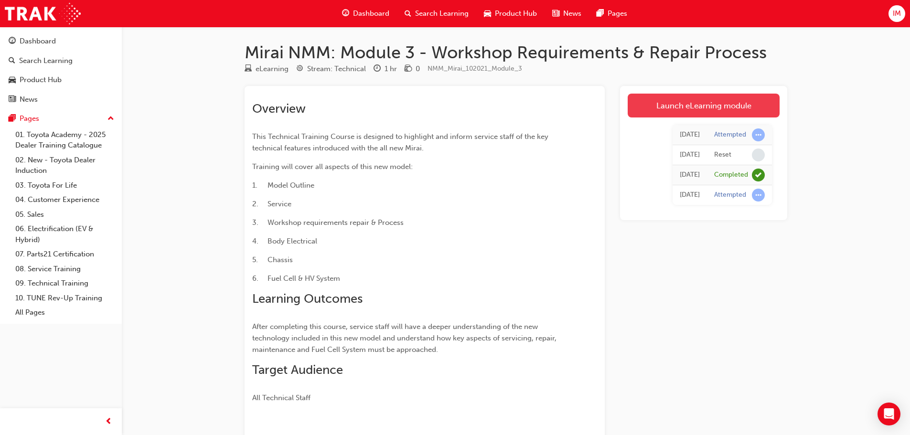
click at [675, 107] on link "Launch eLearning module" at bounding box center [704, 106] width 152 height 24
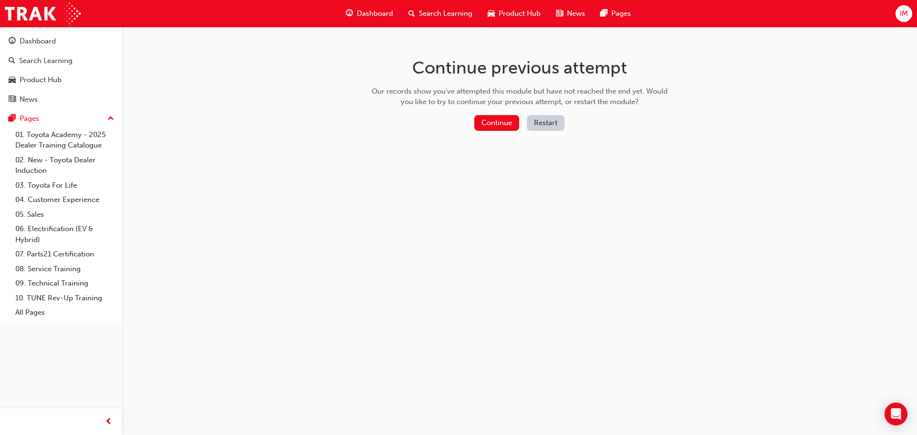
click at [563, 126] on button "Restart" at bounding box center [546, 123] width 38 height 16
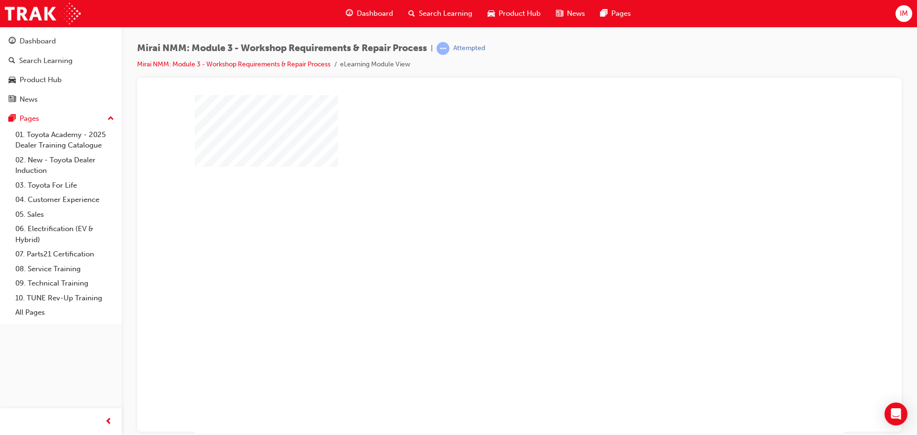
click at [492, 236] on div "play" at bounding box center [492, 236] width 0 height 0
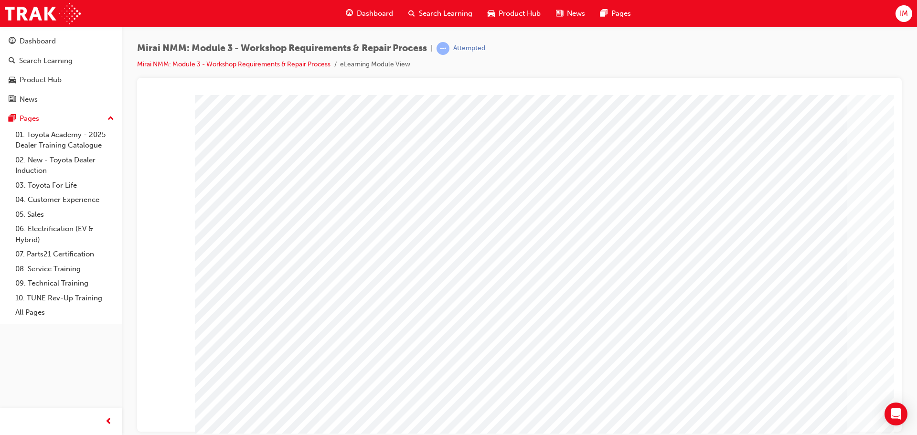
drag, startPoint x: 624, startPoint y: 262, endPoint x: 620, endPoint y: 269, distance: 8.1
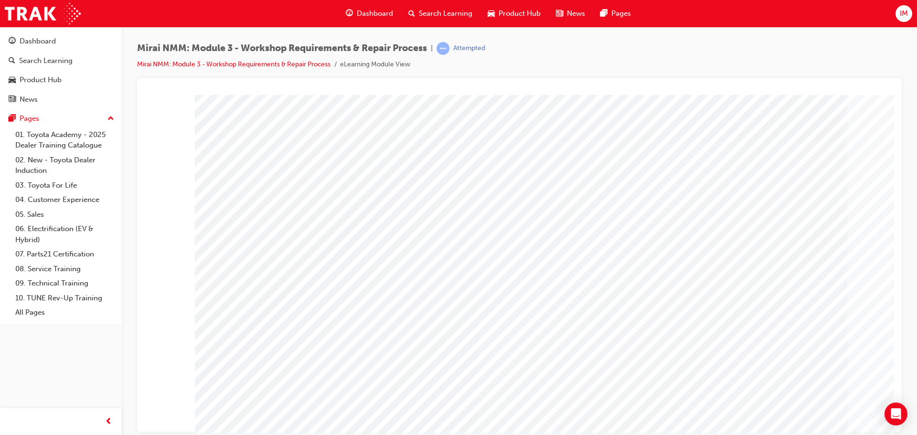
drag, startPoint x: 610, startPoint y: 373, endPoint x: 614, endPoint y: 385, distance: 12.9
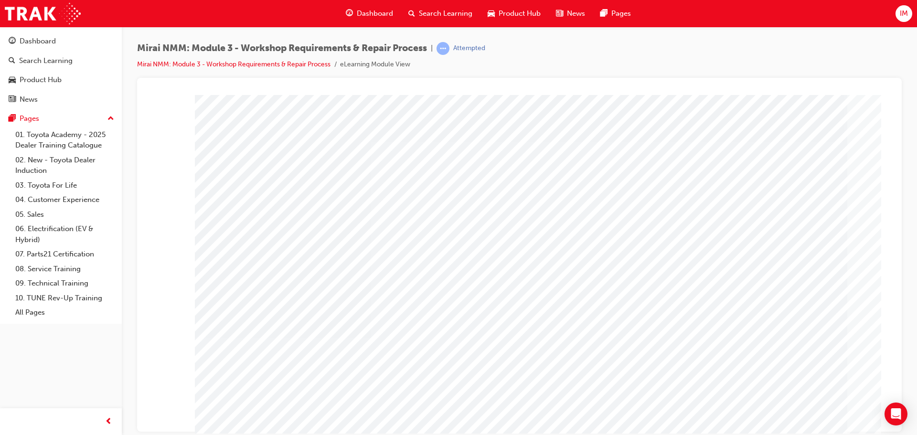
drag, startPoint x: 600, startPoint y: 211, endPoint x: 578, endPoint y: 235, distance: 32.4
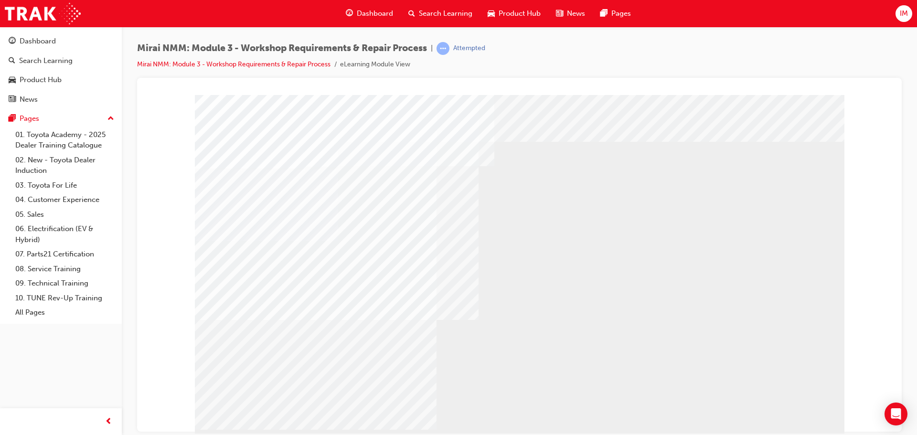
drag, startPoint x: 567, startPoint y: 196, endPoint x: 742, endPoint y: 199, distance: 175.3
drag, startPoint x: 742, startPoint y: 199, endPoint x: 673, endPoint y: 346, distance: 162.4
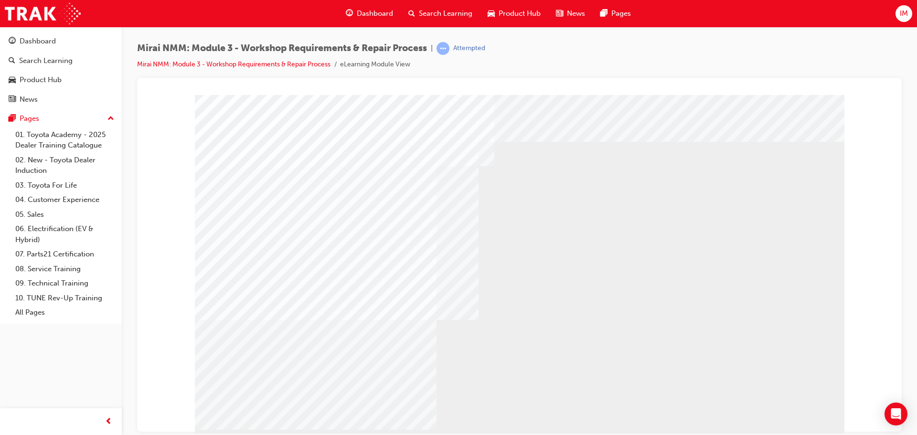
drag, startPoint x: 708, startPoint y: 358, endPoint x: 547, endPoint y: 355, distance: 160.5
drag, startPoint x: 547, startPoint y: 355, endPoint x: 562, endPoint y: 357, distance: 14.9
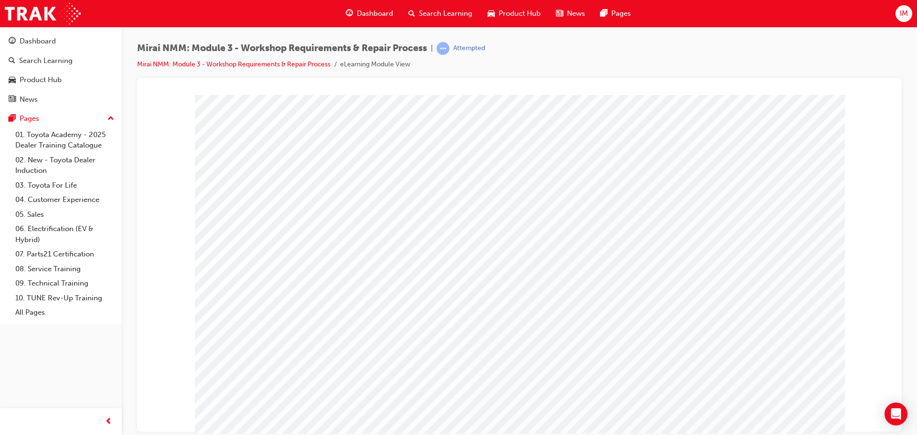
click at [790, 416] on div at bounding box center [520, 267] width 650 height 344
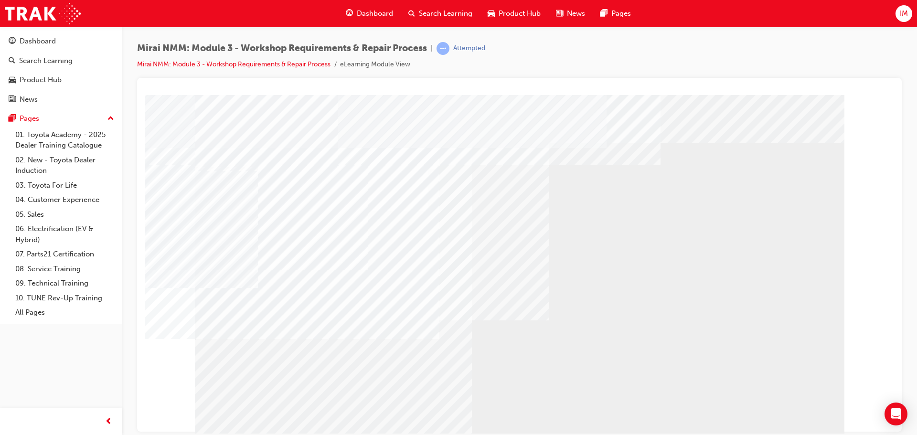
click at [790, 416] on div at bounding box center [520, 267] width 650 height 344
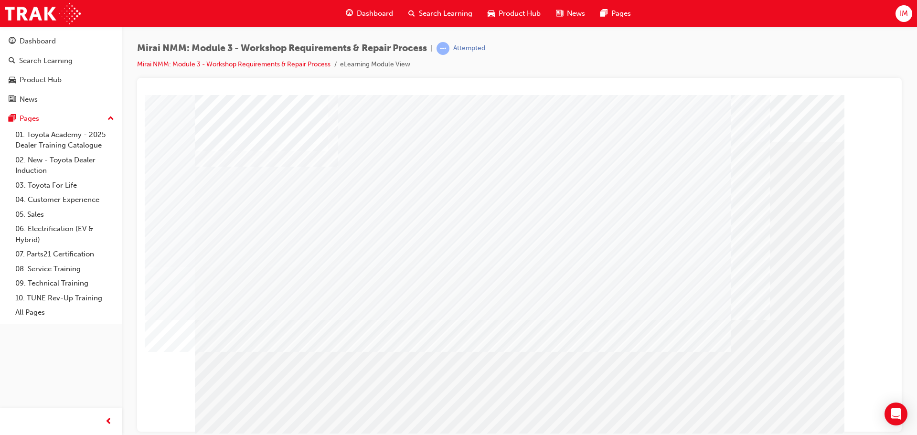
click at [800, 414] on div "Section Title Page" at bounding box center [520, 267] width 650 height 344
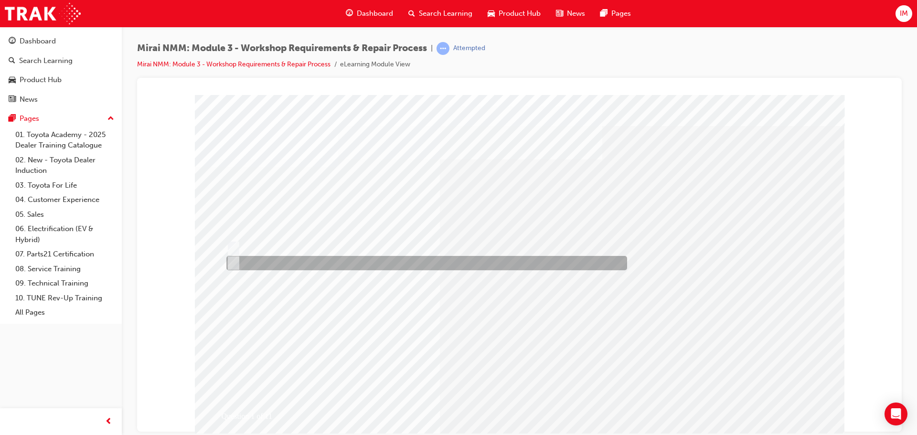
click at [254, 260] on div at bounding box center [424, 263] width 401 height 14
radio input "true"
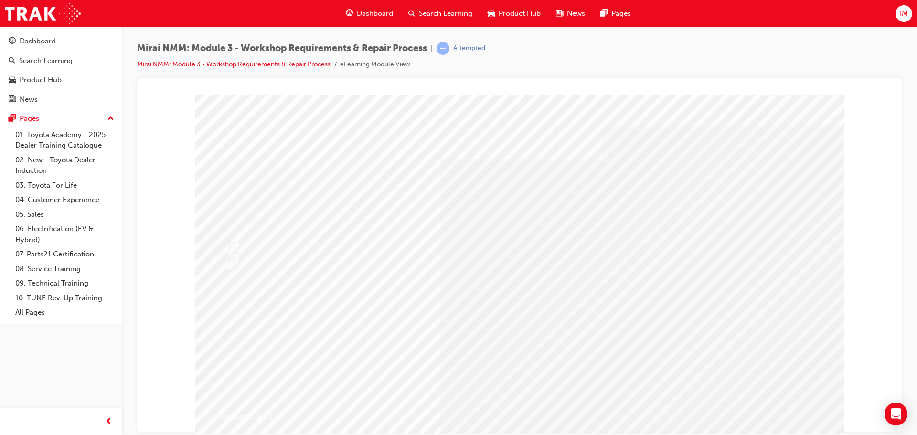
click at [505, 377] on div "Question 1 of 11" at bounding box center [520, 267] width 650 height 344
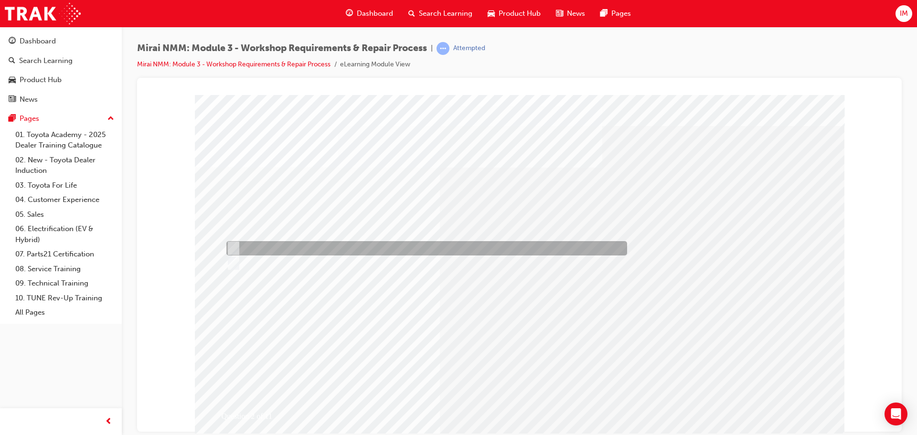
drag, startPoint x: 266, startPoint y: 244, endPoint x: 390, endPoint y: 259, distance: 125.6
click at [273, 245] on div at bounding box center [424, 248] width 401 height 14
radio input "true"
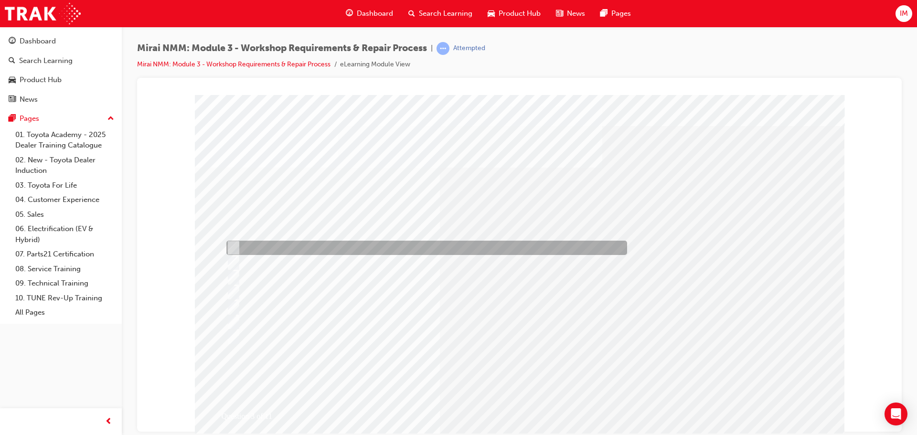
click at [278, 245] on div at bounding box center [424, 248] width 401 height 14
checkbox input "true"
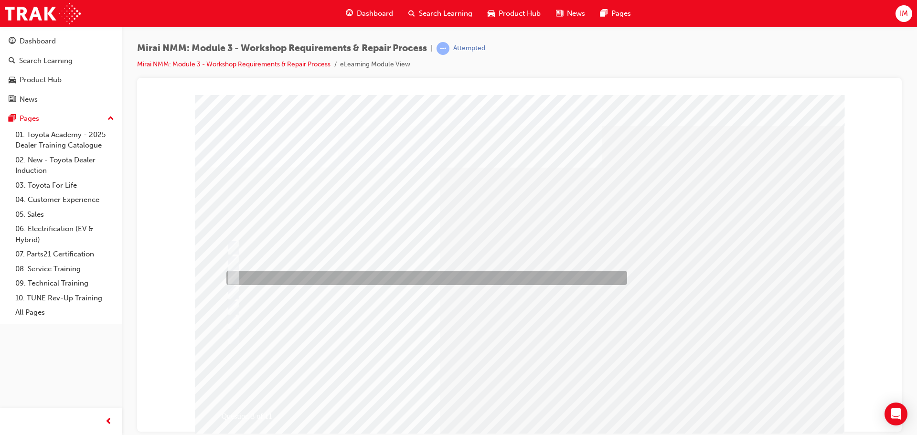
click at [279, 276] on div at bounding box center [424, 278] width 401 height 14
checkbox input "true"
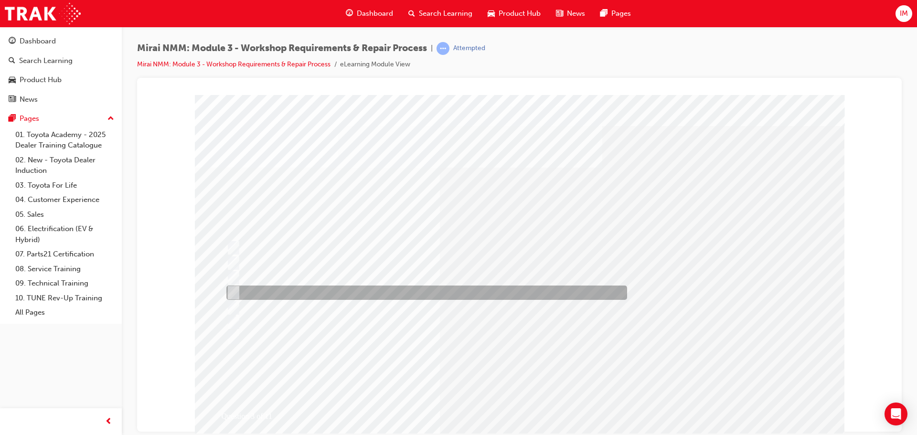
click at [279, 295] on div at bounding box center [424, 293] width 401 height 14
checkbox input "true"
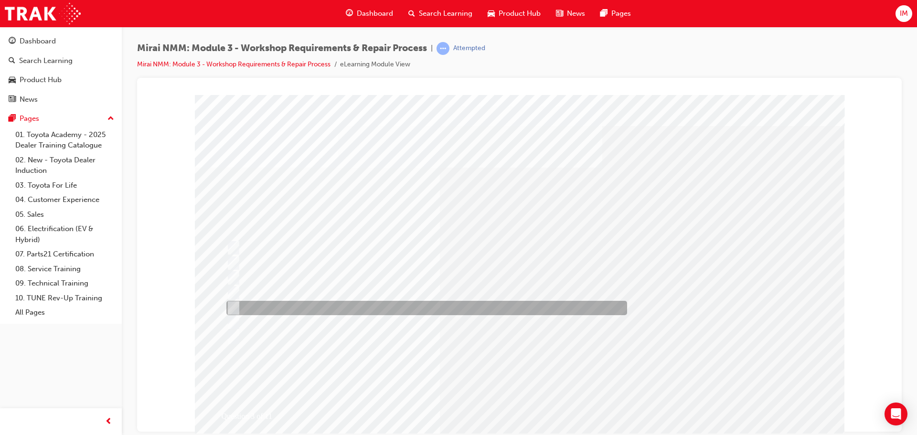
click at [280, 305] on div at bounding box center [424, 308] width 401 height 14
checkbox input "true"
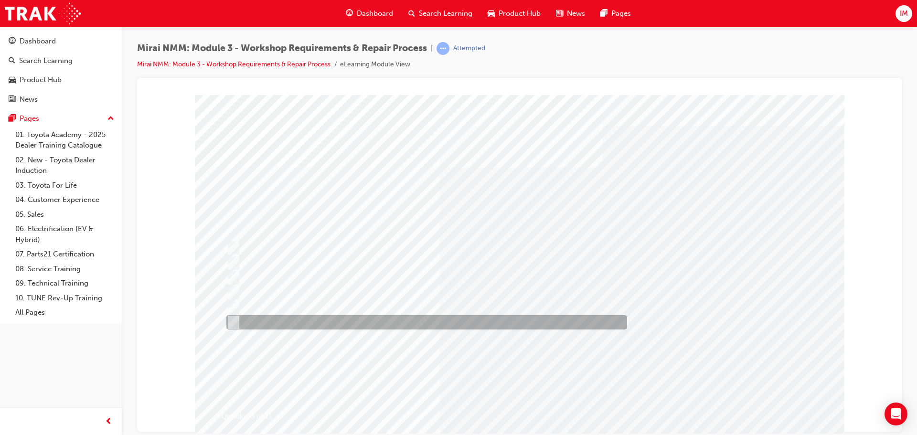
click at [280, 321] on div at bounding box center [424, 322] width 401 height 14
checkbox input "true"
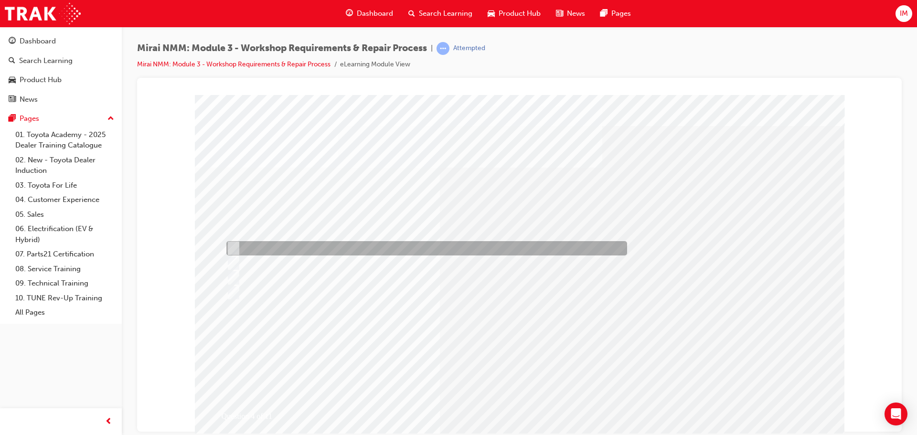
click at [274, 246] on div at bounding box center [424, 248] width 401 height 14
checkbox input "true"
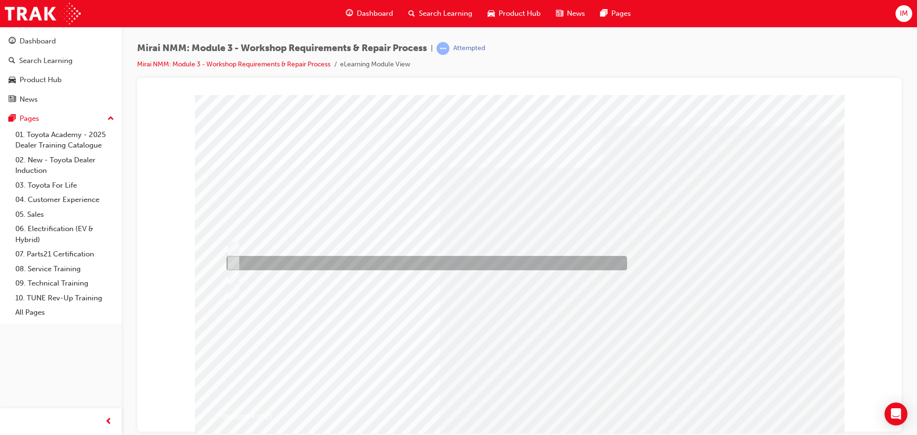
click at [274, 258] on div at bounding box center [424, 263] width 401 height 14
checkbox input "true"
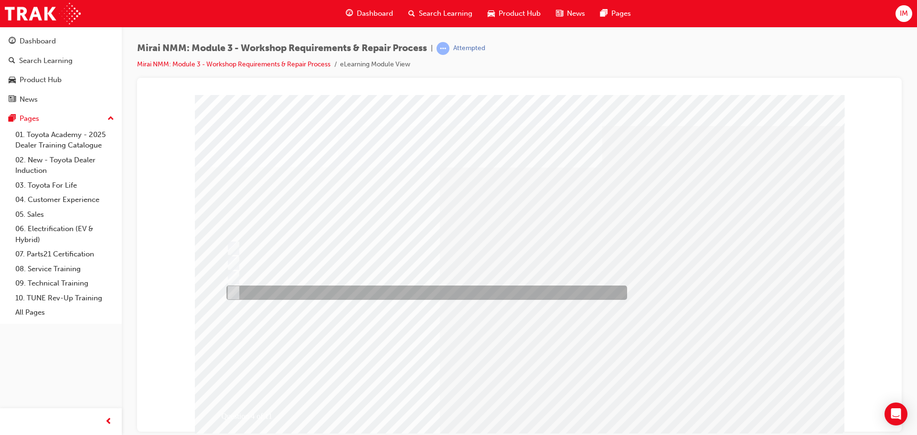
click at [274, 289] on div at bounding box center [424, 293] width 401 height 14
click at [295, 288] on div at bounding box center [424, 293] width 401 height 14
checkbox input "false"
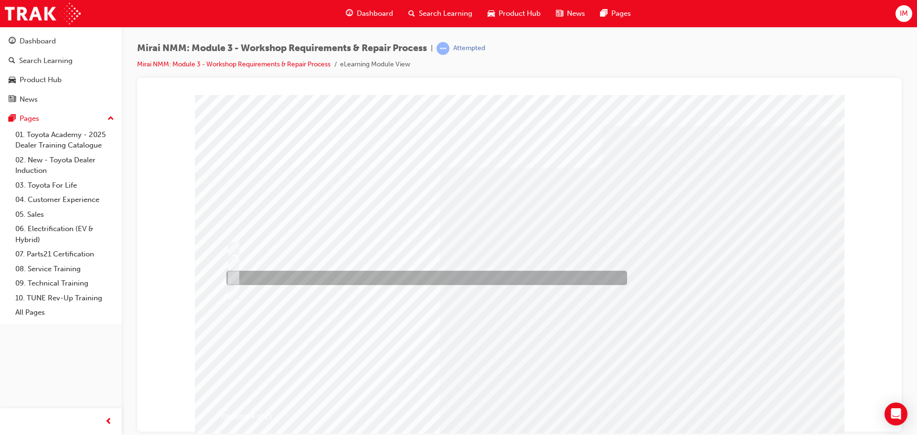
click at [288, 277] on div at bounding box center [424, 278] width 401 height 14
checkbox input "true"
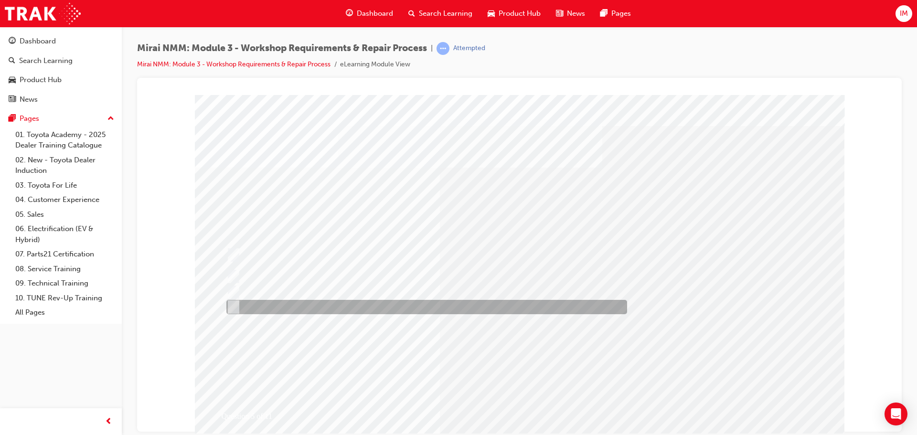
drag, startPoint x: 306, startPoint y: 305, endPoint x: 401, endPoint y: 340, distance: 101.7
click at [305, 305] on div at bounding box center [424, 307] width 401 height 14
radio input "true"
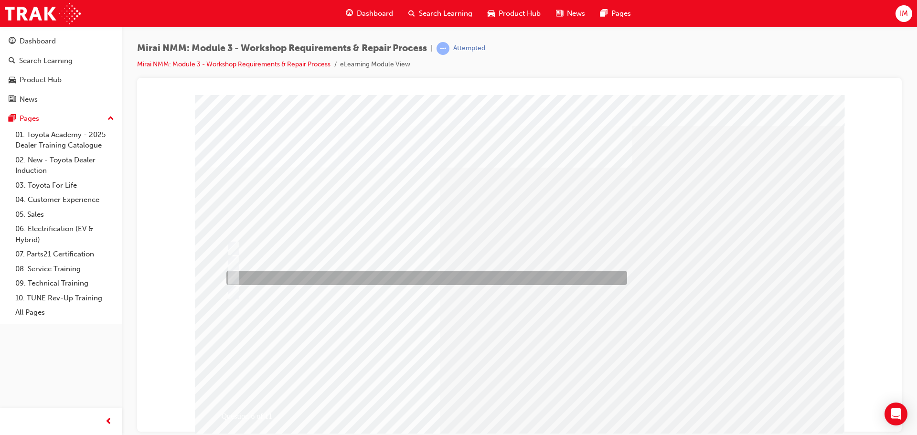
click at [273, 273] on div at bounding box center [424, 278] width 401 height 14
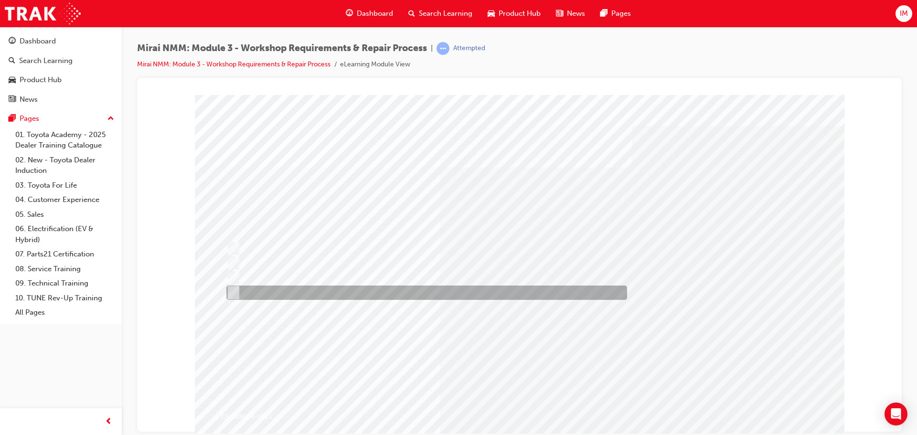
click at [262, 289] on div at bounding box center [424, 293] width 401 height 14
radio input "false"
radio input "true"
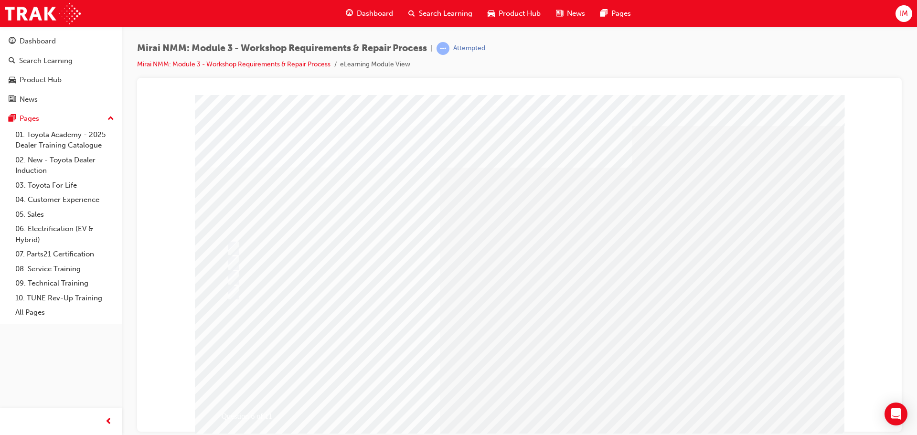
drag, startPoint x: 527, startPoint y: 393, endPoint x: 527, endPoint y: 385, distance: 7.2
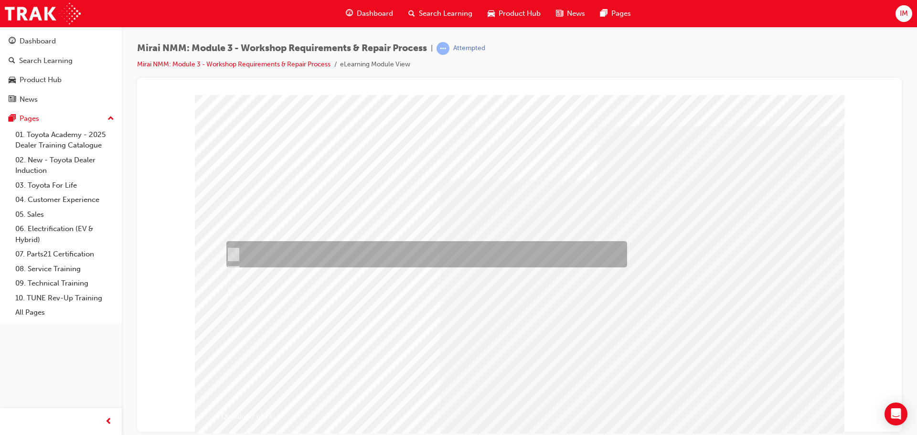
click at [352, 256] on div at bounding box center [424, 254] width 401 height 26
radio input "true"
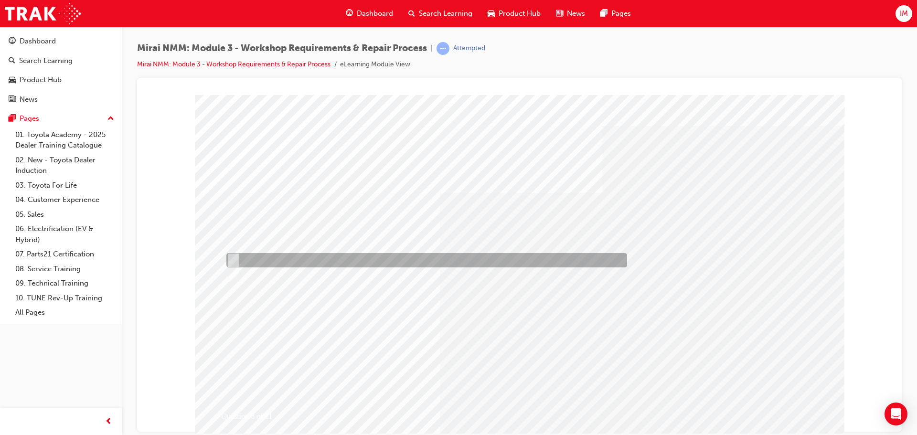
click at [287, 257] on div at bounding box center [424, 260] width 401 height 14
radio input "true"
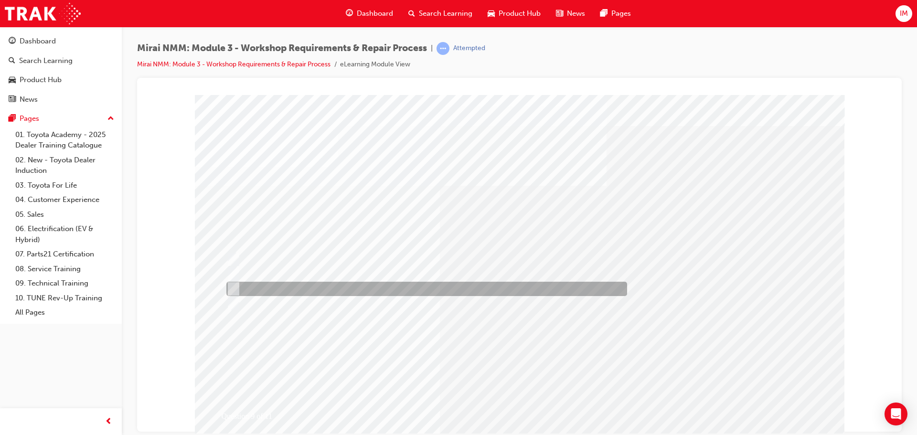
click at [266, 287] on div at bounding box center [424, 289] width 401 height 14
radio input "true"
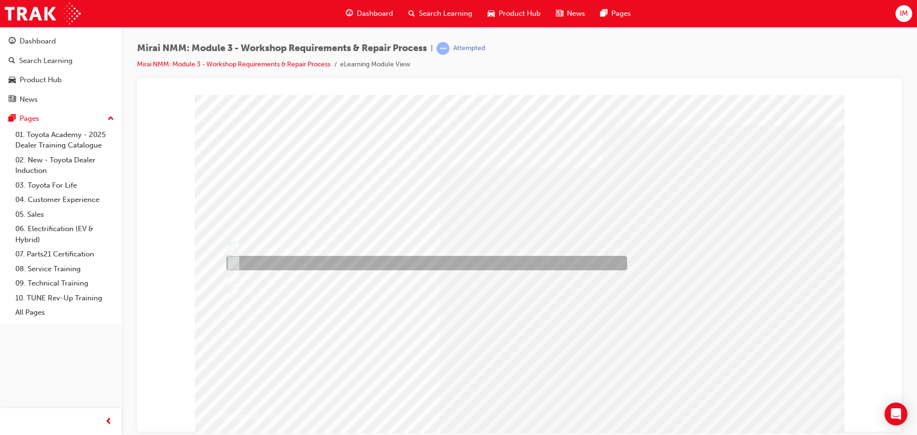
click at [335, 261] on div at bounding box center [424, 263] width 401 height 14
radio input "true"
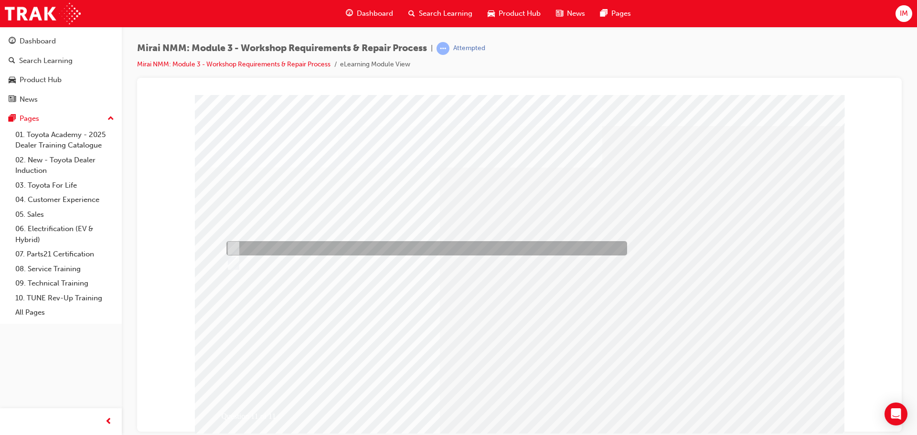
click at [278, 245] on div at bounding box center [424, 248] width 401 height 14
radio input "true"
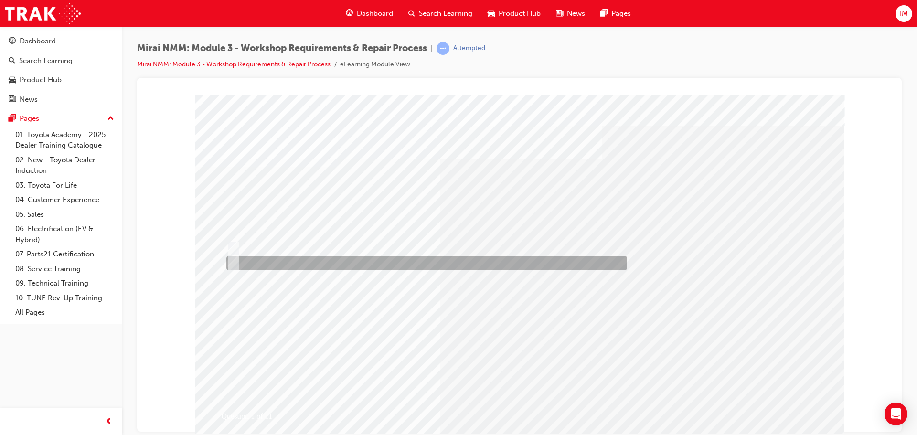
click at [291, 257] on div at bounding box center [424, 263] width 401 height 14
radio input "true"
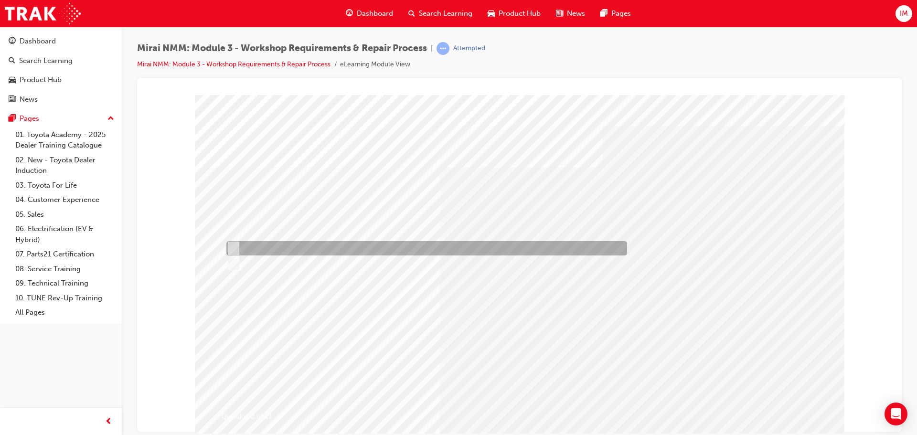
click at [260, 249] on div at bounding box center [424, 248] width 401 height 14
radio input "true"
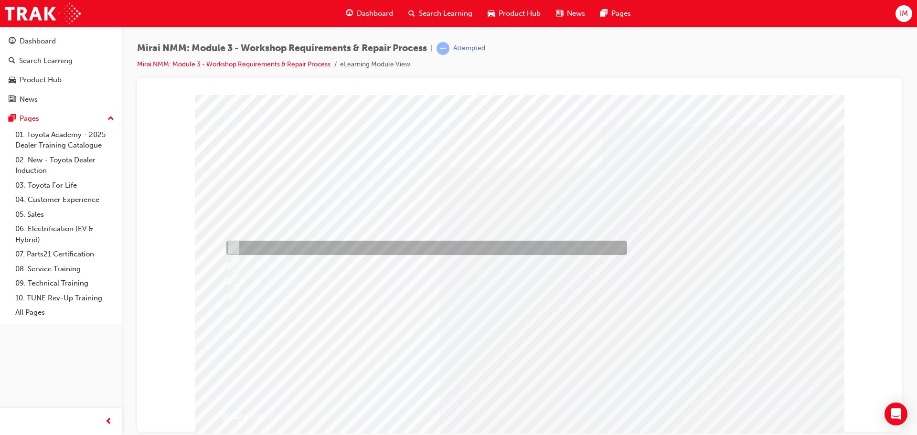
click at [282, 246] on div at bounding box center [424, 248] width 401 height 14
checkbox input "true"
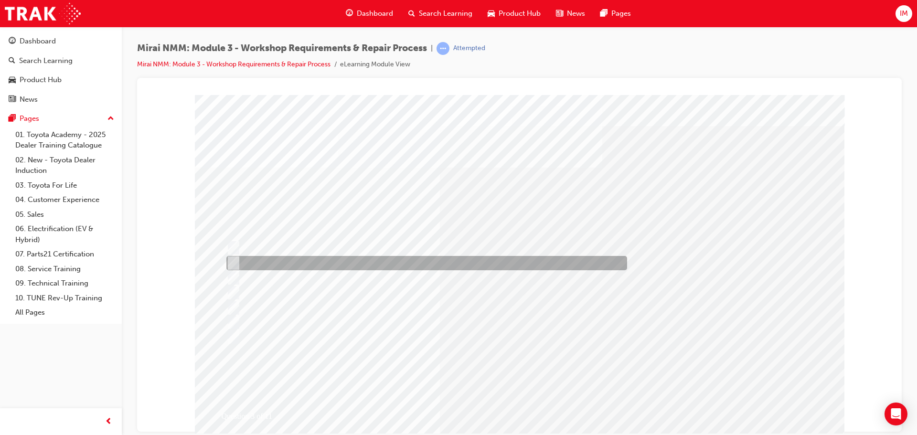
click at [282, 261] on div at bounding box center [424, 263] width 401 height 14
checkbox input "true"
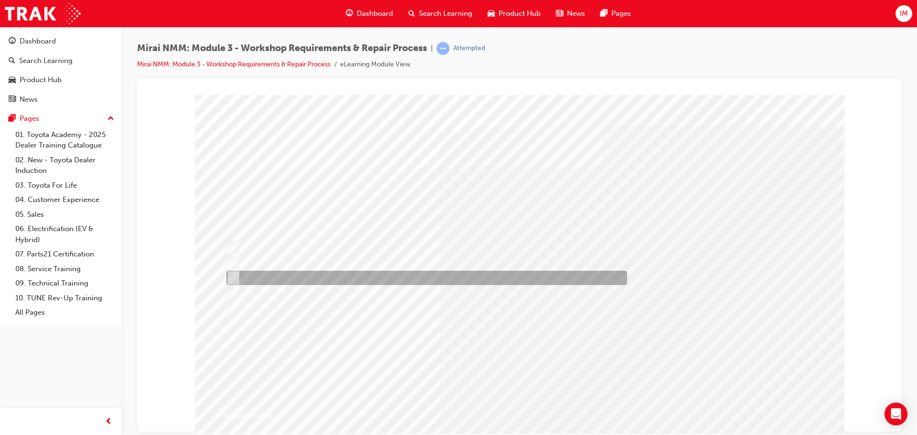
click at [279, 273] on div at bounding box center [424, 278] width 401 height 14
checkbox input "true"
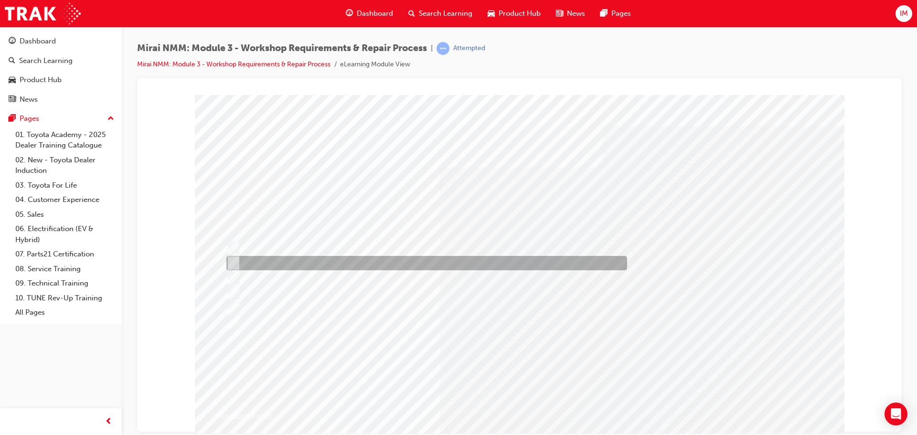
click at [280, 261] on div at bounding box center [424, 263] width 401 height 14
checkbox input "false"
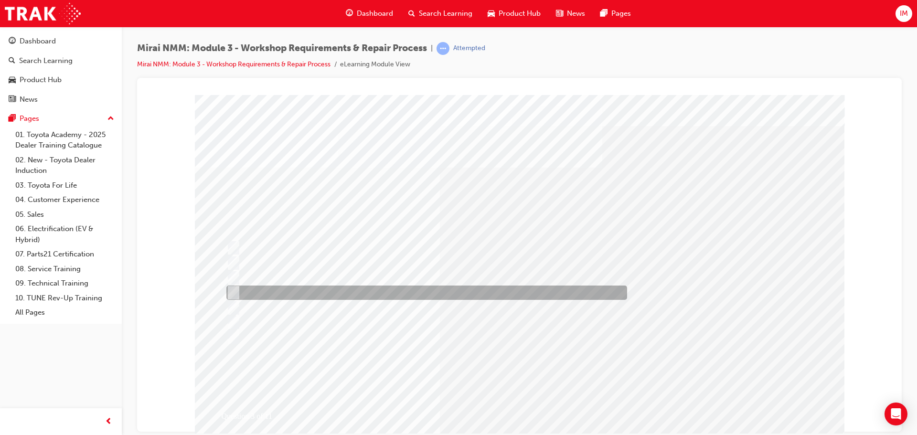
click at [282, 292] on div at bounding box center [424, 293] width 401 height 14
checkbox input "true"
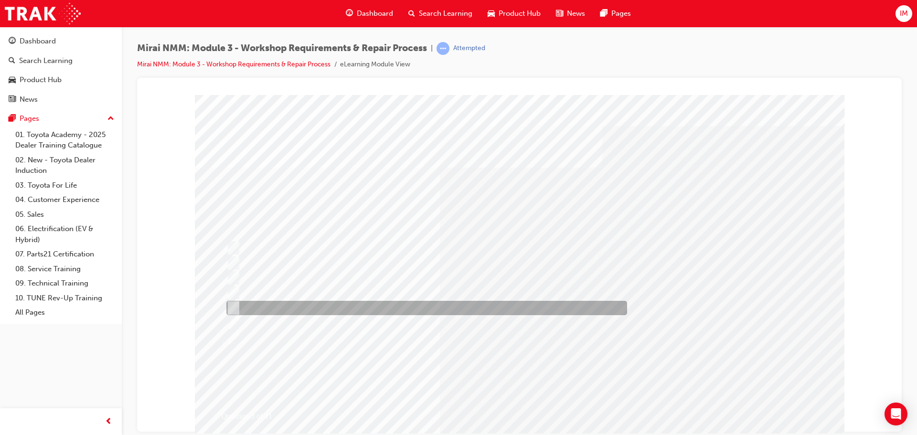
click at [280, 304] on div at bounding box center [424, 308] width 401 height 14
checkbox input "true"
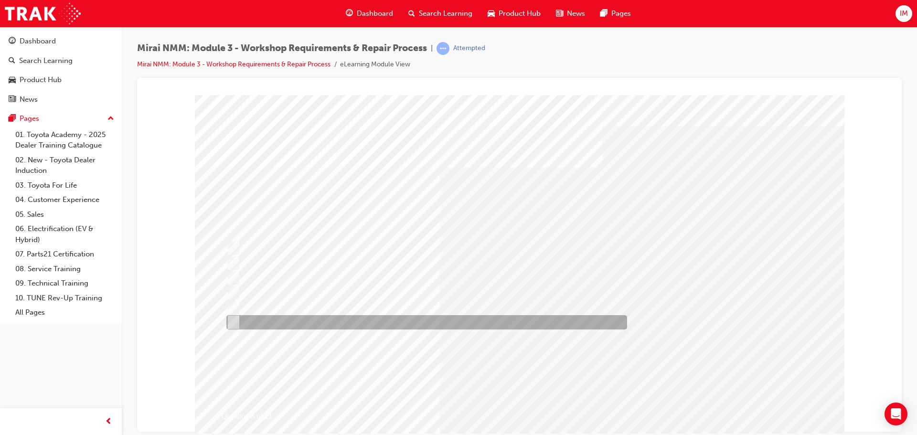
click at [279, 321] on div at bounding box center [424, 322] width 401 height 14
checkbox input "true"
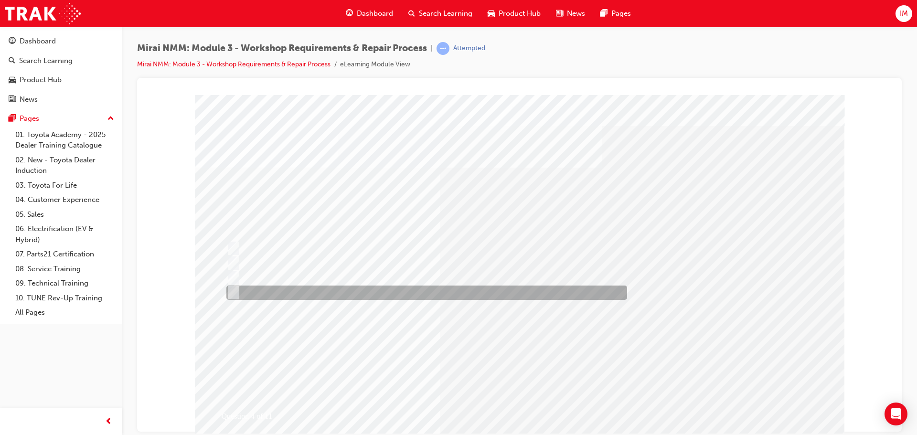
click at [262, 294] on div at bounding box center [424, 293] width 401 height 14
checkbox input "true"
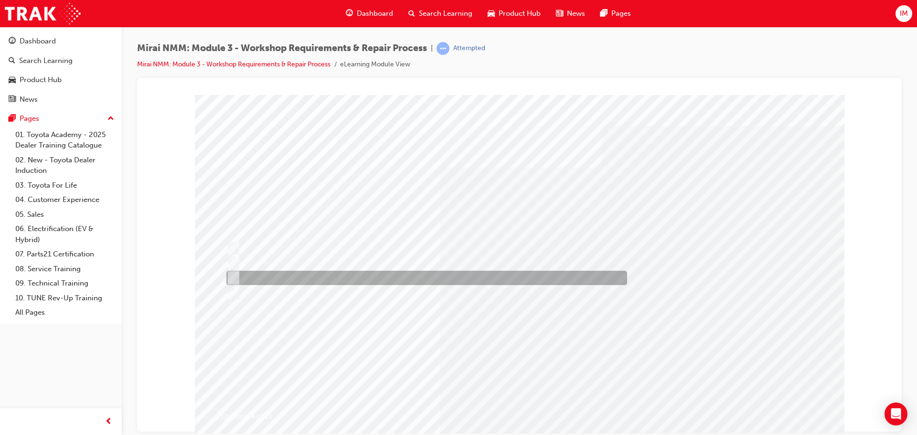
click at [270, 271] on div at bounding box center [424, 278] width 401 height 14
checkbox input "true"
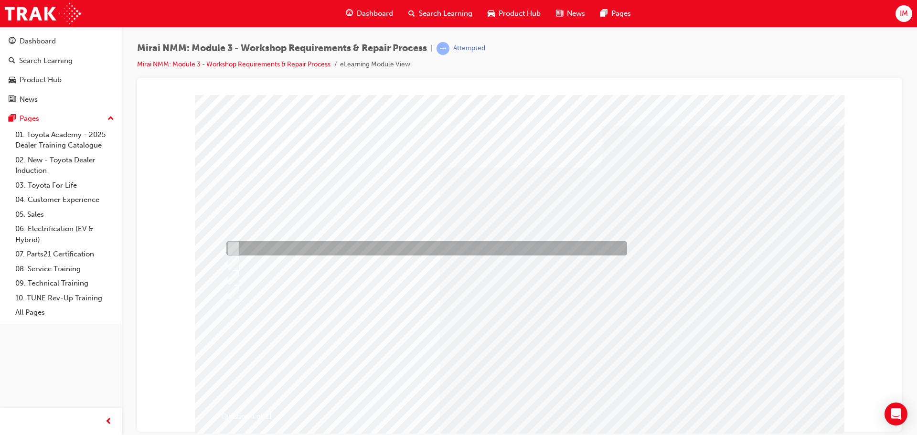
click at [274, 251] on div at bounding box center [424, 248] width 401 height 14
checkbox input "true"
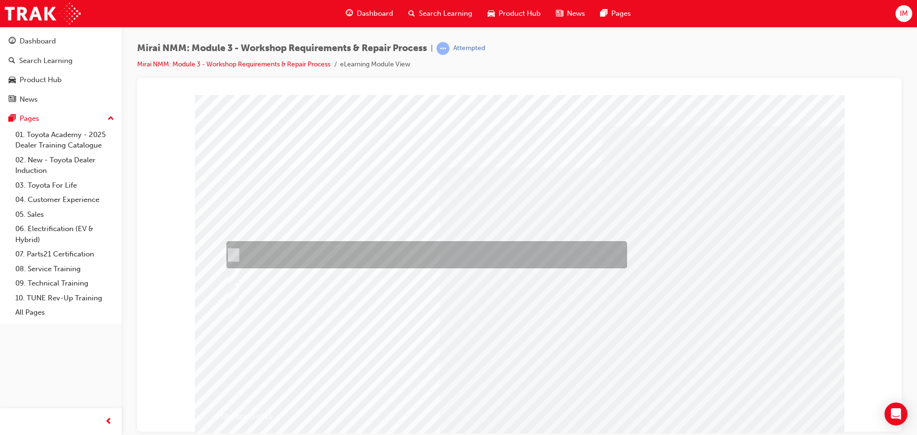
click at [348, 265] on div at bounding box center [424, 254] width 401 height 27
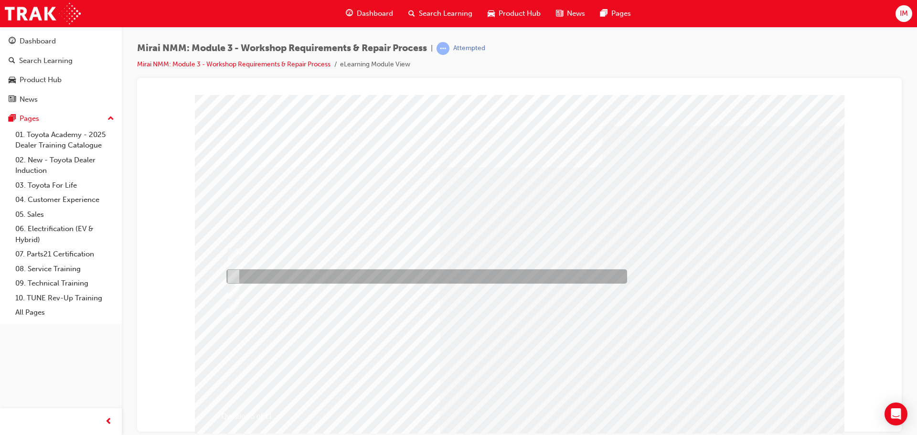
click at [345, 278] on div at bounding box center [424, 276] width 401 height 14
radio input "false"
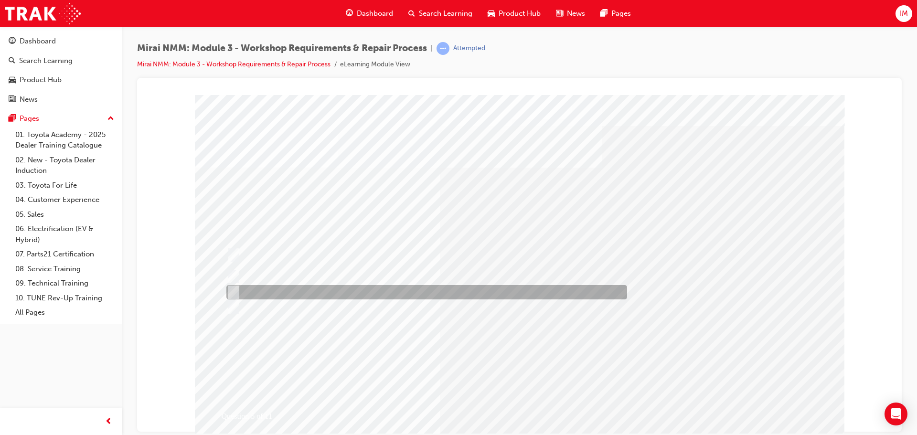
click at [346, 293] on div at bounding box center [424, 292] width 401 height 14
radio input "false"
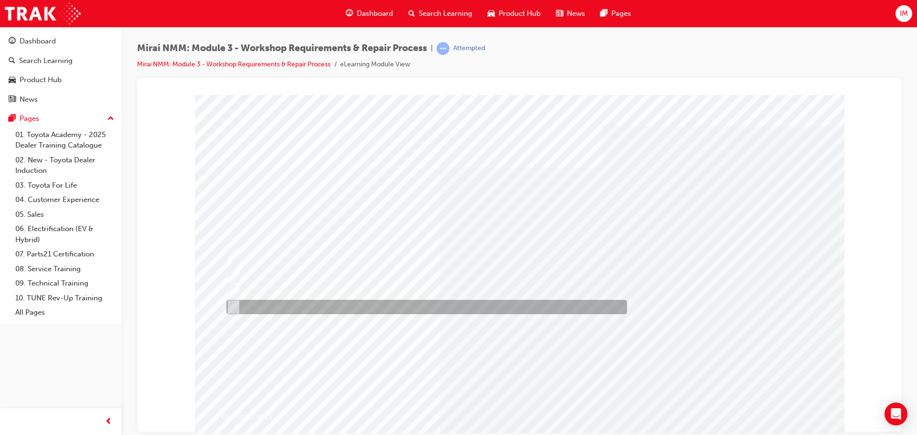
click at [344, 307] on div at bounding box center [424, 307] width 401 height 14
radio input "false"
radio input "true"
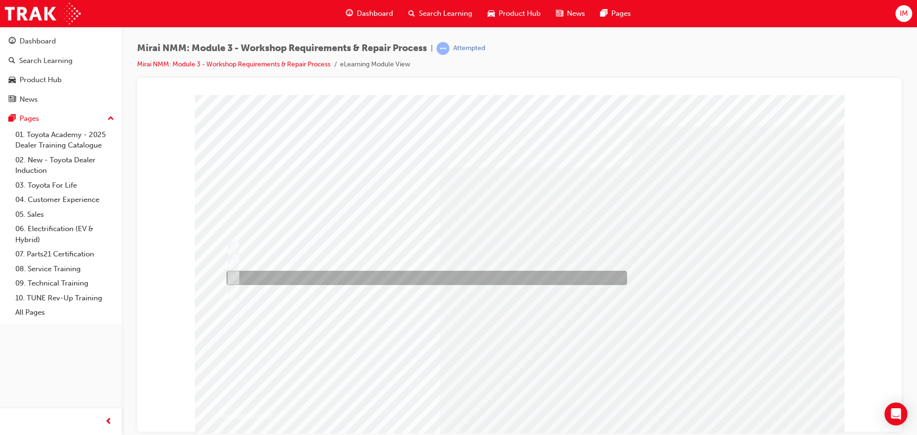
click at [298, 278] on div at bounding box center [424, 278] width 401 height 14
radio input "true"
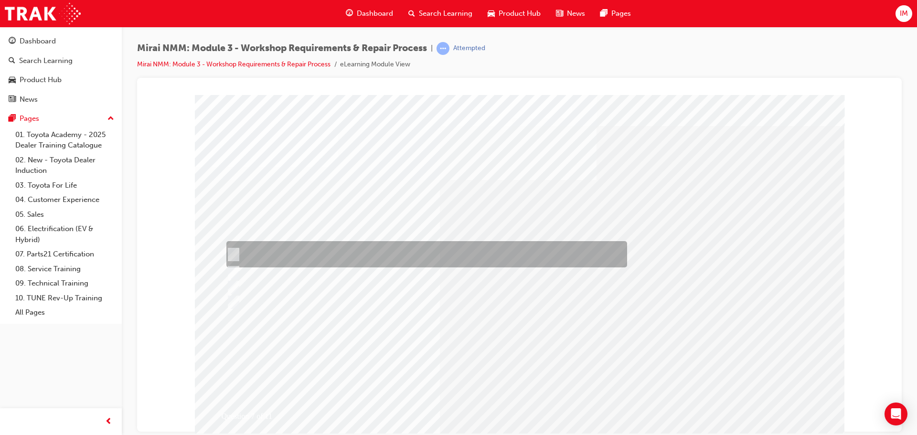
click at [334, 254] on div at bounding box center [424, 254] width 401 height 26
radio input "true"
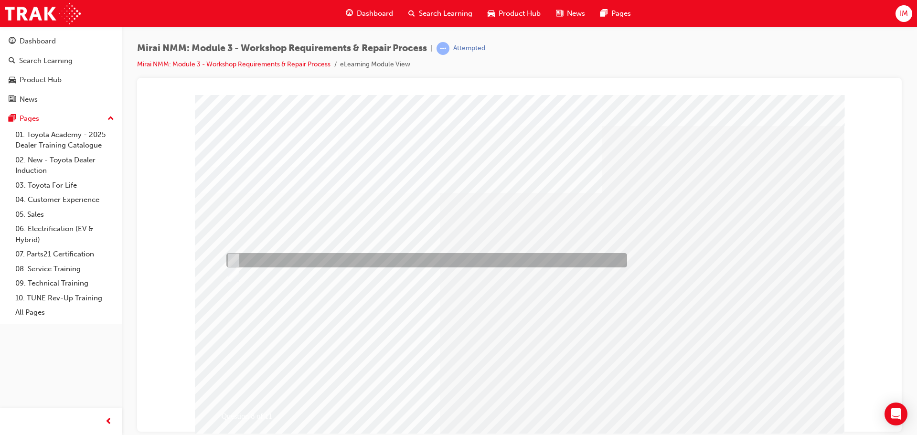
click at [272, 265] on div at bounding box center [424, 260] width 401 height 14
radio input "true"
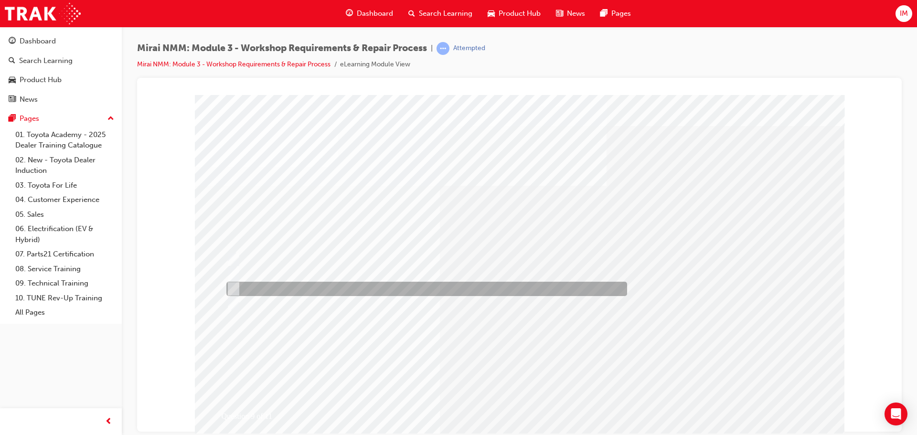
click at [300, 289] on div at bounding box center [424, 289] width 401 height 14
radio input "true"
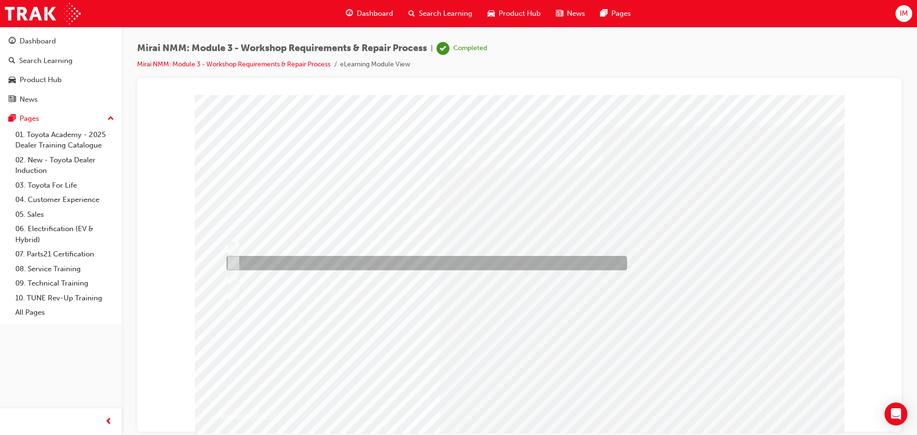
click at [347, 268] on div at bounding box center [424, 263] width 401 height 14
radio input "true"
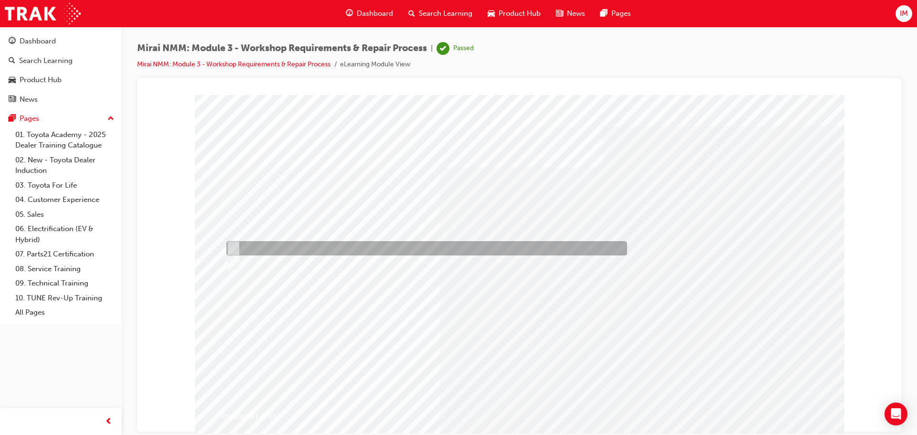
click at [296, 249] on div at bounding box center [424, 248] width 401 height 14
radio input "true"
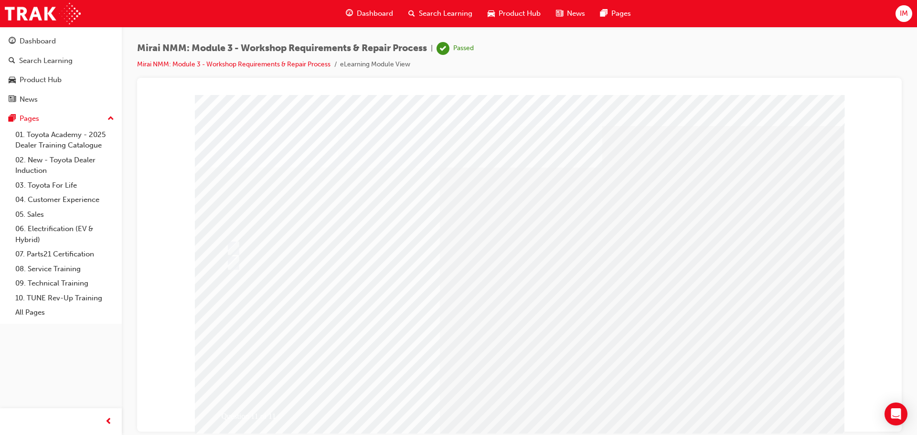
click at [505, 9] on span "Product Hub" at bounding box center [520, 13] width 42 height 11
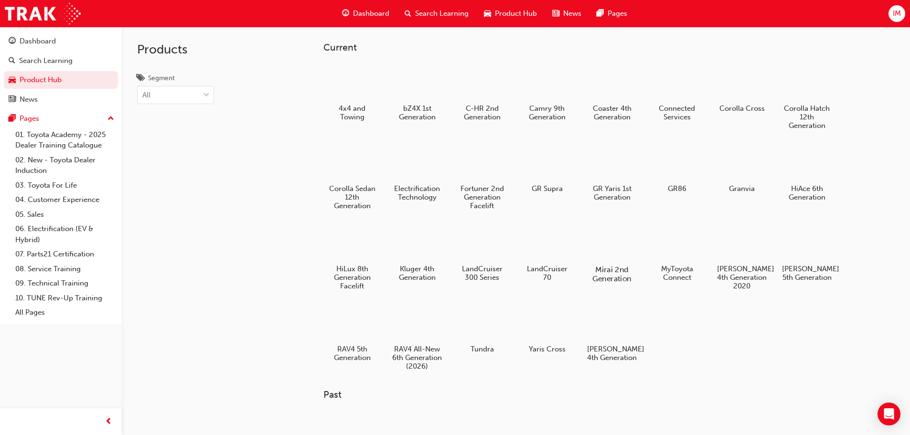
click at [593, 261] on div "Mirai 2nd Generation" at bounding box center [611, 253] width 61 height 68
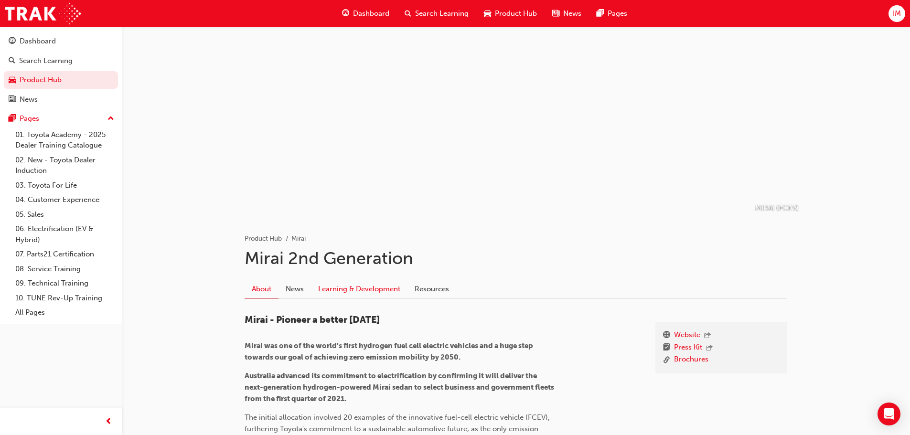
click at [364, 289] on link "Learning & Development" at bounding box center [359, 289] width 96 height 18
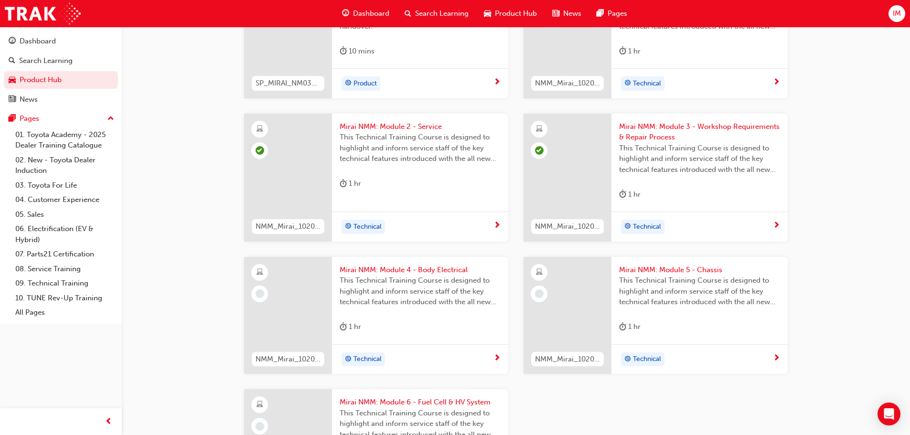
scroll to position [478, 0]
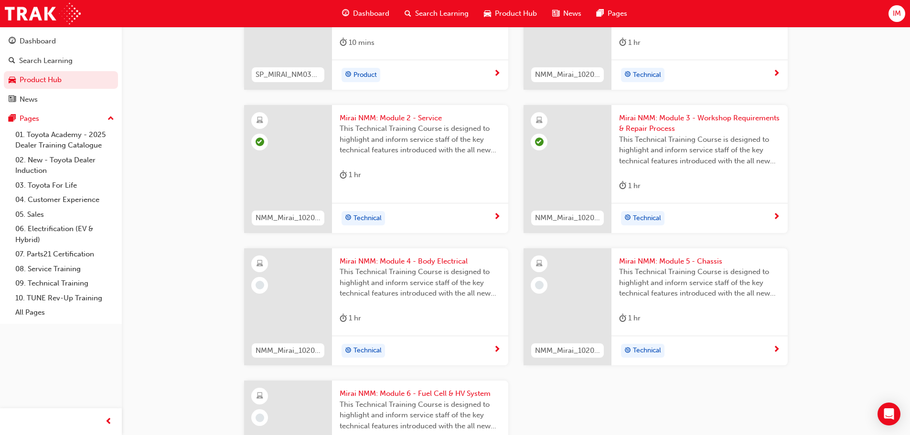
click at [364, 274] on span "This Technical Training Course is designed to highlight and inform service staf…" at bounding box center [420, 283] width 161 height 32
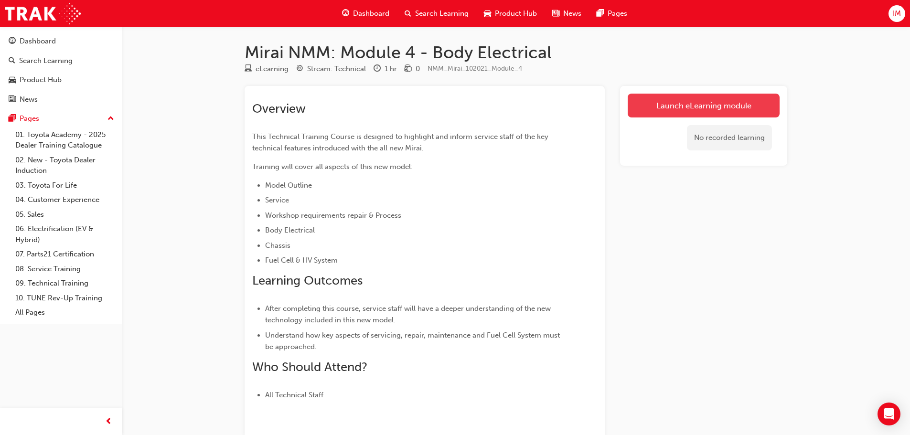
click at [713, 104] on link "Launch eLearning module" at bounding box center [704, 106] width 152 height 24
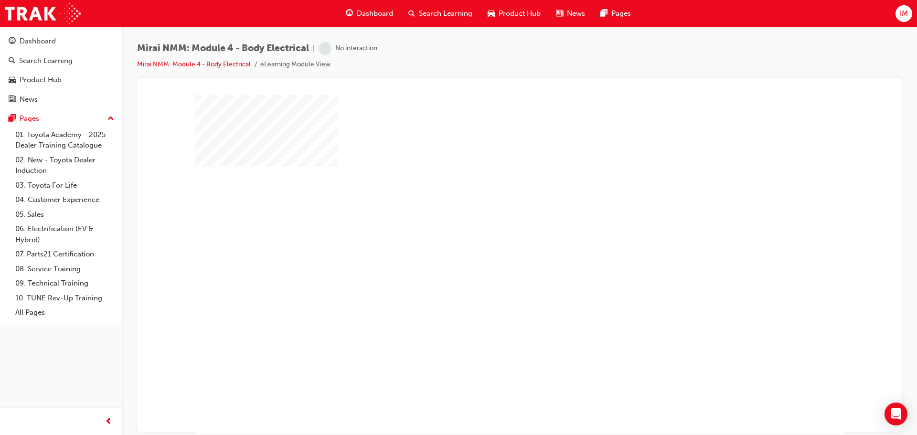
click at [492, 236] on div "play" at bounding box center [492, 236] width 0 height 0
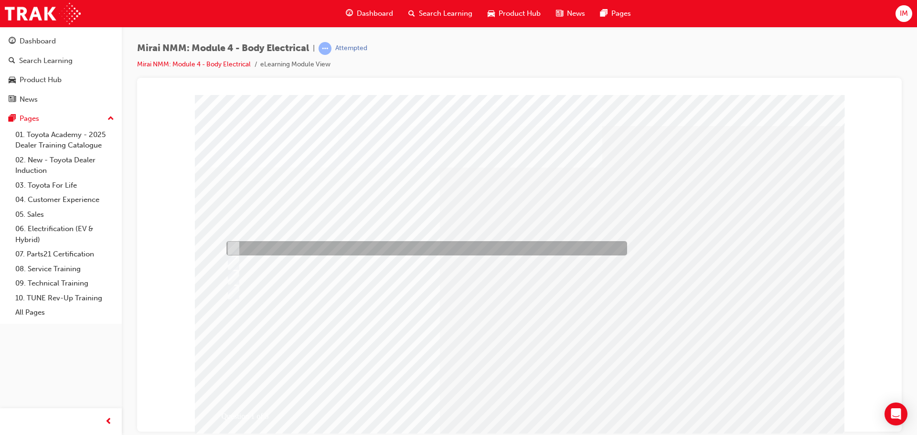
click at [355, 251] on div at bounding box center [424, 248] width 401 height 14
radio input "true"
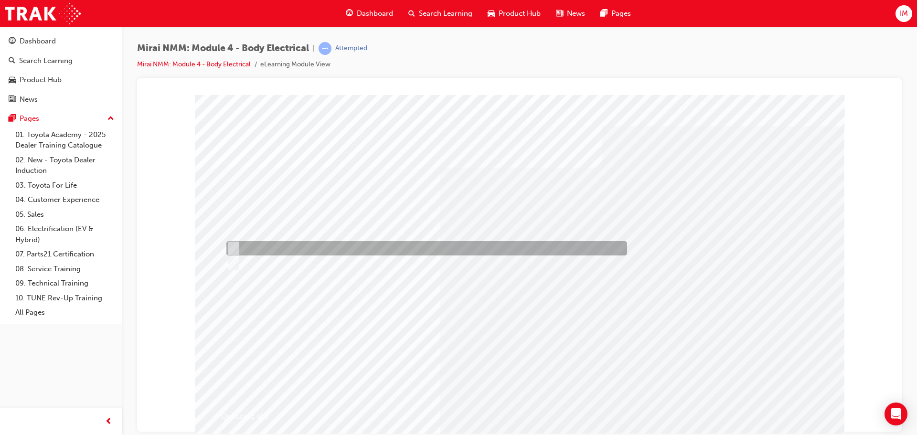
click at [273, 245] on div at bounding box center [424, 248] width 401 height 14
radio input "true"
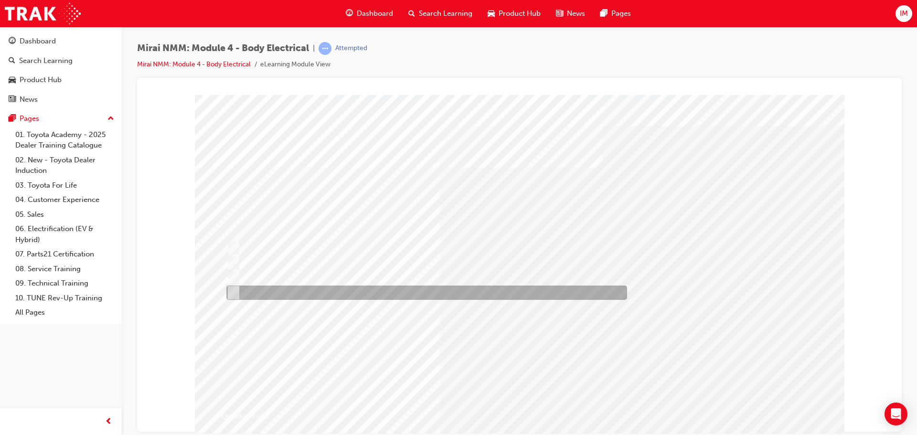
click at [312, 292] on div at bounding box center [424, 293] width 401 height 14
radio input "true"
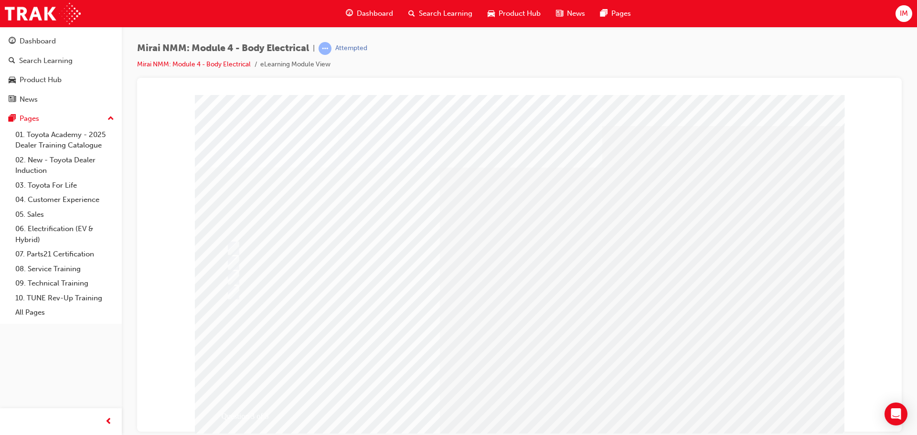
drag, startPoint x: 476, startPoint y: 374, endPoint x: 496, endPoint y: 384, distance: 22.4
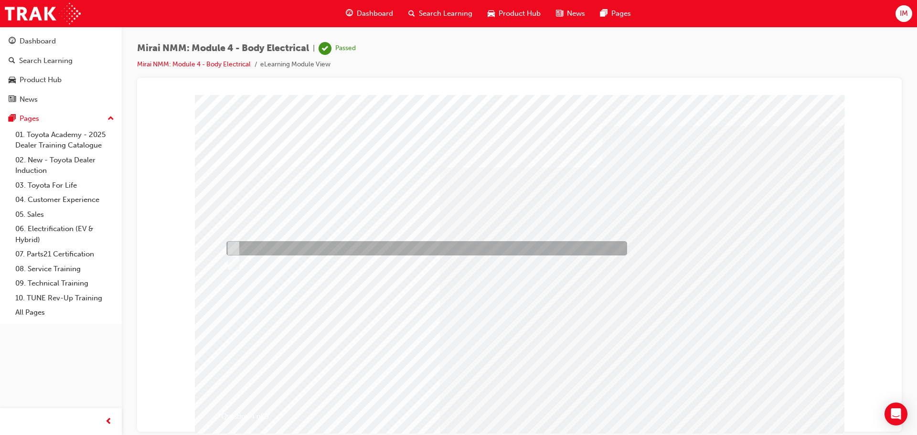
click at [258, 248] on div at bounding box center [424, 248] width 401 height 14
radio input "true"
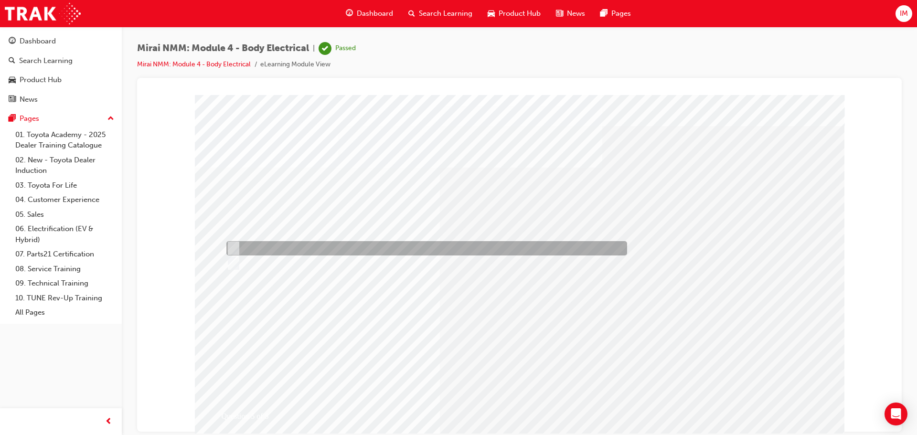
click at [268, 251] on div at bounding box center [424, 248] width 401 height 14
radio input "true"
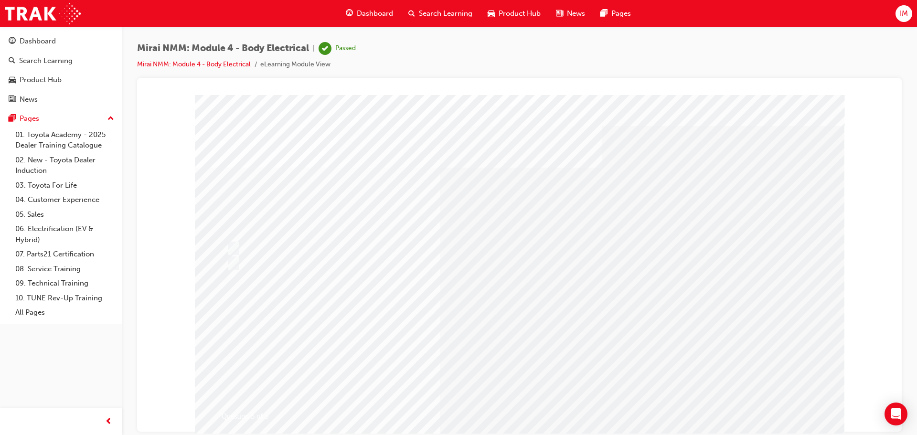
click at [511, 10] on span "Product Hub" at bounding box center [520, 13] width 42 height 11
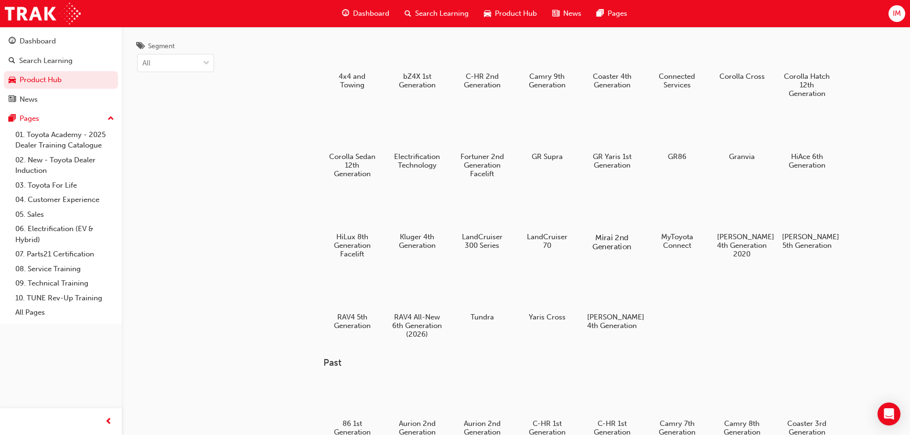
click at [597, 219] on div at bounding box center [611, 210] width 53 height 38
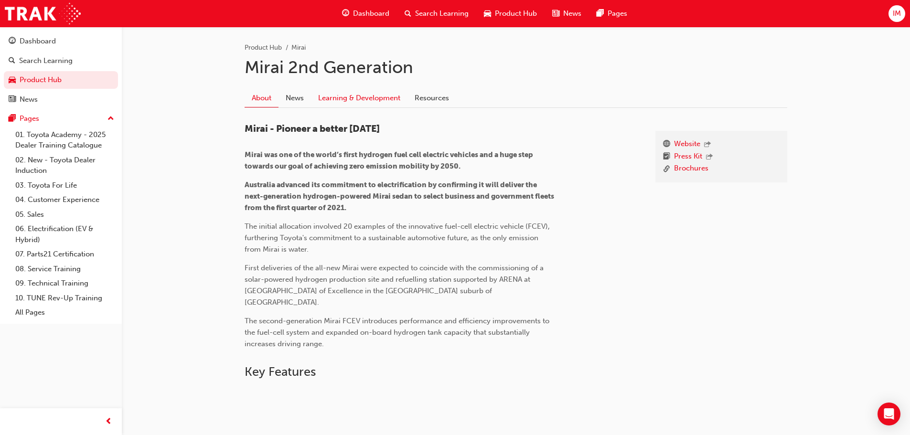
click at [387, 93] on link "Learning & Development" at bounding box center [359, 98] width 96 height 18
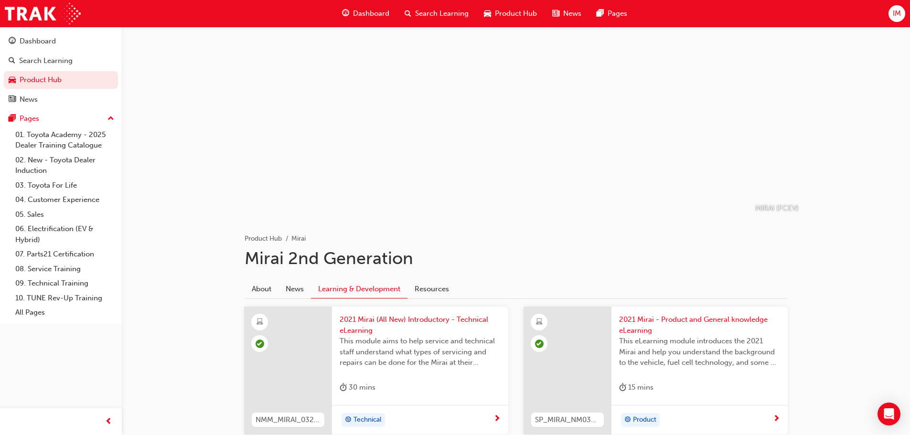
click at [504, 7] on div "Product Hub" at bounding box center [510, 14] width 68 height 20
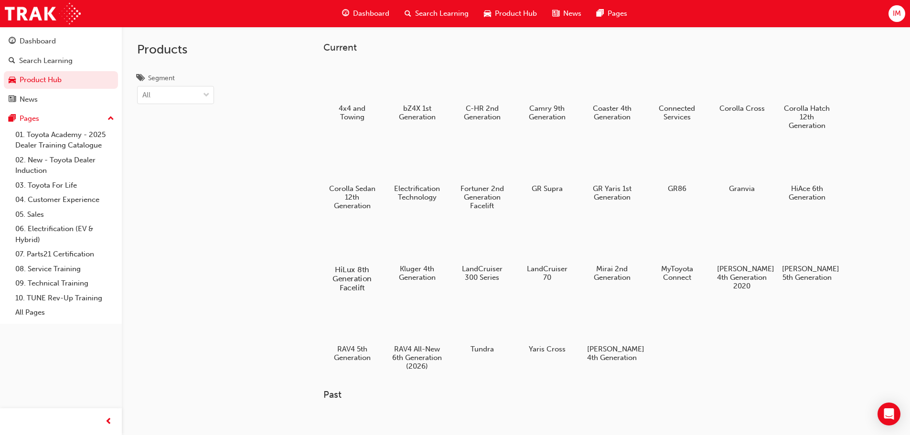
click at [352, 255] on div at bounding box center [351, 242] width 53 height 38
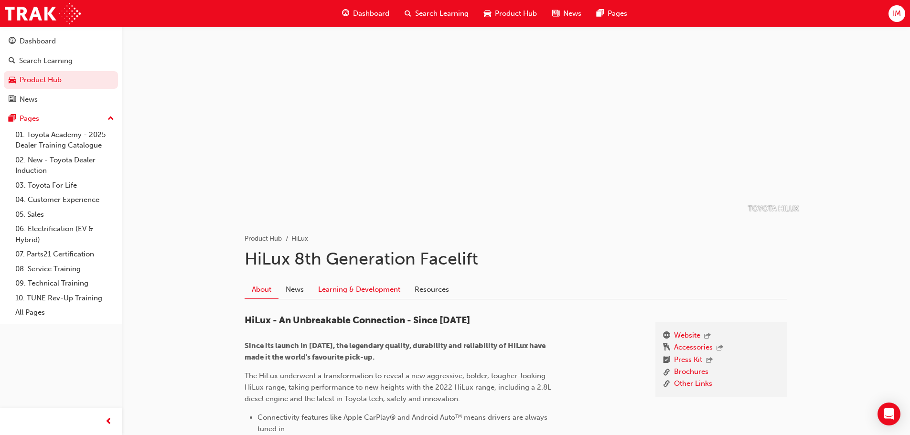
click at [331, 289] on link "Learning & Development" at bounding box center [359, 289] width 96 height 18
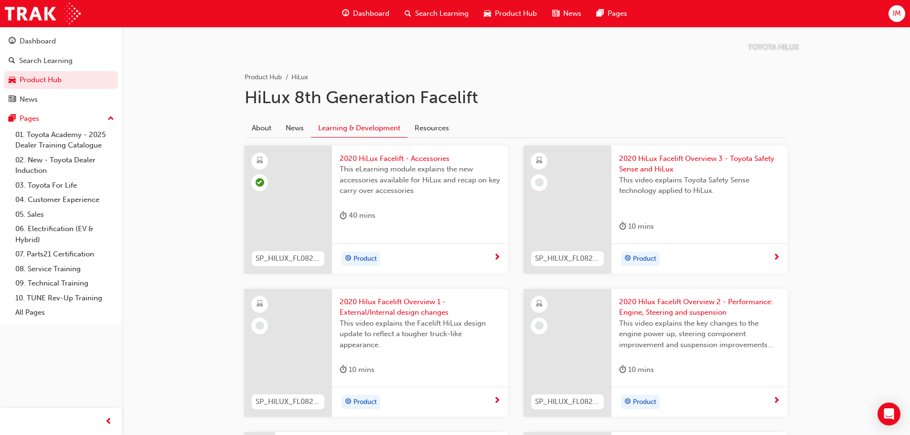
scroll to position [159, 0]
click at [510, 22] on div "Product Hub" at bounding box center [510, 14] width 68 height 20
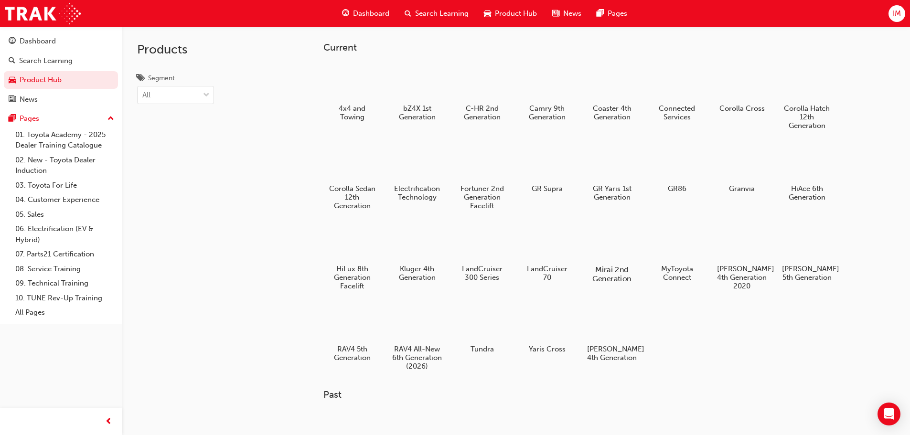
click at [617, 259] on div at bounding box center [611, 242] width 53 height 38
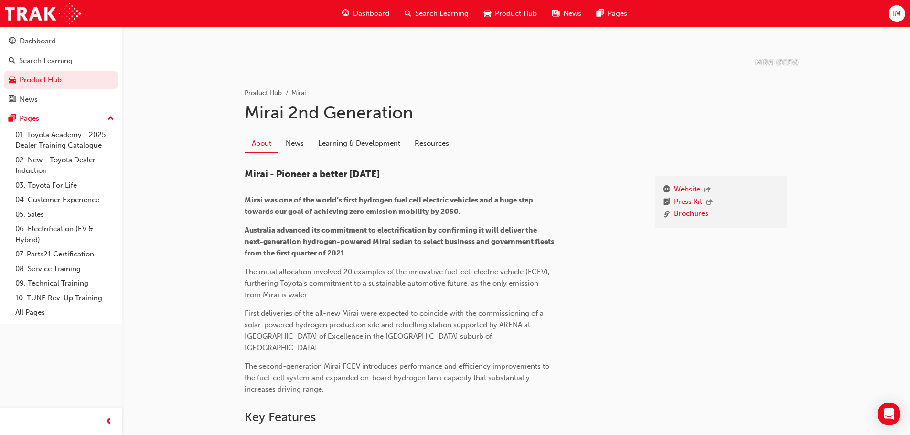
scroll to position [207, 0]
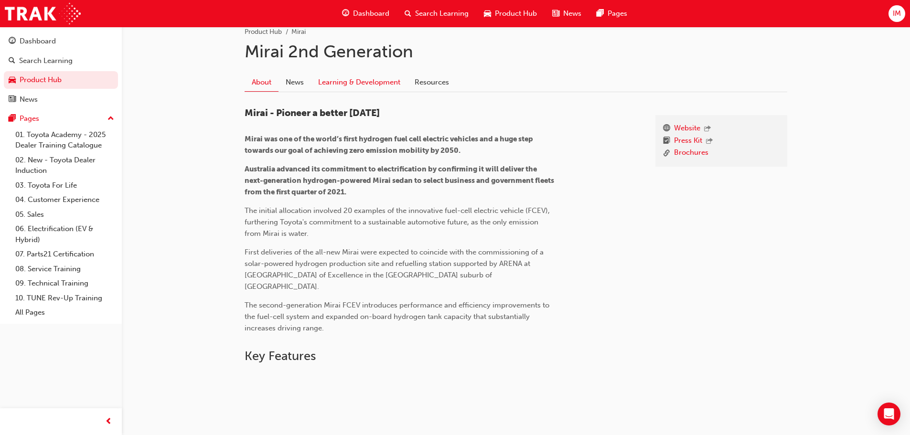
click at [388, 80] on link "Learning & Development" at bounding box center [359, 83] width 96 height 18
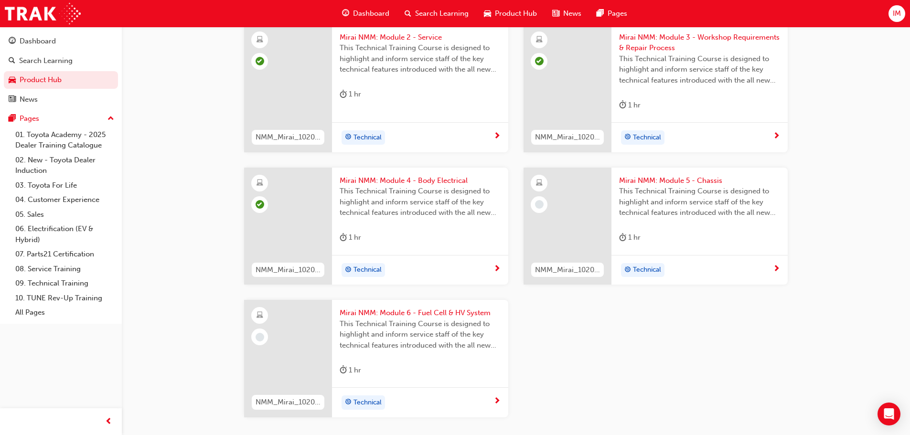
scroll to position [573, 0]
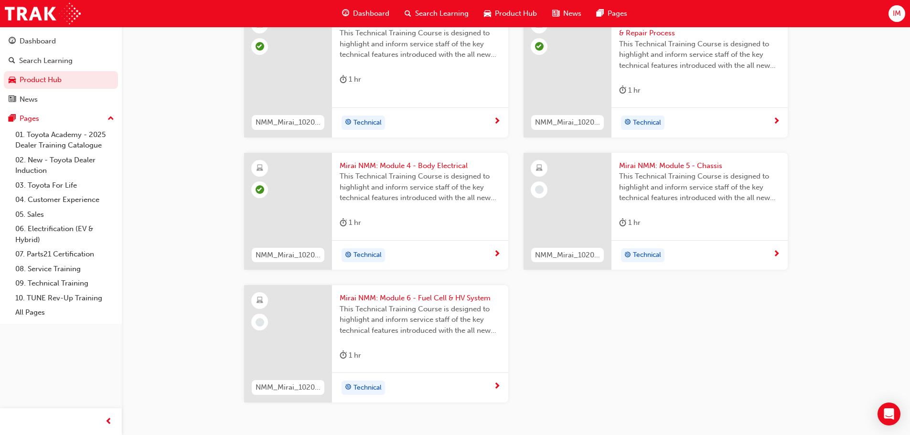
click at [704, 234] on div "Mirai NMM: Module 5 - Chassis This Technical Training Course is designed to hig…" at bounding box center [699, 196] width 176 height 87
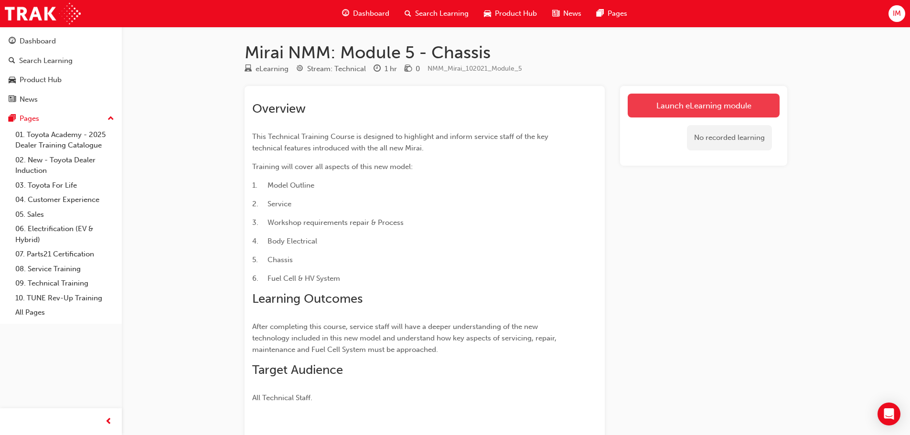
click at [723, 95] on link "Launch eLearning module" at bounding box center [704, 106] width 152 height 24
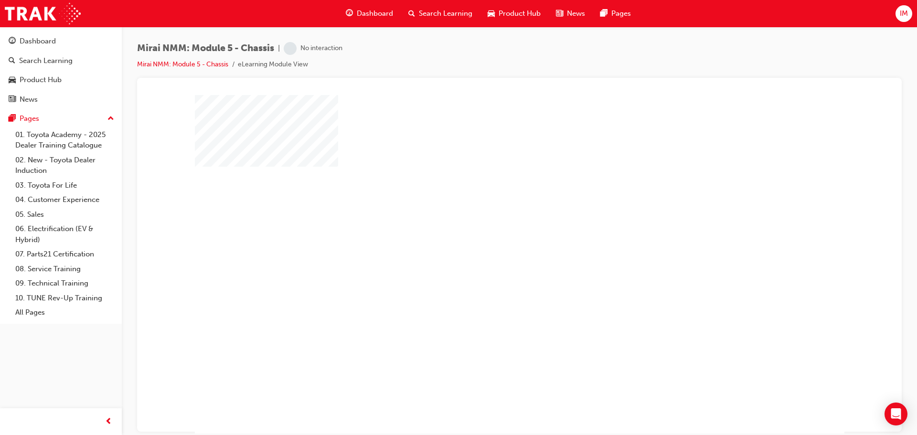
click at [492, 236] on div "play" at bounding box center [492, 236] width 0 height 0
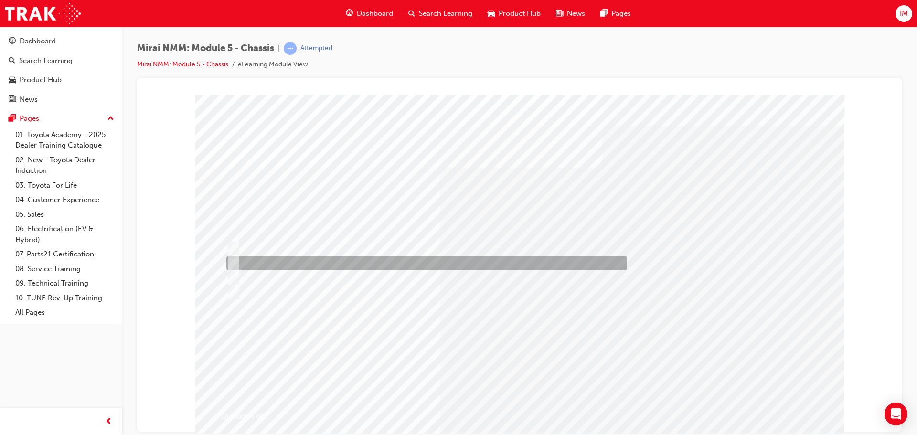
click at [321, 260] on div at bounding box center [424, 263] width 401 height 14
radio input "true"
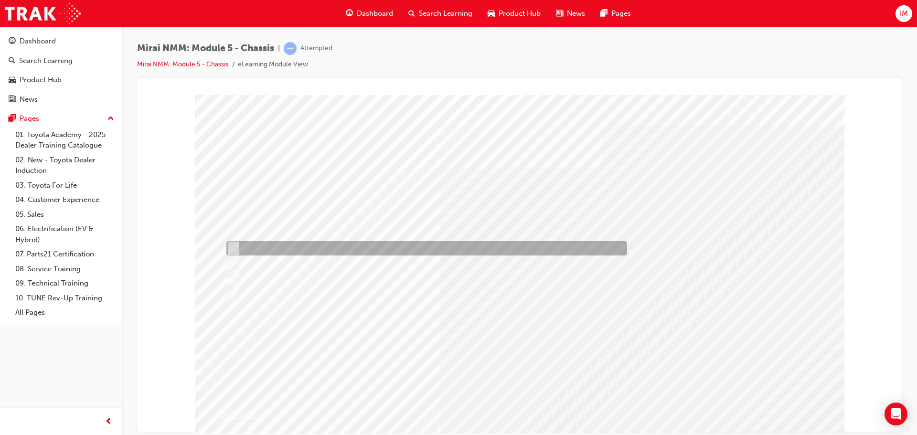
click at [287, 245] on div at bounding box center [424, 248] width 401 height 14
radio input "true"
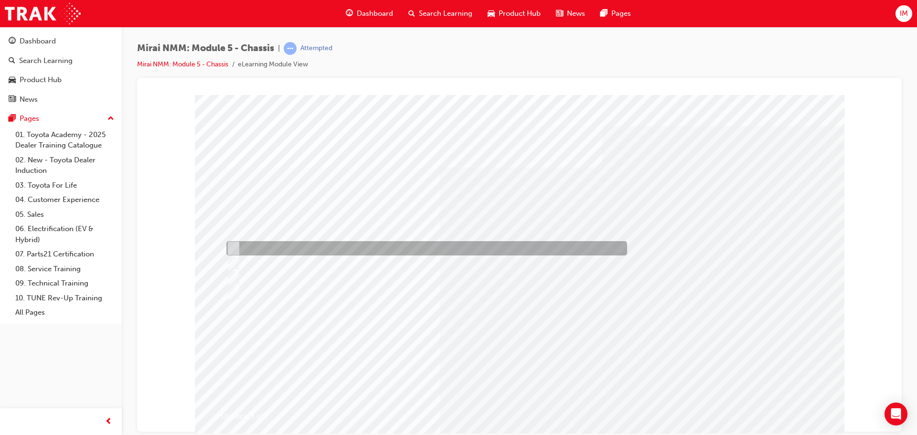
click at [316, 247] on div at bounding box center [424, 248] width 401 height 14
radio input "true"
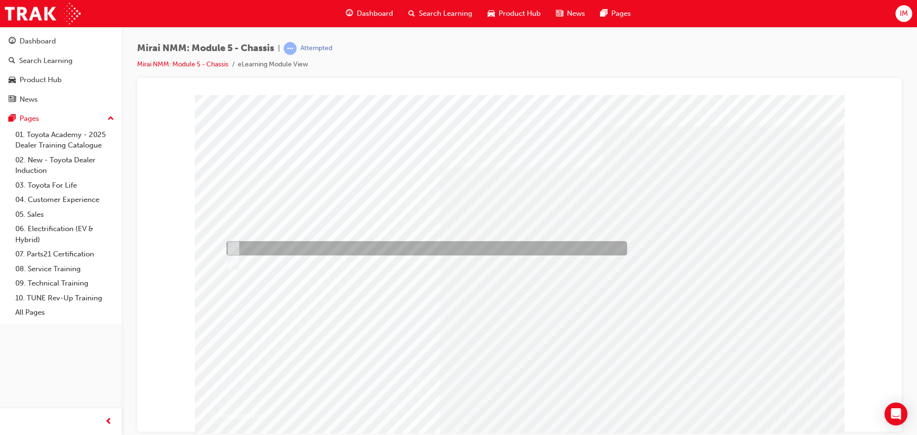
click at [263, 249] on div at bounding box center [424, 248] width 401 height 14
radio input "true"
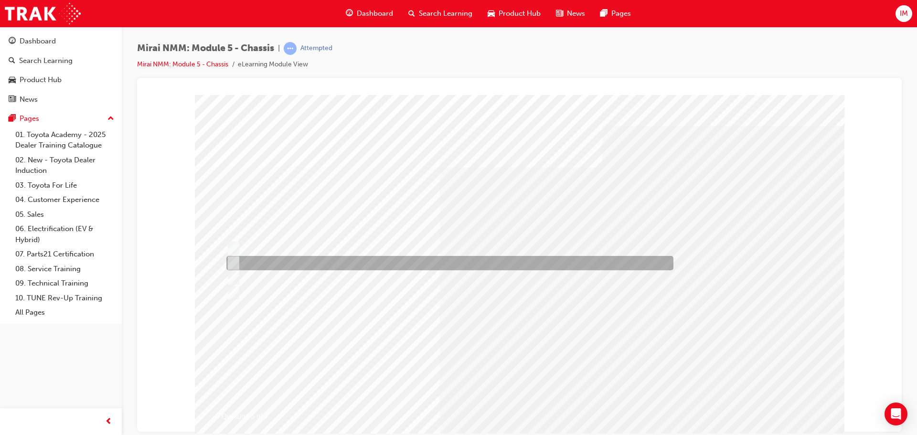
click at [347, 264] on div at bounding box center [447, 263] width 447 height 14
radio input "true"
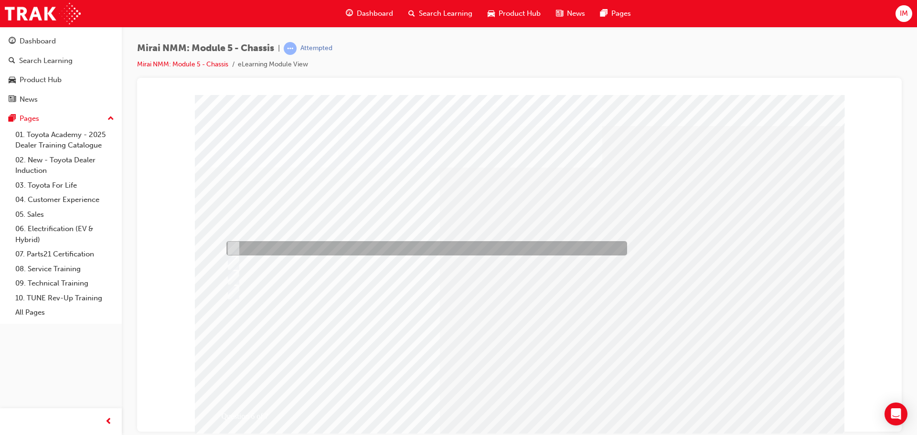
click at [341, 250] on div at bounding box center [424, 248] width 401 height 14
radio input "true"
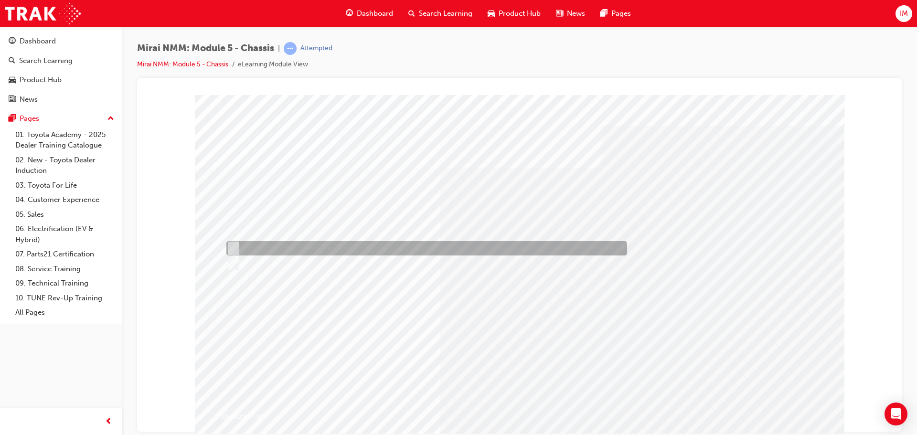
click at [263, 247] on div at bounding box center [424, 248] width 401 height 14
radio input "true"
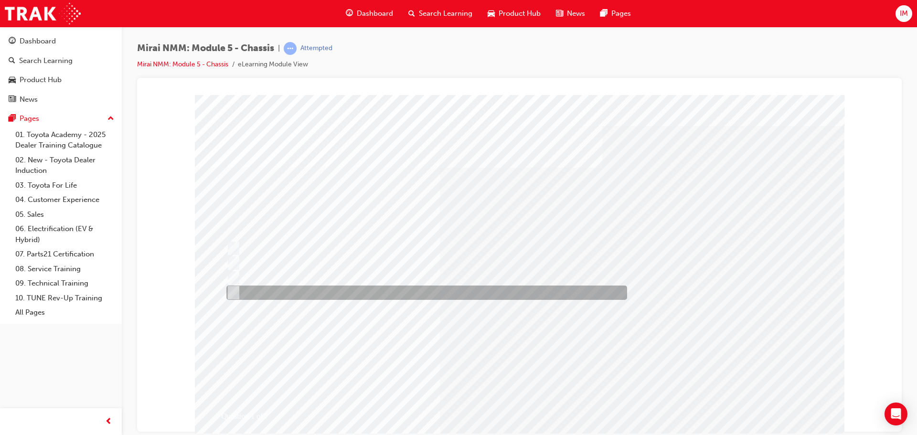
click at [279, 287] on div at bounding box center [424, 293] width 401 height 14
radio input "true"
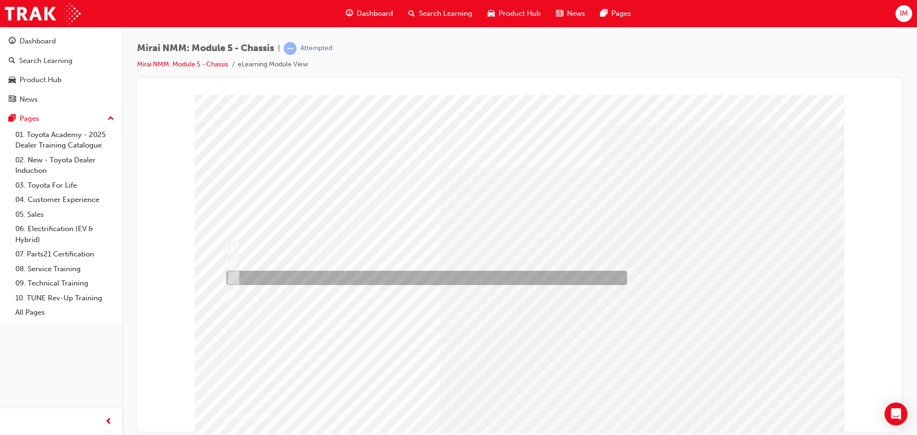
click at [271, 287] on div at bounding box center [424, 293] width 401 height 14
radio input "true"
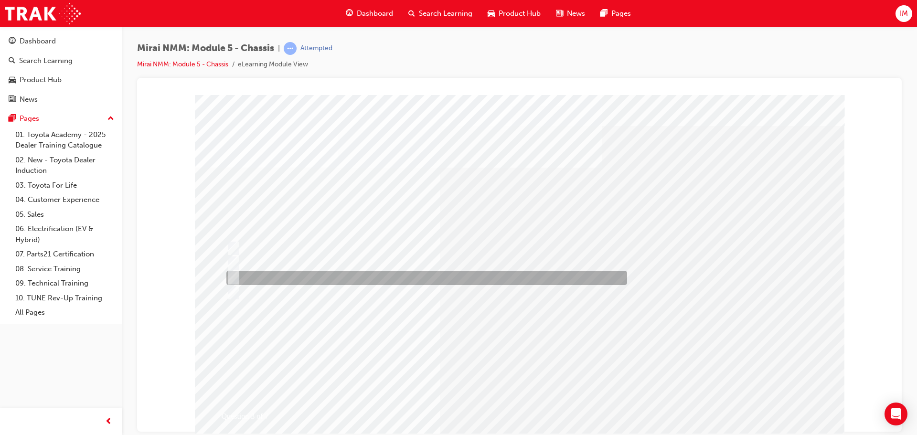
click at [243, 271] on div at bounding box center [424, 278] width 401 height 14
radio input "true"
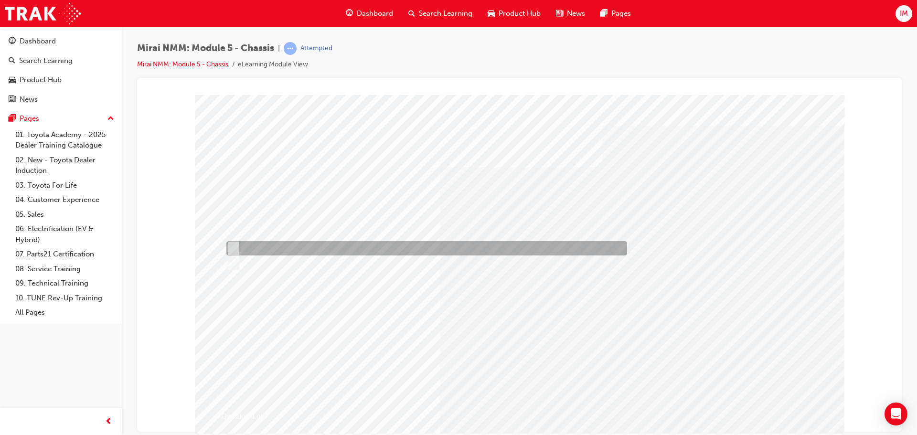
click at [282, 246] on div at bounding box center [424, 248] width 401 height 14
radio input "true"
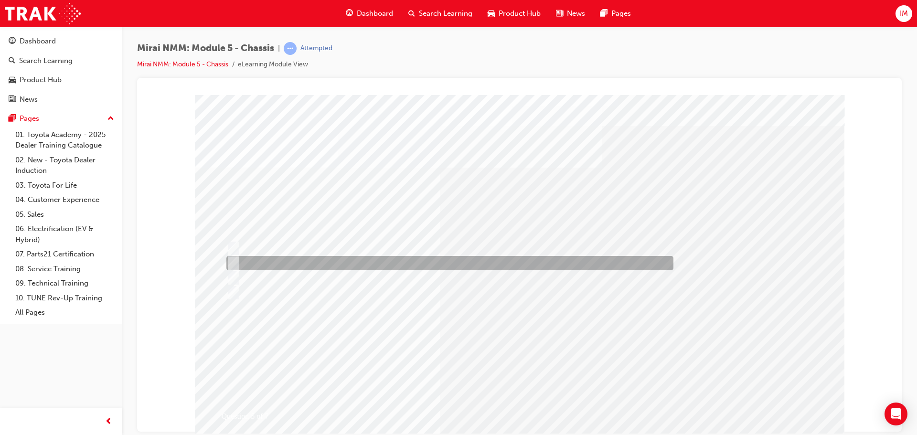
click at [317, 263] on div at bounding box center [447, 263] width 447 height 14
radio input "true"
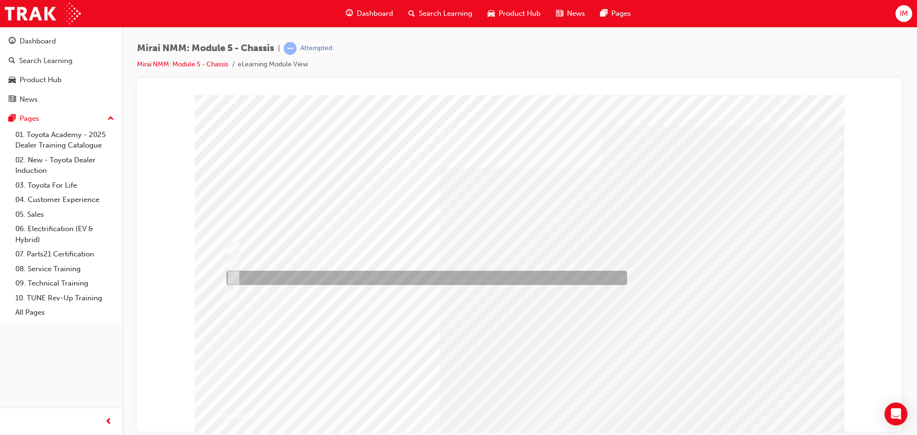
click at [330, 278] on div at bounding box center [424, 278] width 401 height 14
radio input "true"
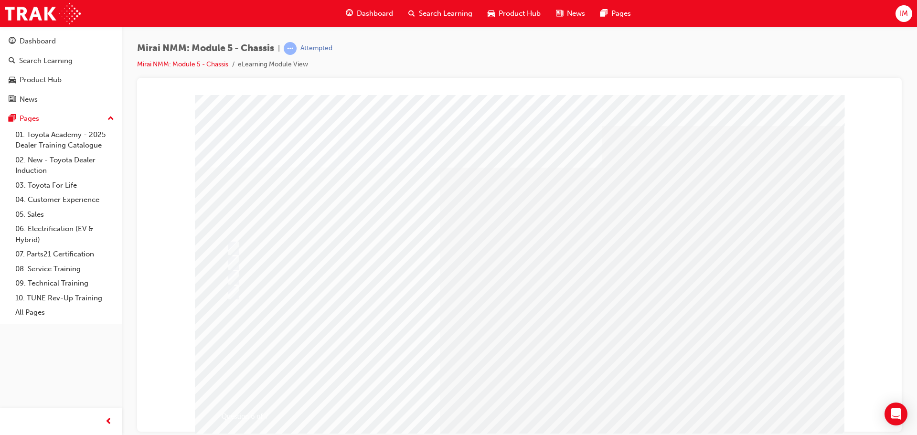
click at [277, 246] on div at bounding box center [424, 248] width 401 height 14
radio input "true"
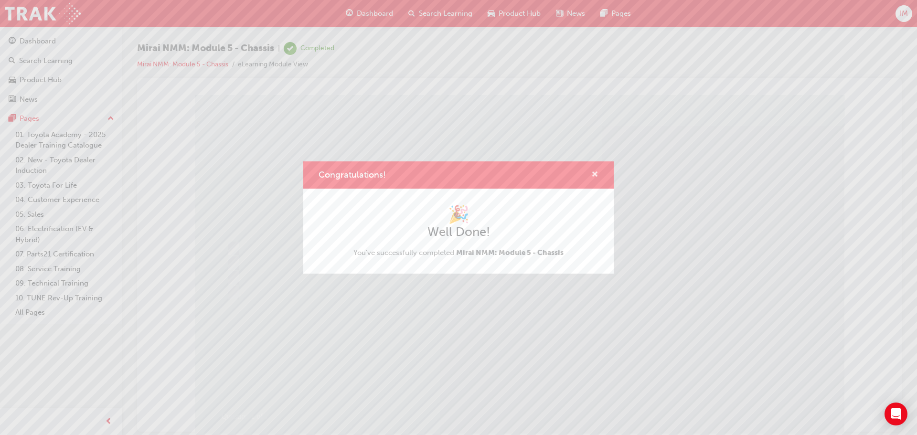
click at [598, 178] on span "cross-icon" at bounding box center [594, 175] width 7 height 9
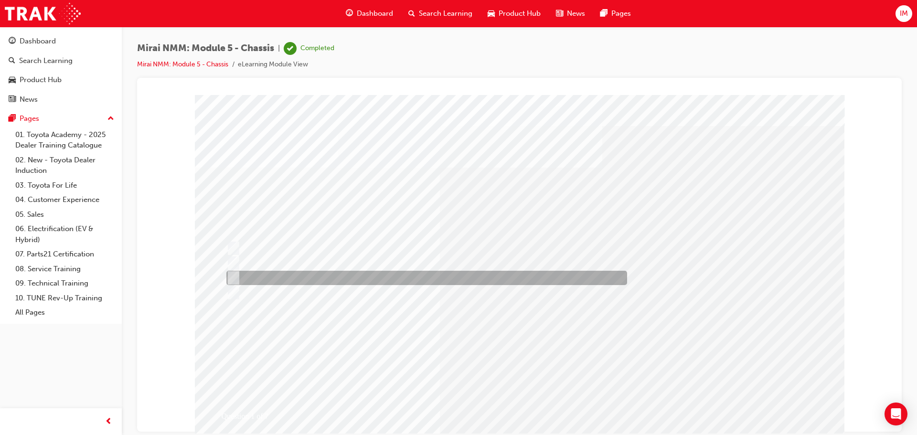
click at [321, 274] on div at bounding box center [424, 278] width 401 height 14
radio input "true"
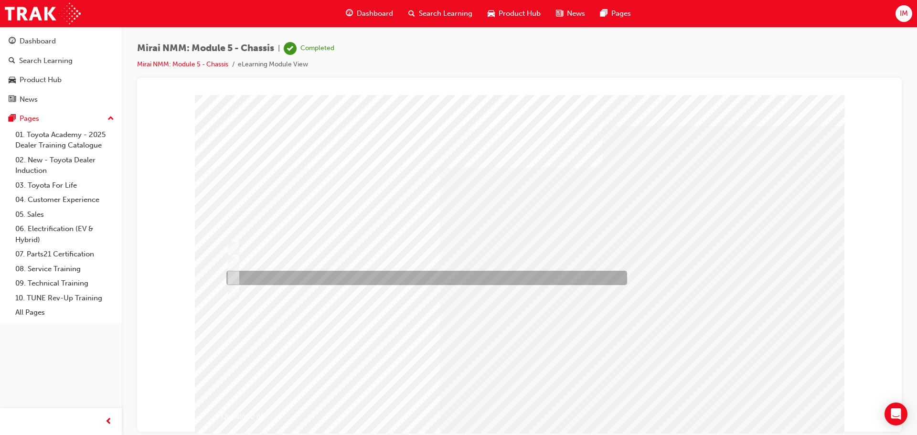
click at [289, 280] on div at bounding box center [424, 278] width 401 height 14
radio input "true"
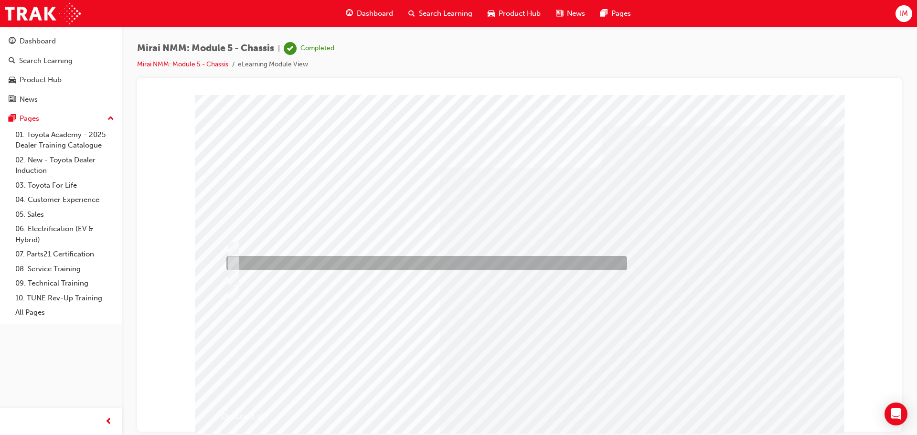
click at [265, 261] on div at bounding box center [424, 263] width 401 height 14
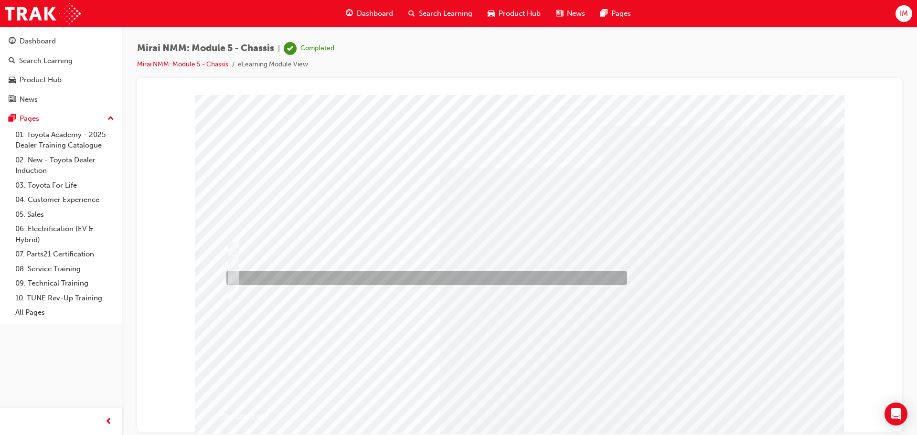
click at [265, 276] on div at bounding box center [424, 278] width 401 height 14
radio input "false"
radio input "true"
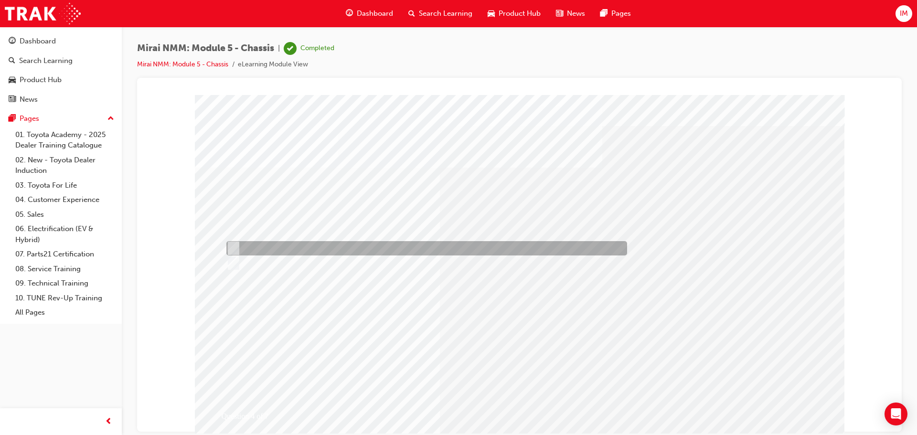
click at [258, 250] on div at bounding box center [424, 248] width 401 height 14
radio input "true"
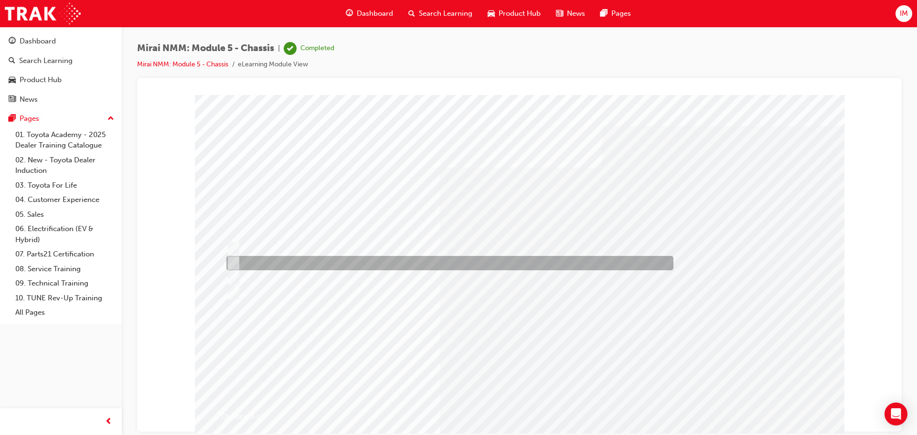
click at [300, 260] on div at bounding box center [447, 263] width 447 height 14
radio input "true"
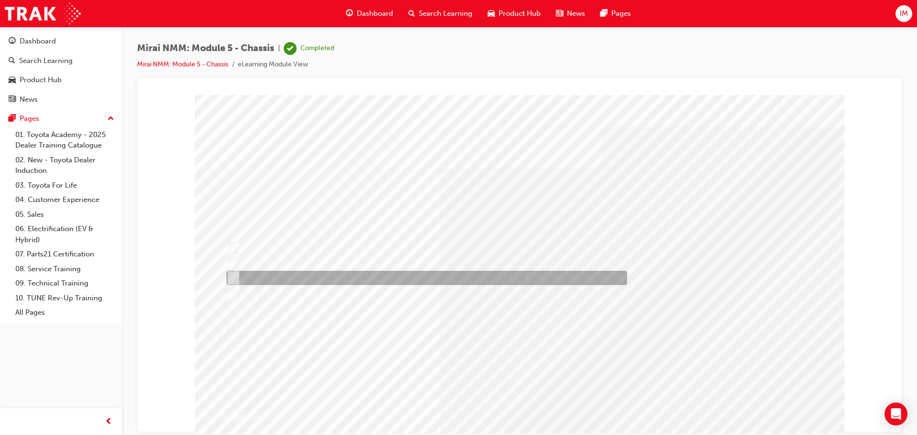
click at [296, 275] on div at bounding box center [424, 278] width 401 height 14
radio input "true"
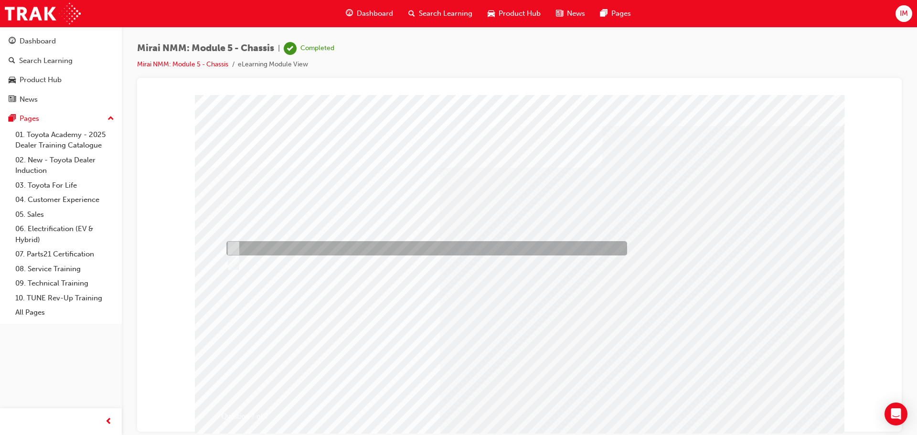
click at [246, 254] on div at bounding box center [424, 248] width 401 height 14
radio input "true"
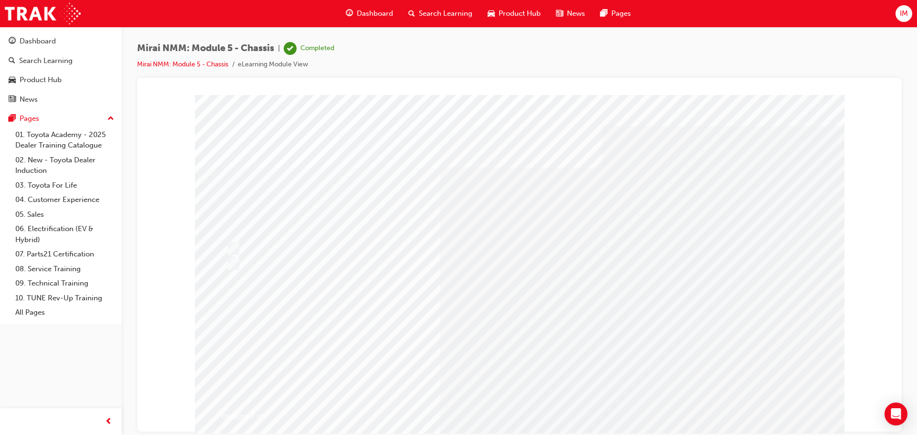
click at [515, 11] on span "Product Hub" at bounding box center [520, 13] width 42 height 11
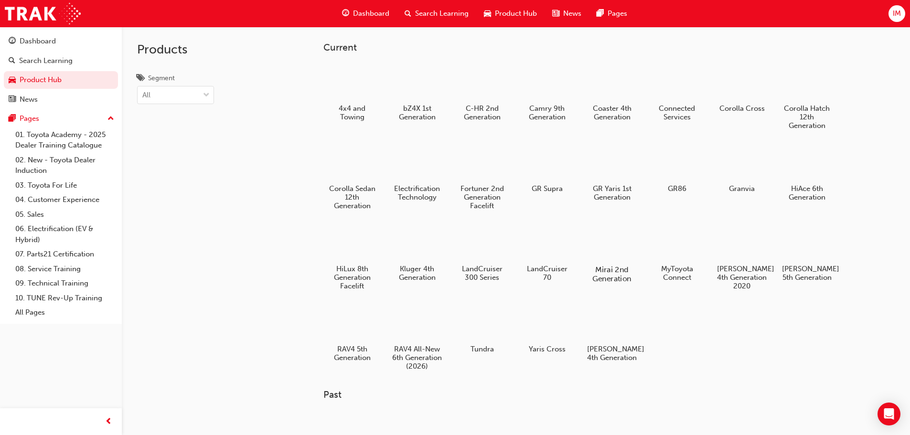
click at [601, 264] on div "Mirai 2nd Generation" at bounding box center [611, 253] width 61 height 68
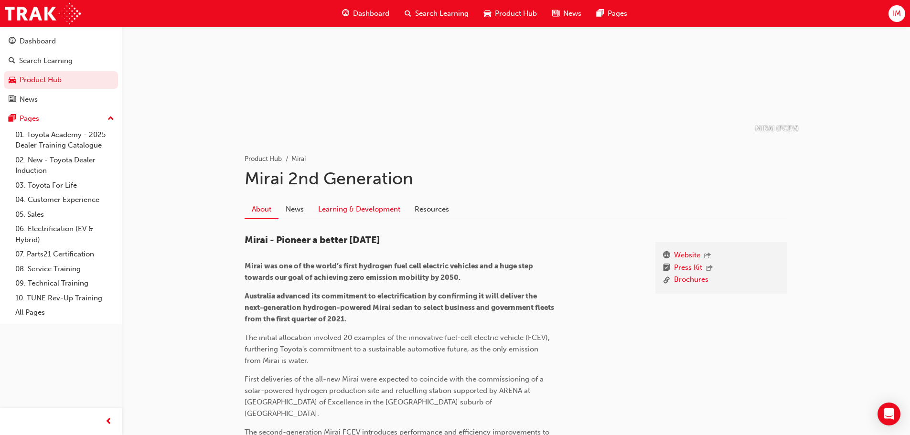
click at [347, 213] on link "Learning & Development" at bounding box center [359, 210] width 96 height 18
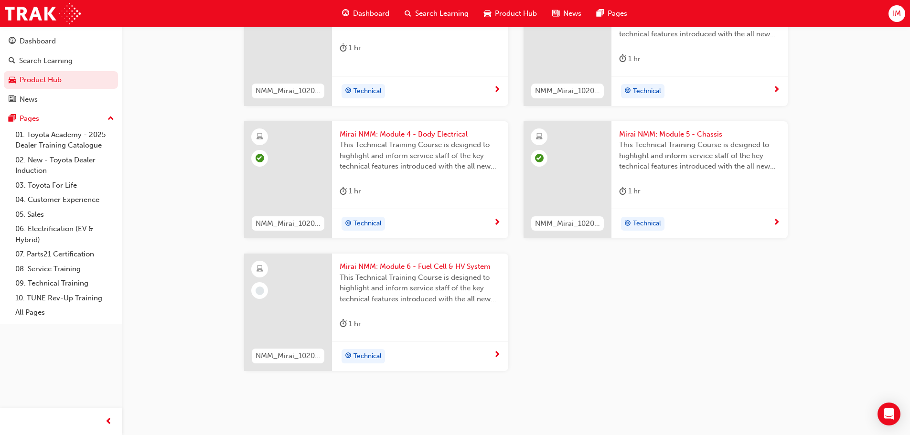
scroll to position [605, 0]
click at [403, 269] on span "Mirai NMM: Module 6 - Fuel Cell & HV System" at bounding box center [420, 266] width 161 height 11
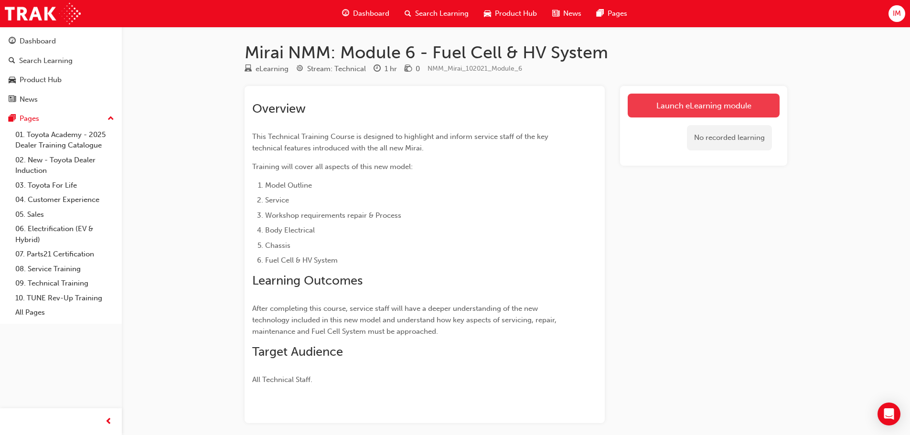
click at [690, 113] on link "Launch eLearning module" at bounding box center [704, 106] width 152 height 24
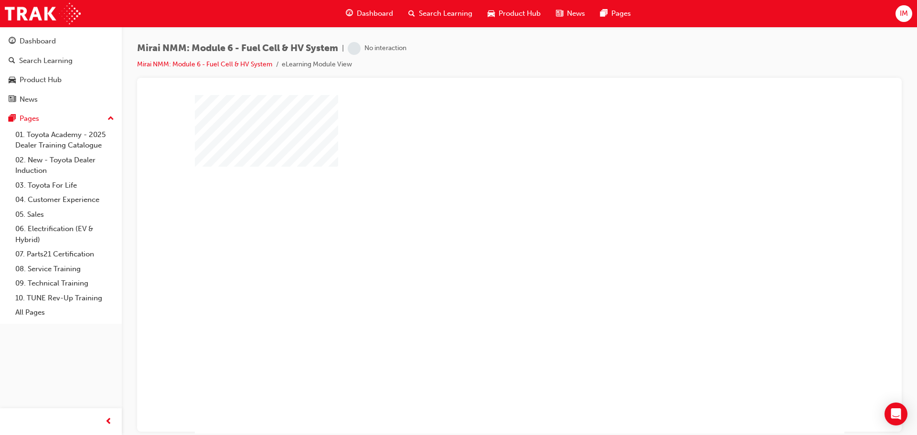
click at [492, 236] on div "play" at bounding box center [492, 236] width 0 height 0
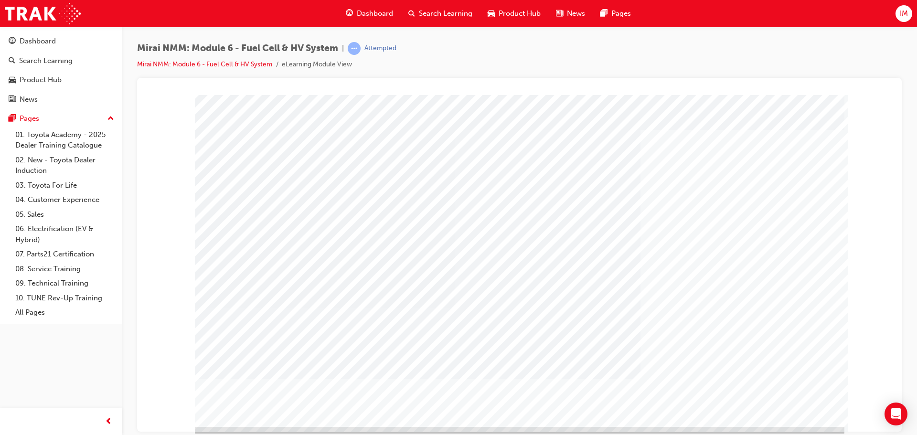
scroll to position [20, 0]
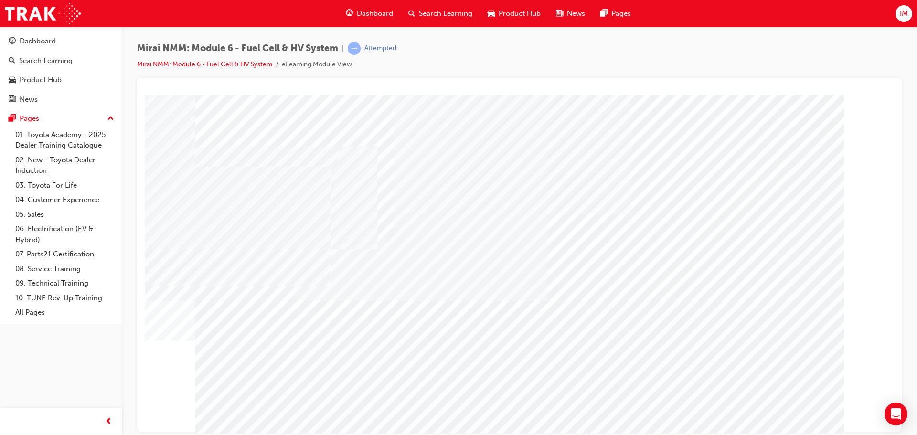
click at [786, 416] on div "Section Title Page" at bounding box center [520, 267] width 650 height 344
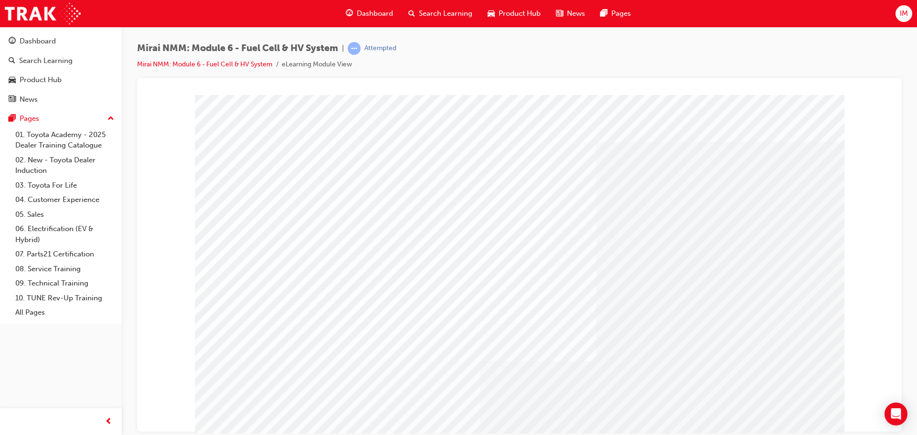
click at [786, 416] on div at bounding box center [520, 267] width 650 height 344
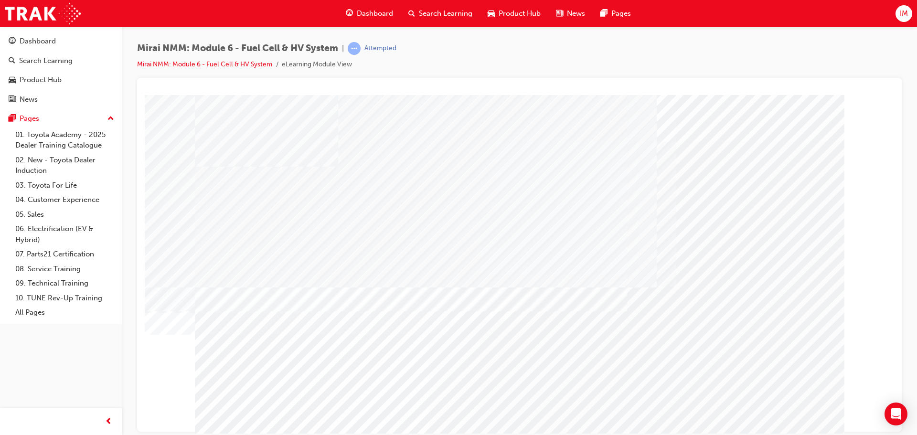
click at [785, 416] on div at bounding box center [520, 267] width 650 height 344
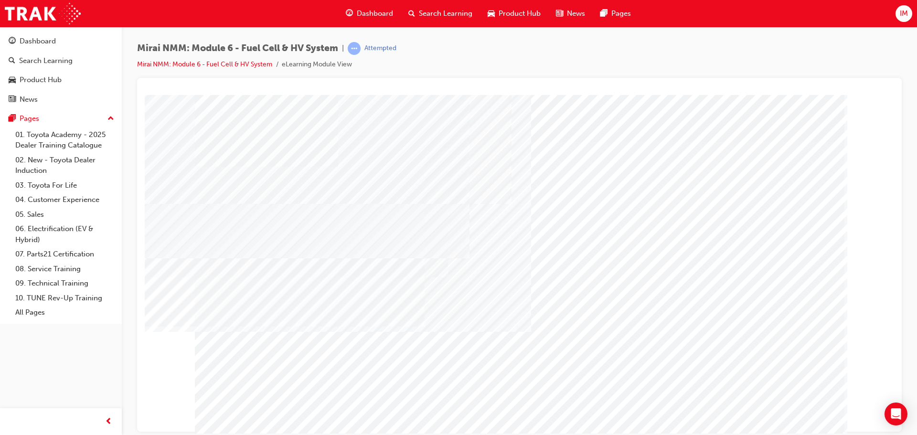
click at [785, 416] on div at bounding box center [520, 267] width 650 height 344
